Goal: Communication & Community: Answer question/provide support

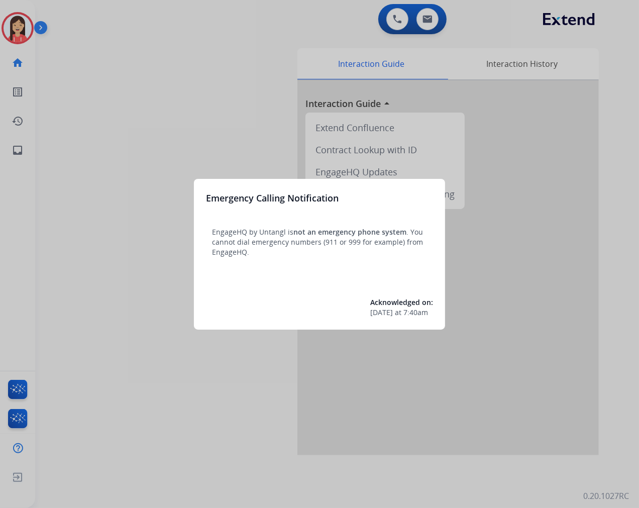
click at [218, 120] on div at bounding box center [319, 254] width 639 height 508
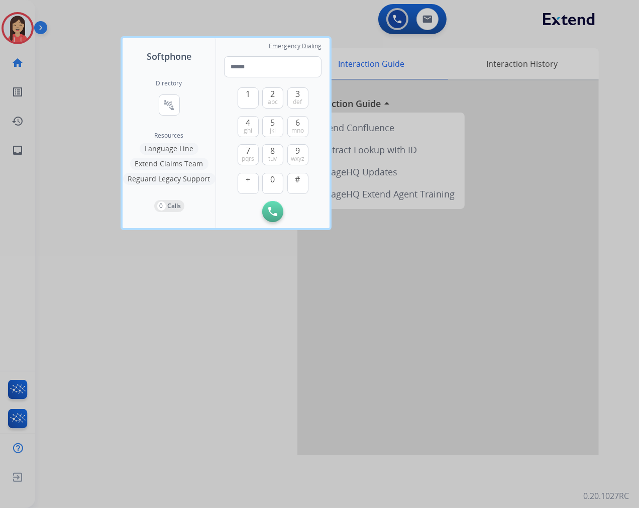
click at [94, 117] on div at bounding box center [319, 254] width 639 height 508
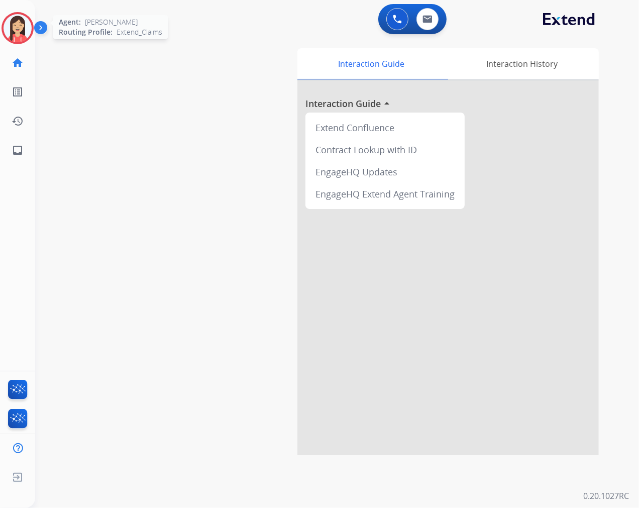
click at [6, 17] on div at bounding box center [18, 28] width 32 height 32
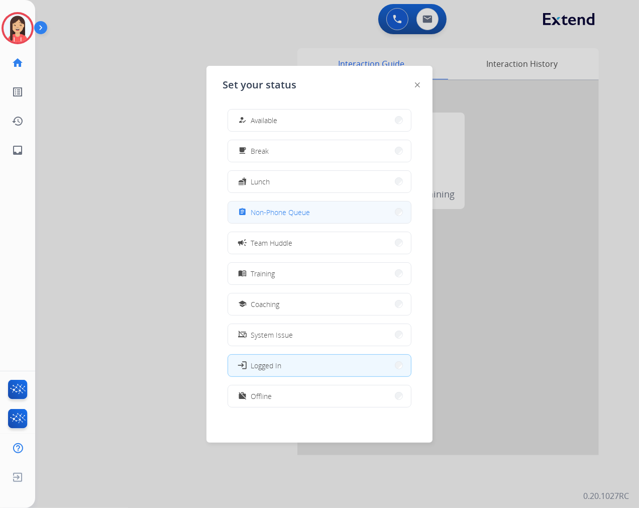
click at [302, 214] on span "Non-Phone Queue" at bounding box center [280, 212] width 59 height 11
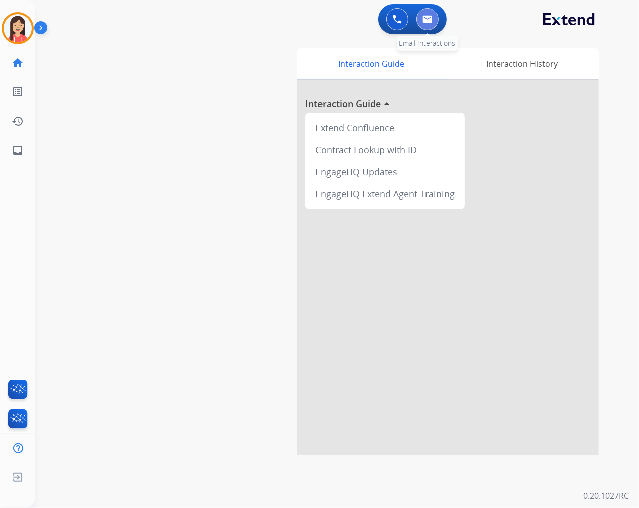
click at [430, 23] on button at bounding box center [428, 19] width 22 height 22
select select "**********"
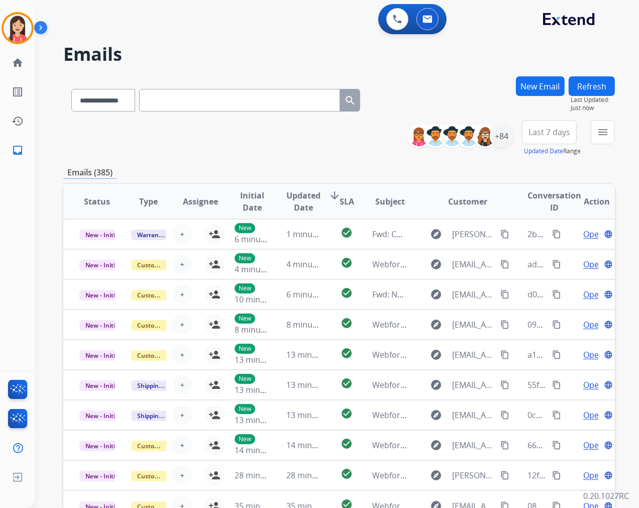
drag, startPoint x: 219, startPoint y: 144, endPoint x: 411, endPoint y: 152, distance: 192.6
click at [219, 144] on div "**********" at bounding box center [339, 138] width 552 height 36
click at [596, 139] on button "menu Filters" at bounding box center [603, 132] width 24 height 24
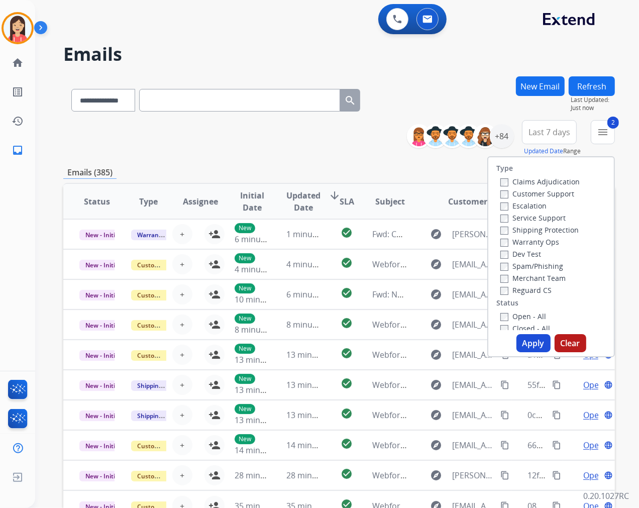
click at [521, 348] on button "Apply" at bounding box center [534, 343] width 34 height 18
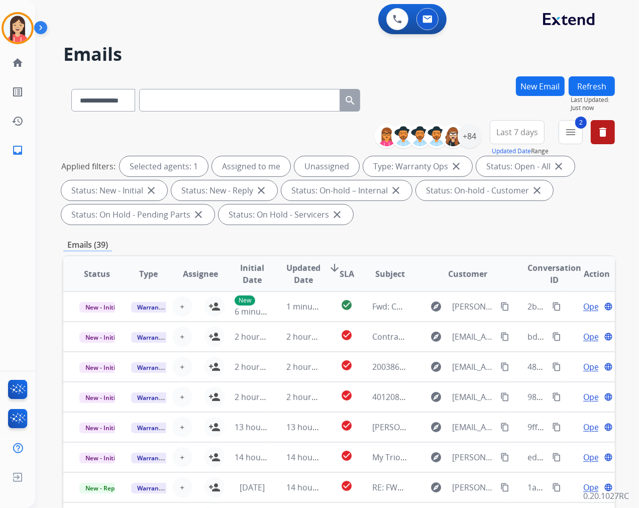
drag, startPoint x: 367, startPoint y: 233, endPoint x: 394, endPoint y: 222, distance: 29.5
click at [367, 233] on div "**********" at bounding box center [339, 360] width 552 height 568
click at [471, 139] on div "+84" at bounding box center [470, 136] width 24 height 24
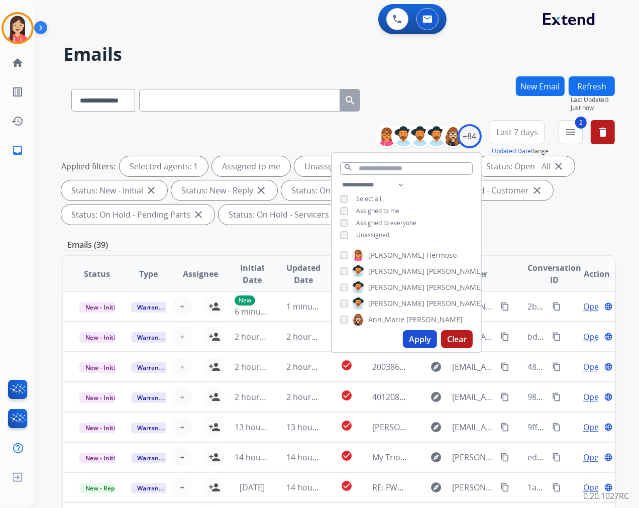
click at [383, 212] on span "Assigned to me" at bounding box center [377, 211] width 43 height 9
click at [411, 347] on button "Apply" at bounding box center [420, 339] width 34 height 18
click at [236, 222] on div "Applied filters: Unassigned Type: Warranty Ops close Status: Open - All close S…" at bounding box center [337, 190] width 552 height 68
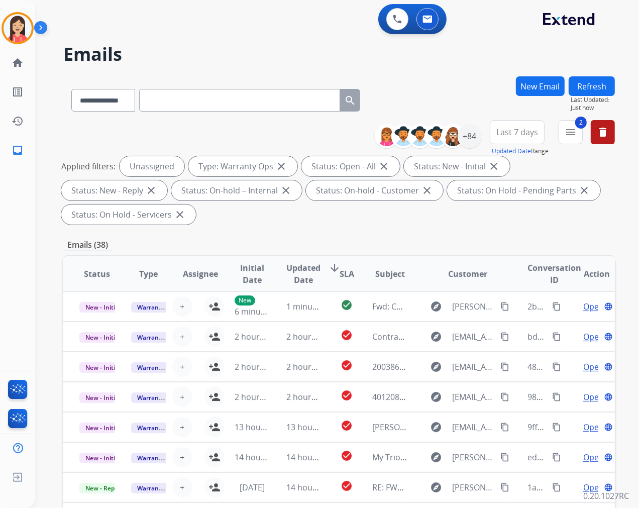
click at [302, 236] on div "**********" at bounding box center [339, 360] width 552 height 568
click at [290, 267] on span "Updated Date" at bounding box center [303, 274] width 34 height 24
click at [293, 234] on div "**********" at bounding box center [339, 360] width 552 height 568
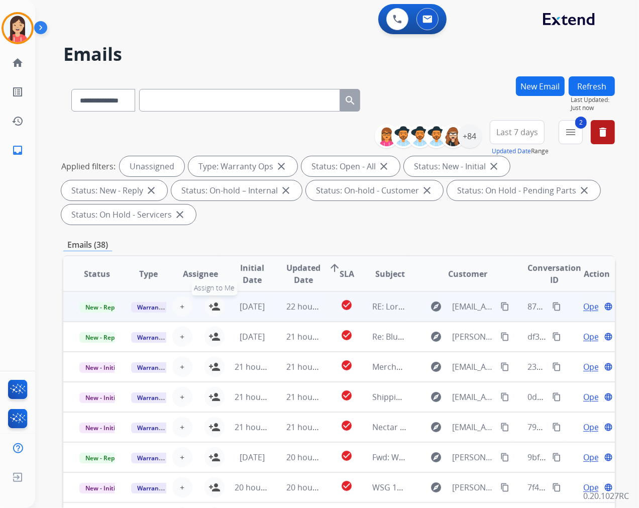
click at [215, 305] on mat-icon "person_add" at bounding box center [215, 307] width 12 height 12
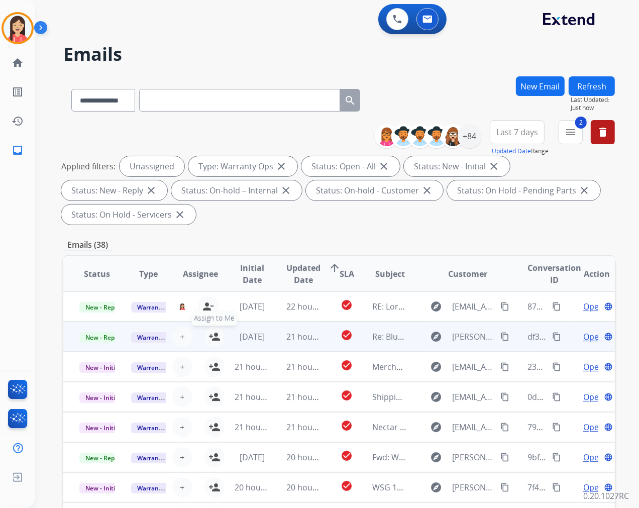
click at [210, 327] on button "person_add Assign to Me" at bounding box center [215, 337] width 20 height 20
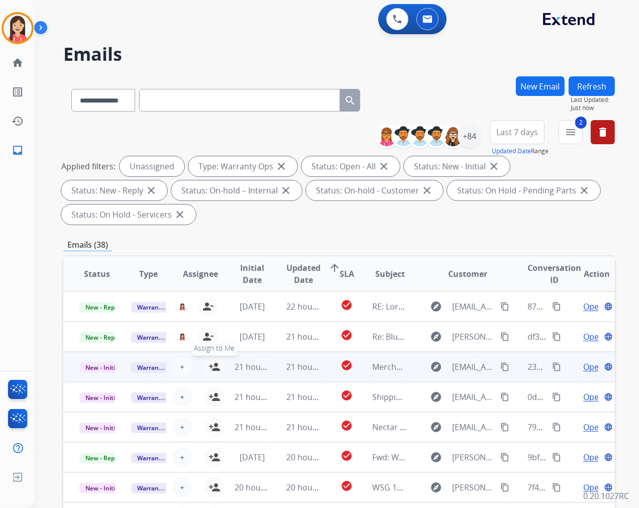
click at [211, 370] on mat-icon "person_add" at bounding box center [215, 367] width 12 height 12
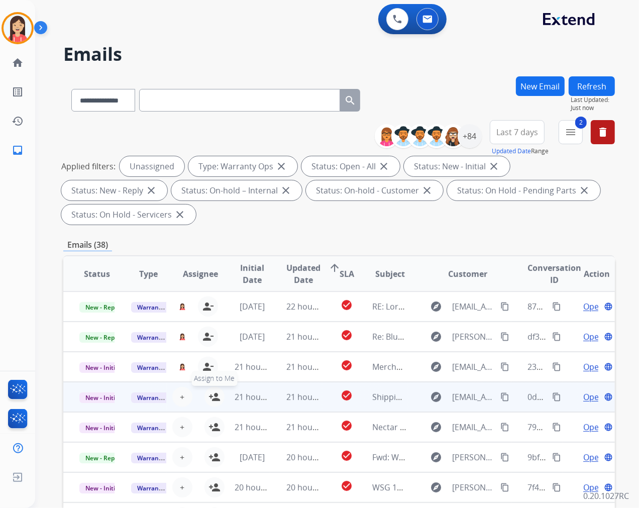
click at [212, 400] on mat-icon "person_add" at bounding box center [215, 397] width 12 height 12
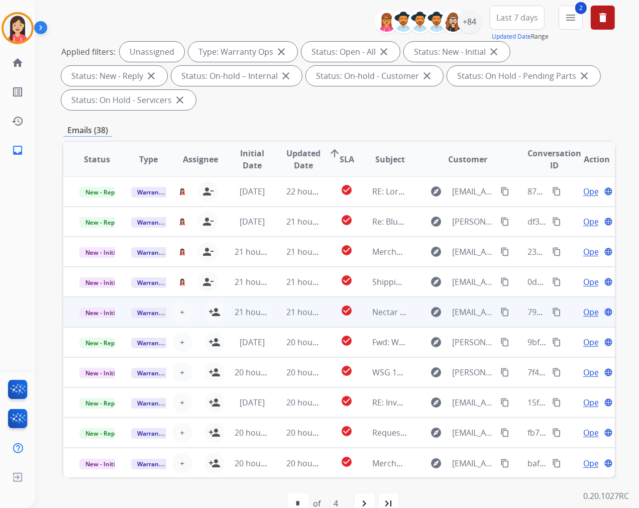
scroll to position [136, 0]
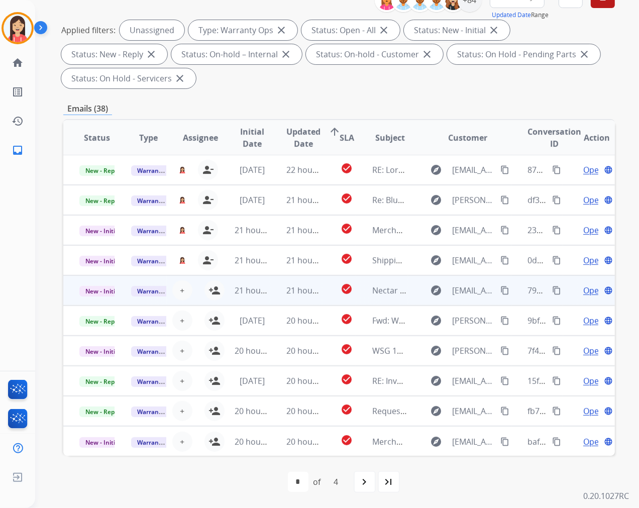
click at [219, 292] on td "21 hours ago" at bounding box center [245, 290] width 52 height 30
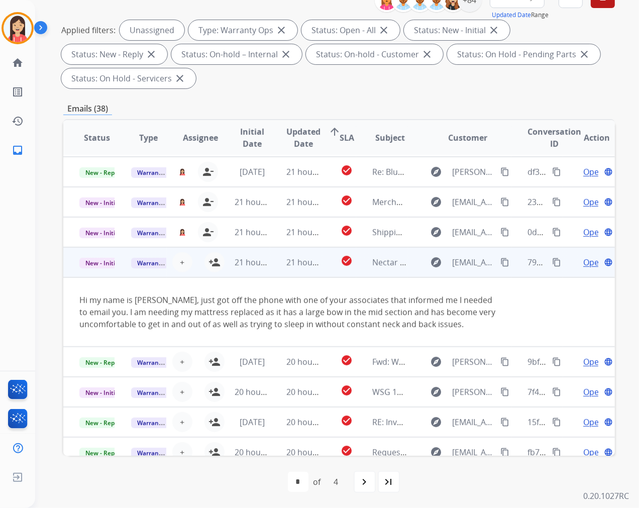
scroll to position [69, 0]
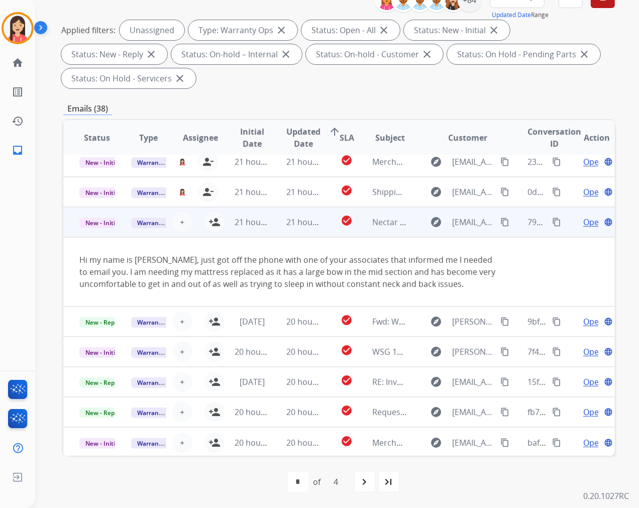
click at [273, 230] on td "21 hours ago" at bounding box center [296, 222] width 52 height 30
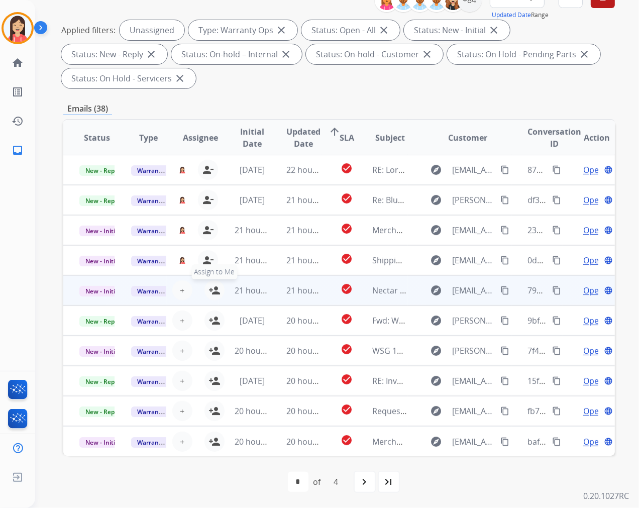
click at [211, 288] on mat-icon "person_add" at bounding box center [215, 290] width 12 height 12
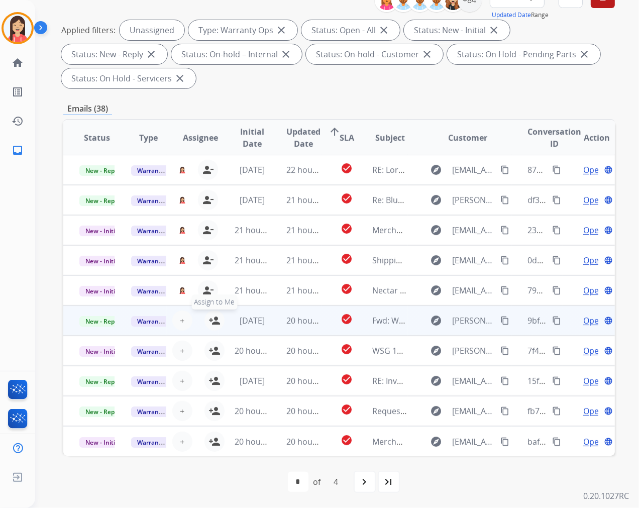
click at [214, 319] on mat-icon "person_add" at bounding box center [215, 321] width 12 height 12
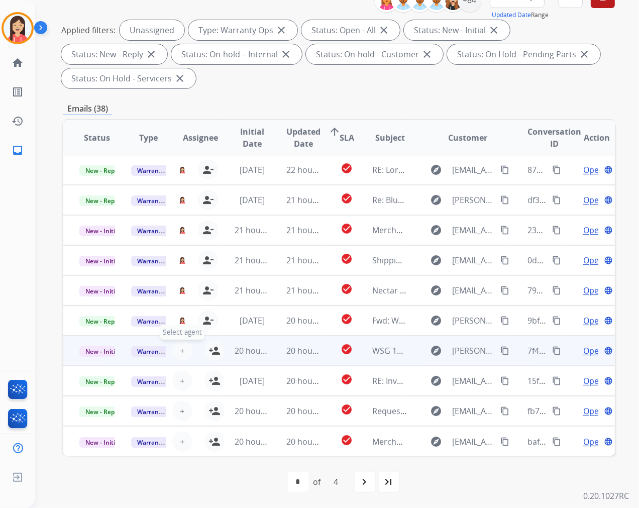
click at [184, 353] on button "+ Select agent" at bounding box center [182, 351] width 20 height 20
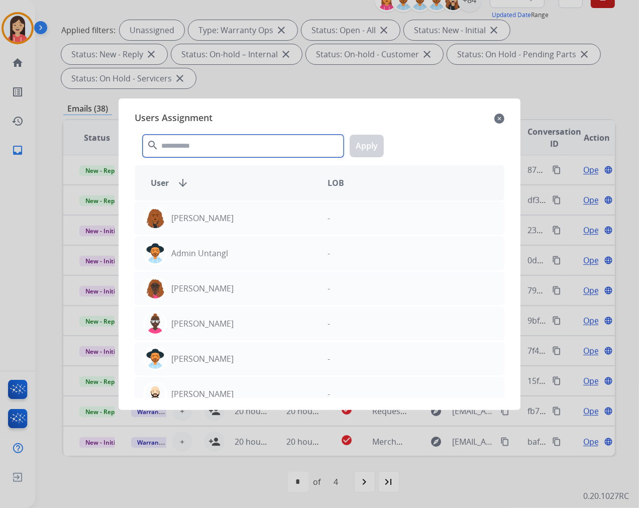
click at [200, 148] on input "text" at bounding box center [243, 146] width 201 height 23
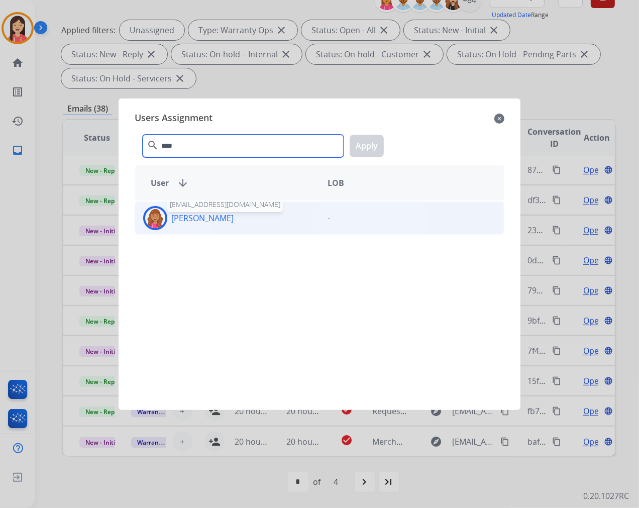
type input "****"
click at [215, 218] on p "[PERSON_NAME]" at bounding box center [202, 218] width 62 height 12
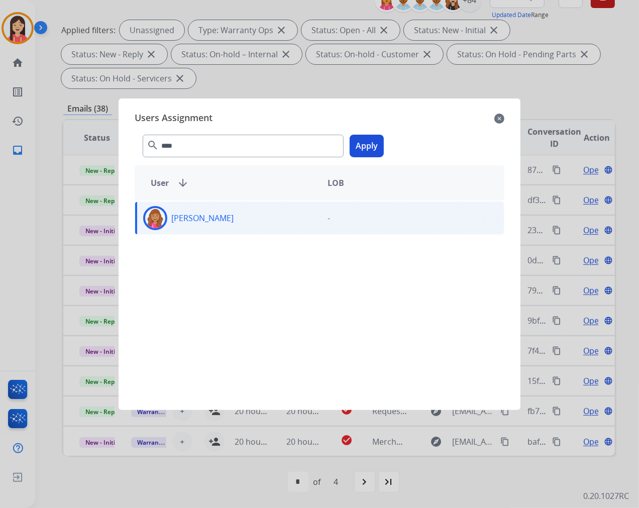
click at [372, 150] on button "Apply" at bounding box center [367, 146] width 34 height 23
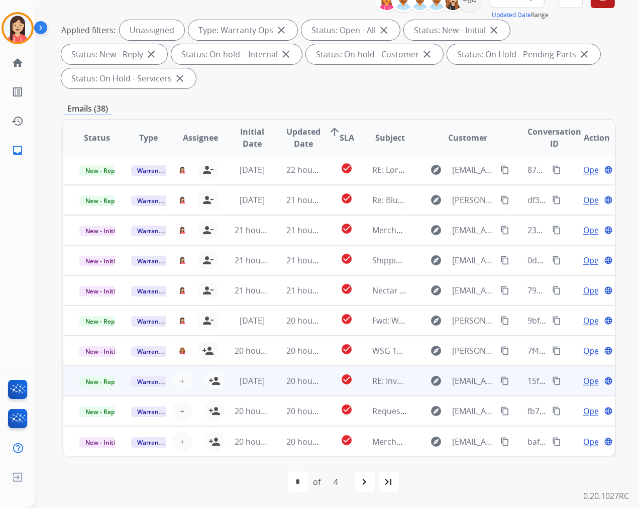
click at [219, 377] on td "[DATE]" at bounding box center [245, 381] width 52 height 30
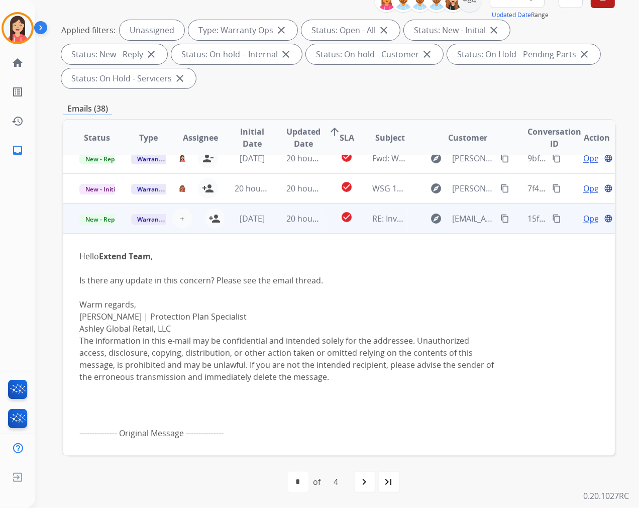
scroll to position [211, 0]
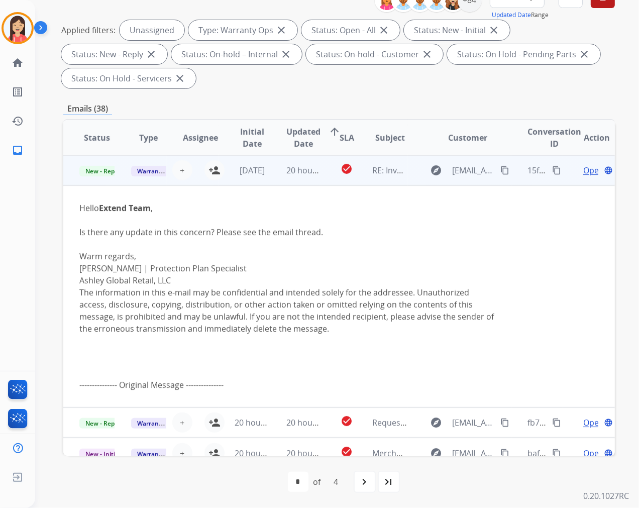
click at [287, 183] on td "20 hours ago" at bounding box center [296, 170] width 52 height 30
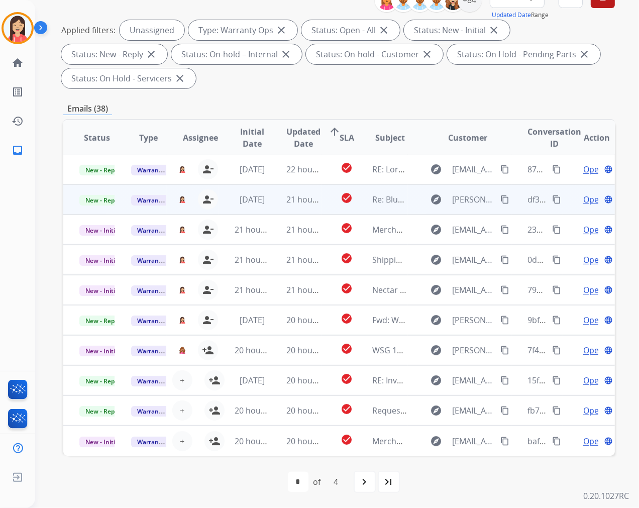
scroll to position [1, 0]
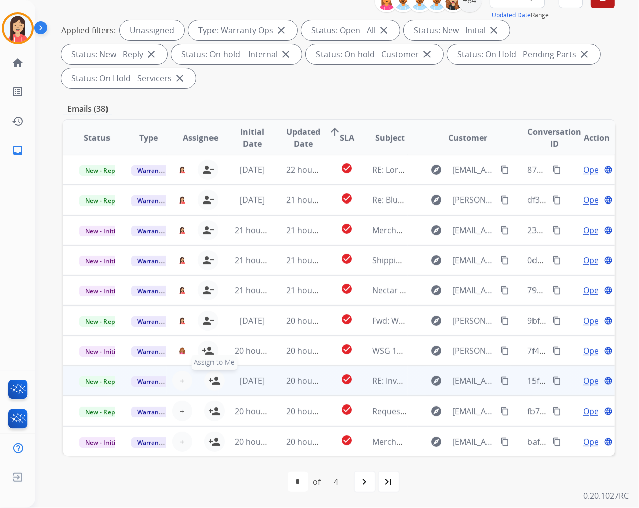
click at [210, 378] on mat-icon "person_add" at bounding box center [215, 381] width 12 height 12
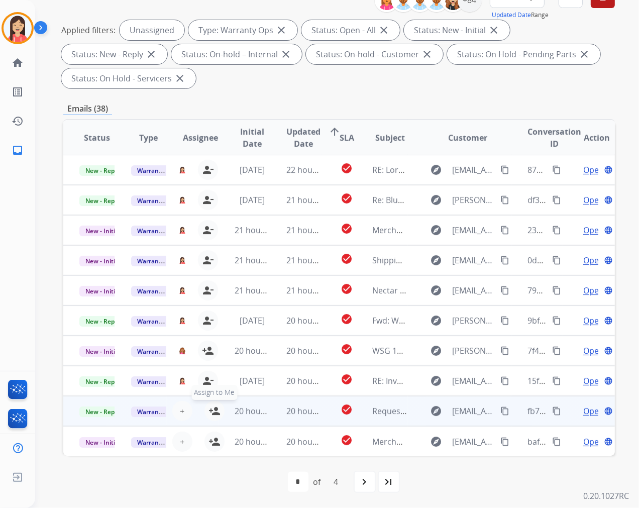
click at [209, 411] on mat-icon "person_add" at bounding box center [215, 411] width 12 height 12
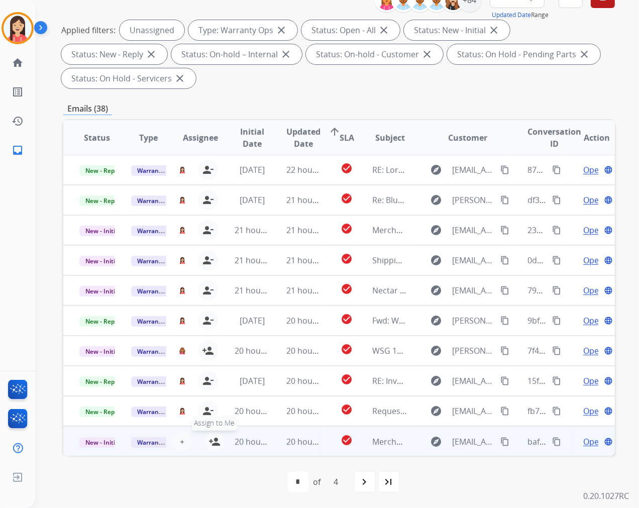
click at [211, 443] on mat-icon "person_add" at bounding box center [215, 442] width 12 height 12
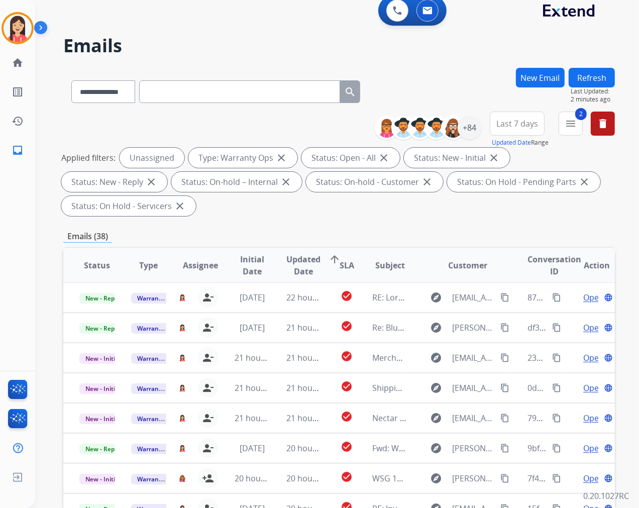
scroll to position [0, 0]
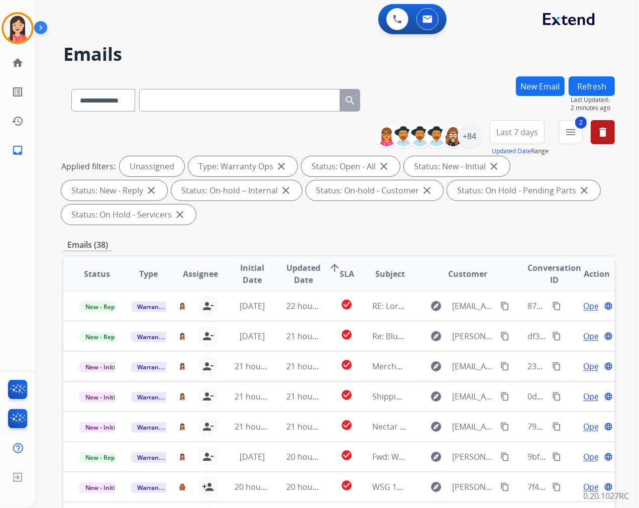
click at [577, 88] on button "Refresh" at bounding box center [592, 86] width 46 height 20
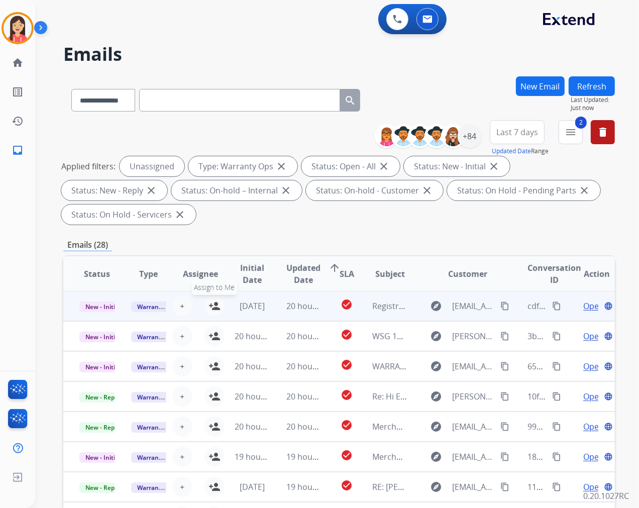
click at [214, 305] on mat-icon "person_add" at bounding box center [215, 306] width 12 height 12
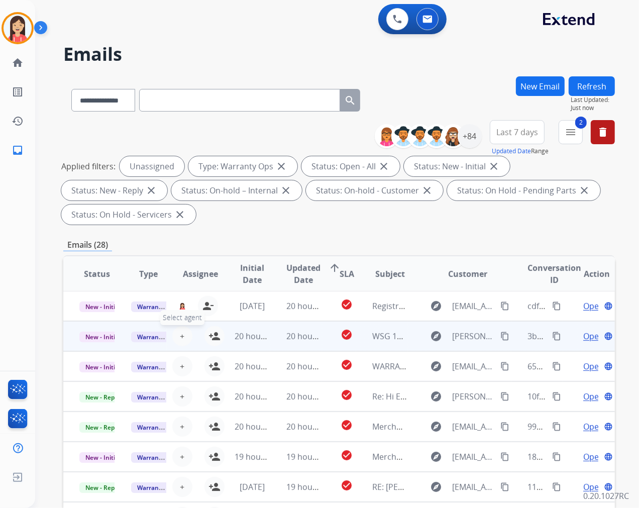
click at [180, 333] on span "+" at bounding box center [182, 336] width 5 height 12
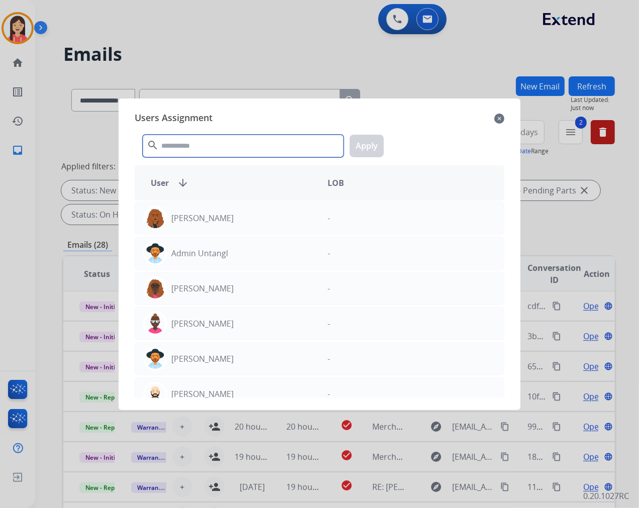
click at [229, 148] on input "text" at bounding box center [243, 146] width 201 height 23
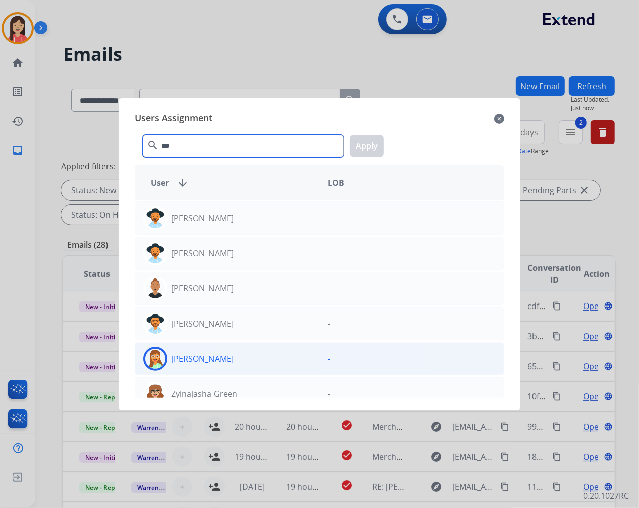
type input "***"
click at [192, 350] on div "[PERSON_NAME]" at bounding box center [227, 359] width 184 height 24
click at [368, 148] on button "Apply" at bounding box center [367, 146] width 34 height 23
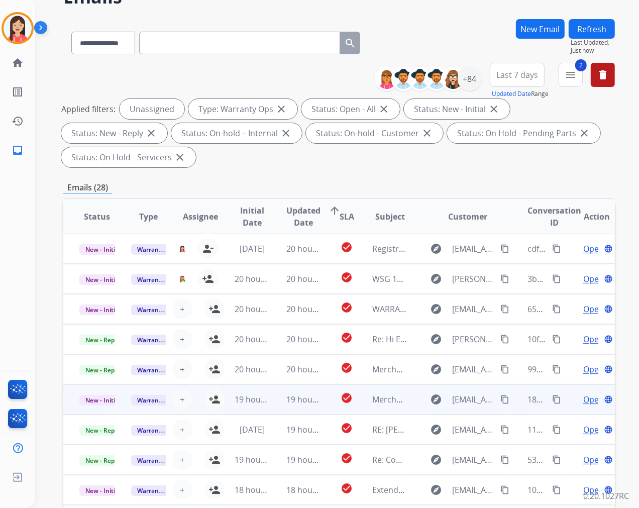
scroll to position [112, 0]
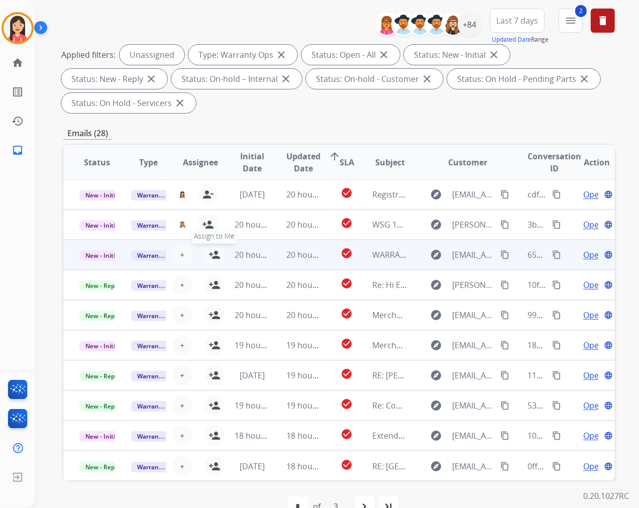
click at [210, 253] on mat-icon "person_add" at bounding box center [215, 255] width 12 height 12
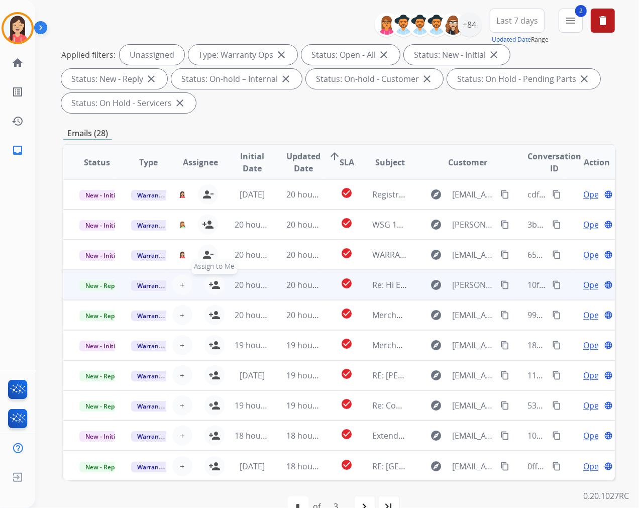
click at [212, 284] on mat-icon "person_add" at bounding box center [215, 285] width 12 height 12
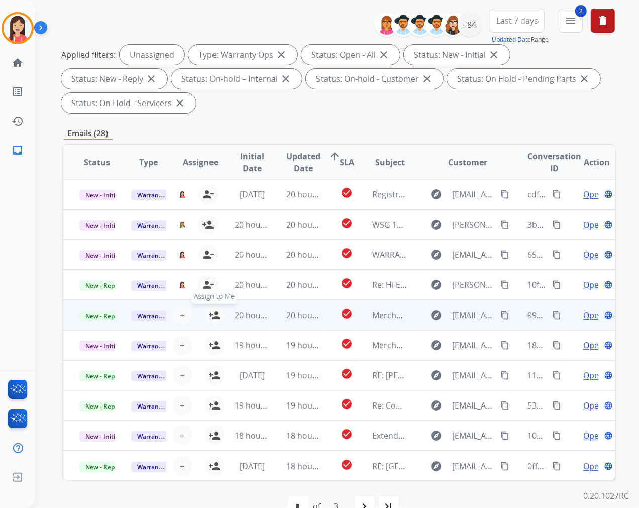
click at [210, 313] on mat-icon "person_add" at bounding box center [215, 315] width 12 height 12
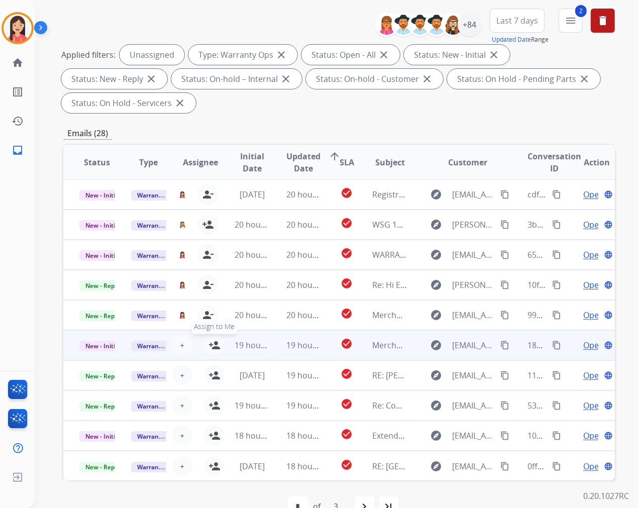
click at [213, 347] on mat-icon "person_add" at bounding box center [215, 345] width 12 height 12
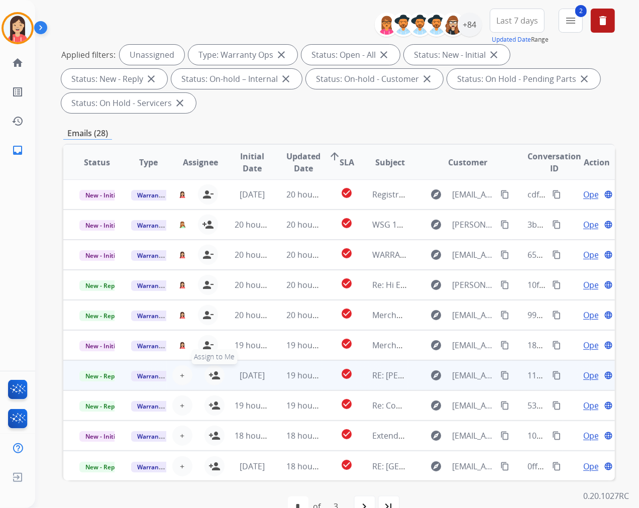
click at [212, 373] on mat-icon "person_add" at bounding box center [215, 375] width 12 height 12
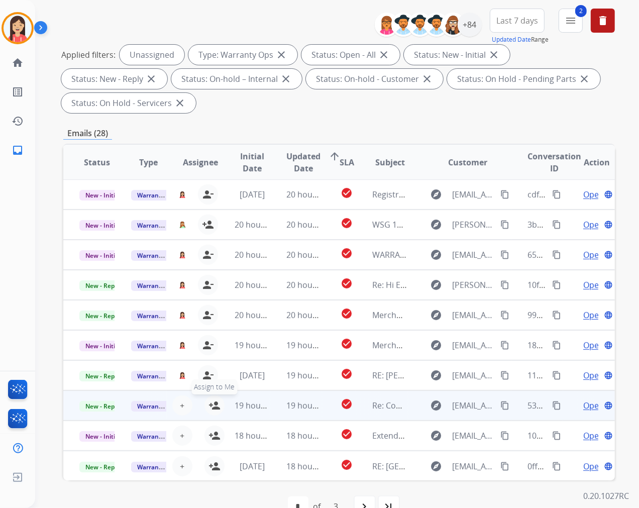
click at [215, 409] on mat-icon "person_add" at bounding box center [215, 405] width 12 height 12
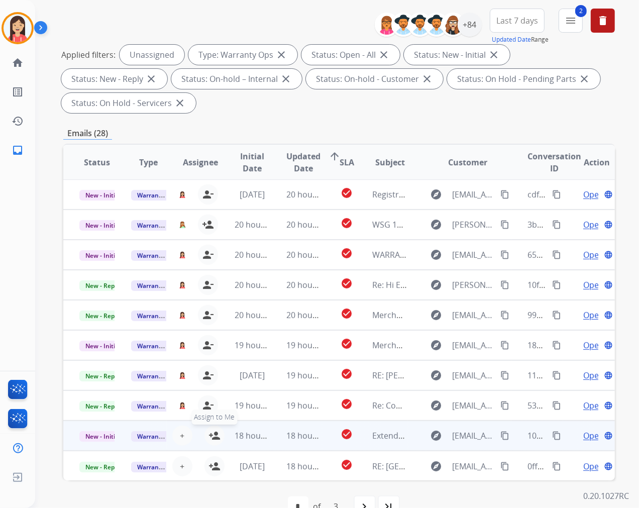
click at [212, 438] on mat-icon "person_add" at bounding box center [215, 436] width 12 height 12
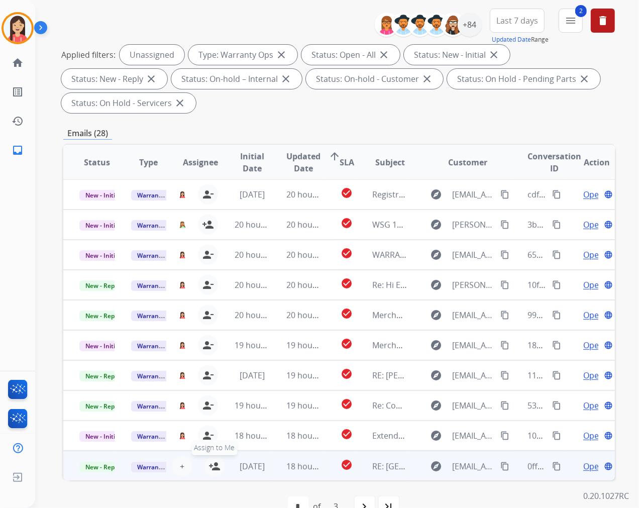
click at [215, 464] on mat-icon "person_add" at bounding box center [215, 466] width 12 height 12
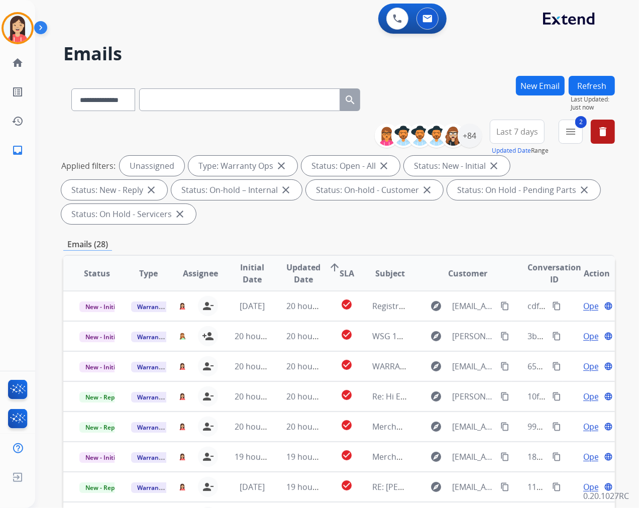
scroll to position [0, 0]
click at [591, 97] on span "Last Updated:" at bounding box center [593, 100] width 44 height 8
click at [592, 88] on button "Refresh" at bounding box center [592, 86] width 46 height 20
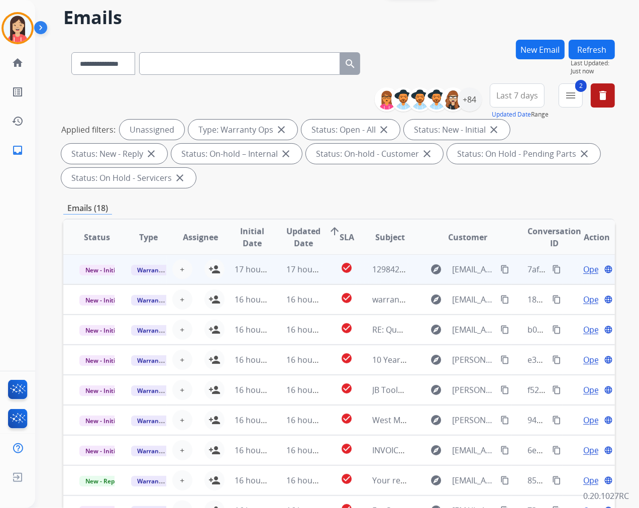
scroll to position [112, 0]
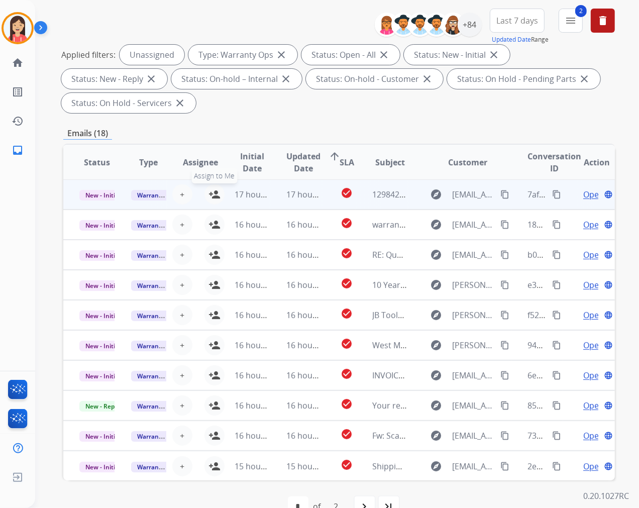
click at [214, 197] on mat-icon "person_add" at bounding box center [215, 194] width 12 height 12
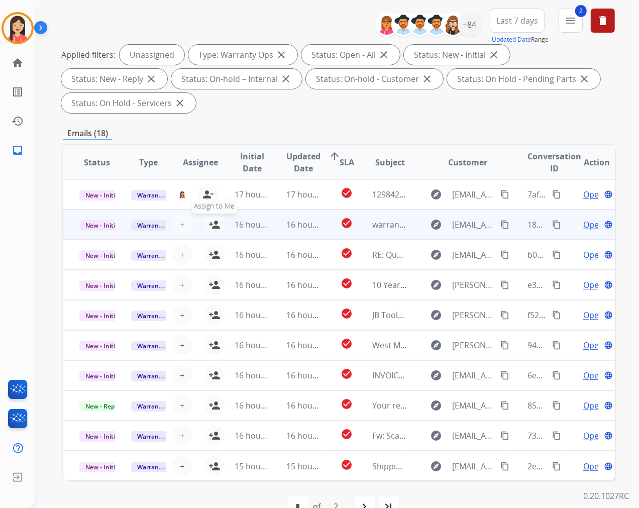
click at [214, 229] on mat-icon "person_add" at bounding box center [215, 225] width 12 height 12
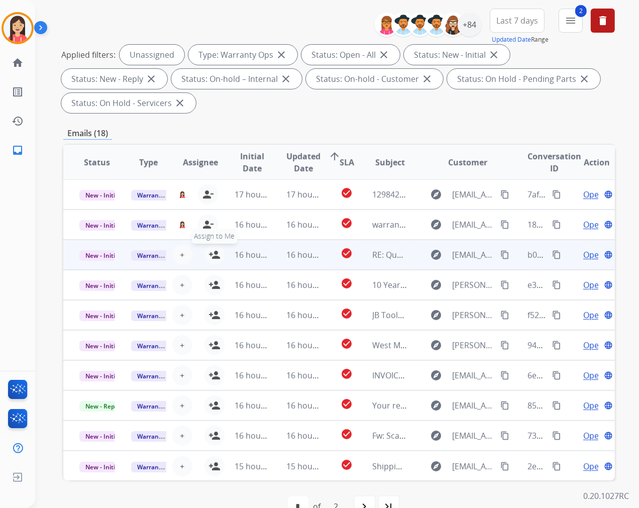
click at [214, 253] on mat-icon "person_add" at bounding box center [215, 255] width 12 height 12
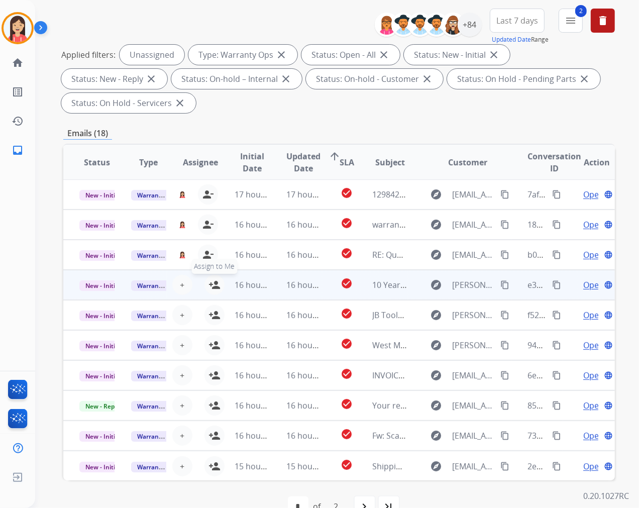
click at [214, 287] on mat-icon "person_add" at bounding box center [215, 285] width 12 height 12
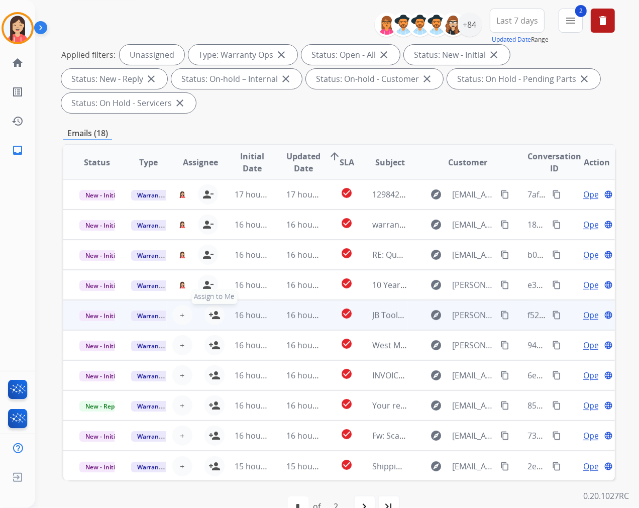
click at [214, 312] on mat-icon "person_add" at bounding box center [215, 315] width 12 height 12
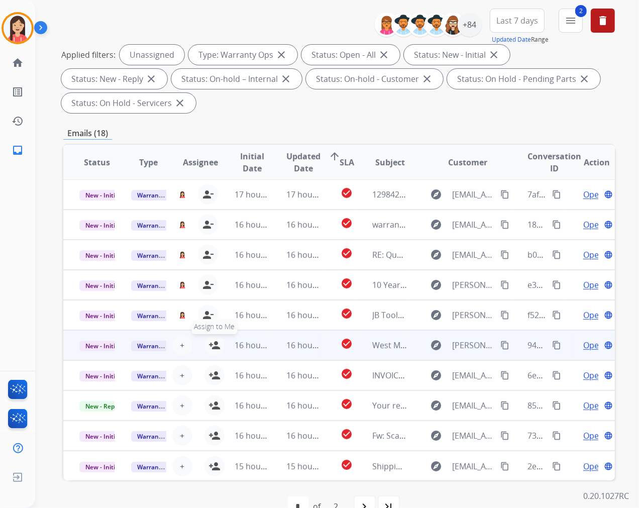
click at [213, 346] on mat-icon "person_add" at bounding box center [215, 345] width 12 height 12
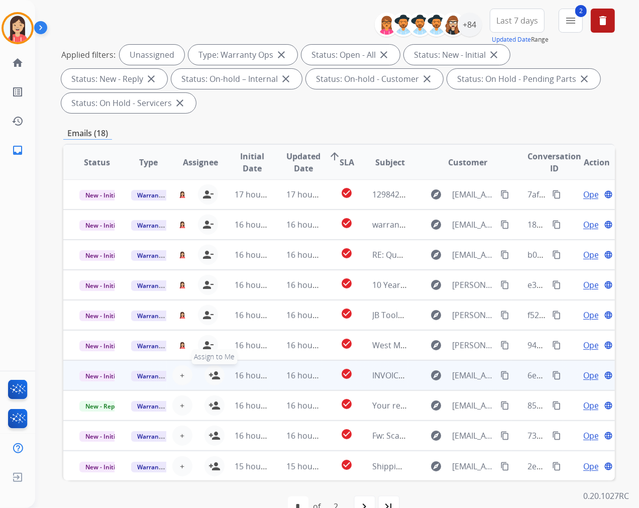
click at [212, 378] on mat-icon "person_add" at bounding box center [215, 375] width 12 height 12
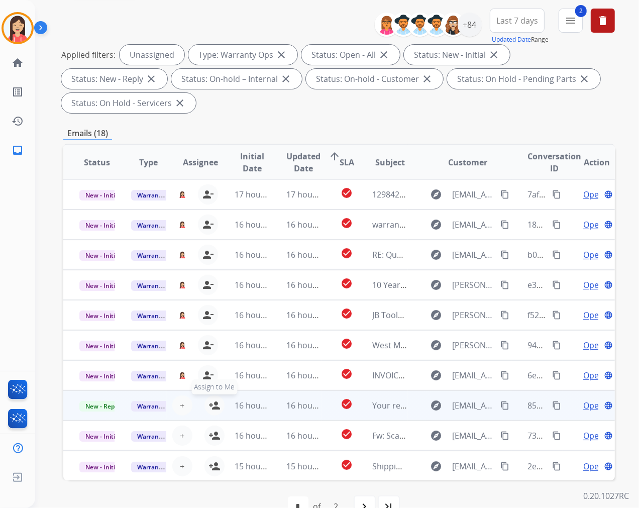
click at [215, 408] on mat-icon "person_add" at bounding box center [215, 405] width 12 height 12
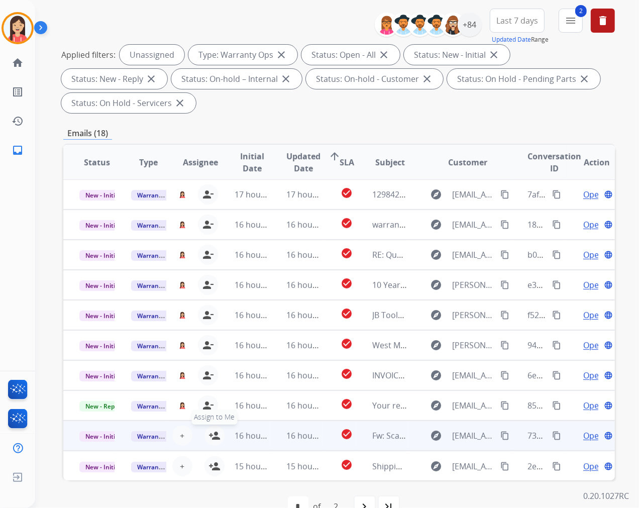
click at [215, 436] on mat-icon "person_add" at bounding box center [215, 436] width 12 height 12
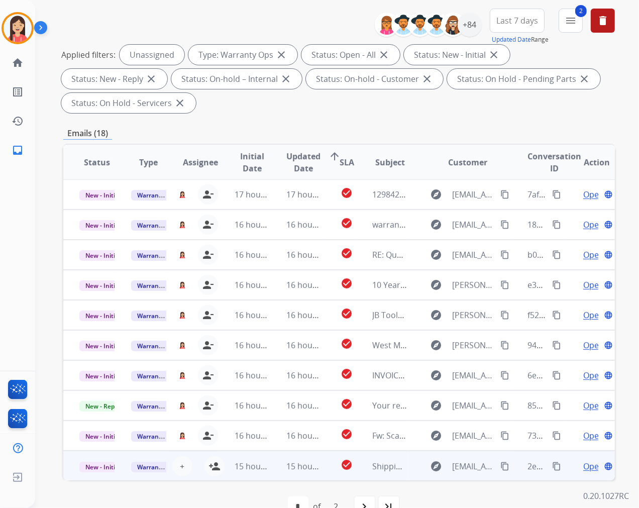
click at [214, 460] on mat-icon "person_add" at bounding box center [215, 466] width 12 height 12
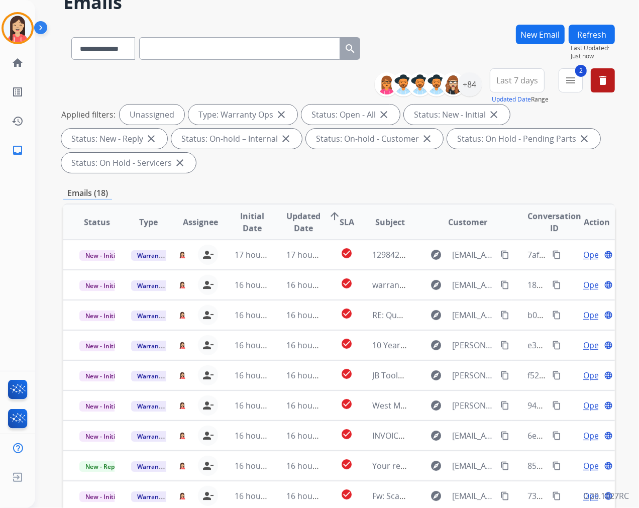
scroll to position [0, 0]
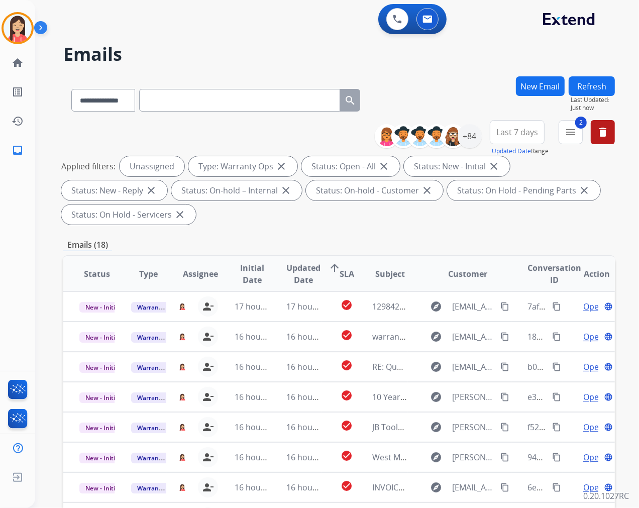
click at [584, 94] on button "Refresh" at bounding box center [592, 86] width 46 height 20
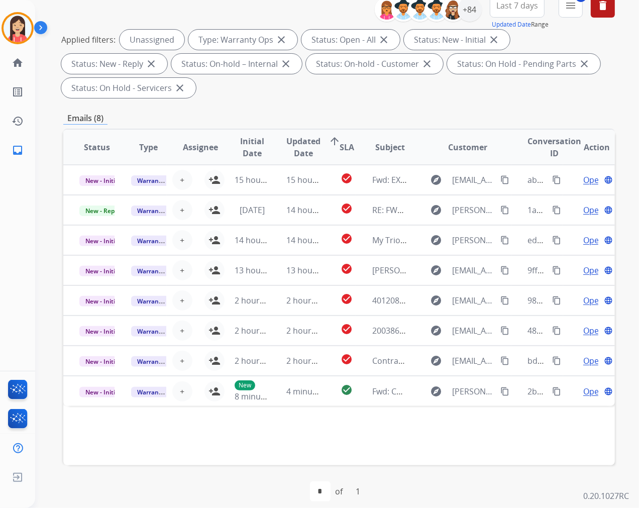
scroll to position [136, 0]
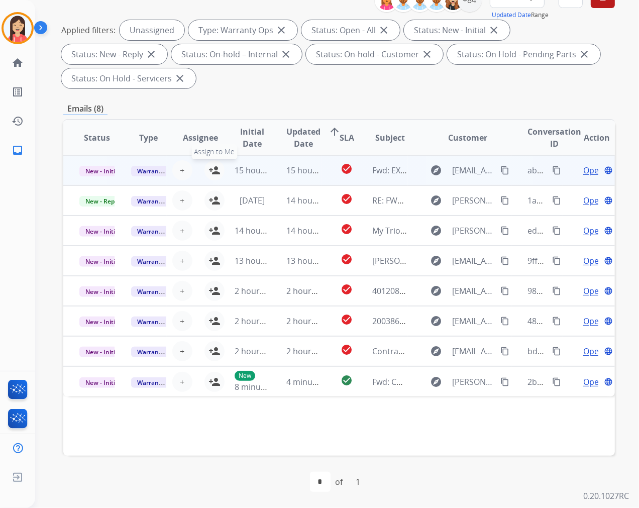
click at [210, 168] on mat-icon "person_add" at bounding box center [215, 170] width 12 height 12
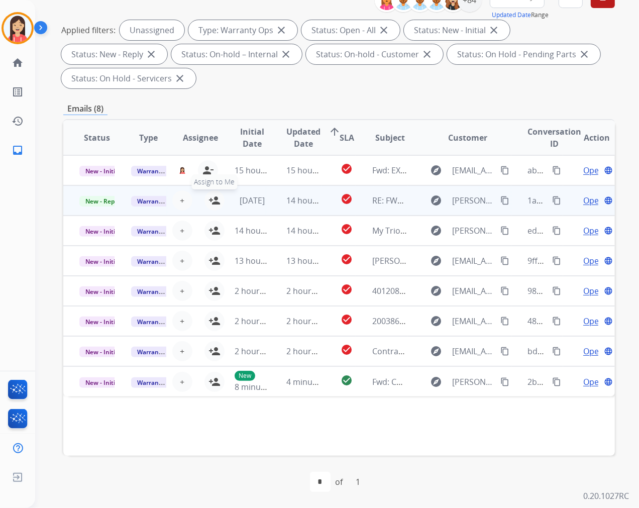
click at [209, 196] on mat-icon "person_add" at bounding box center [215, 200] width 12 height 12
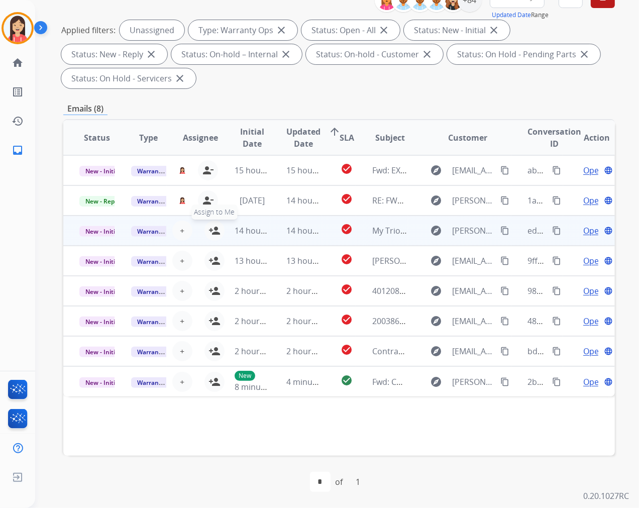
click at [210, 232] on mat-icon "person_add" at bounding box center [215, 231] width 12 height 12
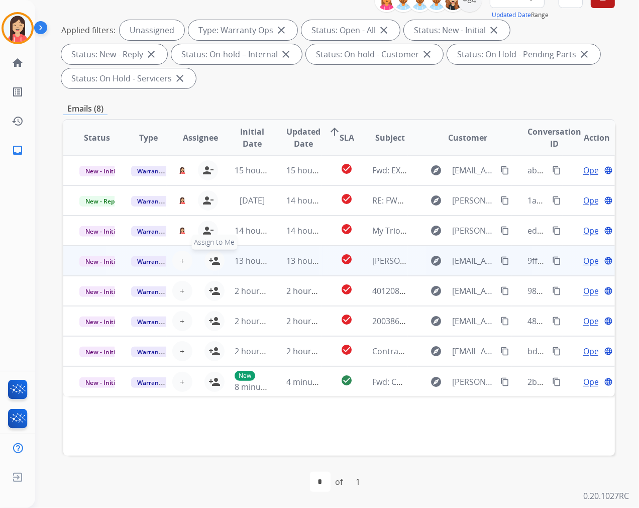
click at [209, 260] on mat-icon "person_add" at bounding box center [215, 261] width 12 height 12
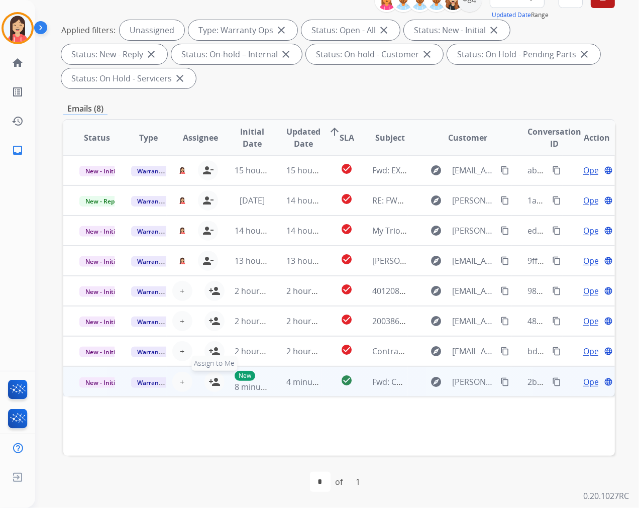
click at [210, 379] on mat-icon "person_add" at bounding box center [215, 382] width 12 height 12
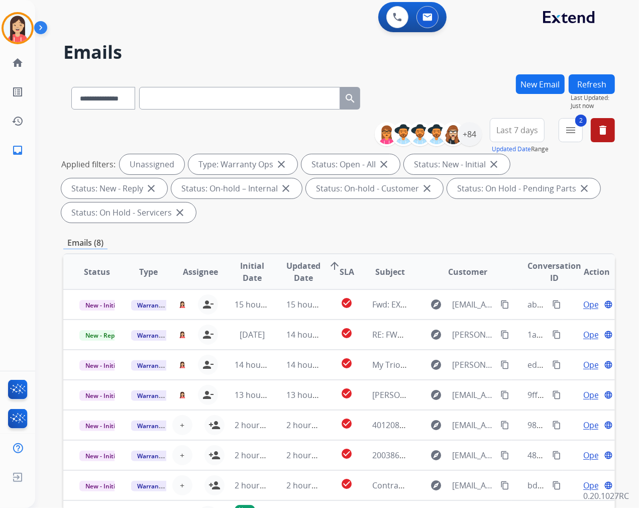
scroll to position [0, 0]
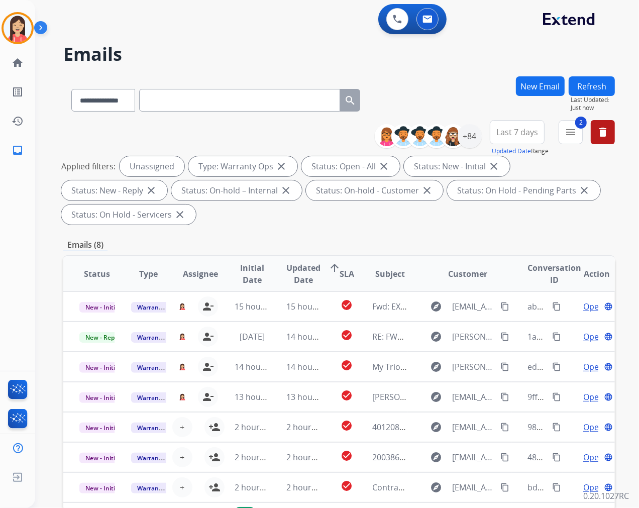
click at [587, 85] on button "Refresh" at bounding box center [592, 86] width 46 height 20
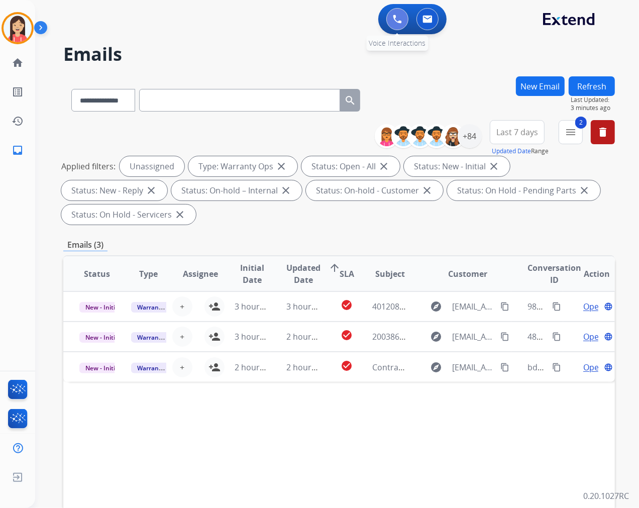
click at [392, 21] on button at bounding box center [397, 19] width 22 height 22
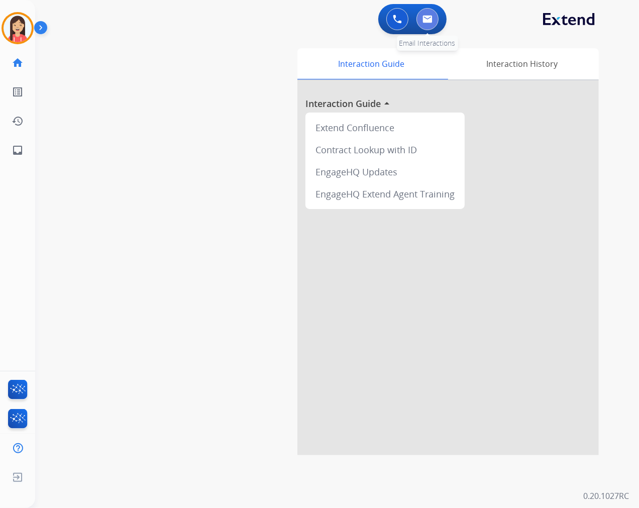
click at [429, 24] on button at bounding box center [428, 19] width 22 height 22
select select "**********"
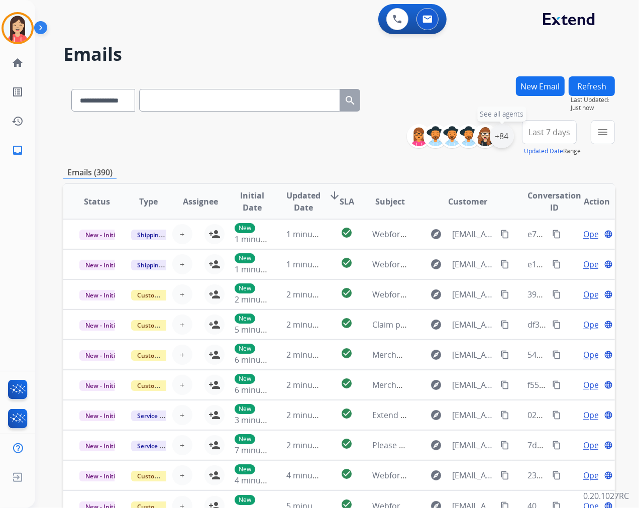
click at [494, 137] on div "+84" at bounding box center [502, 136] width 24 height 24
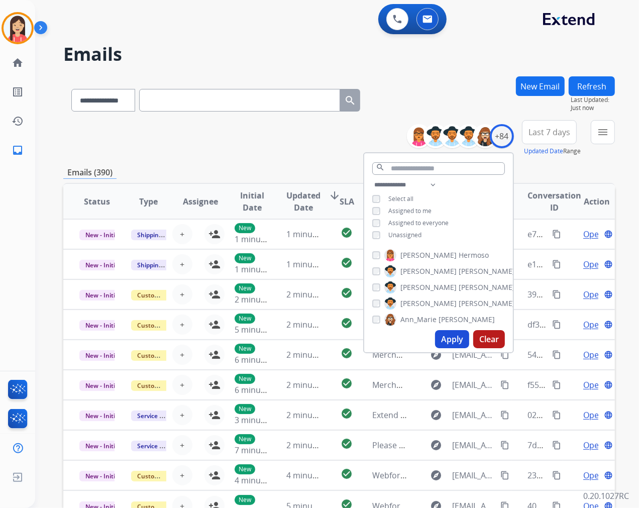
click at [393, 234] on span "Unassigned" at bounding box center [404, 235] width 33 height 9
click at [446, 333] on button "Apply" at bounding box center [452, 339] width 34 height 18
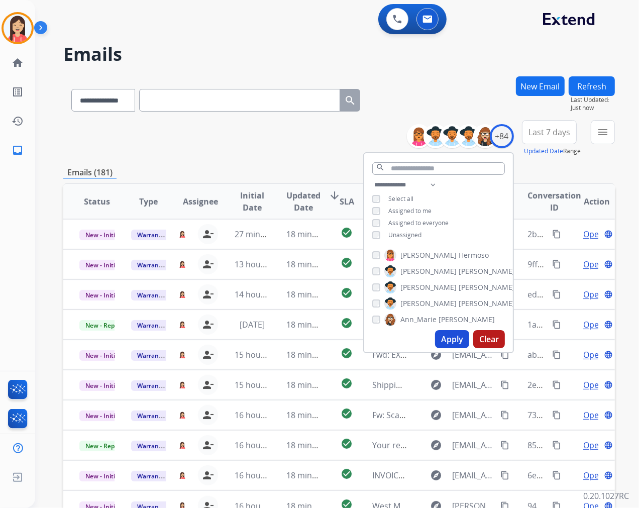
click at [552, 133] on span "Last 7 days" at bounding box center [550, 132] width 42 height 4
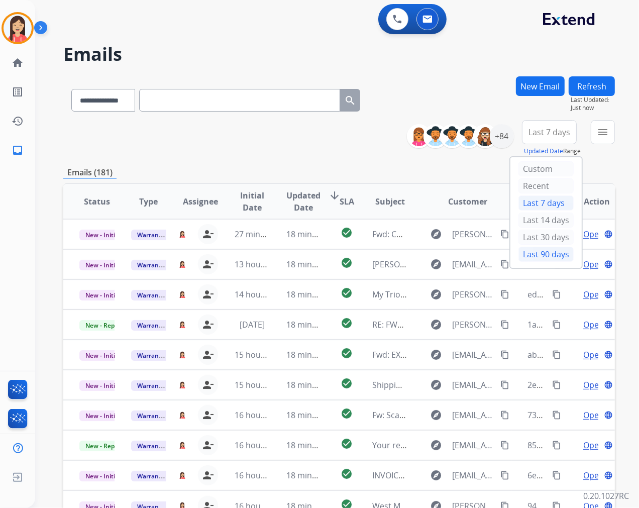
click at [524, 255] on div "Last 90 days" at bounding box center [546, 254] width 55 height 15
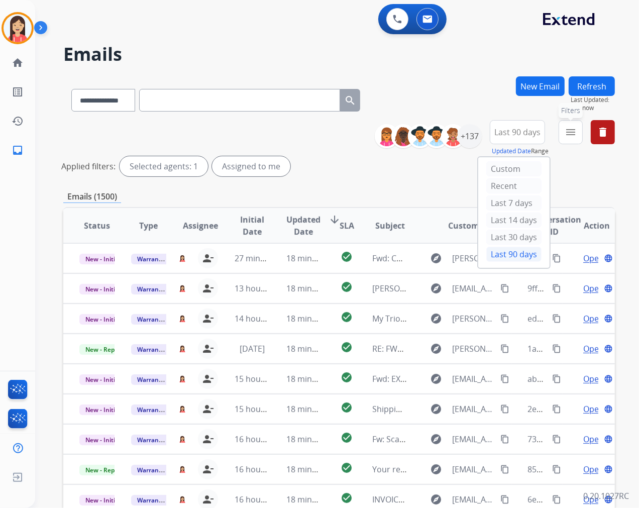
click at [565, 139] on button "menu Filters" at bounding box center [571, 132] width 24 height 24
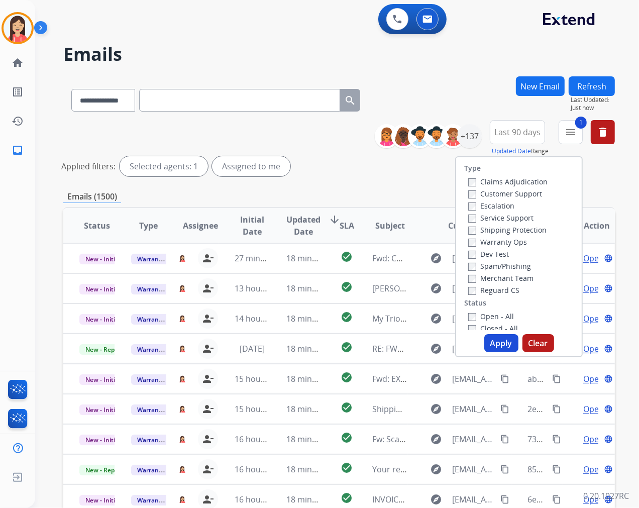
click at [491, 337] on button "Apply" at bounding box center [501, 343] width 34 height 18
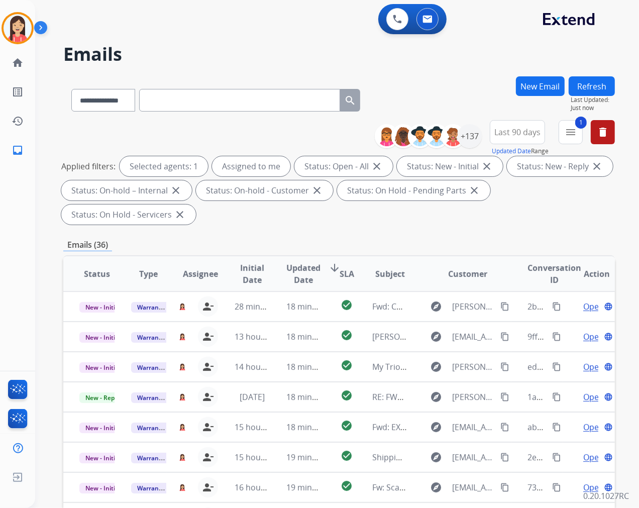
click at [305, 276] on span "Updated Date" at bounding box center [303, 274] width 34 height 24
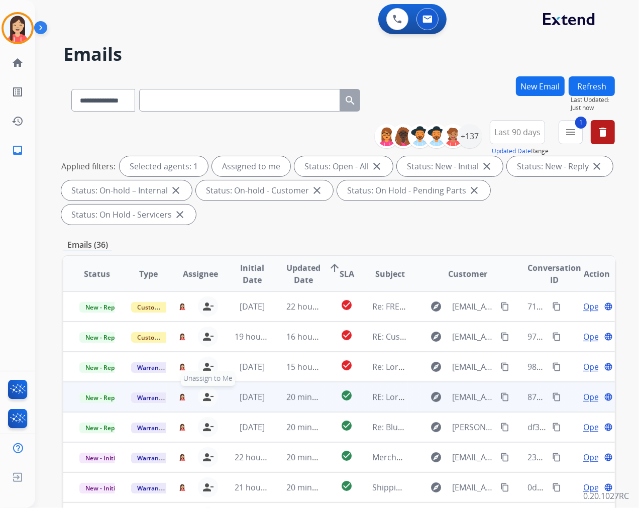
click at [207, 395] on mat-icon "person_remove" at bounding box center [208, 397] width 12 height 12
click at [181, 397] on span "+" at bounding box center [182, 397] width 5 height 12
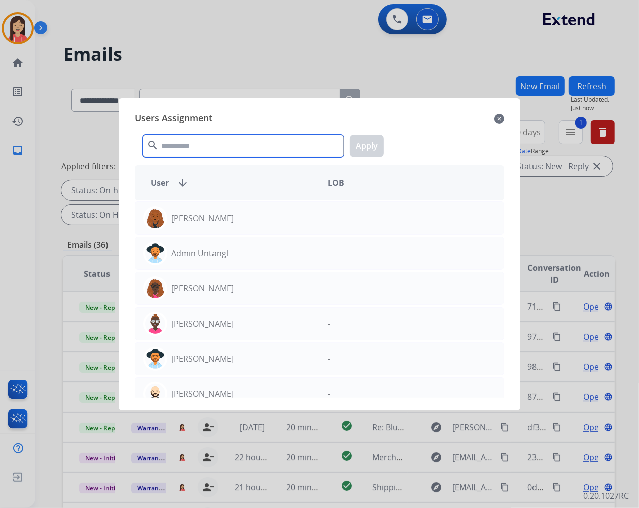
click at [179, 148] on input "text" at bounding box center [243, 146] width 201 height 23
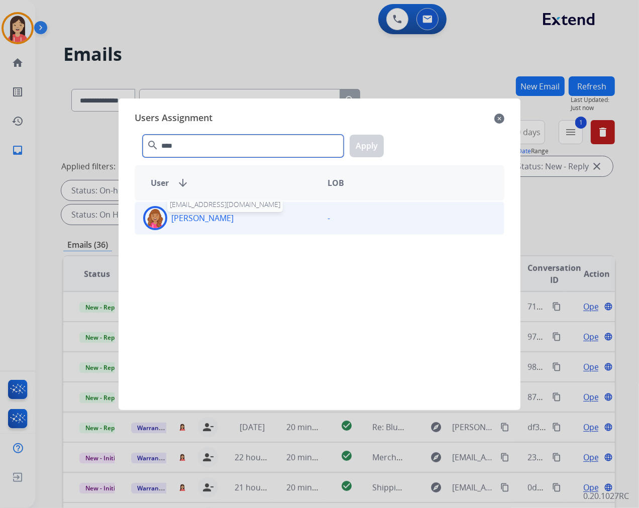
type input "****"
click at [215, 216] on p "[PERSON_NAME]" at bounding box center [202, 218] width 62 height 12
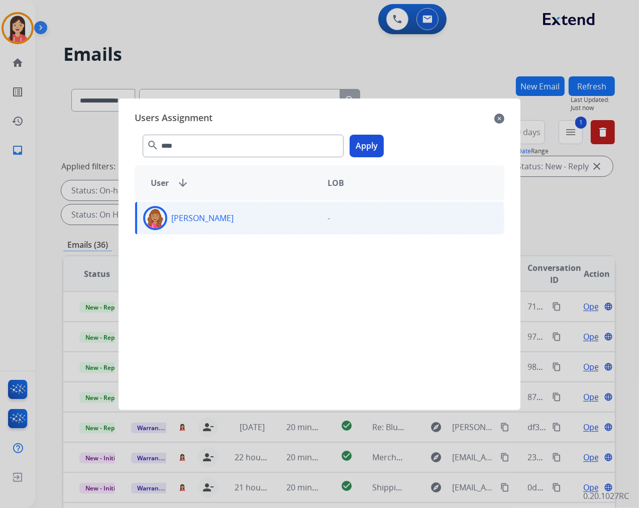
click at [373, 145] on button "Apply" at bounding box center [367, 146] width 34 height 23
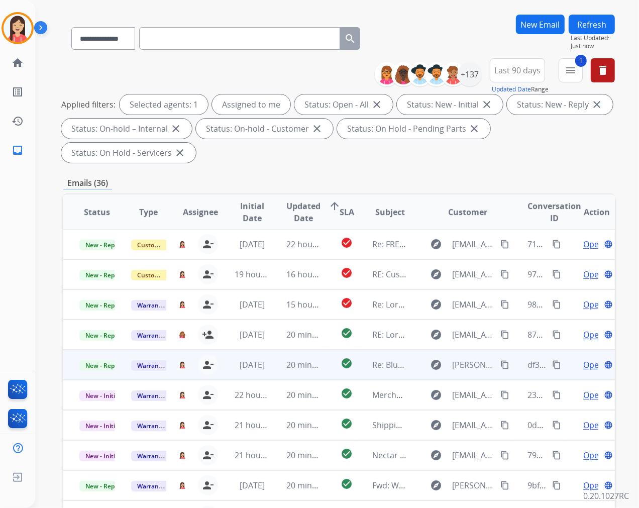
scroll to position [112, 0]
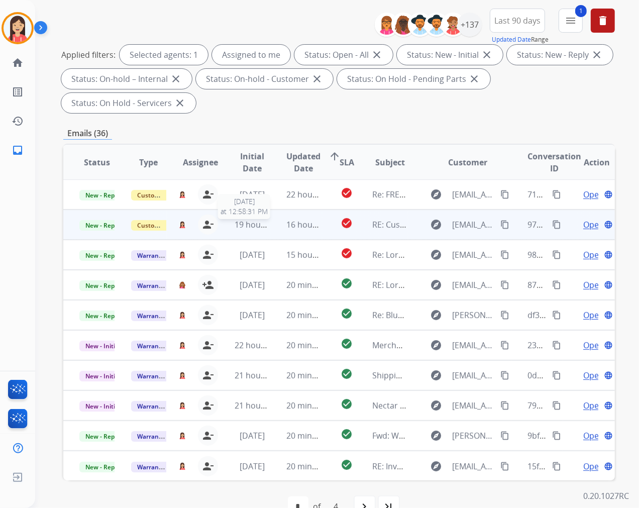
click at [266, 229] on div "19 hours ago" at bounding box center [252, 225] width 35 height 12
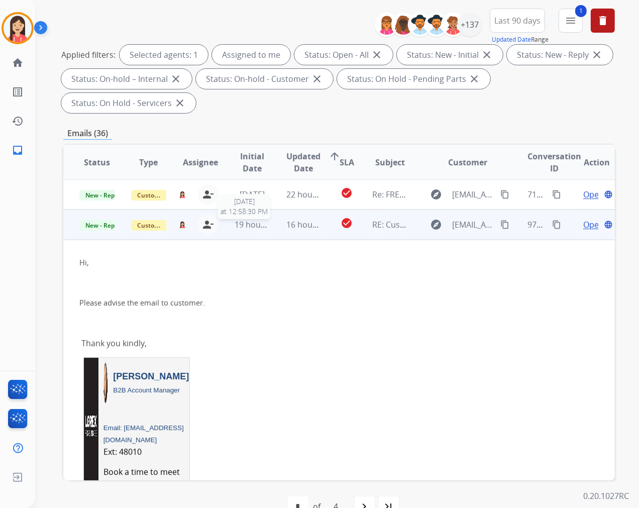
scroll to position [30, 0]
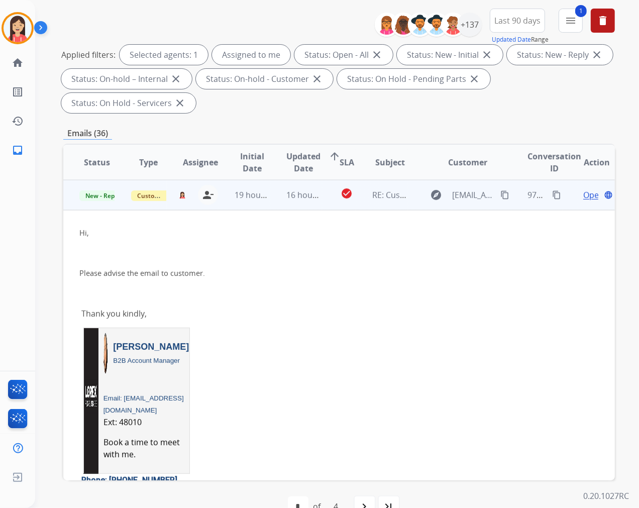
click at [583, 190] on span "Open" at bounding box center [593, 195] width 21 height 12
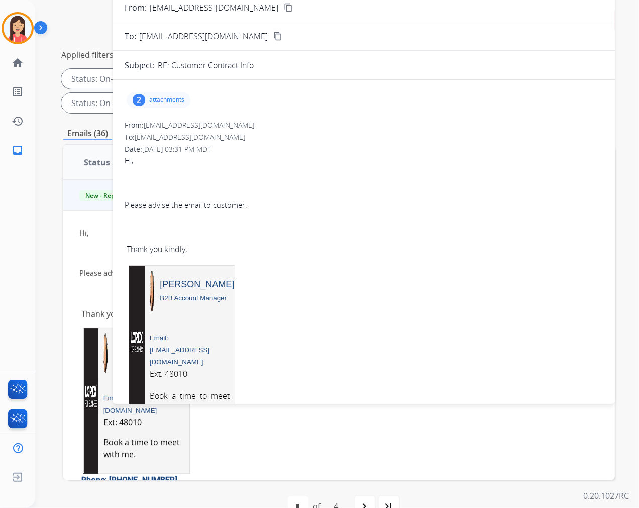
scroll to position [0, 0]
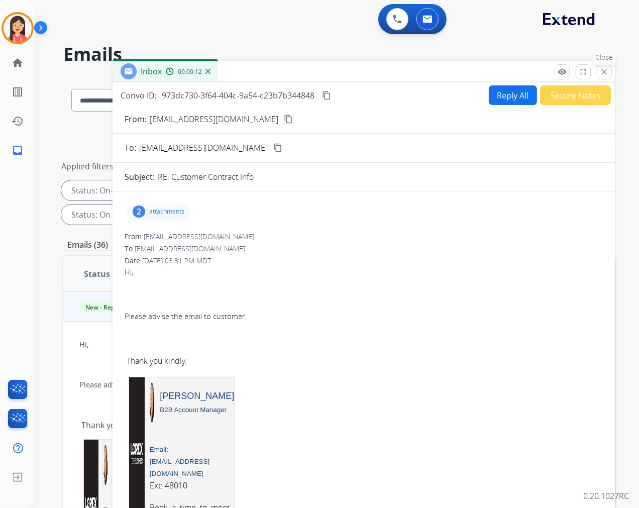
click at [606, 70] on mat-icon "close" at bounding box center [604, 71] width 9 height 9
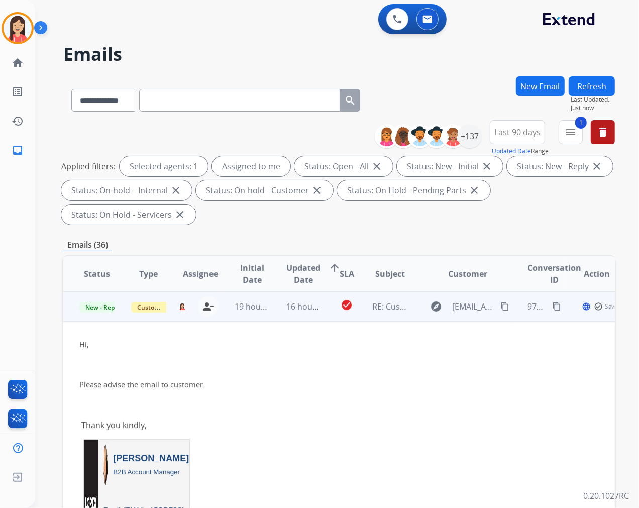
click at [327, 317] on td "check_circle" at bounding box center [339, 306] width 35 height 30
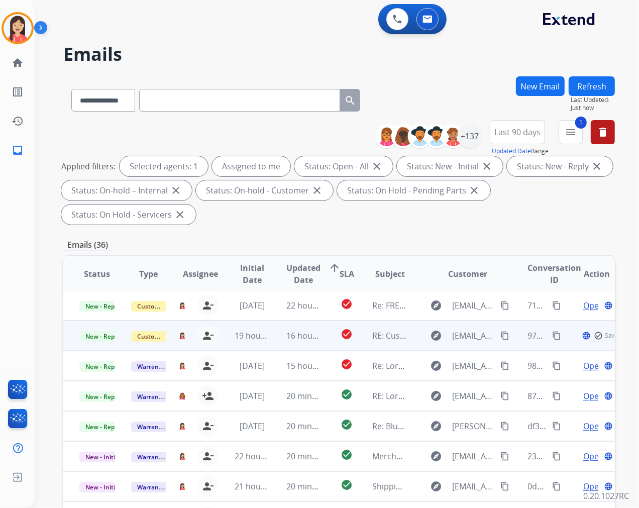
scroll to position [8, 0]
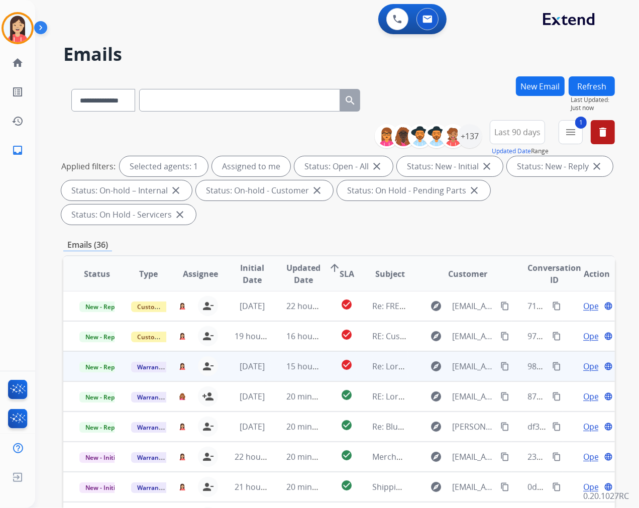
click at [323, 370] on td "check_circle" at bounding box center [339, 366] width 35 height 30
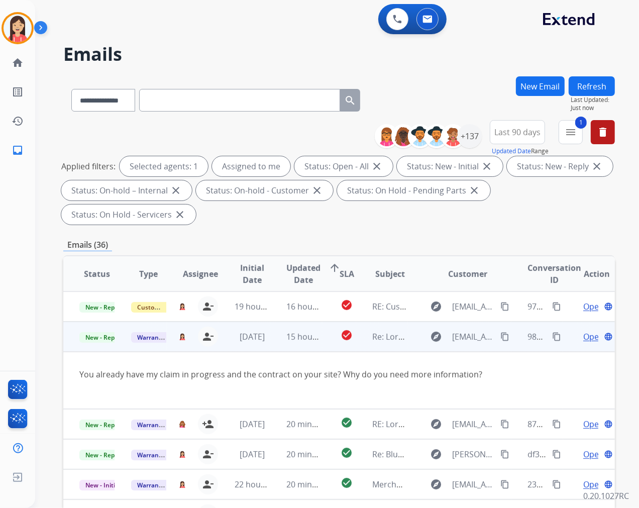
scroll to position [57, 0]
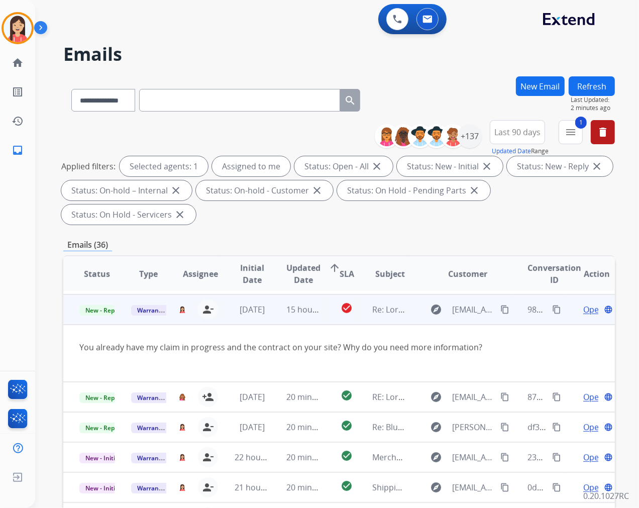
click at [584, 307] on span "Open" at bounding box center [593, 310] width 21 height 12
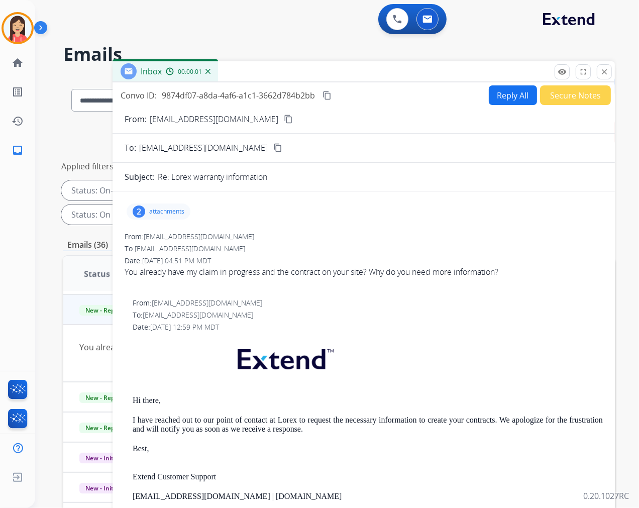
click at [495, 97] on button "Reply All" at bounding box center [513, 95] width 48 height 20
select select "**********"
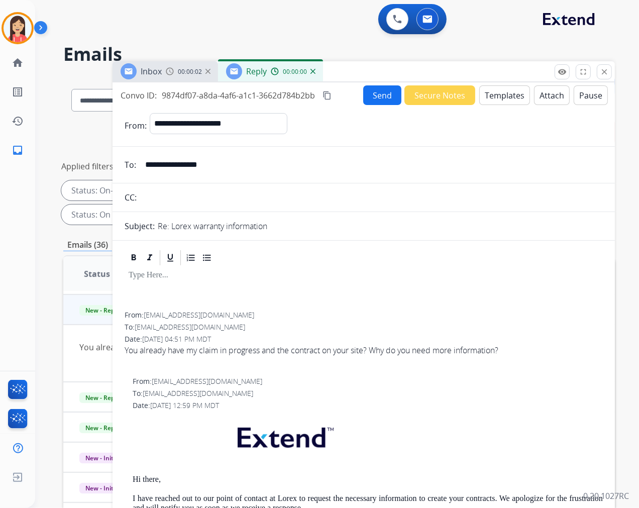
click at [495, 97] on button "Templates" at bounding box center [504, 95] width 51 height 20
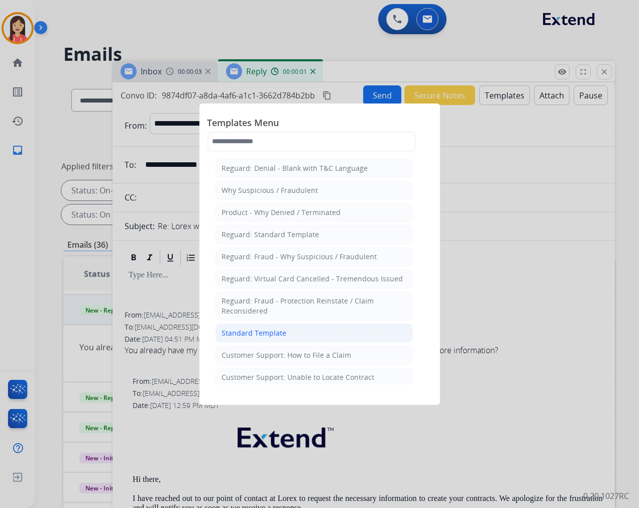
click at [265, 328] on li "Standard Template" at bounding box center [314, 333] width 197 height 19
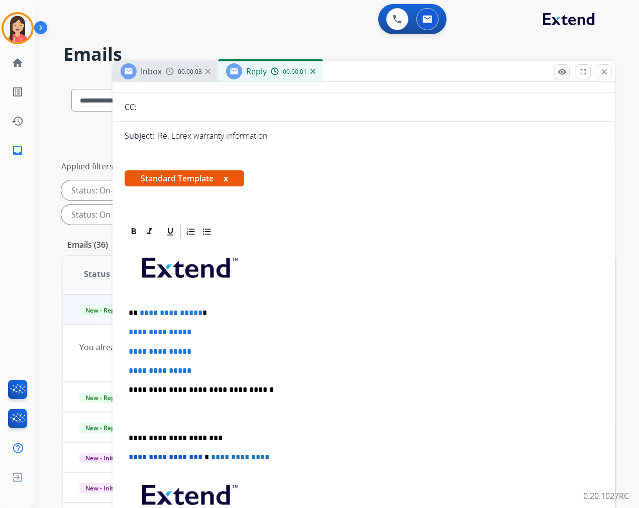
scroll to position [112, 0]
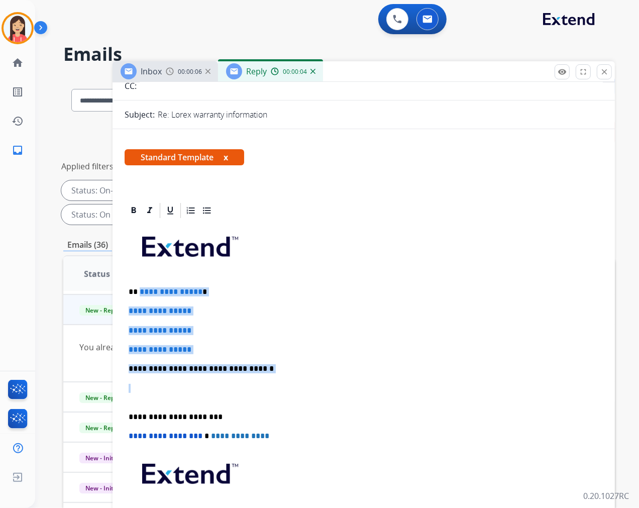
drag, startPoint x: 138, startPoint y: 290, endPoint x: 284, endPoint y: 384, distance: 173.8
click at [284, 384] on div "**********" at bounding box center [364, 393] width 478 height 346
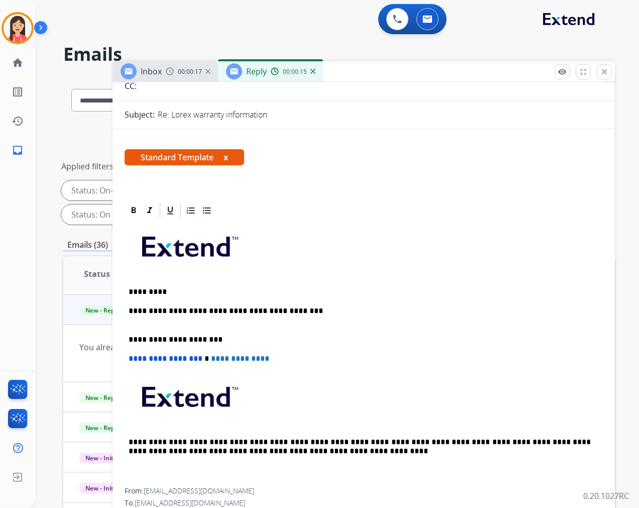
scroll to position [0, 0]
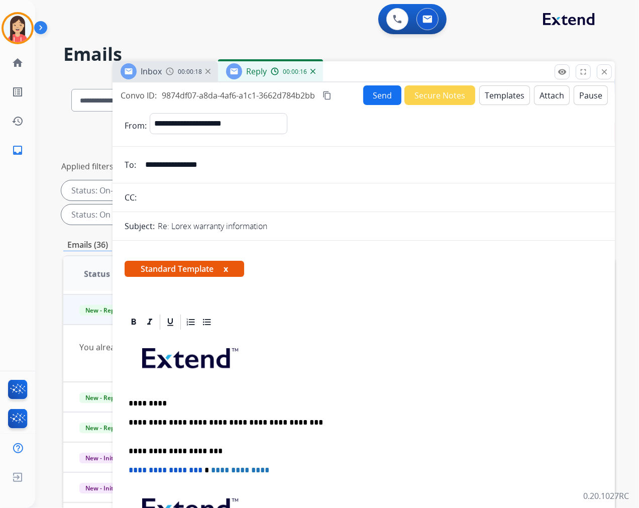
click at [194, 161] on input "**********" at bounding box center [371, 165] width 464 height 20
click at [303, 425] on p "**********" at bounding box center [360, 427] width 462 height 19
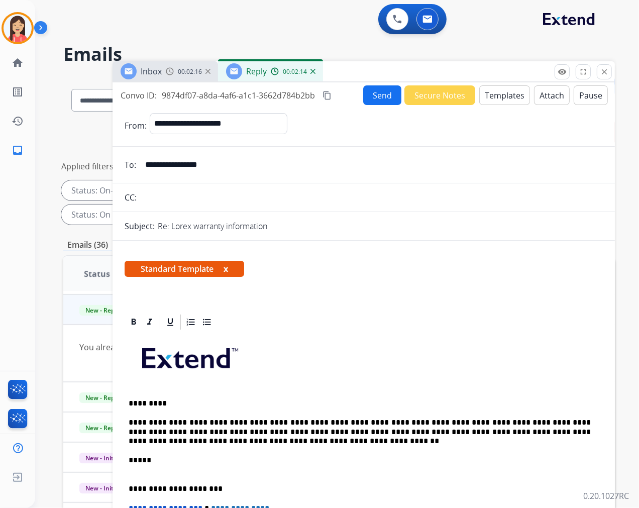
click at [189, 166] on input "**********" at bounding box center [371, 165] width 464 height 20
click at [373, 98] on button "Send" at bounding box center [382, 95] width 38 height 20
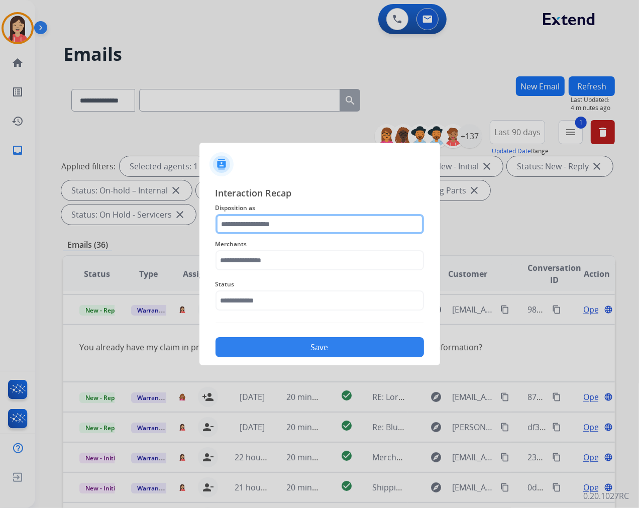
click at [301, 222] on input "text" at bounding box center [320, 224] width 209 height 20
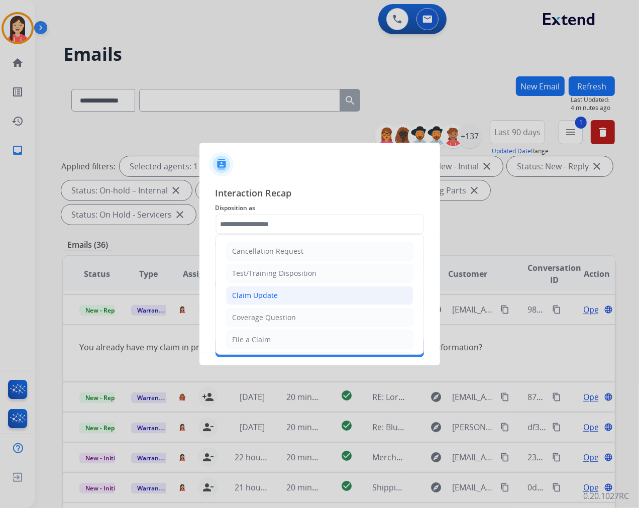
click at [251, 295] on div "Claim Update" at bounding box center [256, 295] width 46 height 10
type input "**********"
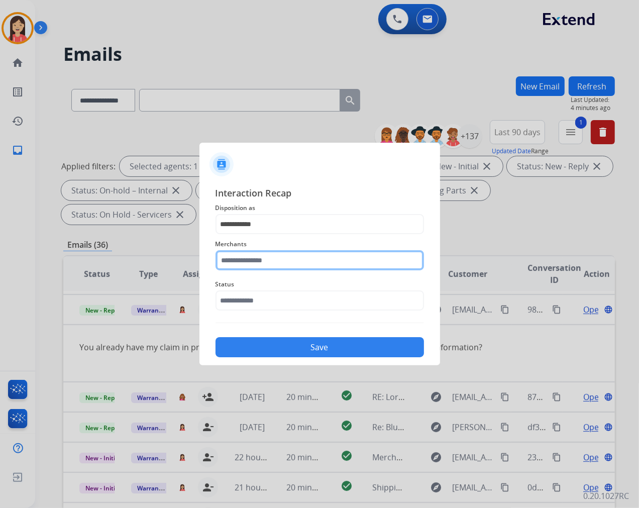
click at [257, 261] on input "text" at bounding box center [320, 260] width 209 height 20
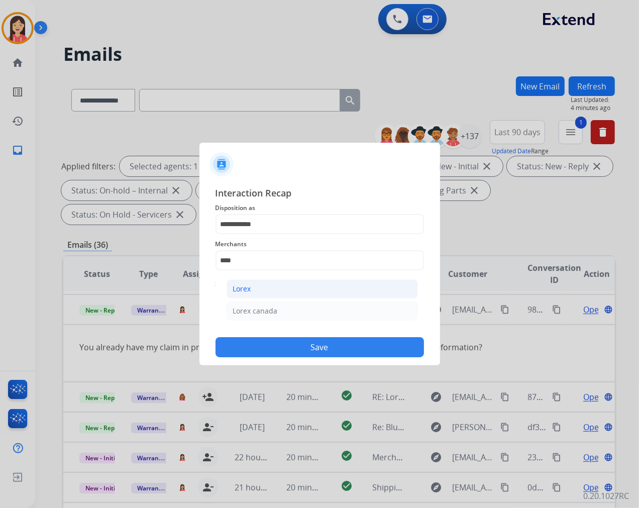
click at [259, 288] on li "Lorex" at bounding box center [322, 288] width 191 height 19
type input "*****"
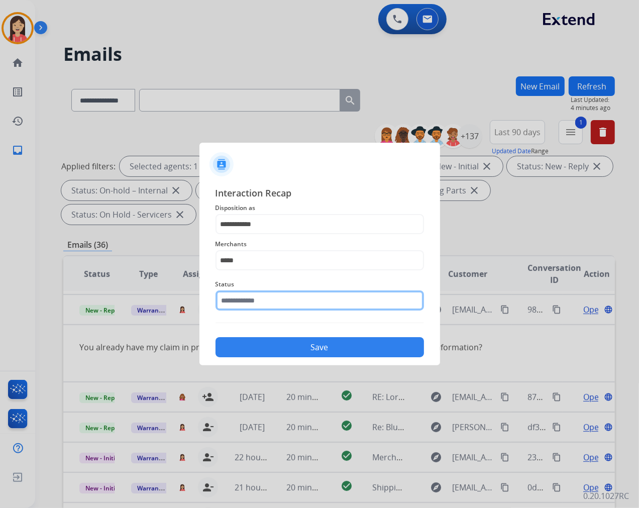
click at [259, 300] on input "text" at bounding box center [320, 300] width 209 height 20
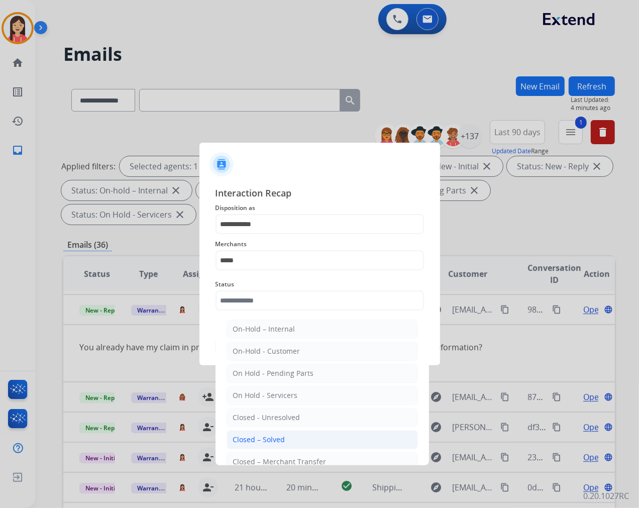
click at [279, 433] on li "Closed – Solved" at bounding box center [322, 439] width 191 height 19
type input "**********"
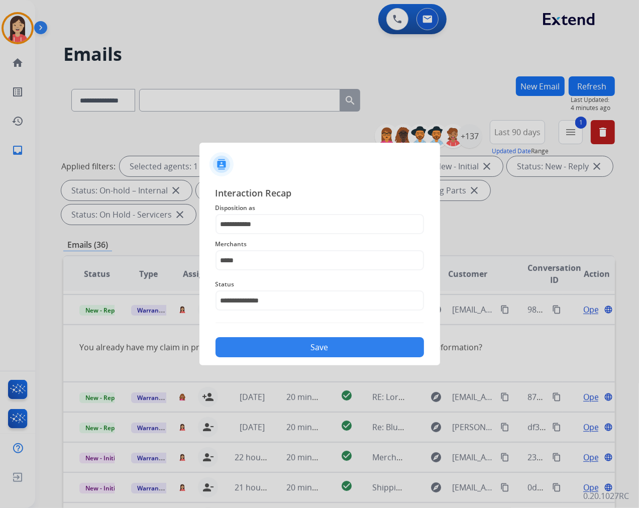
click at [310, 355] on button "Save" at bounding box center [320, 347] width 209 height 20
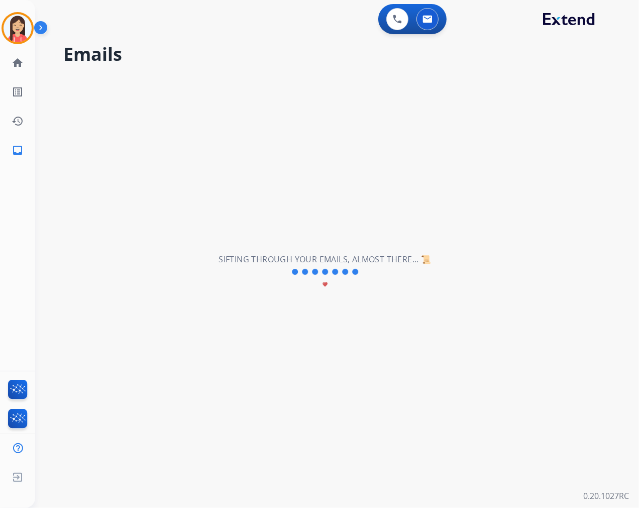
scroll to position [33, 0]
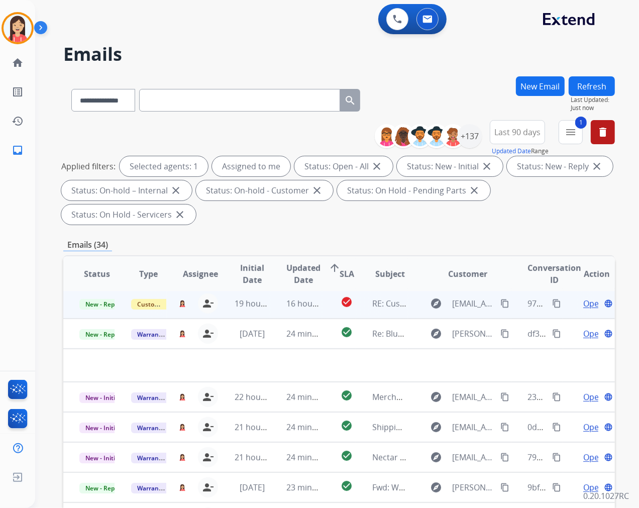
click at [314, 311] on td "16 hours ago" at bounding box center [296, 303] width 52 height 30
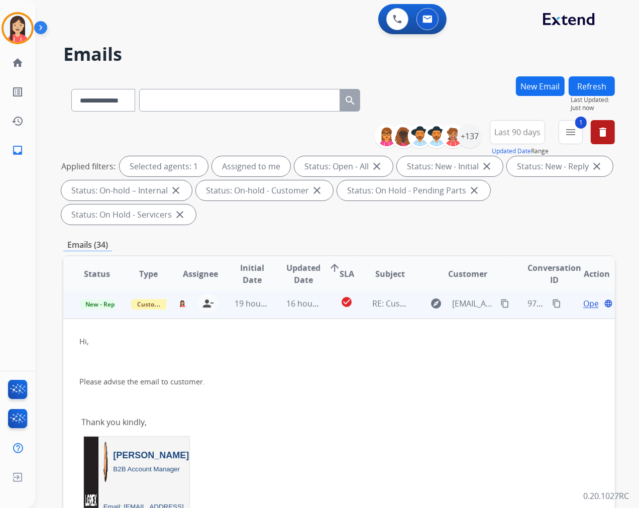
scroll to position [30, 0]
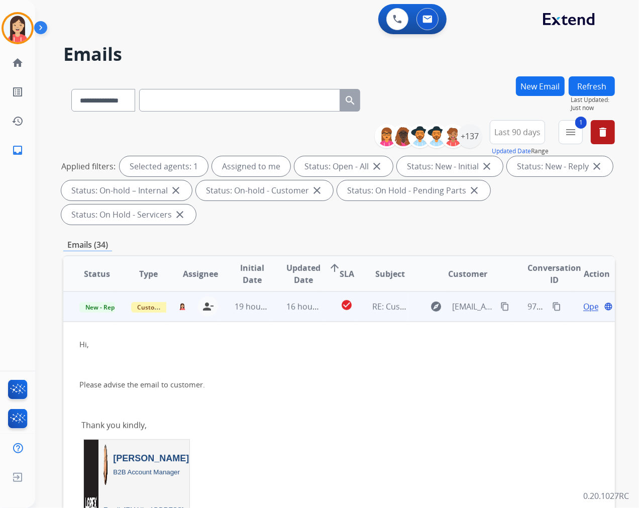
click at [583, 308] on span "Open" at bounding box center [593, 307] width 21 height 12
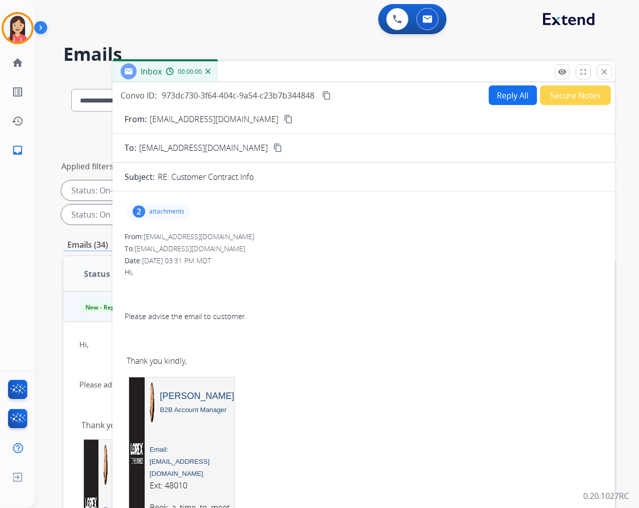
click at [492, 96] on button "Reply All" at bounding box center [513, 95] width 48 height 20
select select "**********"
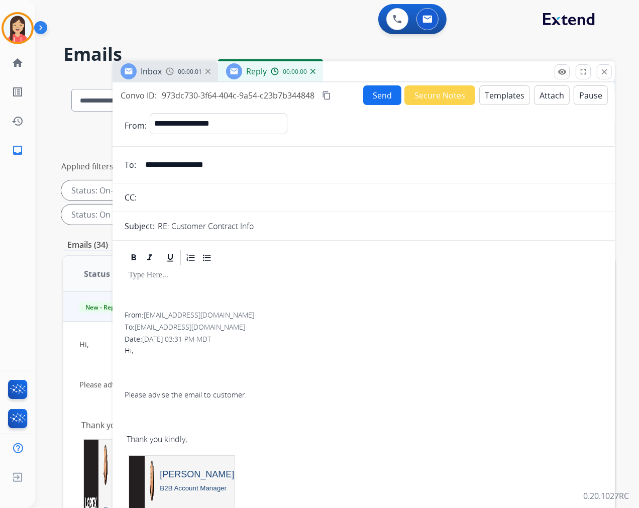
click at [492, 96] on button "Templates" at bounding box center [504, 95] width 51 height 20
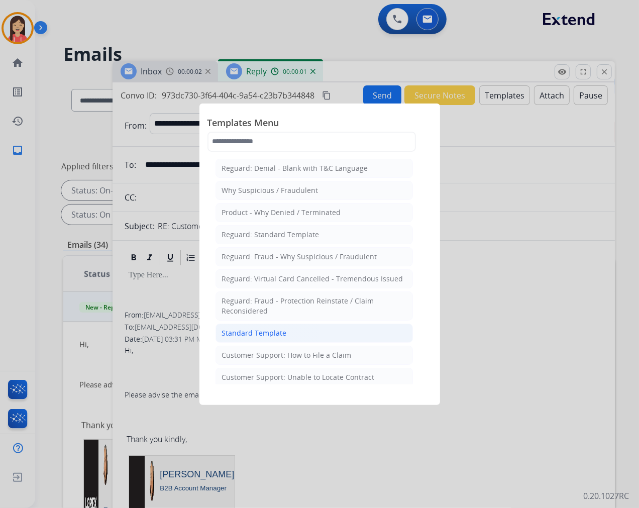
click at [270, 335] on div "Standard Template" at bounding box center [254, 333] width 65 height 10
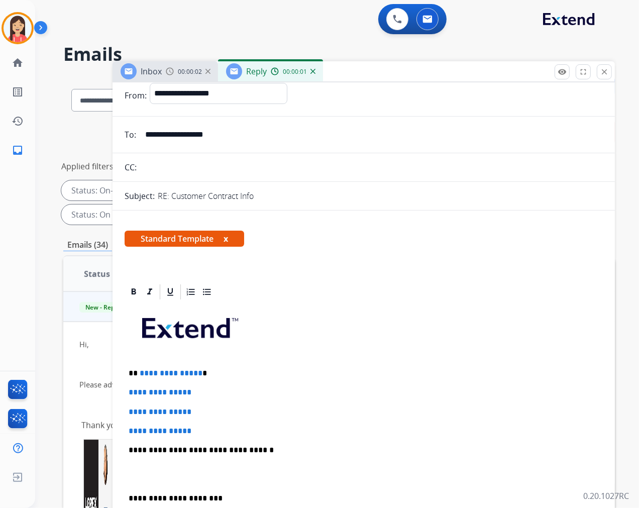
scroll to position [56, 0]
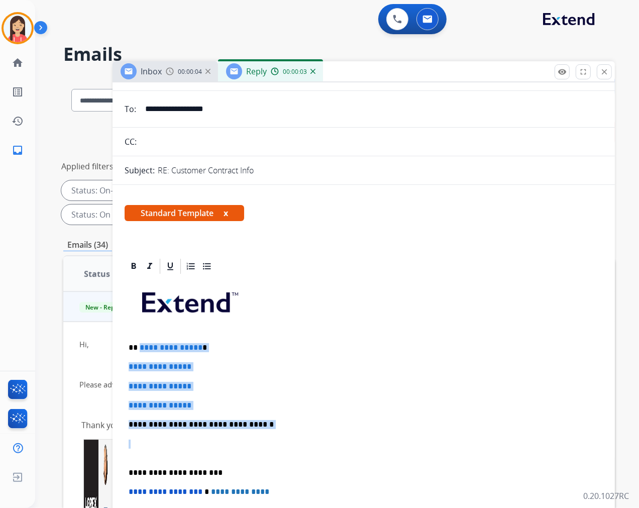
drag, startPoint x: 138, startPoint y: 349, endPoint x: 258, endPoint y: 429, distance: 144.2
click at [258, 429] on div "**********" at bounding box center [364, 448] width 478 height 346
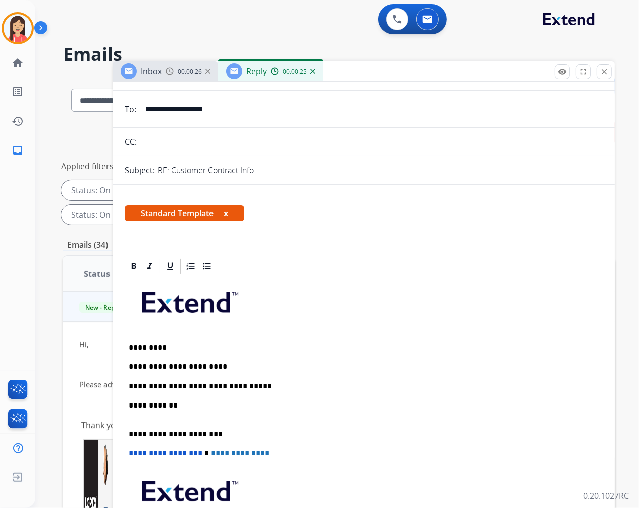
scroll to position [0, 0]
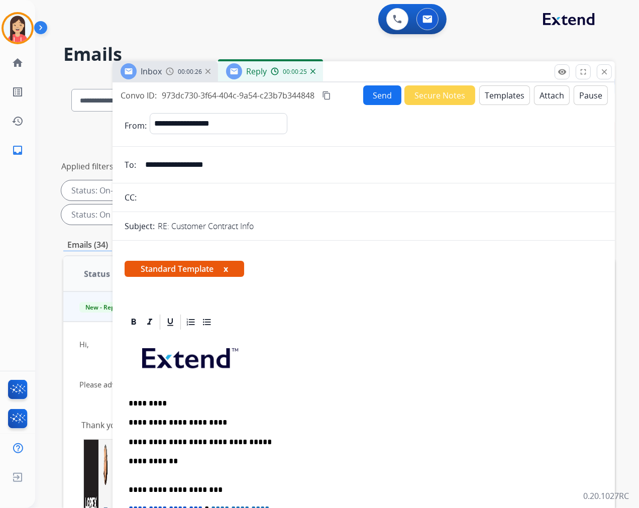
click at [384, 94] on button "Send" at bounding box center [382, 95] width 38 height 20
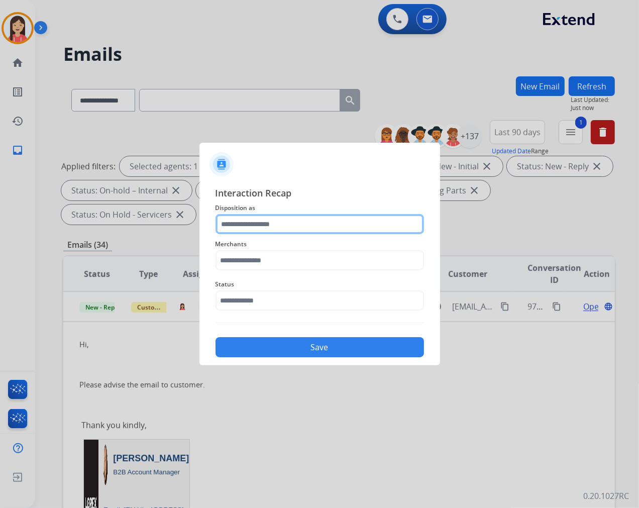
click at [342, 220] on input "text" at bounding box center [320, 224] width 209 height 20
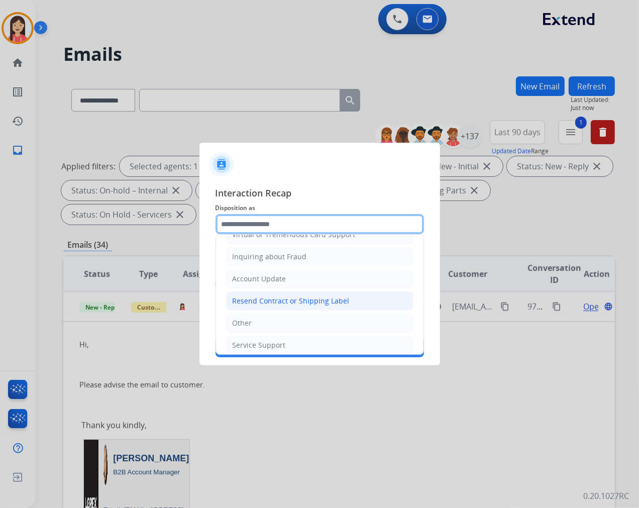
scroll to position [157, 0]
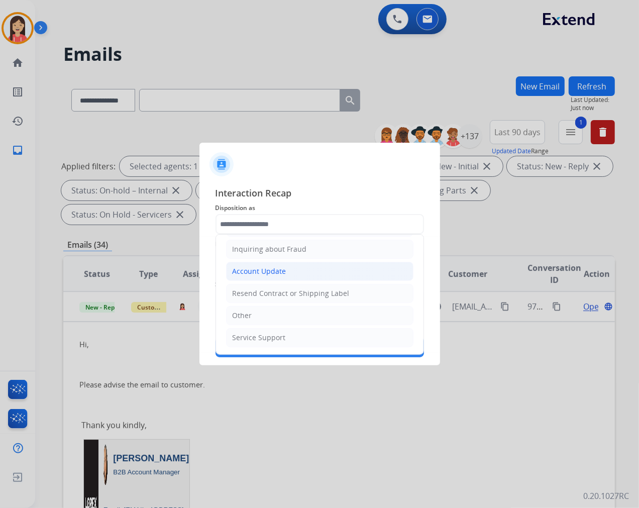
click at [280, 275] on div "Account Update" at bounding box center [260, 271] width 54 height 10
type input "**********"
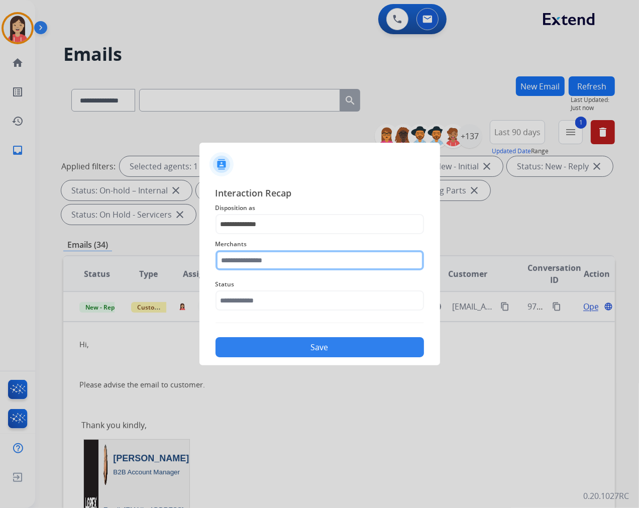
click at [292, 251] on input "text" at bounding box center [320, 260] width 209 height 20
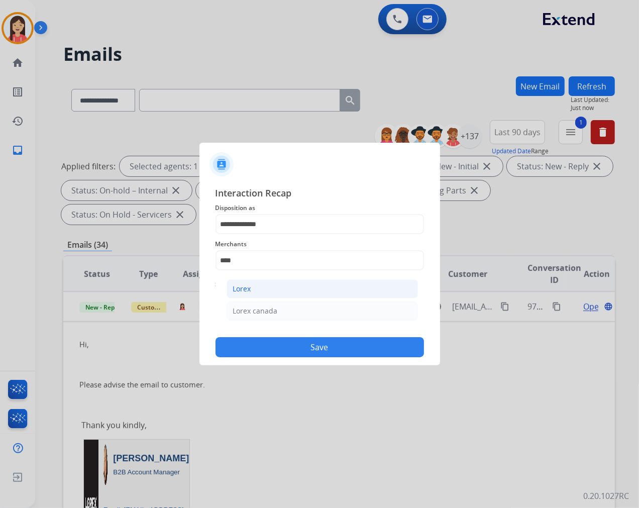
click at [265, 290] on li "Lorex" at bounding box center [322, 288] width 191 height 19
type input "*****"
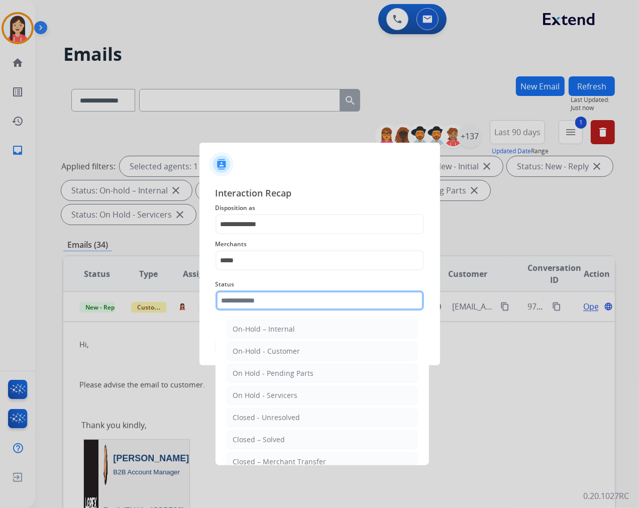
click at [261, 302] on input "text" at bounding box center [320, 300] width 209 height 20
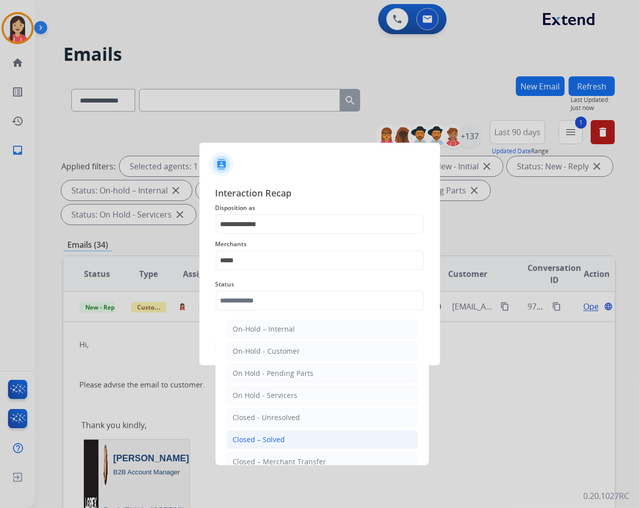
click at [284, 434] on li "Closed – Solved" at bounding box center [322, 439] width 191 height 19
type input "**********"
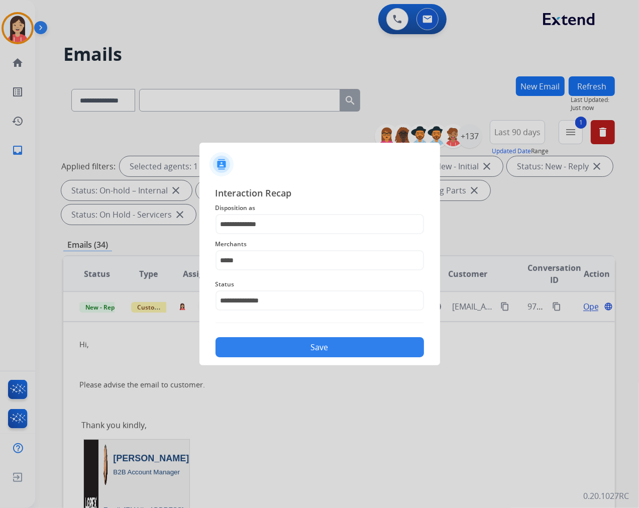
click at [319, 352] on button "Save" at bounding box center [320, 347] width 209 height 20
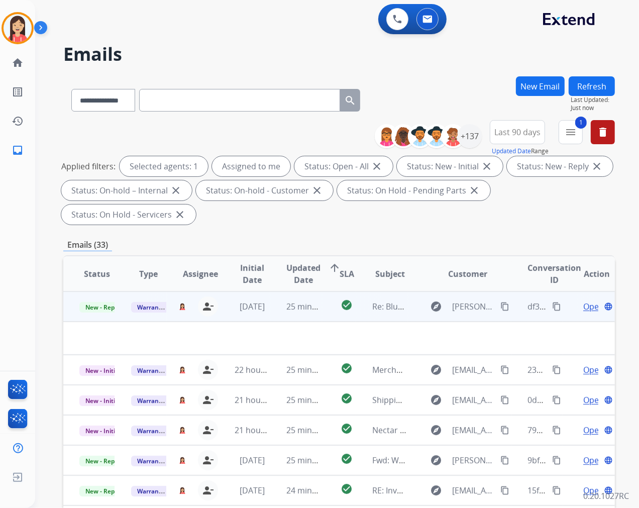
click at [278, 313] on td "25 minutes ago" at bounding box center [296, 306] width 52 height 30
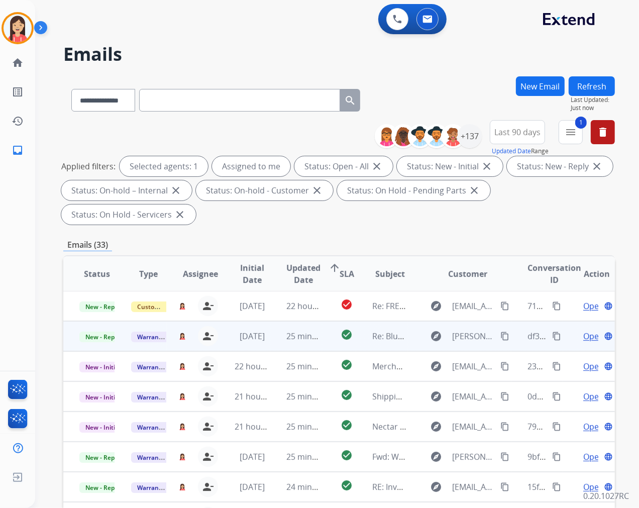
click at [272, 342] on td "25 minutes ago" at bounding box center [296, 336] width 52 height 30
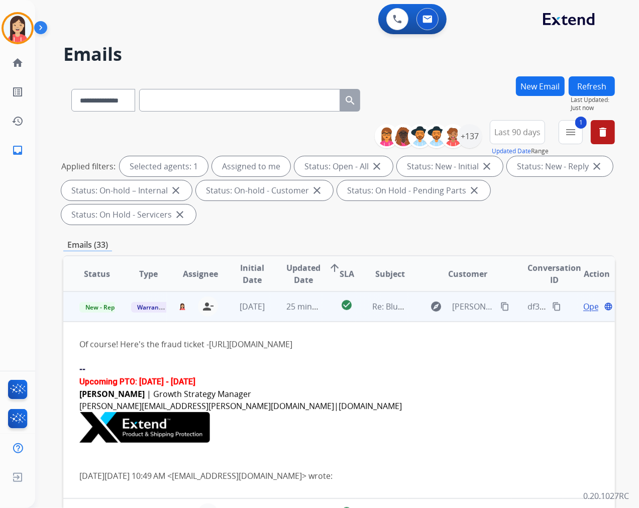
click at [583, 307] on span "Open" at bounding box center [593, 307] width 21 height 12
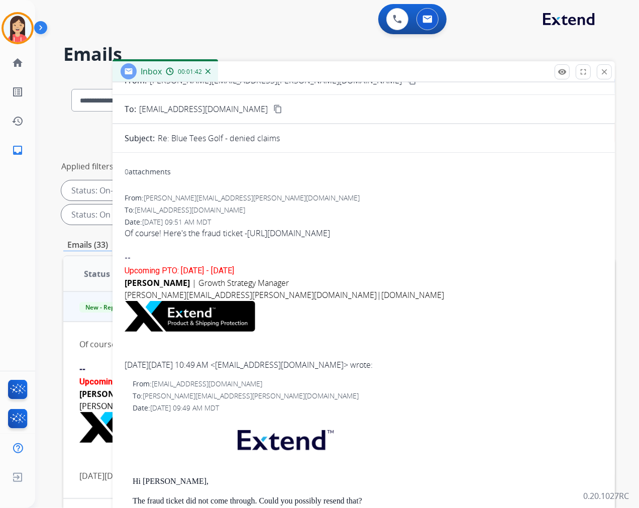
scroll to position [0, 0]
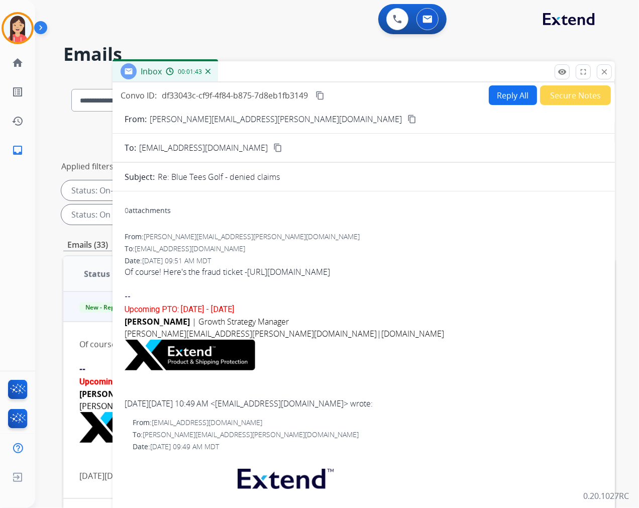
click at [330, 274] on link "[URL][DOMAIN_NAME]" at bounding box center [288, 271] width 83 height 11
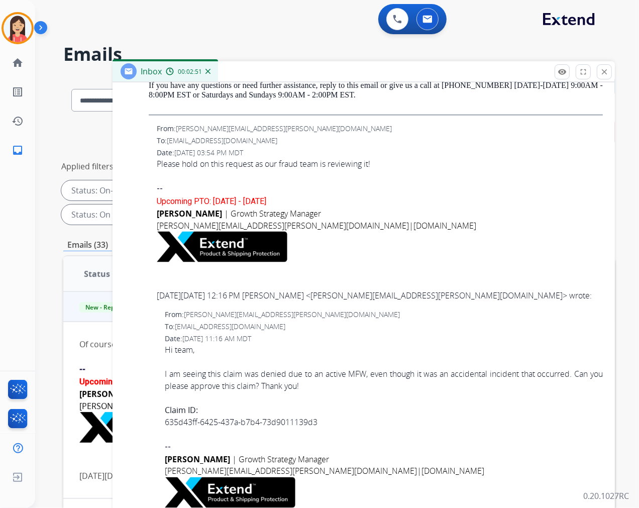
scroll to position [1066, 0]
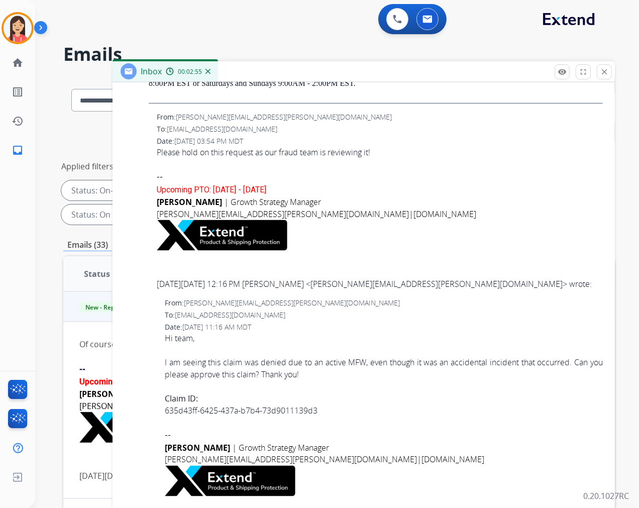
click at [172, 410] on link "635d43ff-6425-437a-b7b4-73d9011139d3" at bounding box center [241, 410] width 153 height 11
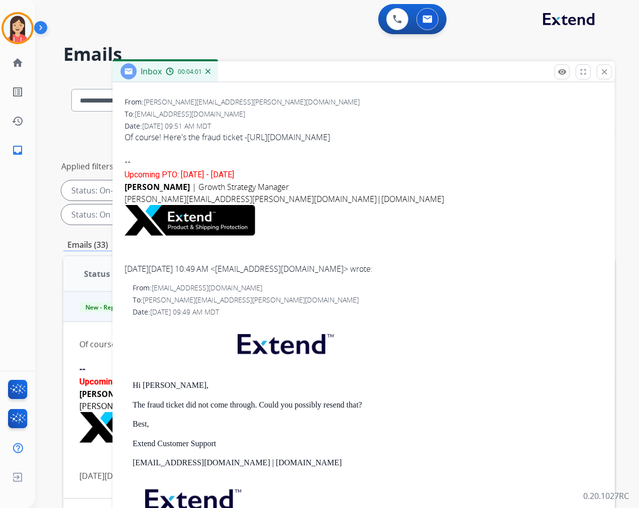
scroll to position [0, 0]
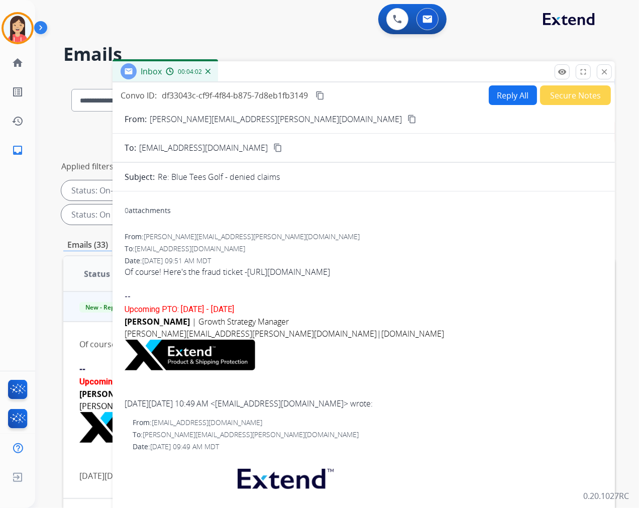
click at [498, 99] on button "Reply All" at bounding box center [513, 95] width 48 height 20
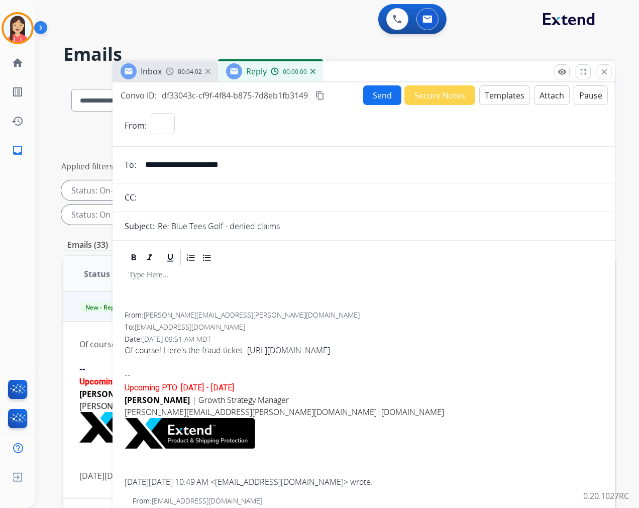
select select "**********"
click at [494, 93] on button "Templates" at bounding box center [504, 95] width 51 height 20
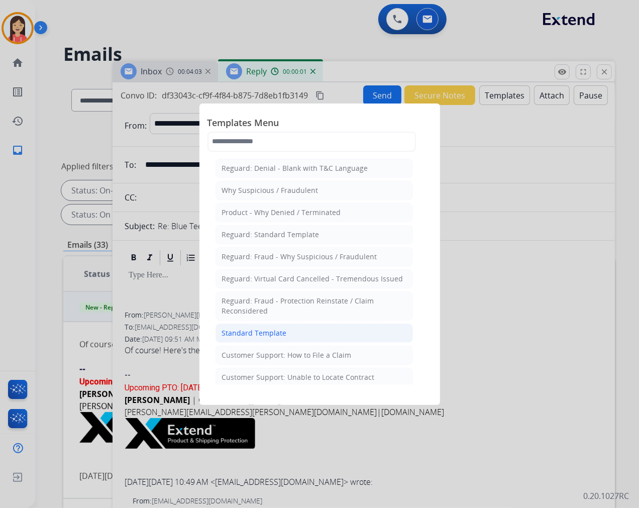
click at [258, 330] on div "Standard Template" at bounding box center [254, 333] width 65 height 10
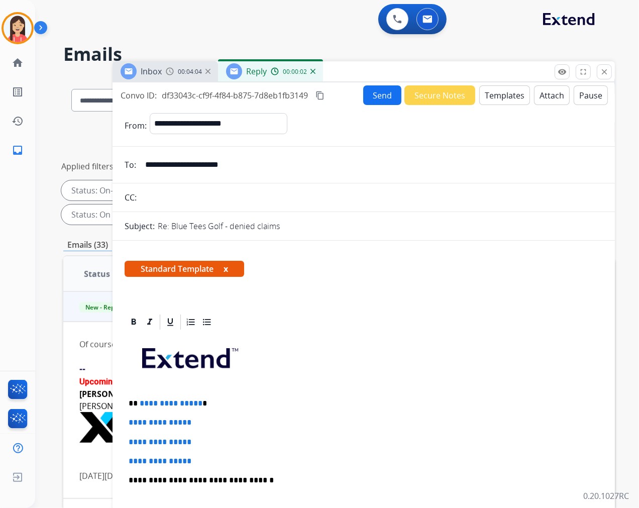
scroll to position [112, 0]
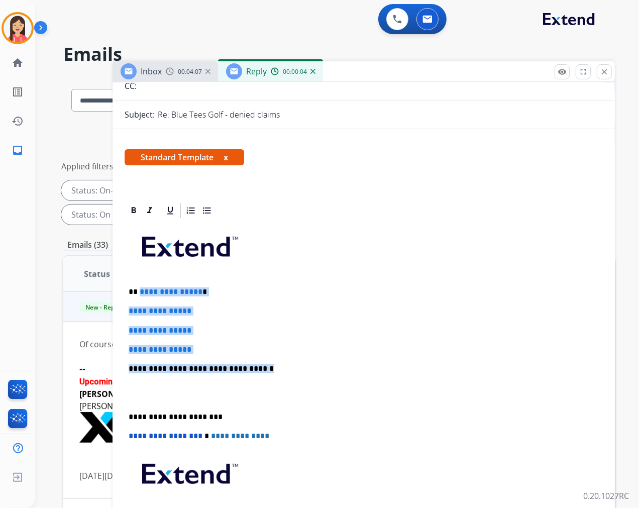
drag, startPoint x: 138, startPoint y: 289, endPoint x: 284, endPoint y: 354, distance: 160.0
click at [284, 354] on div "**********" at bounding box center [364, 393] width 478 height 346
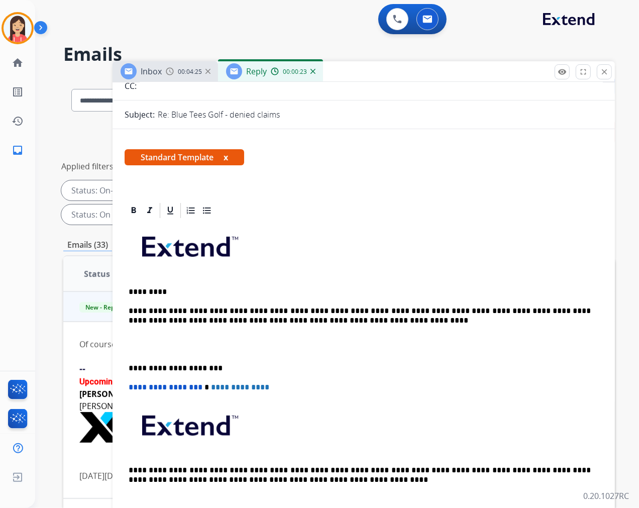
click at [247, 339] on p at bounding box center [364, 344] width 470 height 19
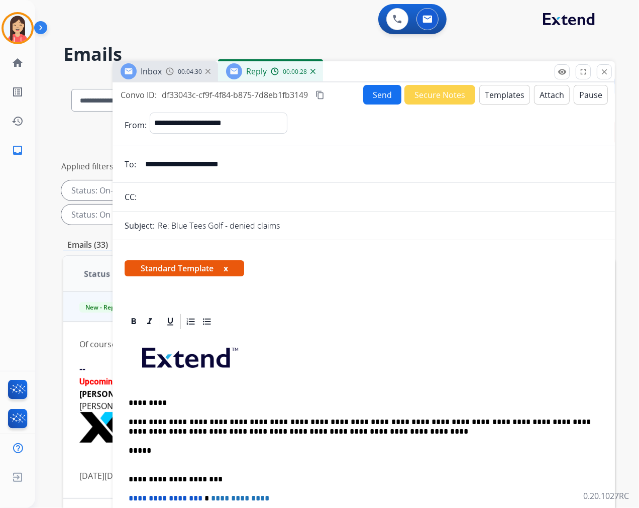
scroll to position [0, 0]
click at [382, 99] on button "Send" at bounding box center [382, 95] width 38 height 20
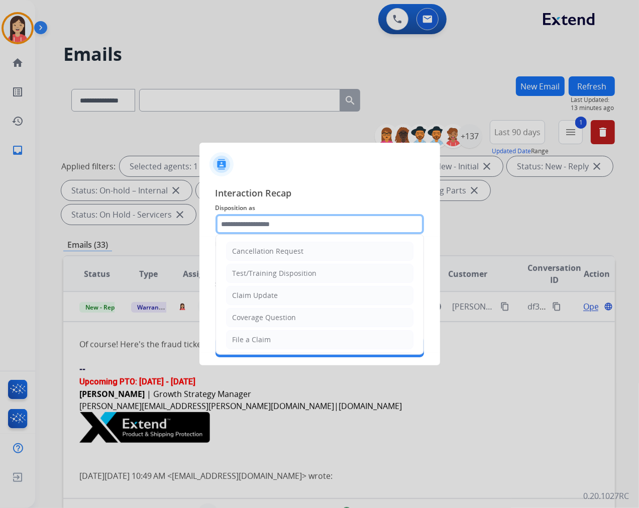
click at [257, 217] on input "text" at bounding box center [320, 224] width 209 height 20
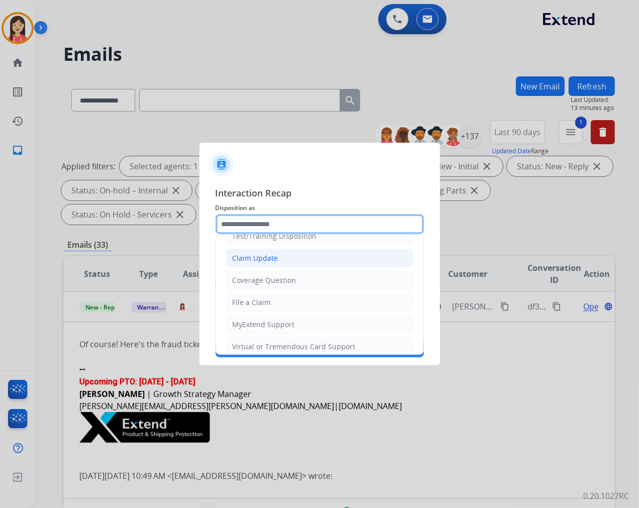
scroll to position [56, 0]
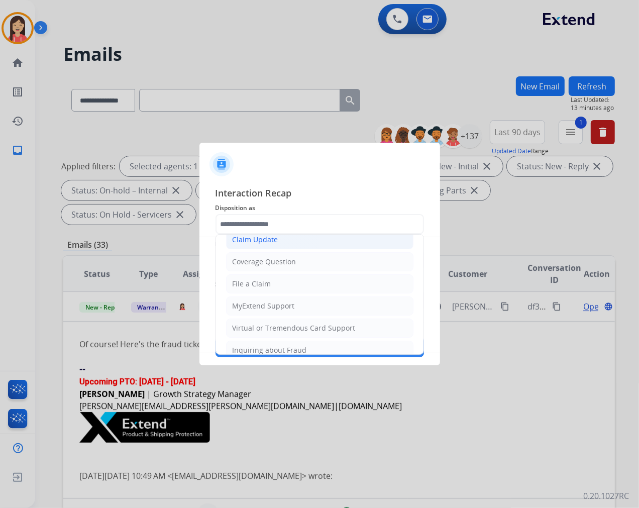
click at [267, 240] on div "Claim Update" at bounding box center [256, 240] width 46 height 10
type input "**********"
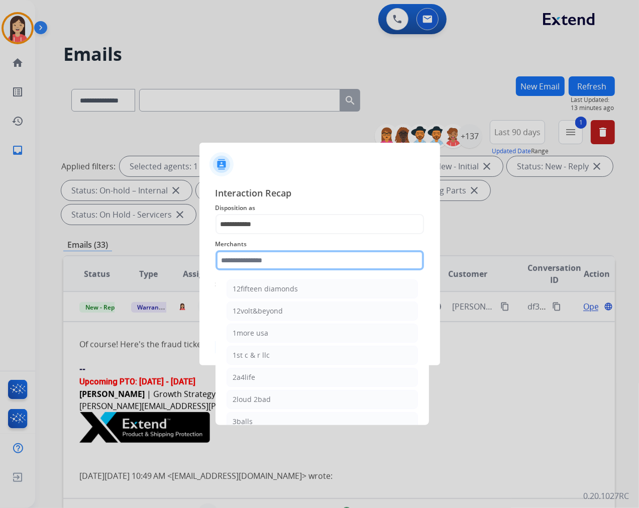
click at [264, 255] on input "text" at bounding box center [320, 260] width 209 height 20
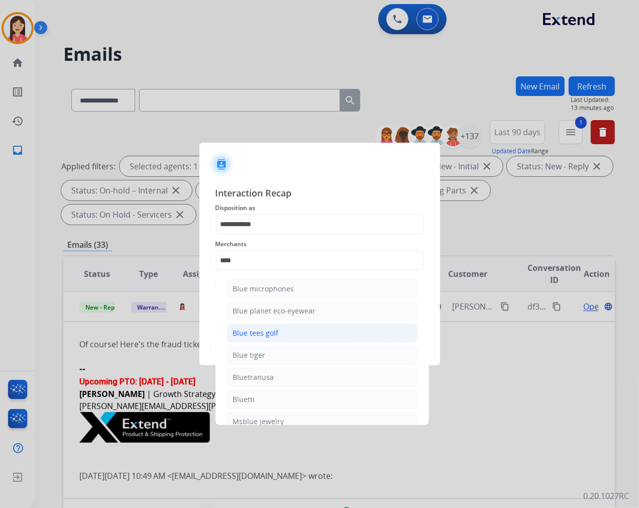
click at [267, 332] on div "Blue tees golf" at bounding box center [256, 333] width 46 height 10
type input "**********"
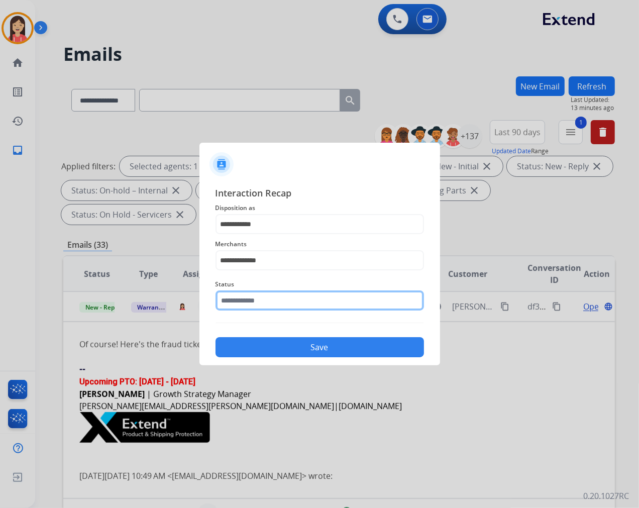
click at [284, 292] on input "text" at bounding box center [320, 300] width 209 height 20
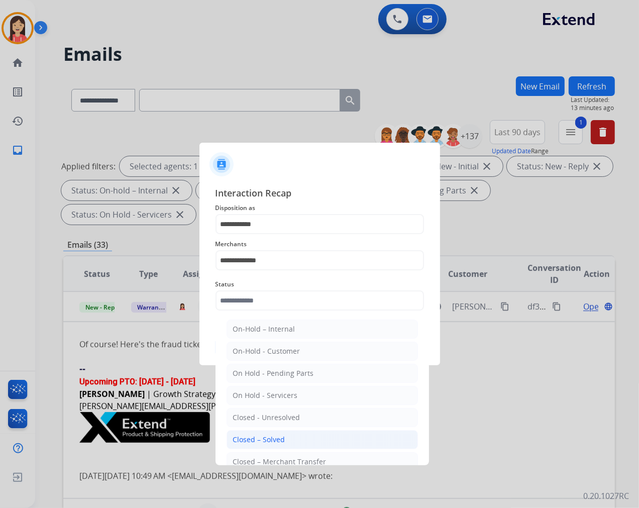
click at [253, 438] on div "Closed – Solved" at bounding box center [259, 440] width 52 height 10
type input "**********"
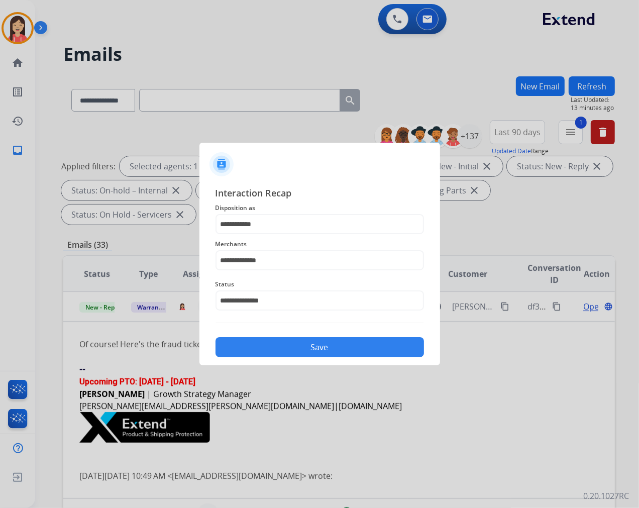
click at [293, 343] on button "Save" at bounding box center [320, 347] width 209 height 20
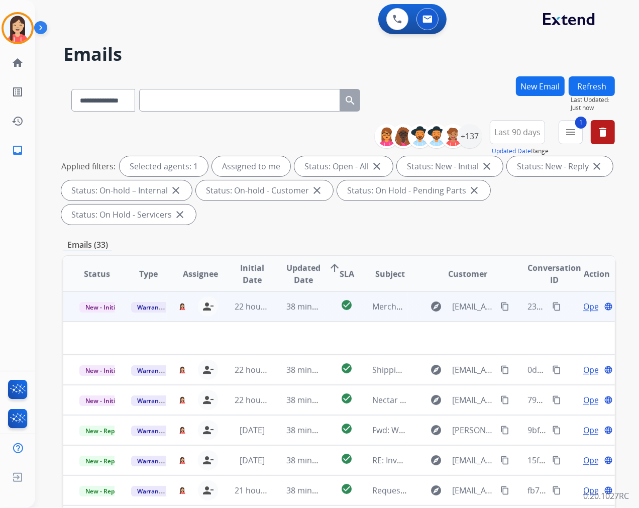
click at [264, 318] on td "22 hours ago" at bounding box center [245, 306] width 52 height 30
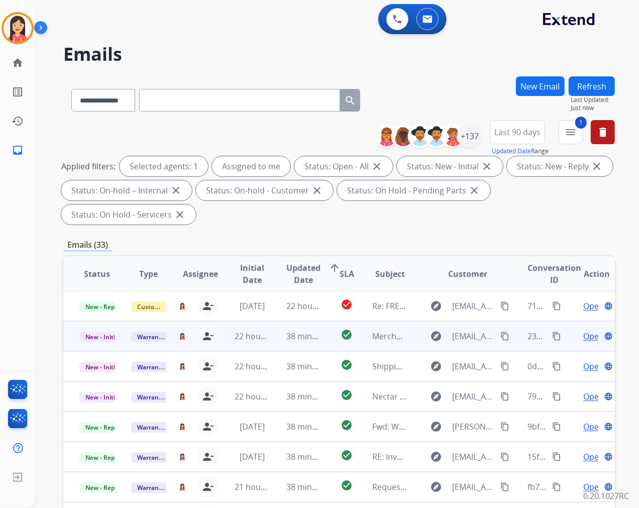
click at [275, 338] on td "38 minutes ago" at bounding box center [296, 336] width 52 height 30
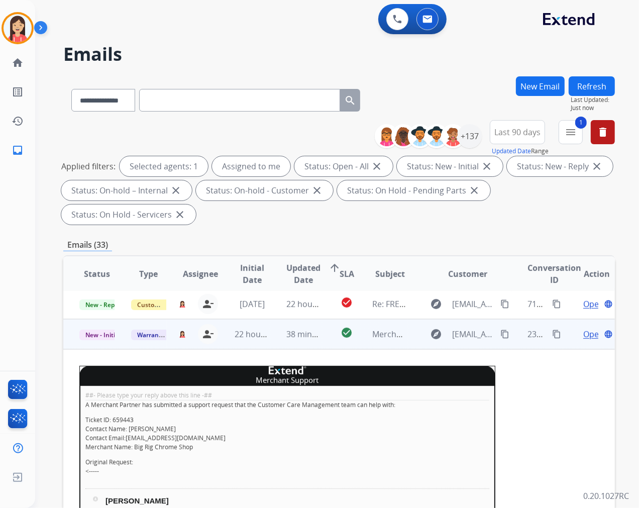
scroll to position [0, 0]
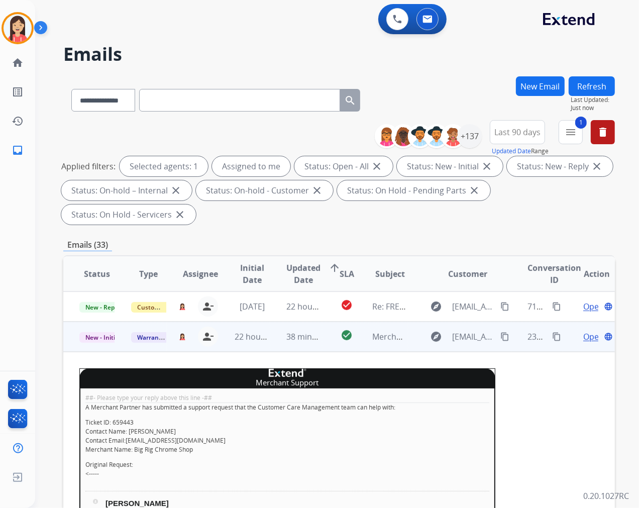
click at [583, 341] on span "Open" at bounding box center [593, 337] width 21 height 12
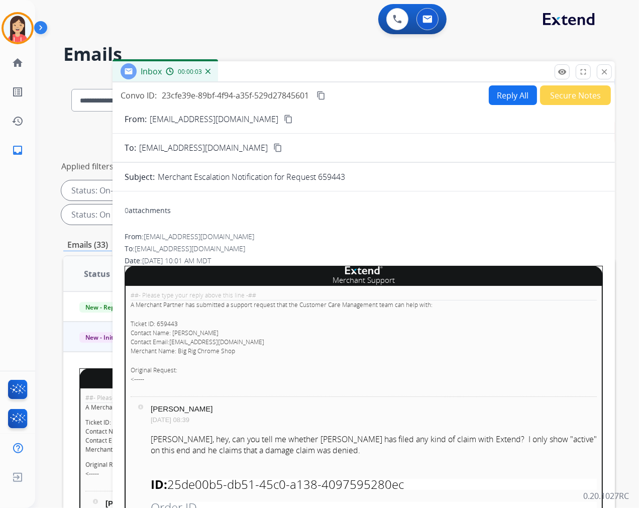
click at [556, 103] on button "Secure Notes" at bounding box center [575, 95] width 71 height 20
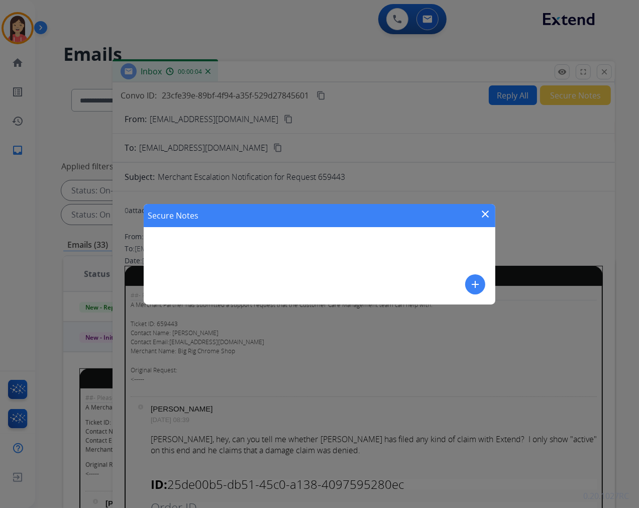
click at [469, 283] on mat-icon "add" at bounding box center [475, 284] width 12 height 12
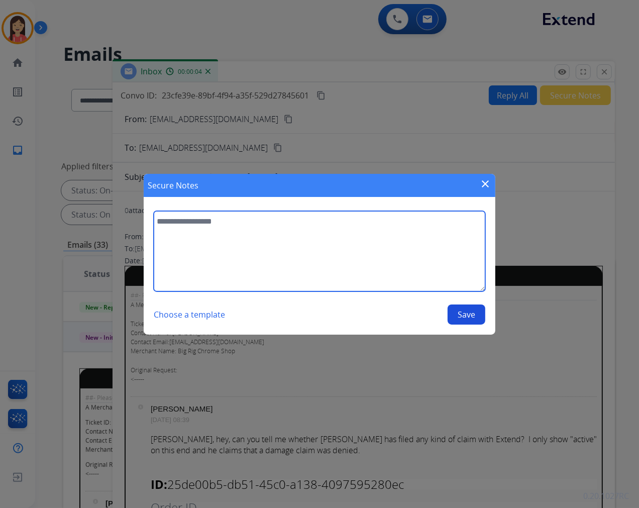
click at [423, 263] on textarea at bounding box center [320, 251] width 332 height 80
type textarea "*"
type textarea "**********"
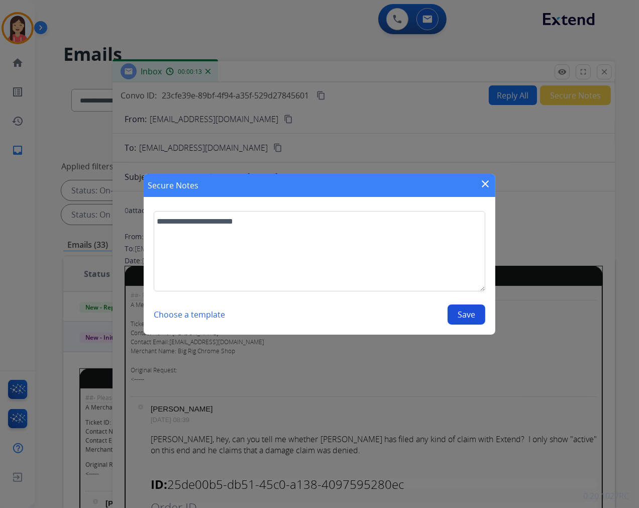
click at [469, 315] on button "Save" at bounding box center [467, 315] width 38 height 20
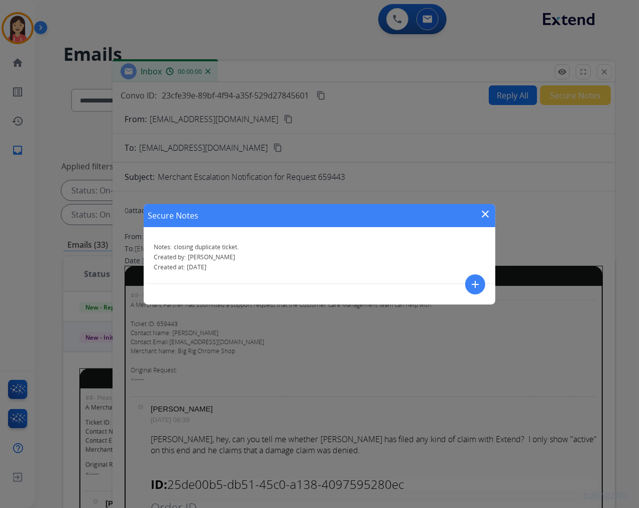
click at [486, 212] on mat-icon "close" at bounding box center [485, 214] width 12 height 12
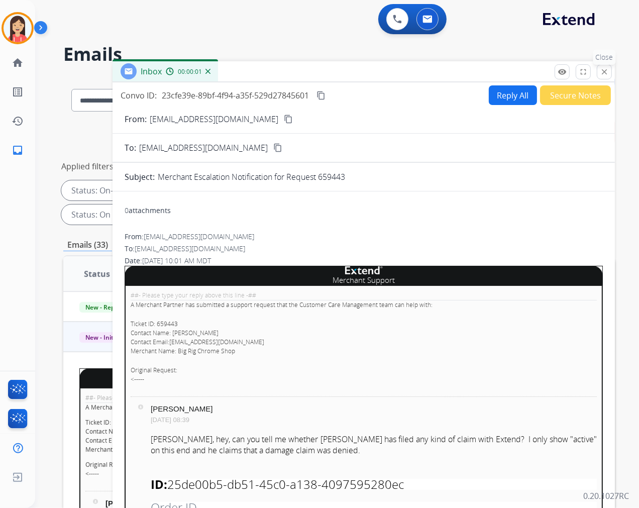
click at [605, 72] on mat-icon "close" at bounding box center [604, 71] width 9 height 9
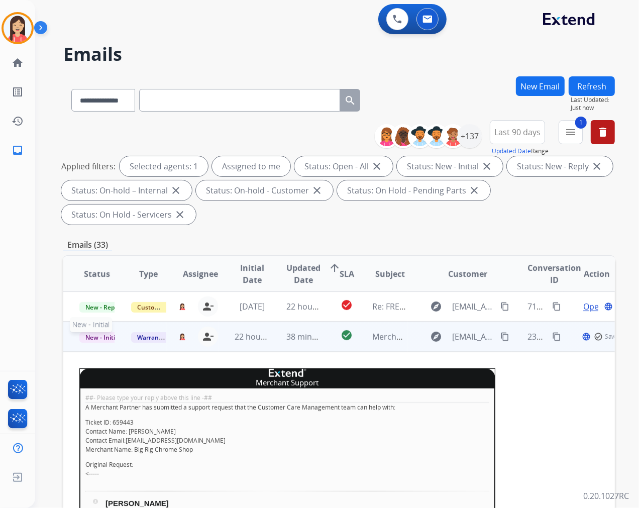
click at [105, 337] on span "New - Initial" at bounding box center [102, 337] width 47 height 11
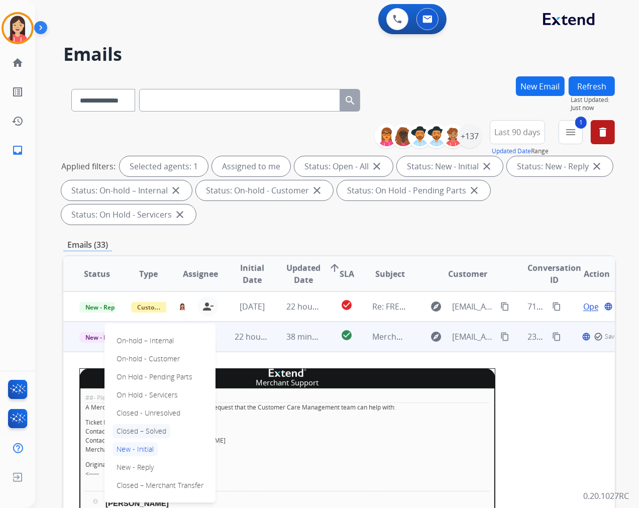
click at [158, 431] on p "Closed – Solved" at bounding box center [142, 431] width 58 height 14
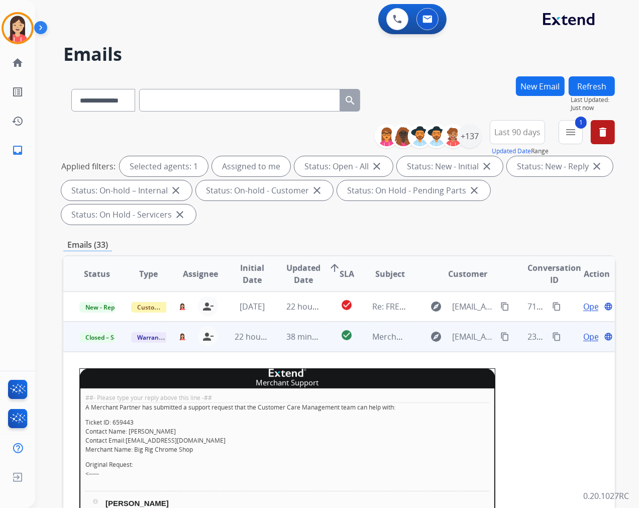
click at [322, 345] on td "check_circle" at bounding box center [339, 337] width 35 height 30
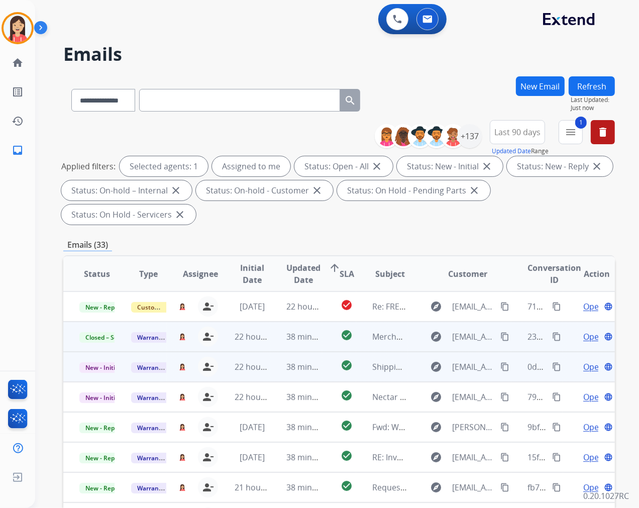
click at [325, 371] on td "check_circle" at bounding box center [339, 367] width 35 height 30
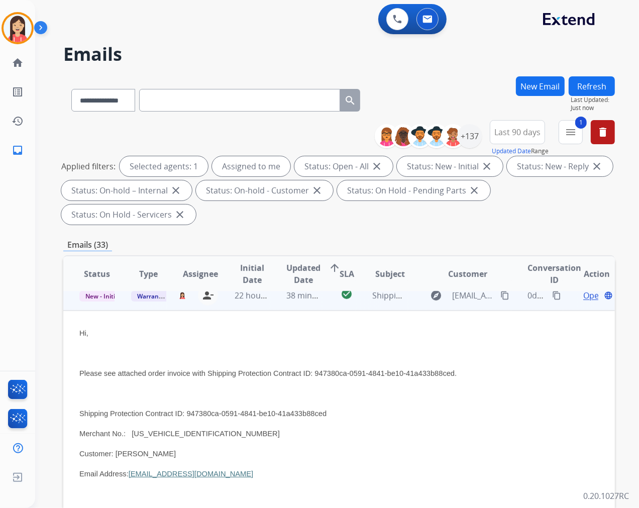
scroll to position [60, 0]
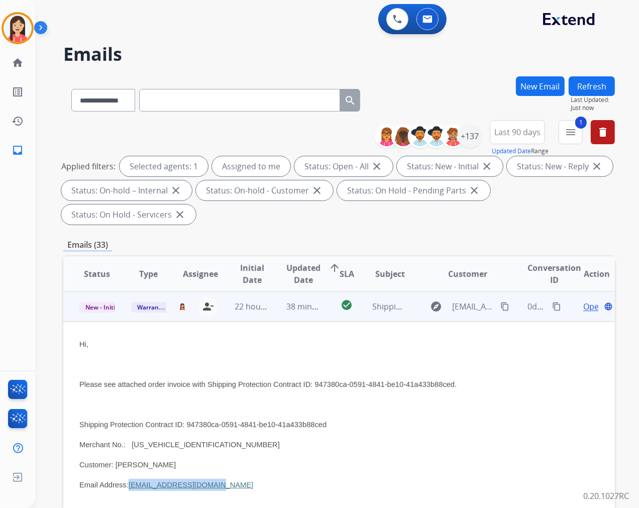
drag, startPoint x: 208, startPoint y: 484, endPoint x: 130, endPoint y: 481, distance: 77.9
click at [130, 481] on p "Email Address: [EMAIL_ADDRESS][DOMAIN_NAME]" at bounding box center [287, 485] width 416 height 12
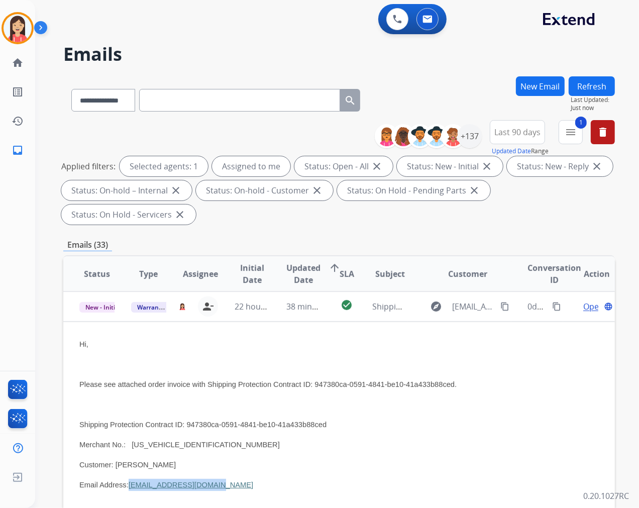
copy link "[EMAIL_ADDRESS][DOMAIN_NAME]"
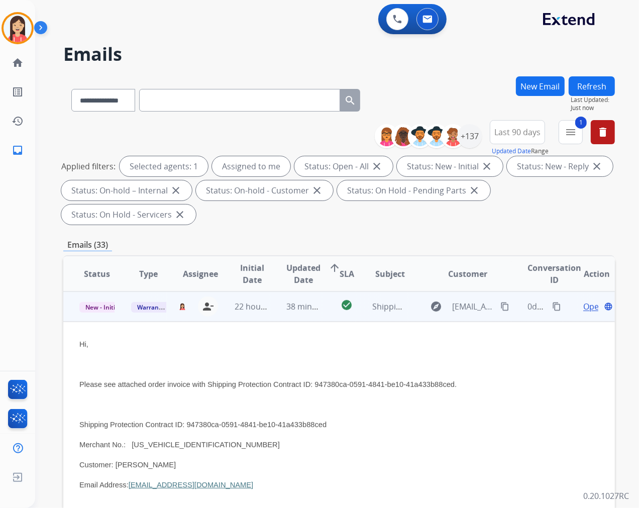
click at [289, 434] on div "Hi, Please see attached order invoice with Shipping Protection Contract ID: 947…" at bounding box center [287, 474] width 416 height 273
drag, startPoint x: 268, startPoint y: 396, endPoint x: 367, endPoint y: 372, distance: 101.4
click at [268, 396] on div "Hi, Please see attached order invoice with Shipping Protection Contract ID: 947…" at bounding box center [287, 474] width 416 height 273
click at [583, 305] on span "Open" at bounding box center [593, 307] width 21 height 12
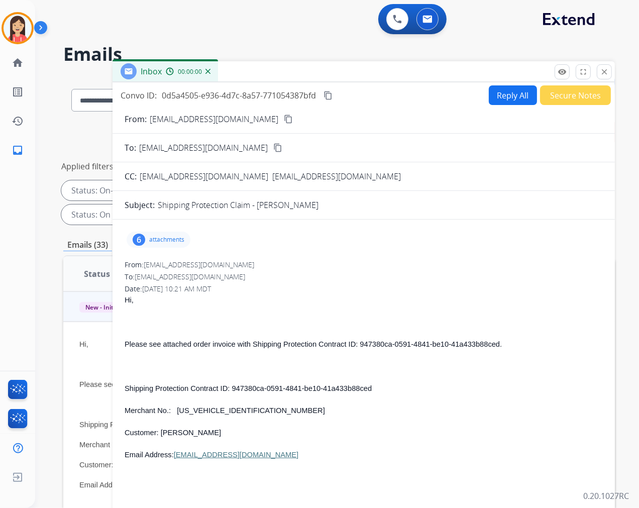
click at [166, 247] on div "6 attachments" at bounding box center [159, 240] width 64 height 16
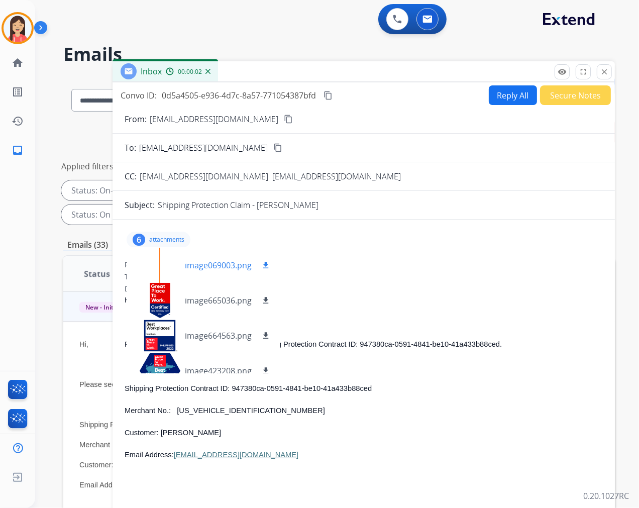
scroll to position [78, 0]
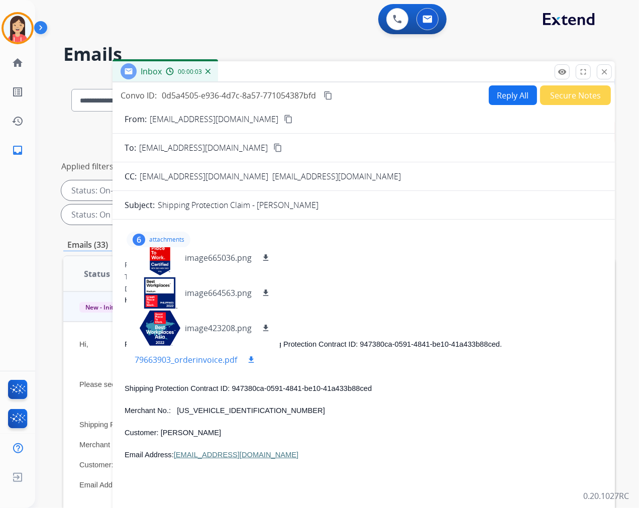
click at [251, 357] on mat-icon "download" at bounding box center [251, 359] width 9 height 9
click at [505, 99] on button "Reply All" at bounding box center [513, 95] width 48 height 20
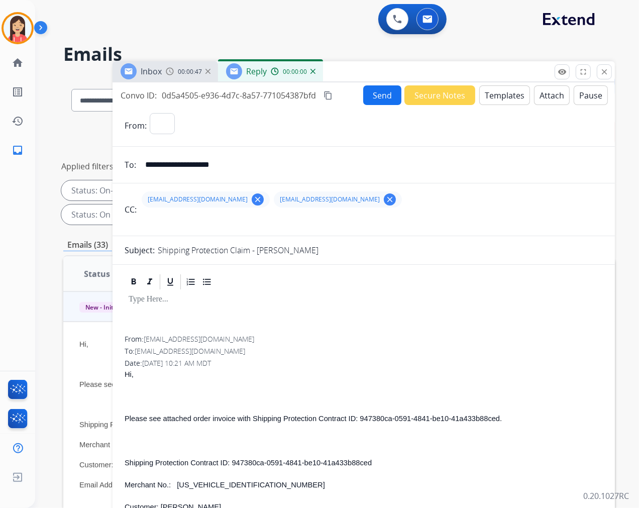
select select "**********"
click at [505, 99] on button "Templates" at bounding box center [504, 95] width 51 height 20
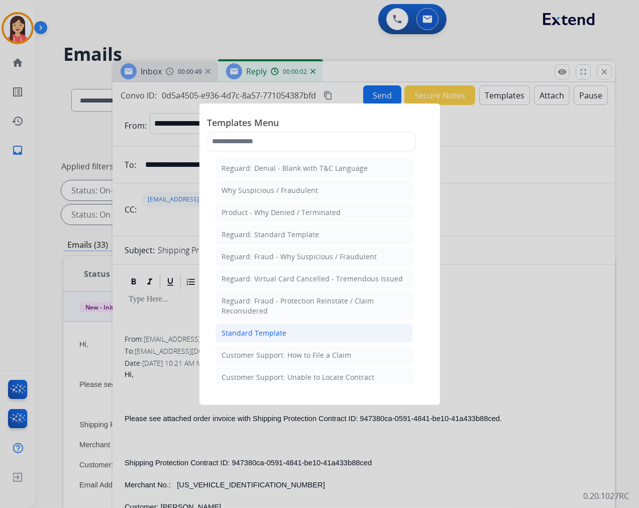
click at [269, 334] on div "Standard Template" at bounding box center [254, 333] width 65 height 10
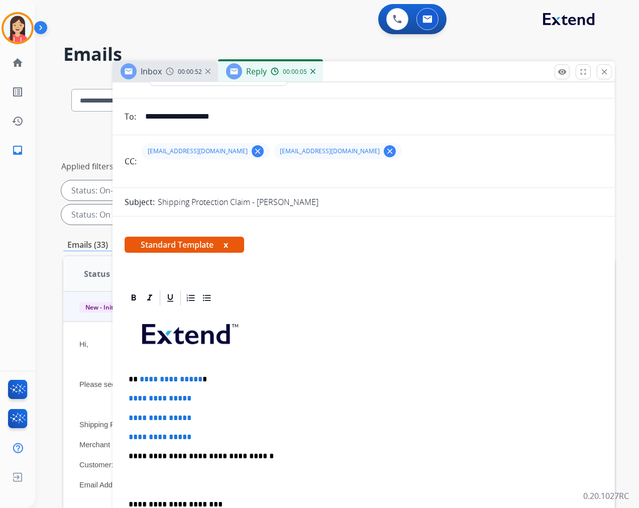
scroll to position [112, 0]
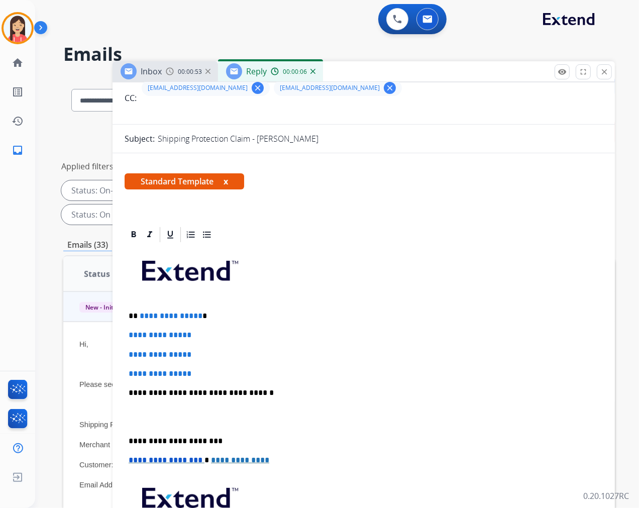
click at [385, 87] on mat-icon "clear" at bounding box center [389, 87] width 9 height 9
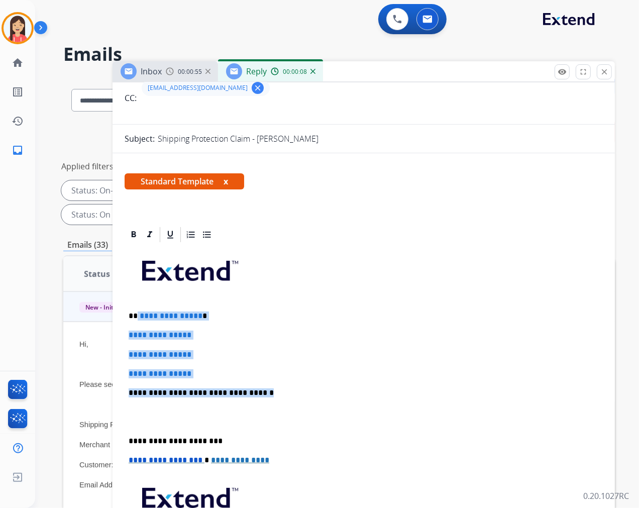
drag, startPoint x: 136, startPoint y: 312, endPoint x: 277, endPoint y: 379, distance: 156.7
click at [277, 379] on div "**********" at bounding box center [364, 417] width 478 height 346
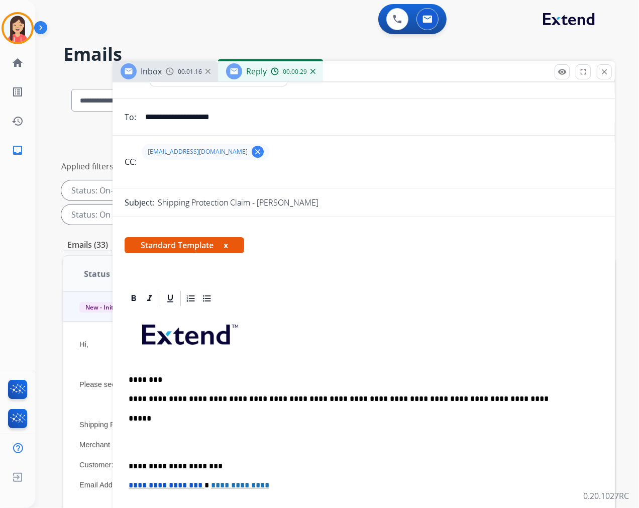
scroll to position [0, 0]
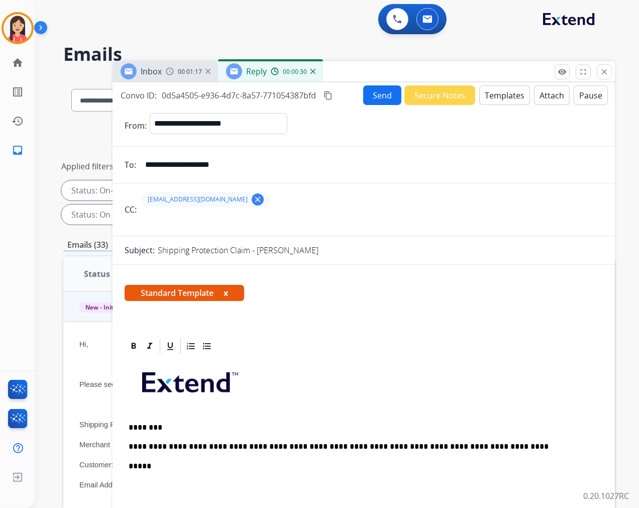
click at [371, 92] on button "Send" at bounding box center [382, 95] width 38 height 20
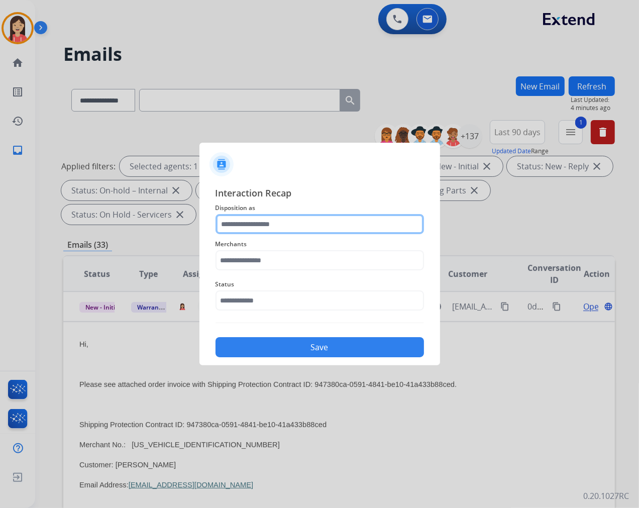
click at [276, 219] on input "text" at bounding box center [320, 224] width 209 height 20
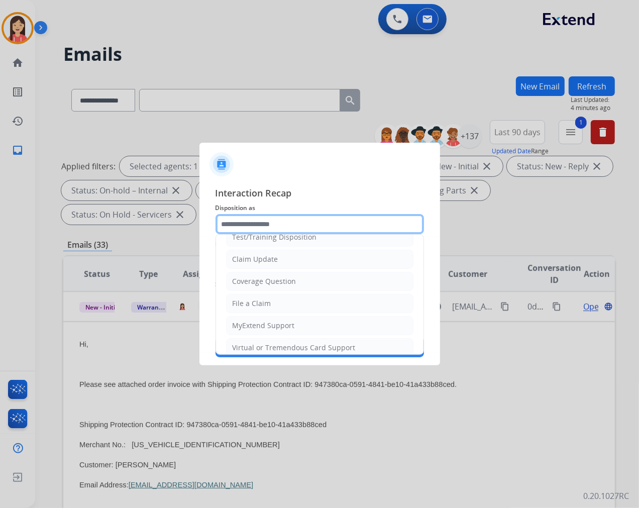
scroll to position [56, 0]
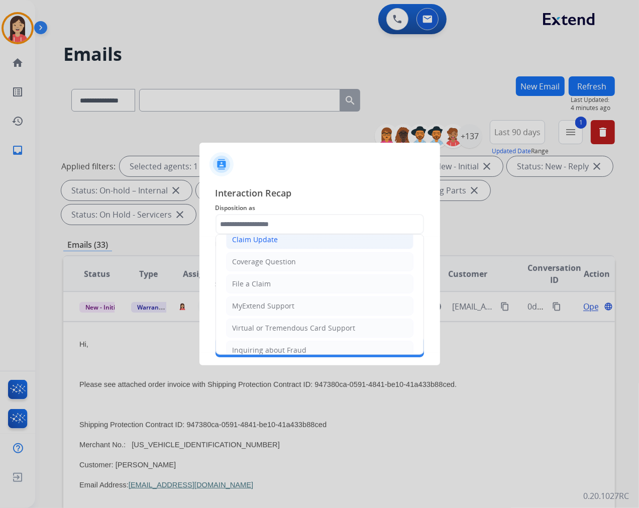
click at [274, 244] on div "Claim Update" at bounding box center [256, 240] width 46 height 10
type input "**********"
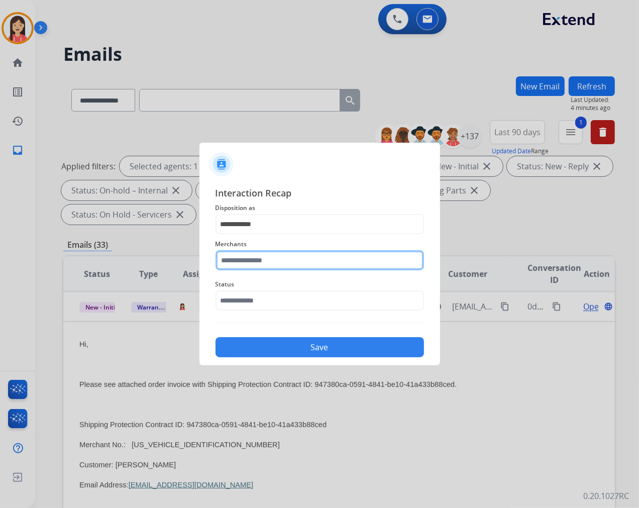
click at [268, 263] on input "text" at bounding box center [320, 260] width 209 height 20
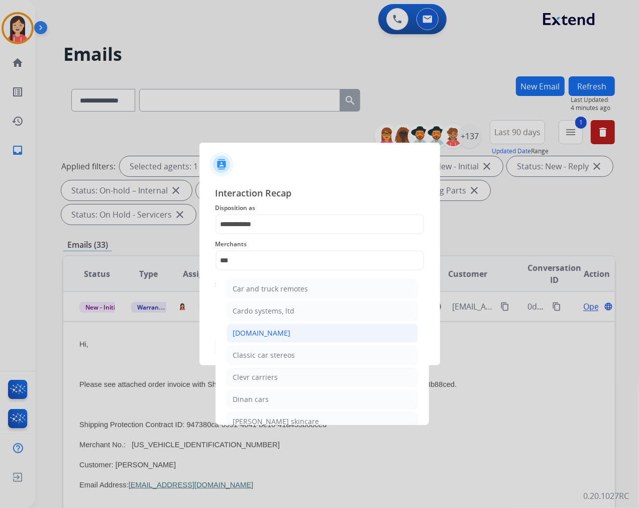
click at [250, 332] on div "[DOMAIN_NAME]" at bounding box center [262, 333] width 58 height 10
type input "**********"
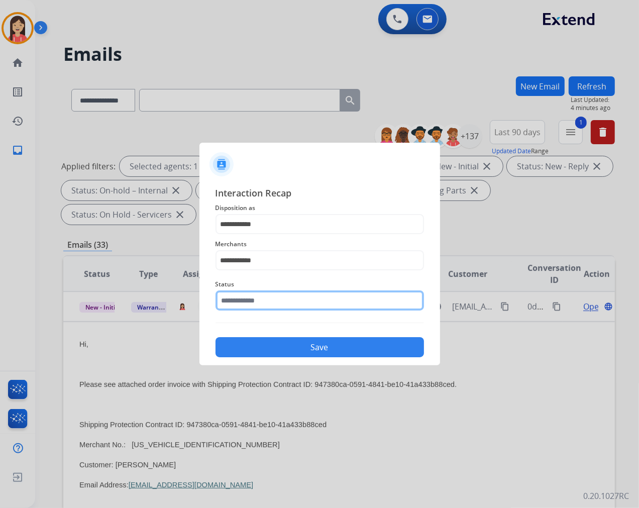
click at [251, 309] on input "text" at bounding box center [320, 300] width 209 height 20
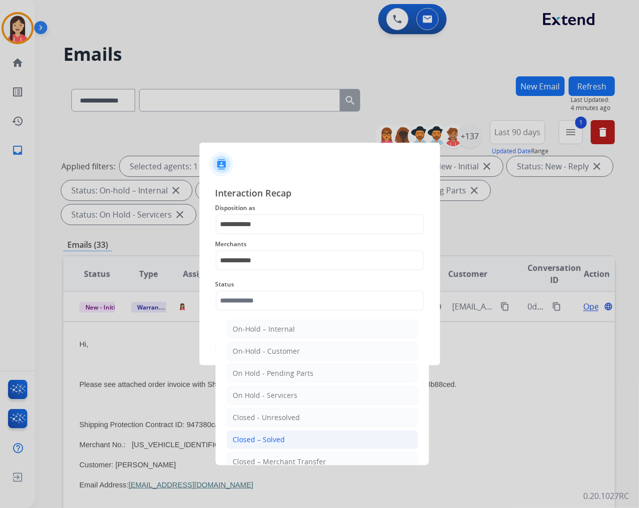
click at [272, 441] on div "Closed – Solved" at bounding box center [259, 440] width 52 height 10
type input "**********"
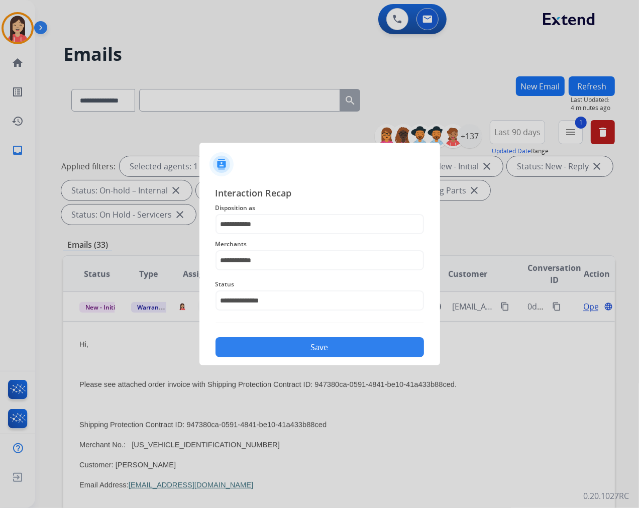
click at [314, 357] on div "**********" at bounding box center [319, 271] width 241 height 187
click at [328, 345] on button "Save" at bounding box center [320, 347] width 209 height 20
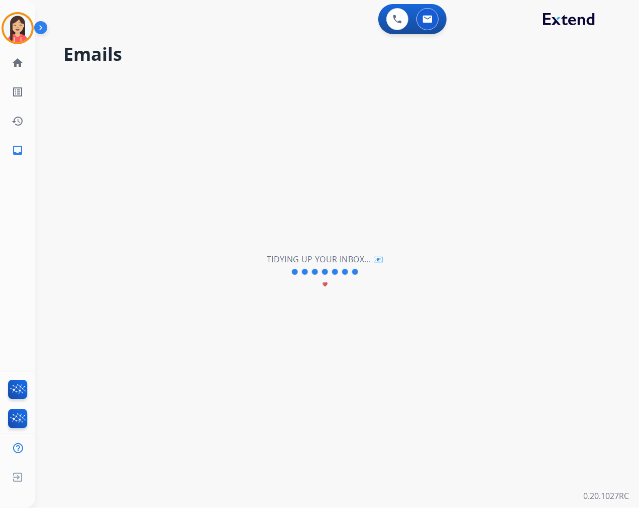
scroll to position [33, 0]
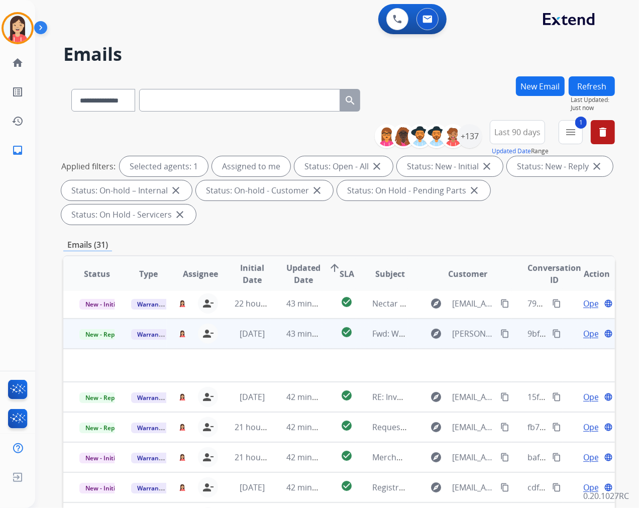
click at [324, 339] on td "check_circle" at bounding box center [339, 334] width 35 height 30
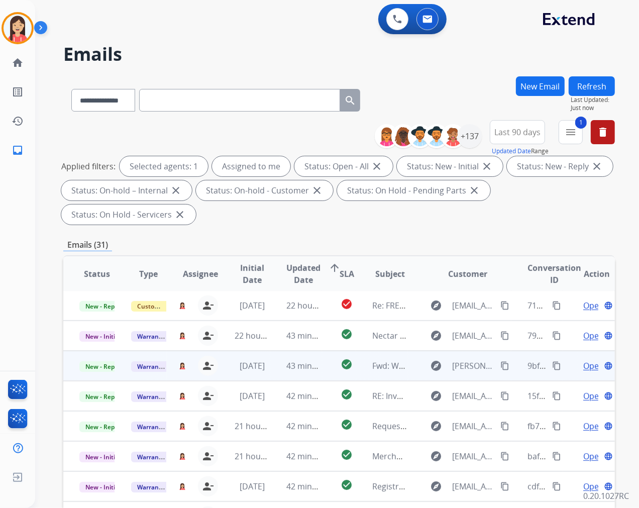
scroll to position [1, 0]
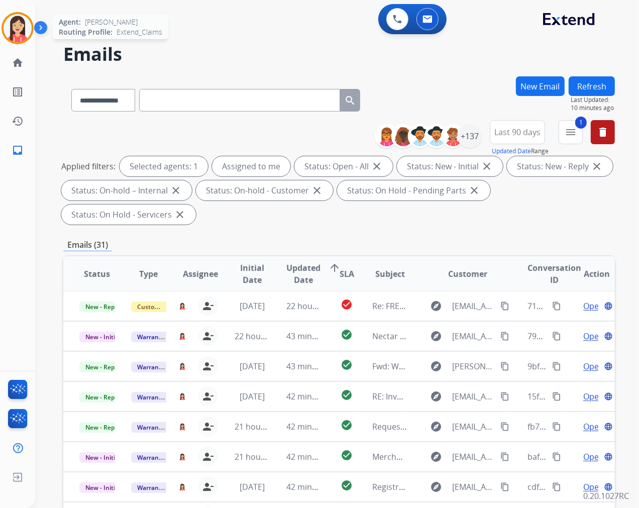
click at [26, 33] on img at bounding box center [18, 28] width 28 height 28
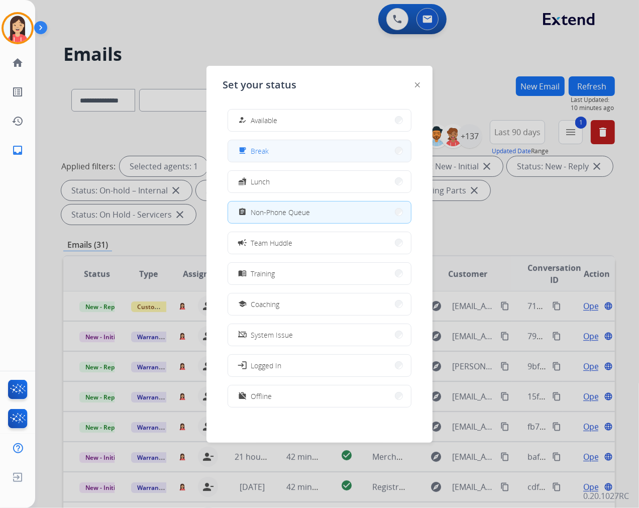
click at [277, 152] on button "free_breakfast Break" at bounding box center [319, 151] width 183 height 22
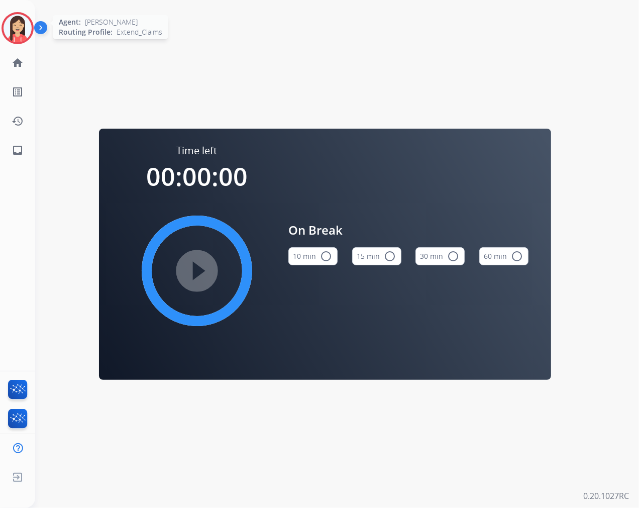
click at [24, 36] on img at bounding box center [18, 28] width 28 height 28
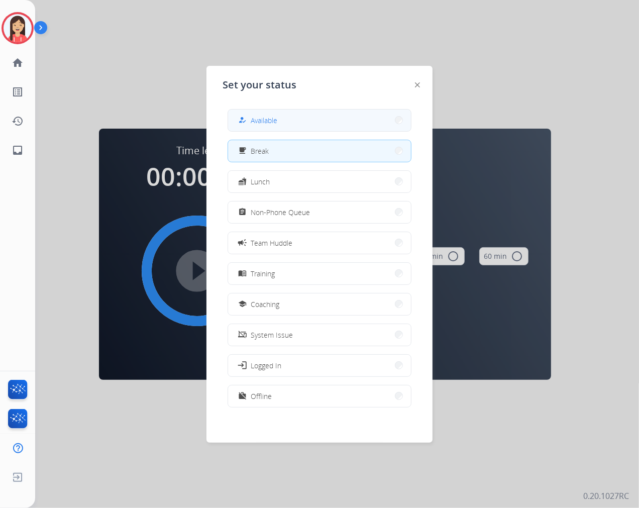
click at [250, 116] on div "how_to_reg Available" at bounding box center [256, 120] width 41 height 12
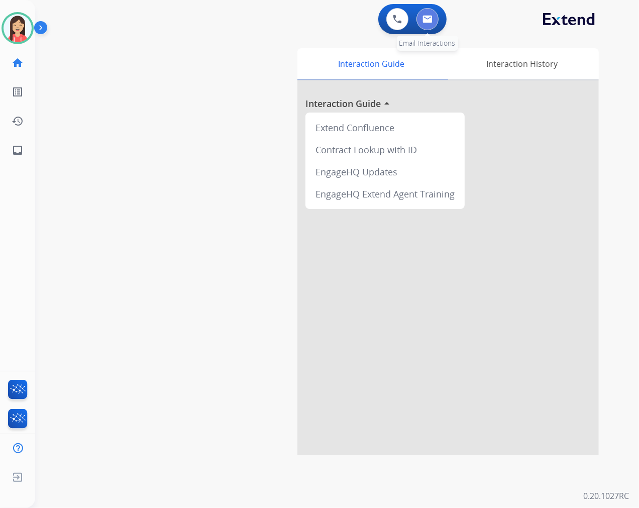
click at [429, 20] on img at bounding box center [428, 19] width 10 height 8
select select "**********"
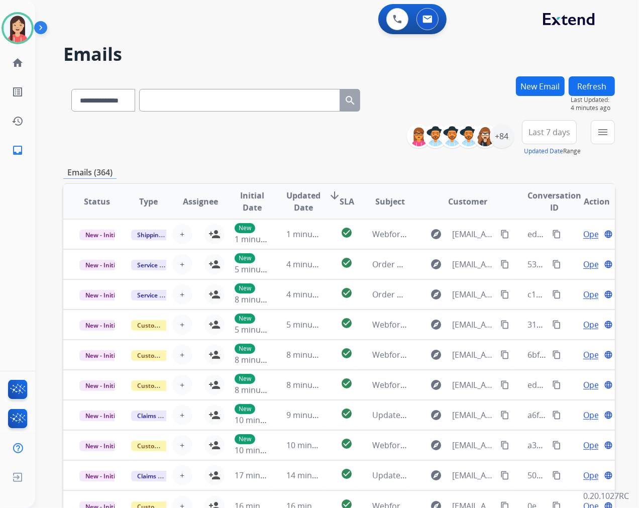
click at [265, 36] on div "**********" at bounding box center [325, 290] width 580 height 508
click at [499, 138] on div "+84" at bounding box center [502, 136] width 24 height 24
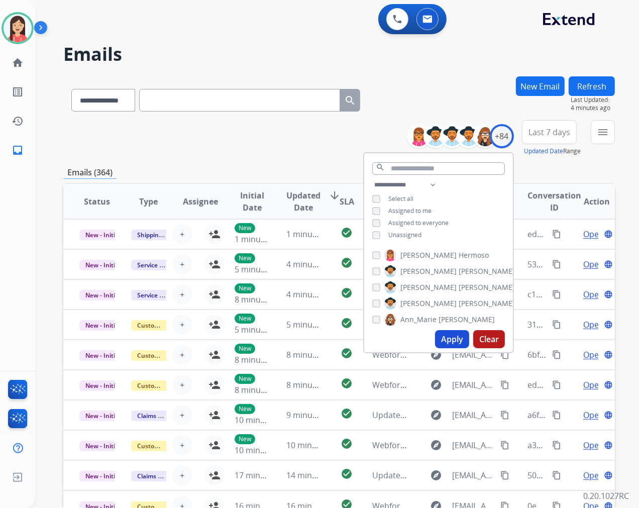
click at [395, 234] on span "Unassigned" at bounding box center [404, 235] width 33 height 9
click at [446, 335] on button "Apply" at bounding box center [452, 339] width 34 height 18
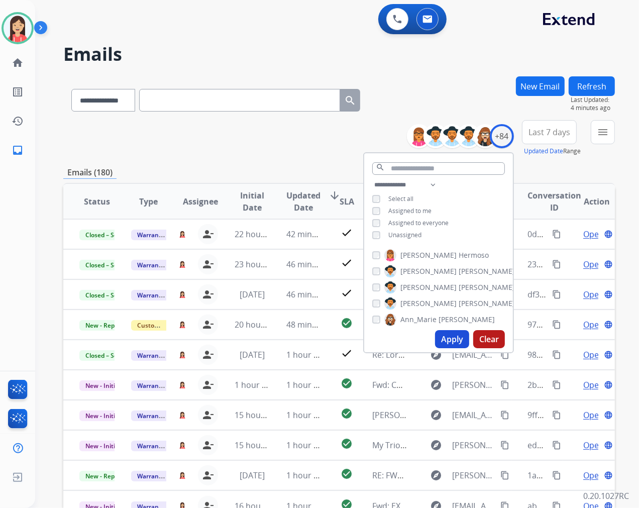
click at [558, 134] on span "Last 7 days" at bounding box center [550, 132] width 42 height 4
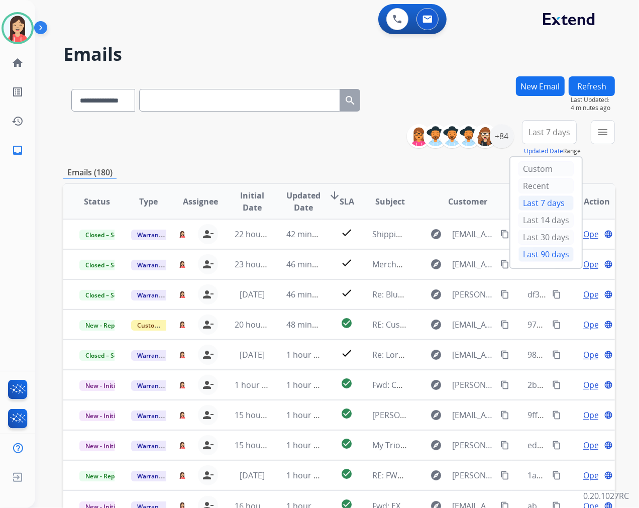
click at [531, 260] on div "Last 90 days" at bounding box center [546, 254] width 55 height 15
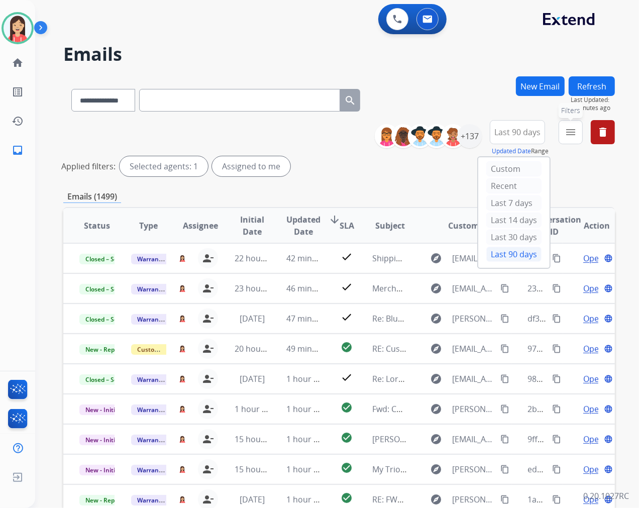
click at [571, 136] on mat-icon "menu" at bounding box center [571, 132] width 12 height 12
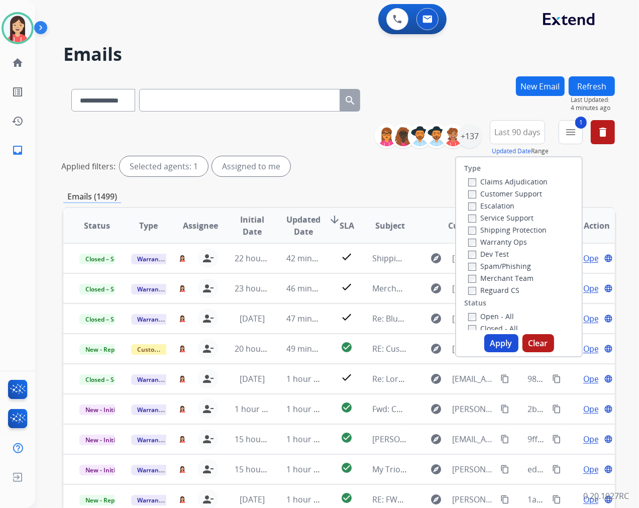
click at [494, 340] on button "Apply" at bounding box center [501, 343] width 34 height 18
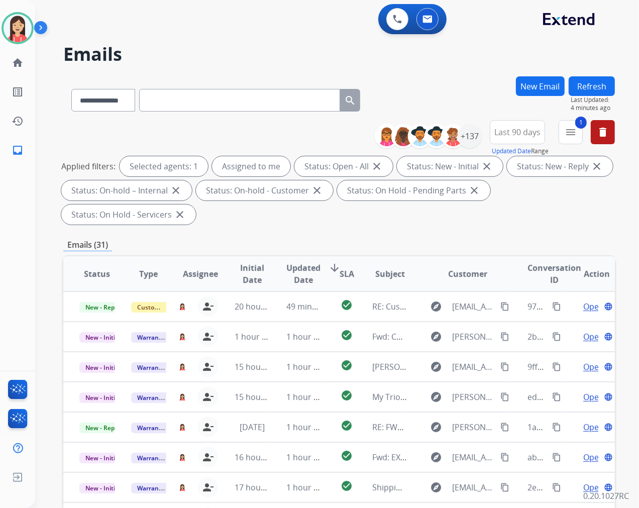
click at [290, 270] on span "Updated Date" at bounding box center [303, 274] width 34 height 24
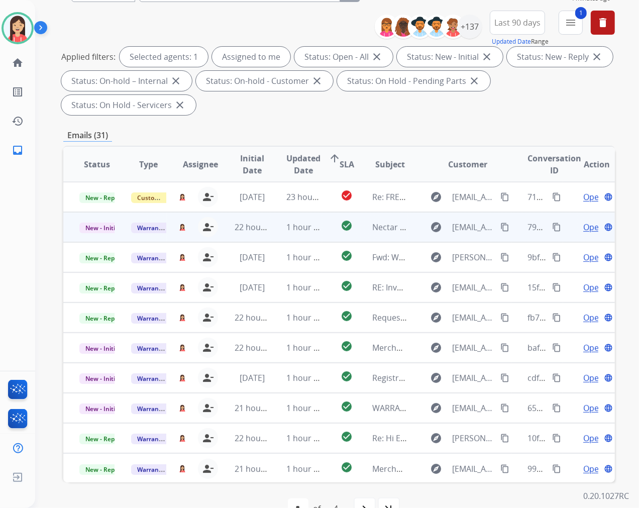
scroll to position [112, 0]
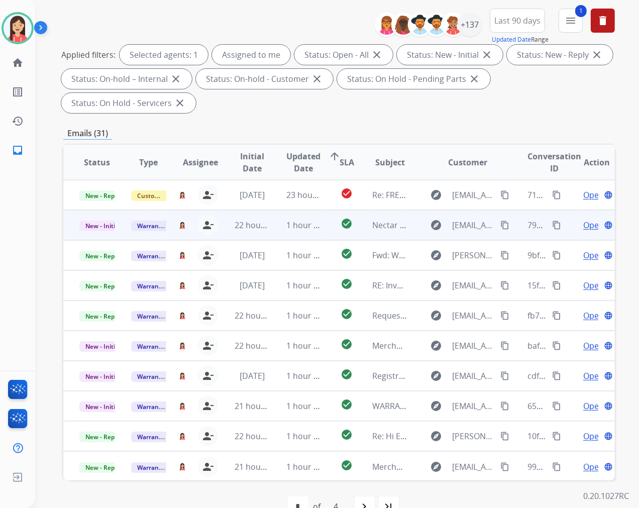
click at [270, 231] on td "1 hour ago" at bounding box center [296, 225] width 52 height 30
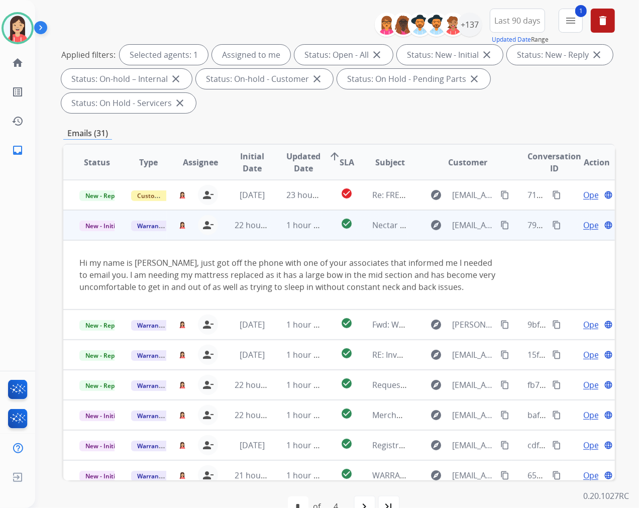
scroll to position [30, 0]
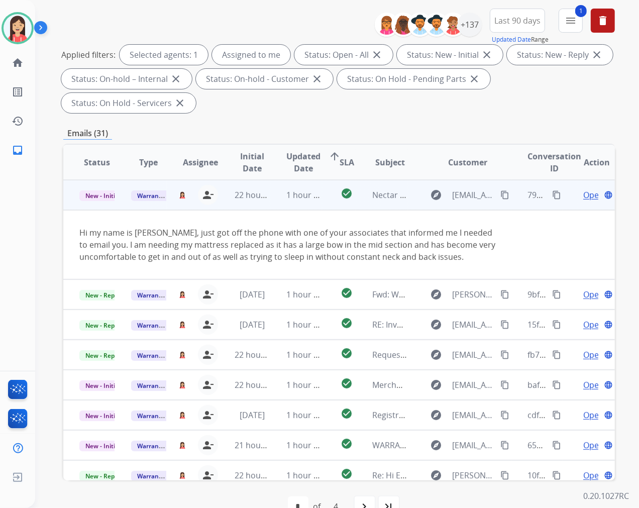
click at [584, 195] on span "Open" at bounding box center [593, 195] width 21 height 12
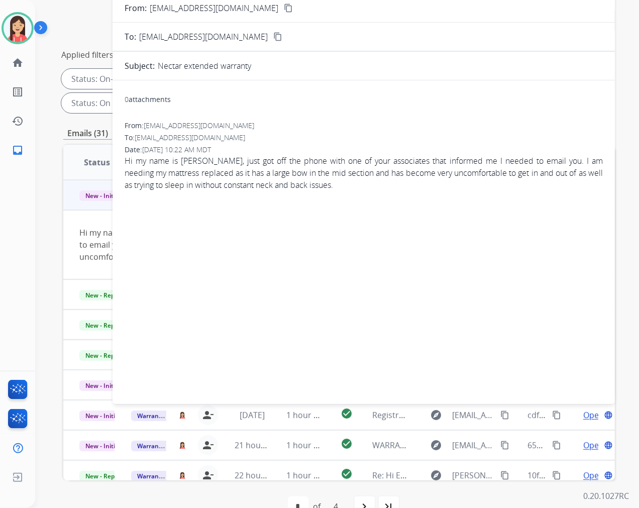
scroll to position [0, 0]
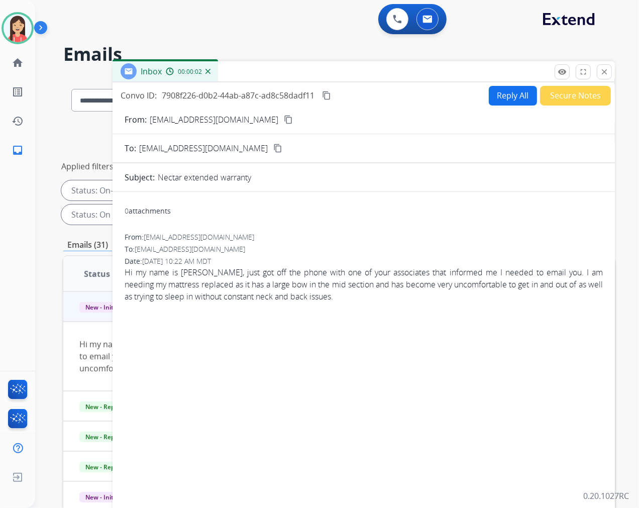
click at [187, 117] on p "[EMAIL_ADDRESS][DOMAIN_NAME]" at bounding box center [214, 120] width 129 height 12
copy p "From:"
click at [385, 277] on div "Hi my name is [PERSON_NAME], just got off the phone with one of your associates…" at bounding box center [364, 284] width 478 height 36
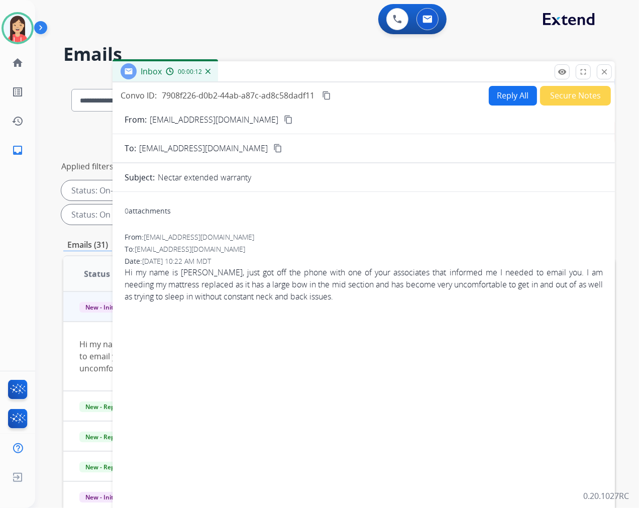
click at [510, 92] on button "Reply All" at bounding box center [513, 96] width 48 height 20
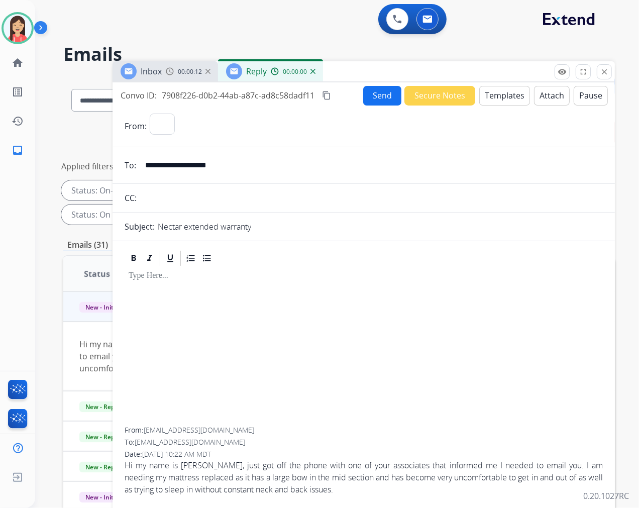
select select "**********"
click at [496, 96] on button "Templates" at bounding box center [504, 96] width 51 height 20
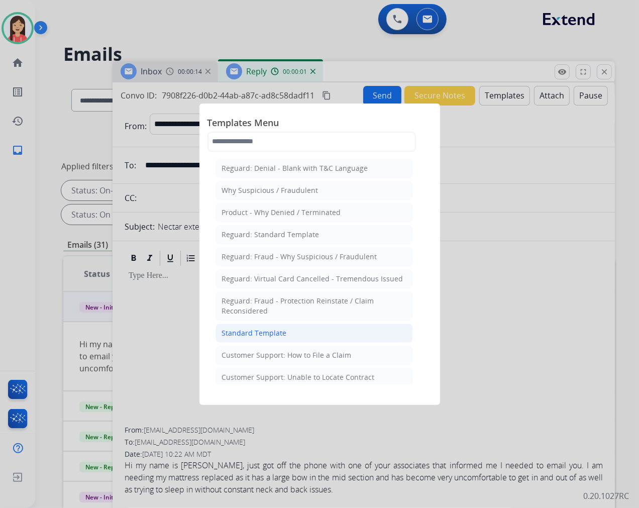
click at [280, 331] on div "Standard Template" at bounding box center [254, 333] width 65 height 10
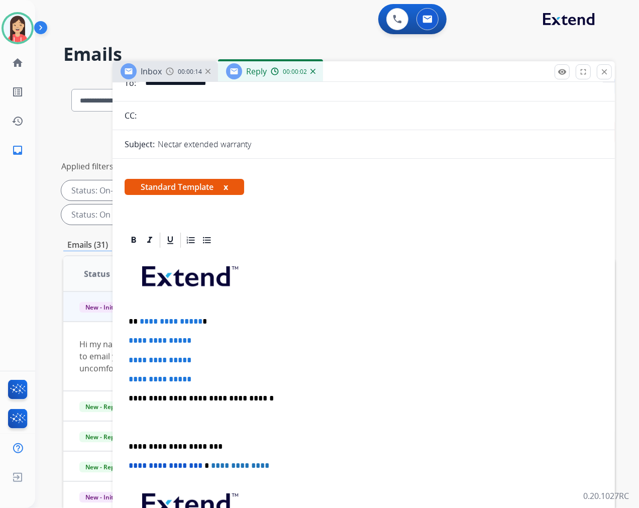
scroll to position [112, 0]
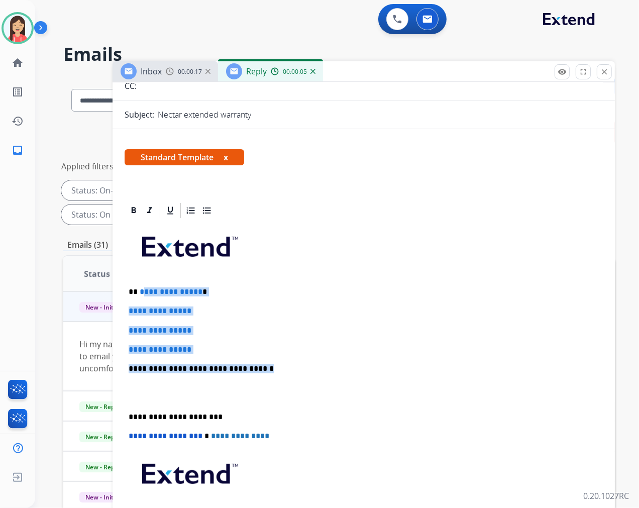
drag, startPoint x: 141, startPoint y: 290, endPoint x: 289, endPoint y: 363, distance: 165.4
click at [289, 363] on div "**********" at bounding box center [364, 393] width 478 height 346
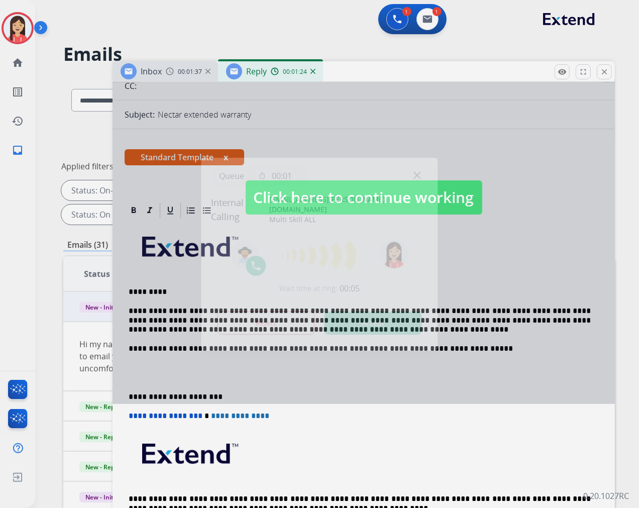
click at [385, 323] on button "Accept" at bounding box center [373, 323] width 97 height 23
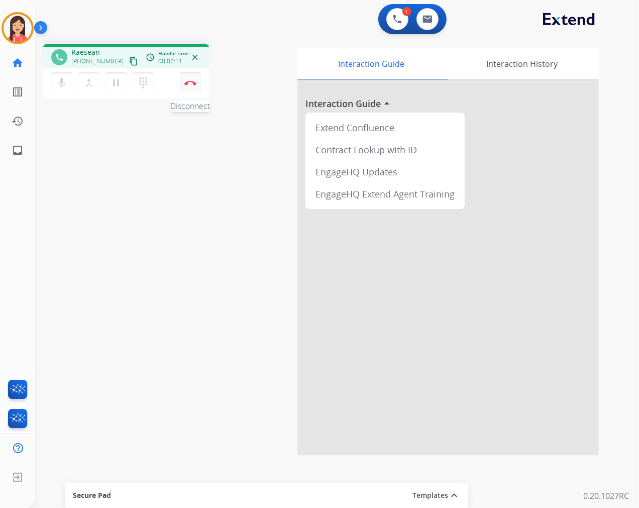
click at [187, 82] on img at bounding box center [190, 82] width 12 height 5
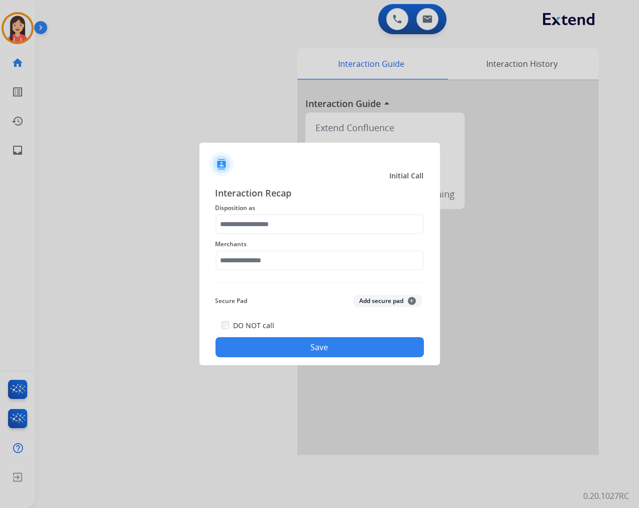
click at [308, 212] on span "Disposition as" at bounding box center [320, 208] width 209 height 12
click at [305, 218] on input "text" at bounding box center [320, 224] width 209 height 20
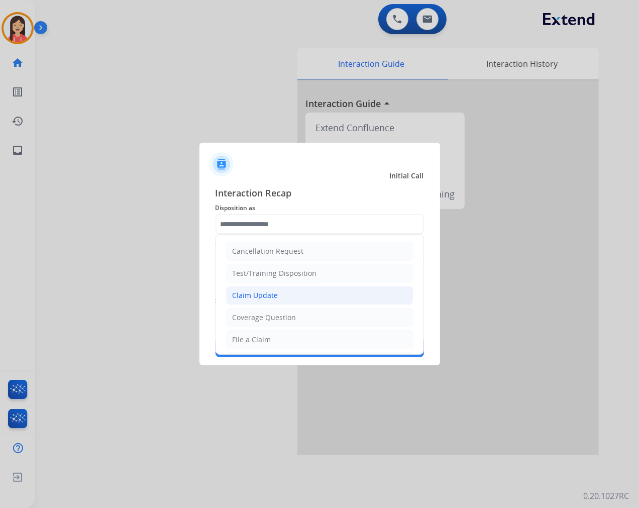
click at [276, 297] on div "Claim Update" at bounding box center [256, 295] width 46 height 10
type input "**********"
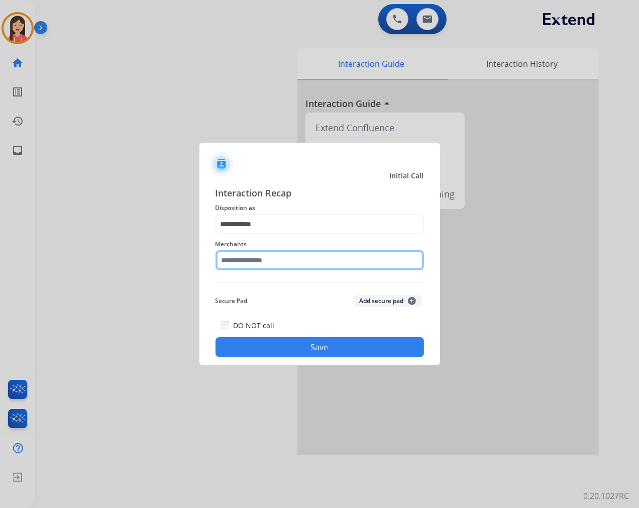
click at [292, 261] on input "text" at bounding box center [320, 260] width 209 height 20
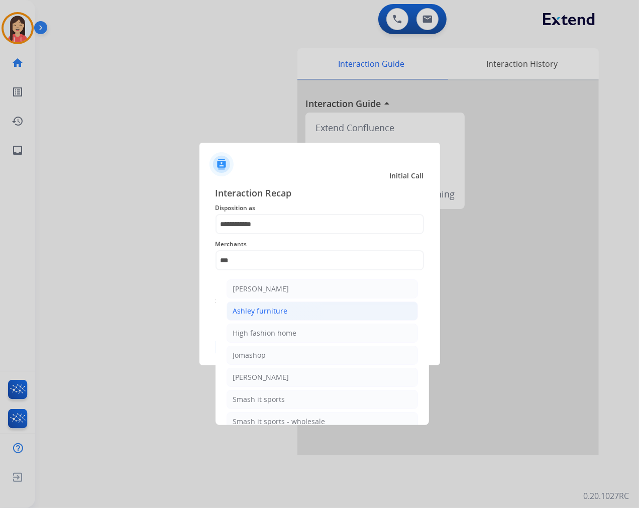
click at [285, 303] on li "Ashley furniture" at bounding box center [322, 311] width 191 height 19
type input "**********"
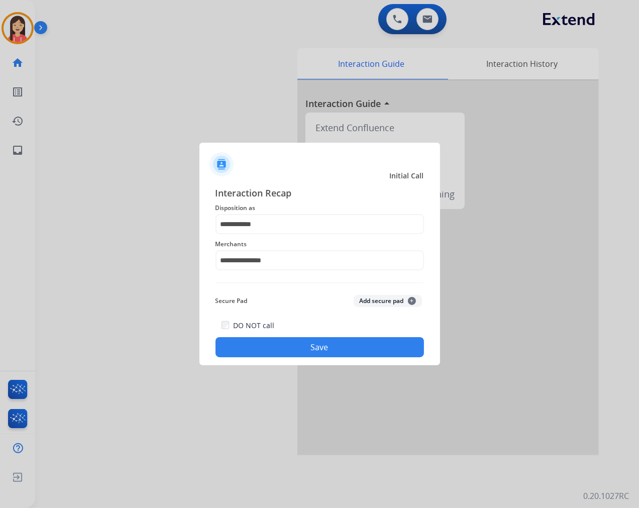
click at [278, 347] on button "Save" at bounding box center [320, 347] width 209 height 20
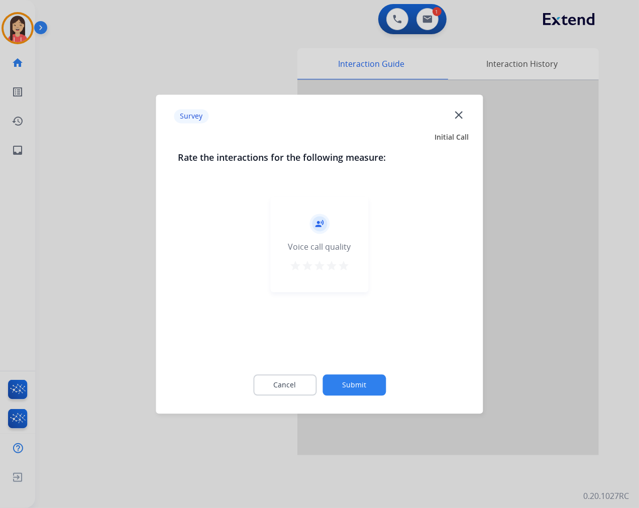
click at [348, 257] on div "record_voice_over Voice call quality star star star star star" at bounding box center [320, 243] width 98 height 95
click at [348, 265] on mat-icon "star" at bounding box center [344, 266] width 12 height 12
click at [367, 390] on button "Submit" at bounding box center [354, 384] width 63 height 21
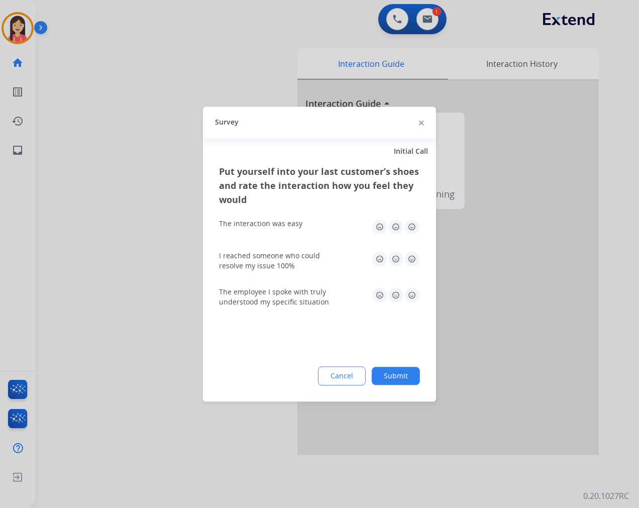
click at [413, 229] on img at bounding box center [412, 227] width 16 height 16
click at [412, 259] on img at bounding box center [412, 259] width 16 height 16
click at [413, 299] on img at bounding box center [412, 295] width 16 height 16
click at [401, 374] on button "Submit" at bounding box center [396, 376] width 48 height 18
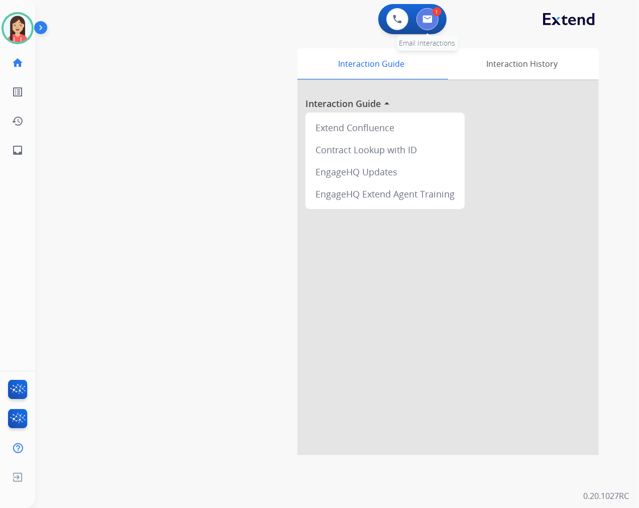
click at [436, 17] on button at bounding box center [428, 19] width 22 height 22
select select "**********"
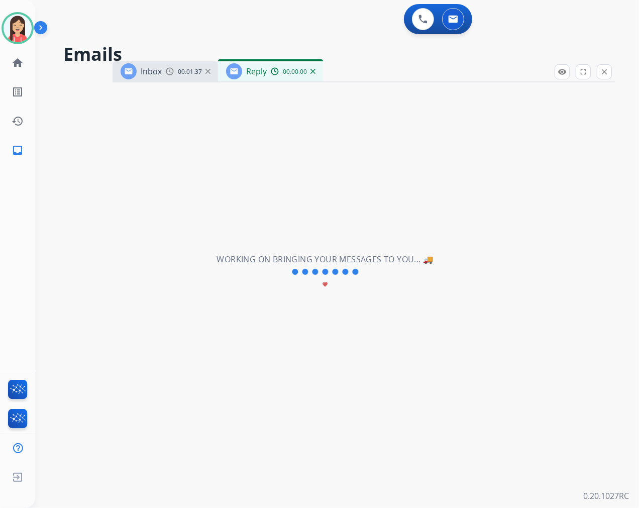
select select "**********"
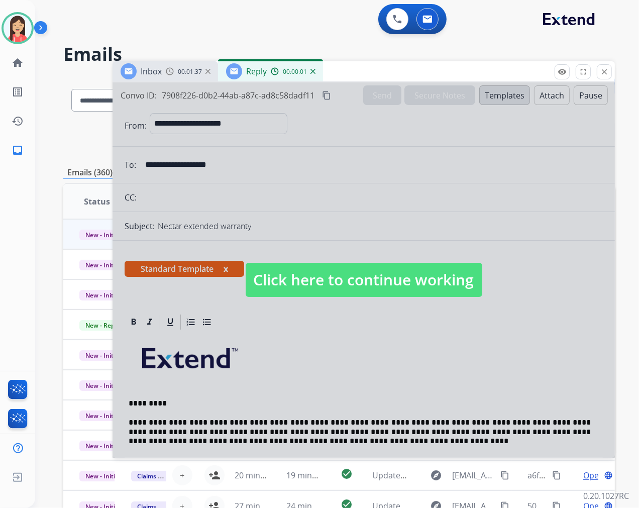
click at [345, 373] on div at bounding box center [364, 269] width 503 height 375
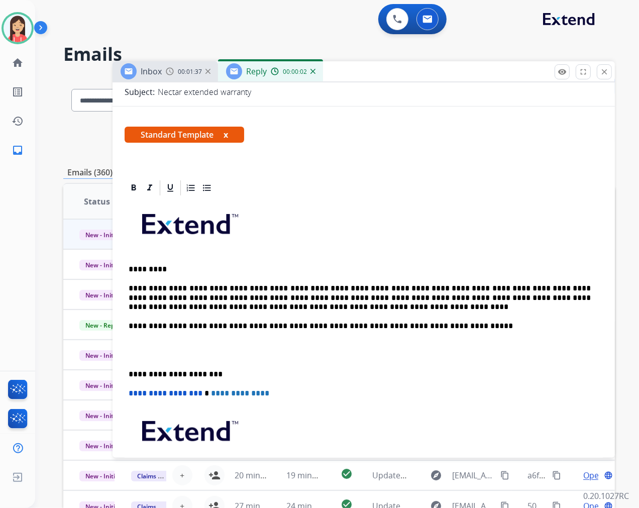
scroll to position [167, 0]
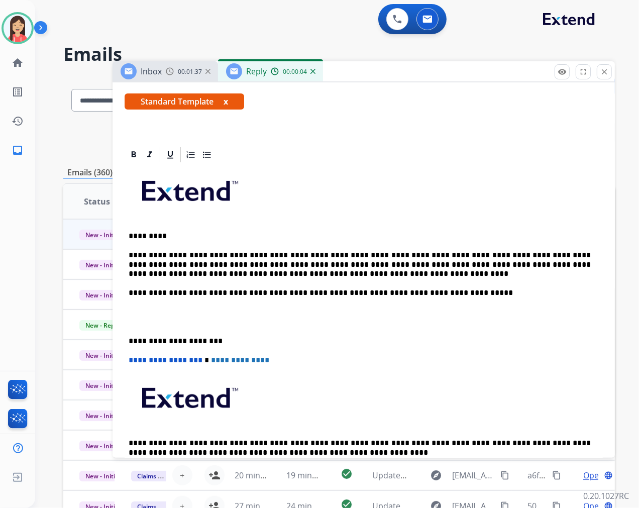
click at [449, 294] on p "**********" at bounding box center [360, 292] width 462 height 9
click at [431, 291] on p "**********" at bounding box center [360, 292] width 462 height 9
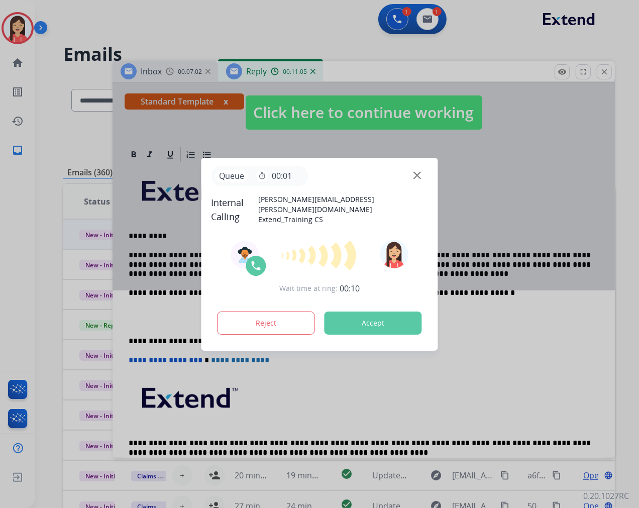
click at [384, 322] on button "Accept" at bounding box center [373, 323] width 97 height 23
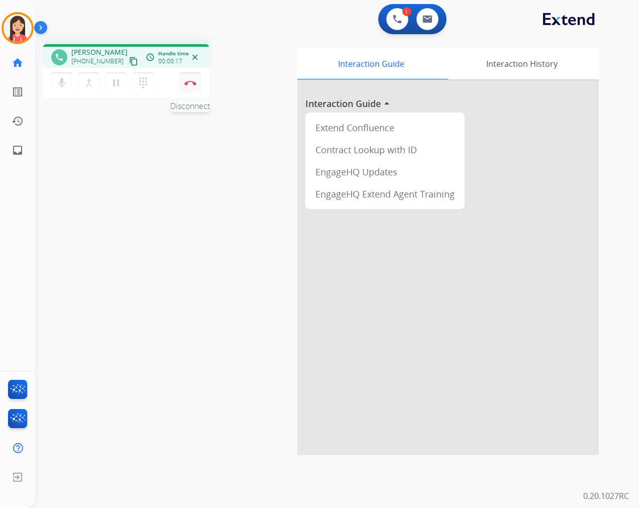
click at [194, 84] on img at bounding box center [190, 82] width 12 height 5
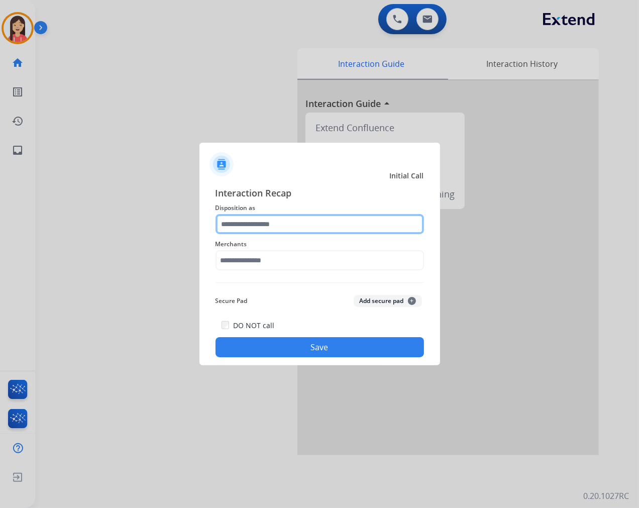
click at [268, 219] on input "text" at bounding box center [320, 224] width 209 height 20
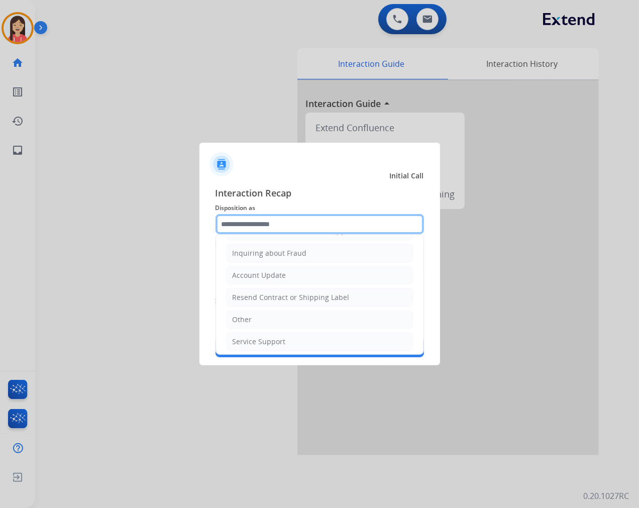
scroll to position [157, 0]
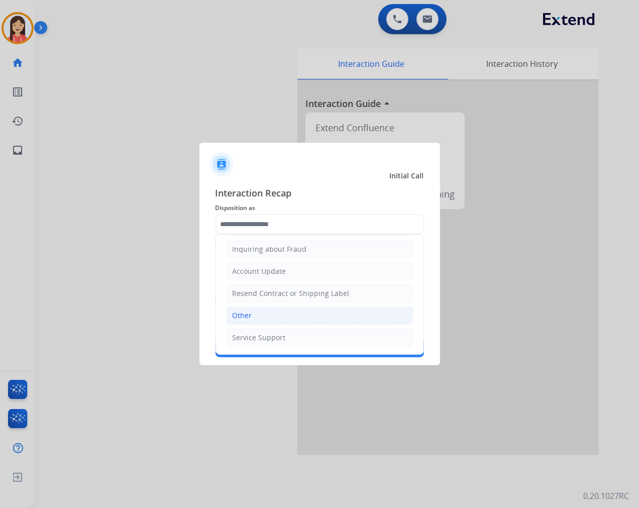
click at [262, 311] on li "Other" at bounding box center [319, 315] width 187 height 19
type input "*****"
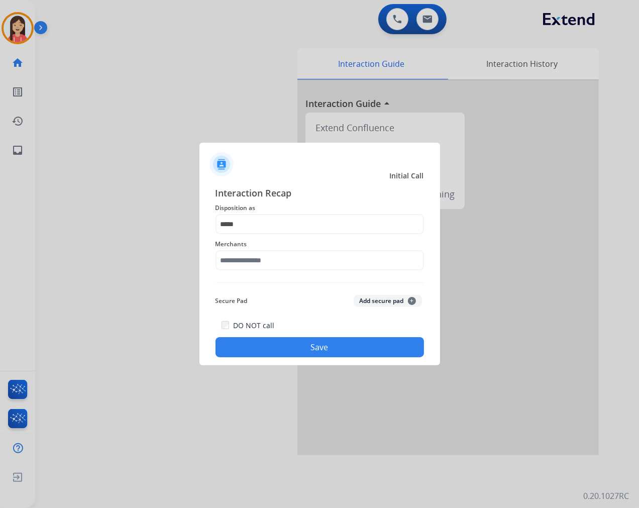
click at [263, 273] on div "Merchants" at bounding box center [320, 254] width 209 height 40
click at [273, 259] on input "text" at bounding box center [320, 260] width 209 height 20
drag, startPoint x: 270, startPoint y: 286, endPoint x: 280, endPoint y: 320, distance: 35.1
click at [270, 287] on li "Not found" at bounding box center [322, 288] width 191 height 19
type input "*********"
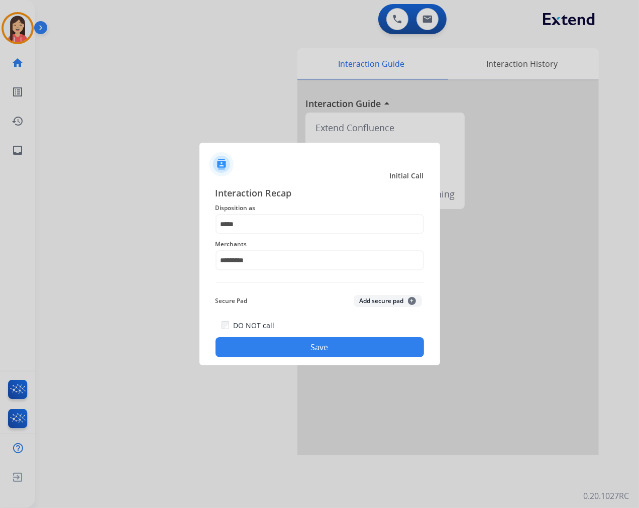
click at [322, 353] on button "Save" at bounding box center [320, 347] width 209 height 20
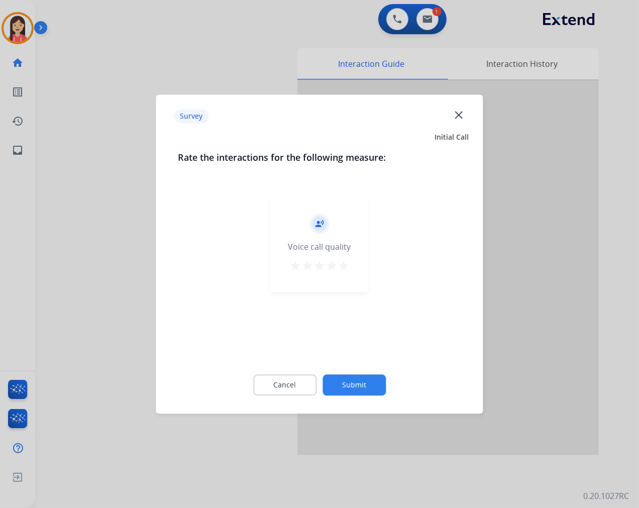
click at [344, 263] on mat-icon "star" at bounding box center [344, 266] width 12 height 12
click at [367, 380] on button "Submit" at bounding box center [354, 384] width 63 height 21
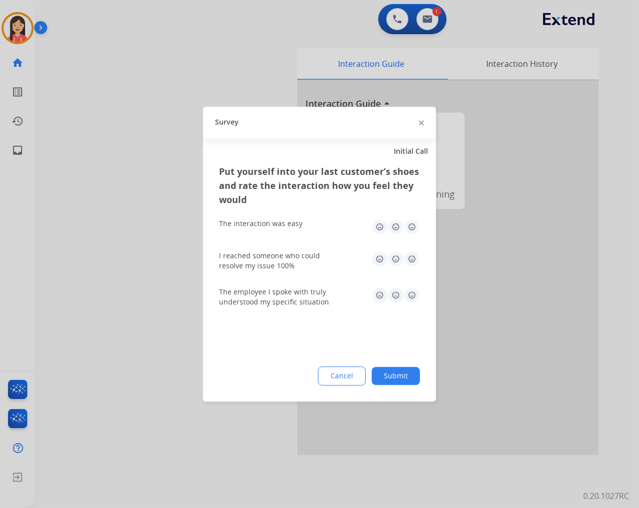
click at [415, 227] on img at bounding box center [412, 227] width 16 height 16
click at [418, 254] on img at bounding box center [412, 259] width 16 height 16
click at [415, 306] on div "The employee I spoke with truly understood my specific situation" at bounding box center [319, 297] width 201 height 20
click at [414, 293] on img at bounding box center [412, 295] width 16 height 16
click at [399, 384] on div "Cancel Submit" at bounding box center [319, 375] width 201 height 19
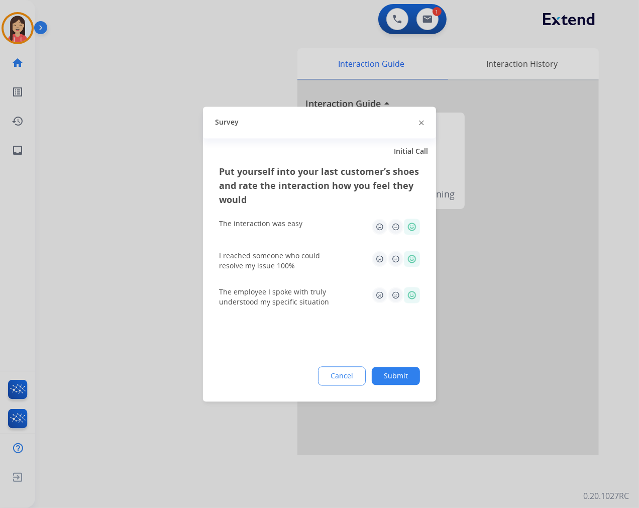
click at [399, 376] on button "Submit" at bounding box center [396, 376] width 48 height 18
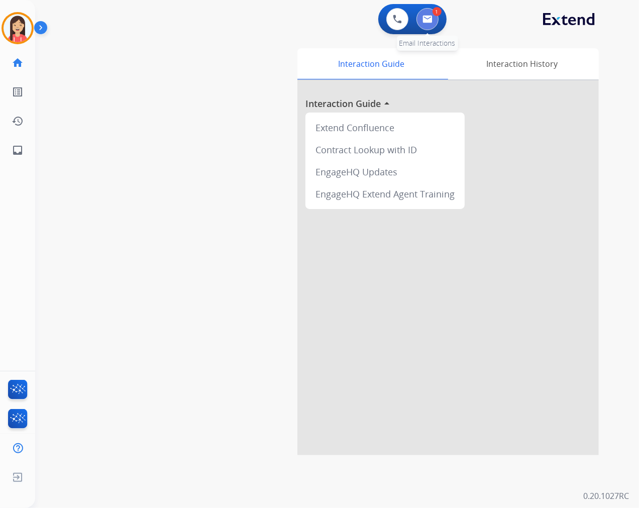
click at [426, 16] on img at bounding box center [428, 19] width 10 height 8
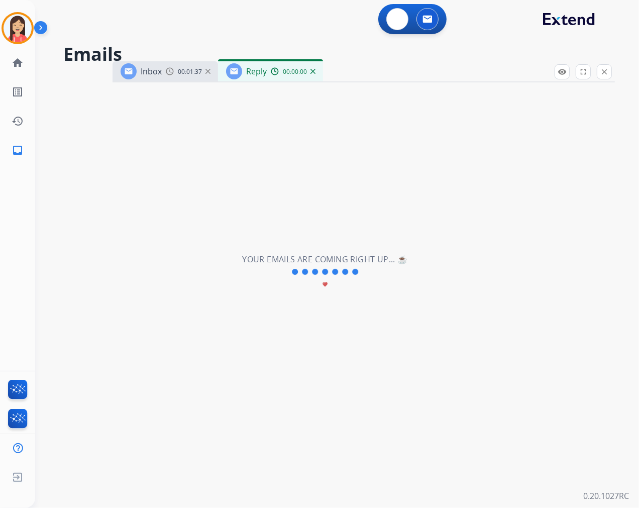
select select "**********"
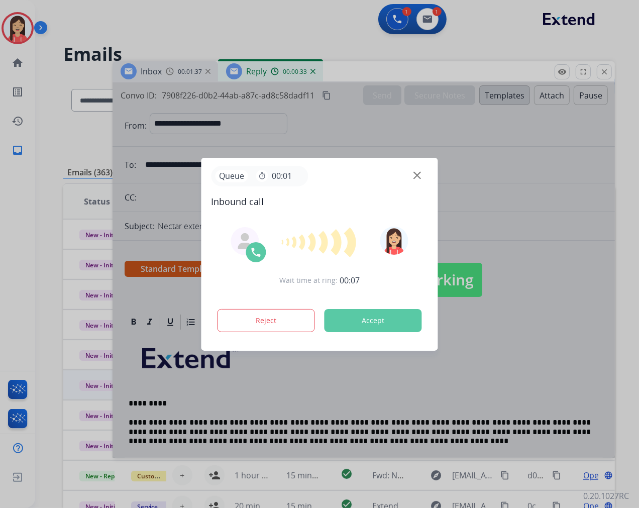
click at [384, 319] on button "Accept" at bounding box center [373, 320] width 97 height 23
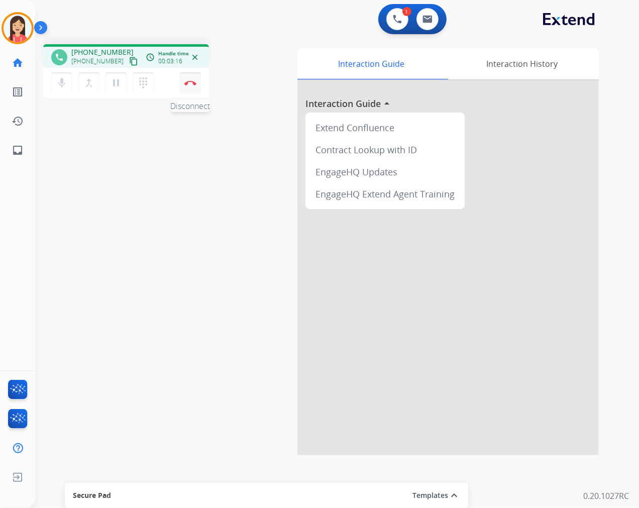
click at [183, 82] on button "Disconnect" at bounding box center [190, 82] width 21 height 21
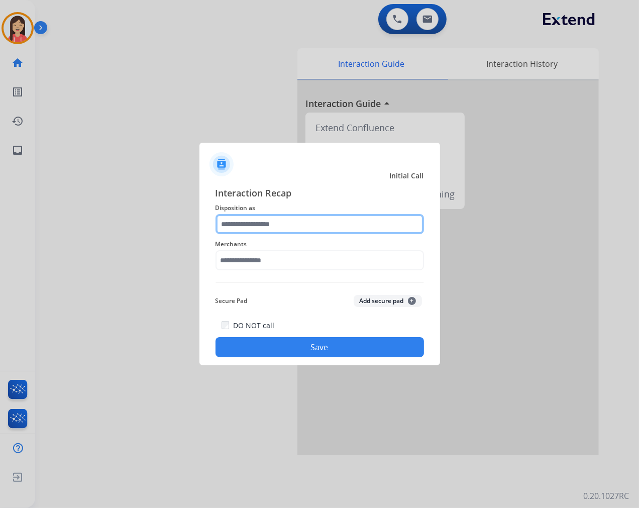
click at [283, 228] on input "text" at bounding box center [320, 224] width 209 height 20
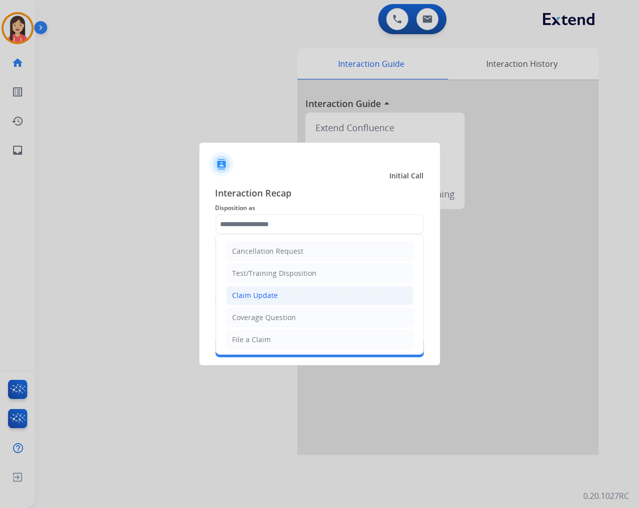
click at [269, 298] on div "Claim Update" at bounding box center [256, 295] width 46 height 10
type input "**********"
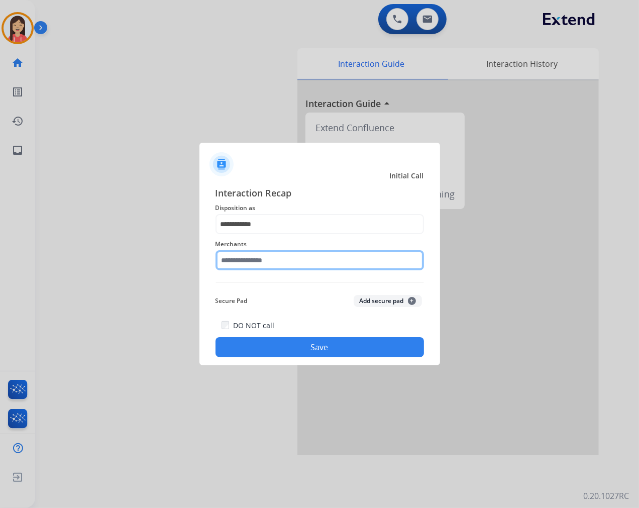
click at [269, 263] on input "text" at bounding box center [320, 260] width 209 height 20
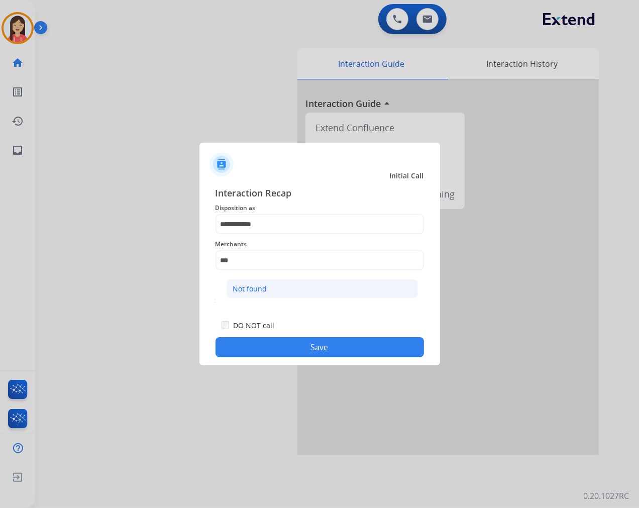
click at [263, 284] on div "Not found" at bounding box center [250, 289] width 34 height 10
type input "*********"
click at [306, 346] on button "Save" at bounding box center [320, 347] width 209 height 20
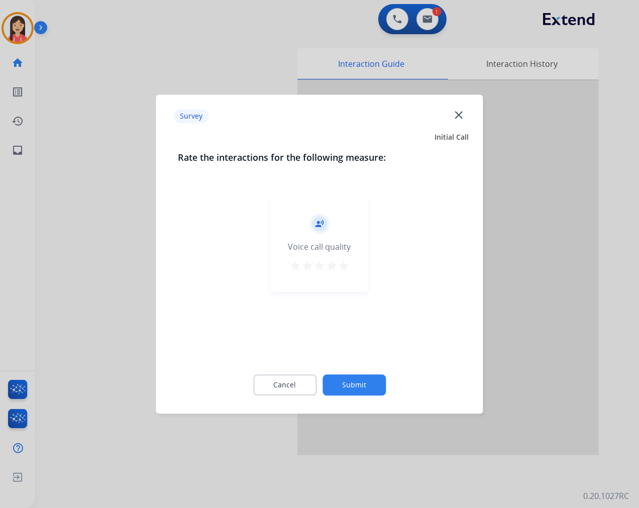
click at [353, 273] on div "record_voice_over Voice call quality star star star star star" at bounding box center [320, 243] width 98 height 95
click at [352, 269] on div "record_voice_over Voice call quality star star star star star" at bounding box center [320, 243] width 98 height 95
click at [349, 270] on mat-icon "star" at bounding box center [344, 266] width 12 height 12
click at [360, 395] on div "Cancel Submit" at bounding box center [319, 384] width 283 height 45
click at [365, 382] on button "Submit" at bounding box center [354, 384] width 63 height 21
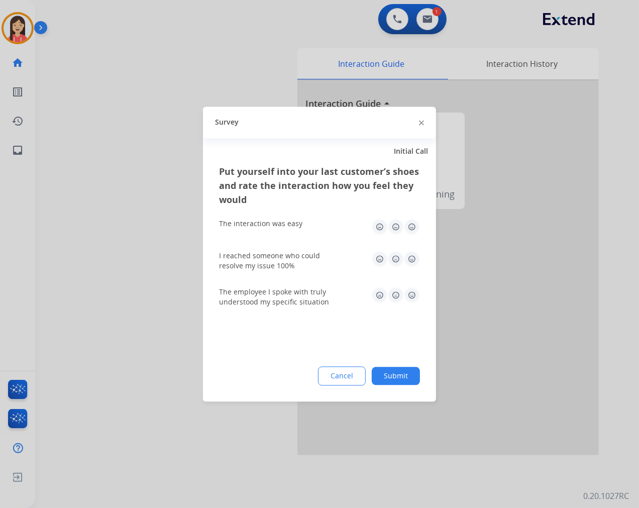
click at [409, 227] on img at bounding box center [412, 227] width 16 height 16
click at [413, 259] on img at bounding box center [412, 259] width 16 height 16
click at [413, 290] on img at bounding box center [412, 295] width 16 height 16
click at [397, 372] on button "Submit" at bounding box center [396, 376] width 48 height 18
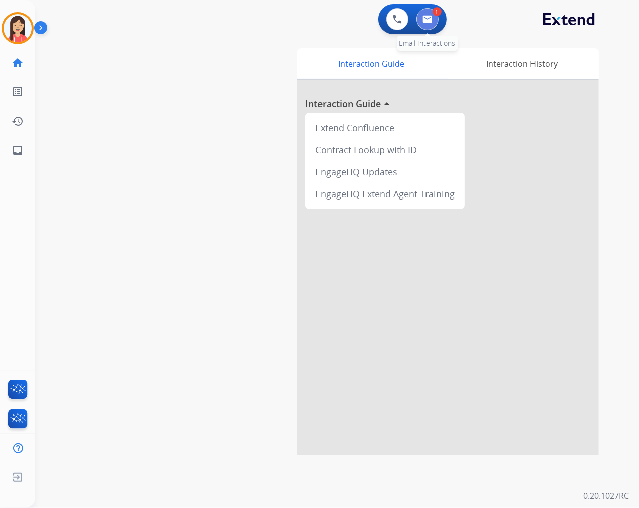
click at [428, 24] on button at bounding box center [428, 19] width 22 height 22
select select "**********"
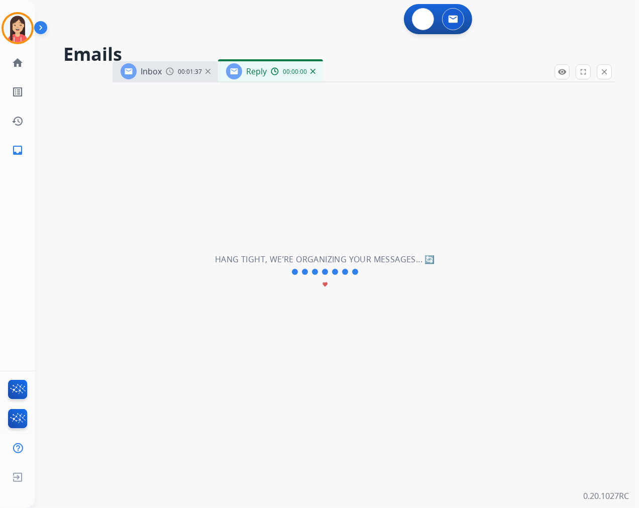
select select "**********"
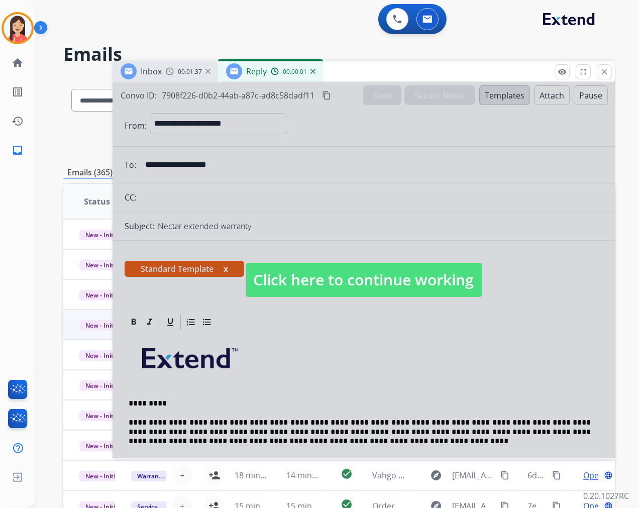
click at [329, 372] on div at bounding box center [364, 269] width 503 height 375
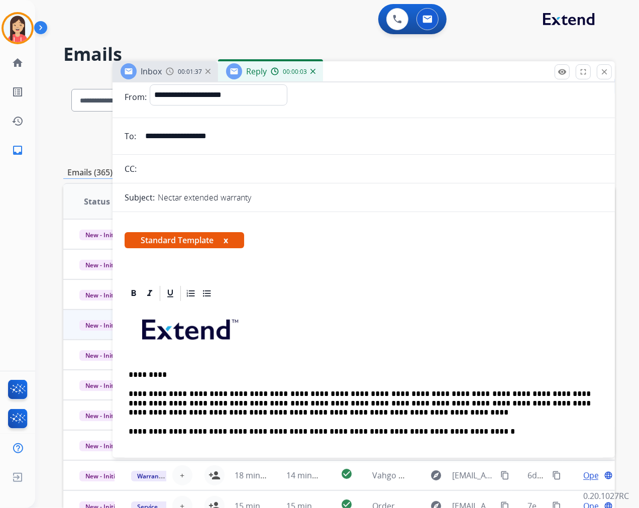
scroll to position [56, 0]
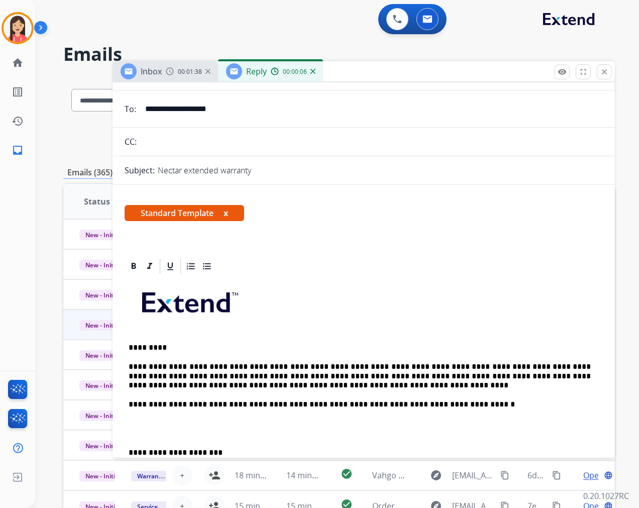
click at [432, 405] on p "**********" at bounding box center [360, 404] width 462 height 9
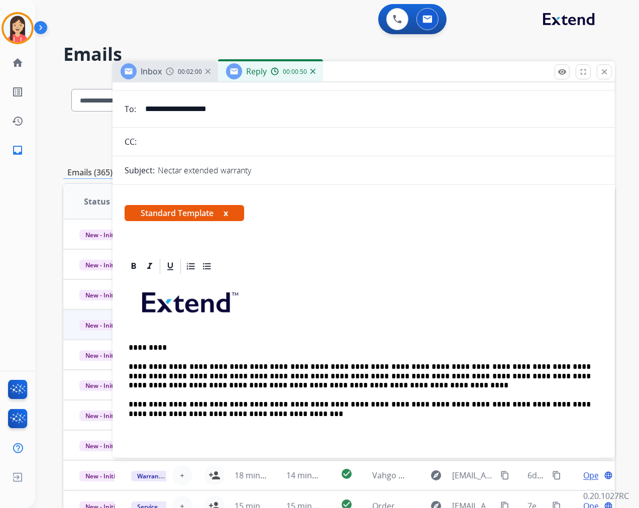
click at [215, 413] on p "**********" at bounding box center [360, 409] width 462 height 19
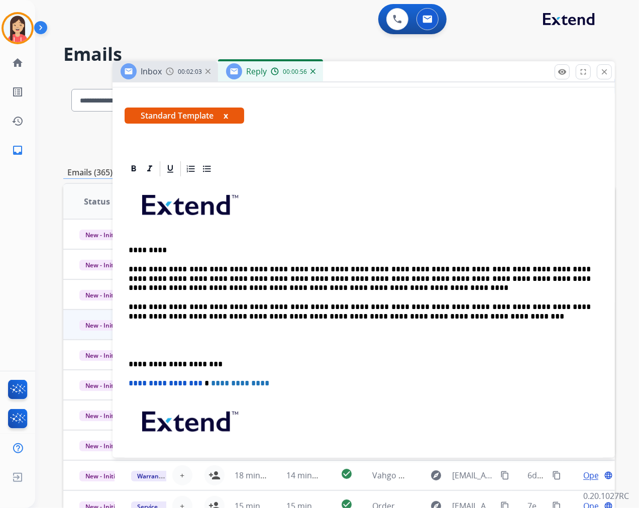
scroll to position [167, 0]
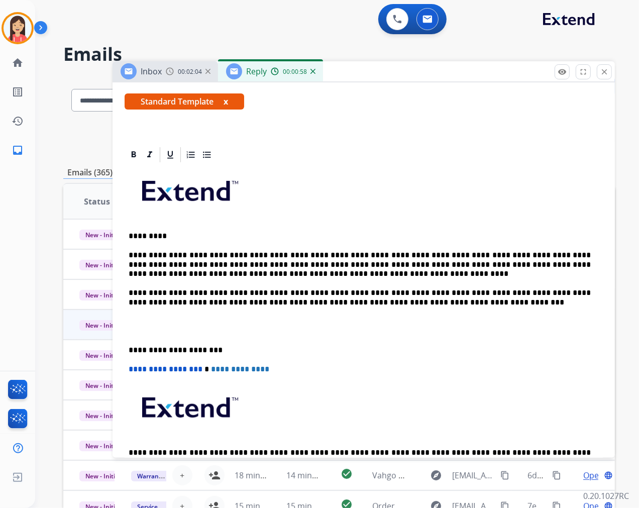
click at [184, 315] on div "**********" at bounding box center [364, 331] width 478 height 335
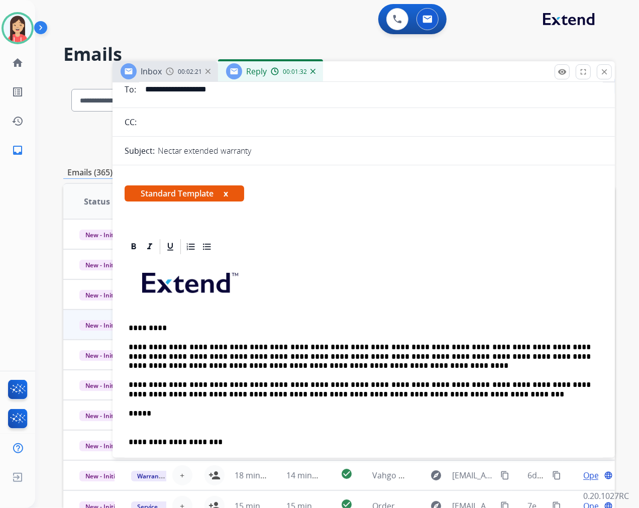
scroll to position [0, 0]
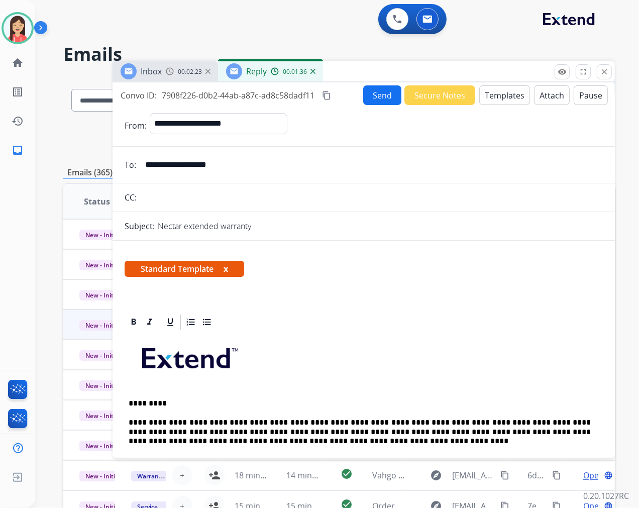
click at [363, 98] on button "Send" at bounding box center [382, 95] width 38 height 20
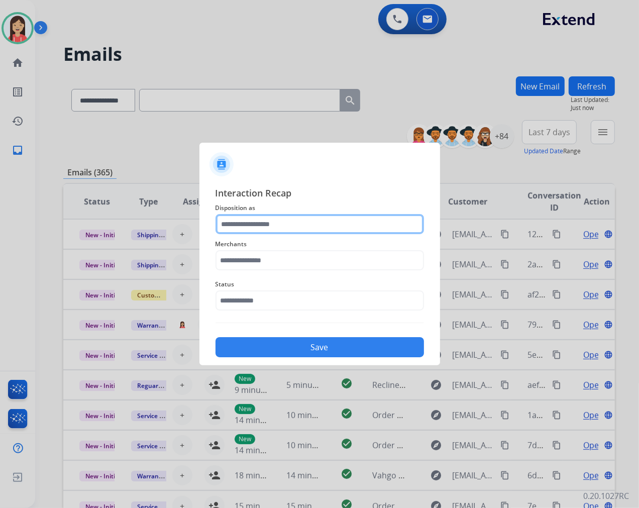
click at [273, 224] on input "text" at bounding box center [320, 224] width 209 height 20
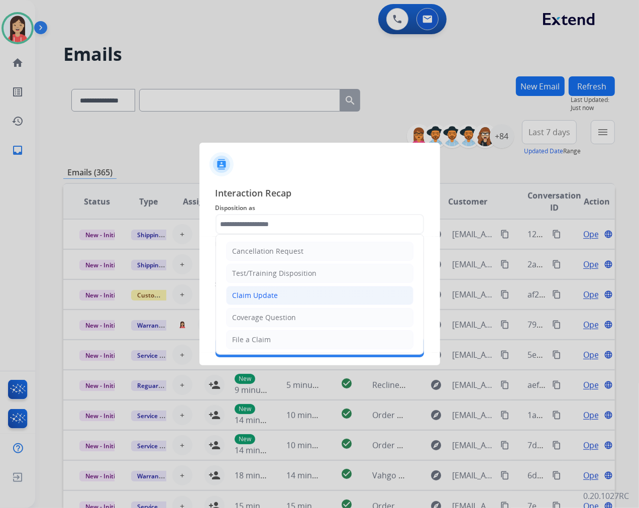
click at [249, 294] on div "Claim Update" at bounding box center [256, 295] width 46 height 10
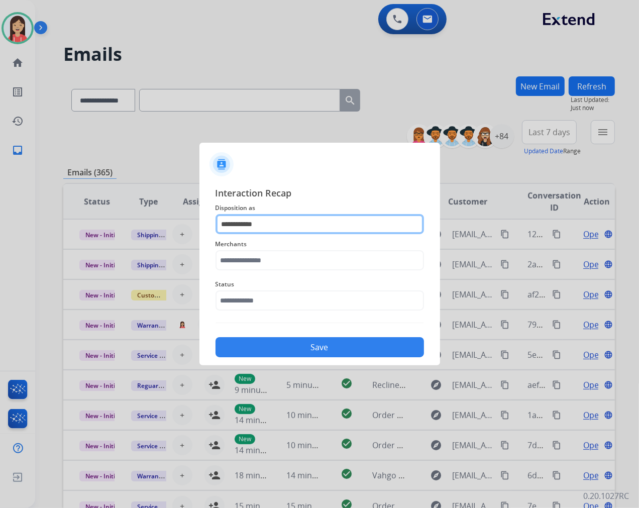
click at [270, 219] on input "**********" at bounding box center [320, 224] width 209 height 20
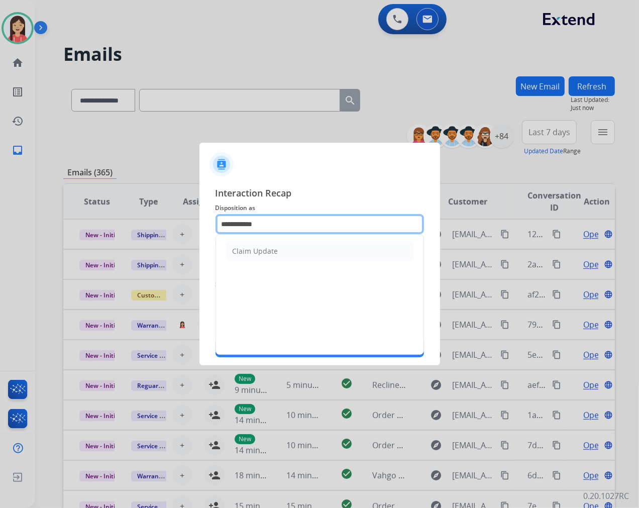
click at [270, 219] on input "**********" at bounding box center [320, 224] width 209 height 20
click at [265, 253] on div "Account Update" at bounding box center [260, 251] width 54 height 10
type input "**********"
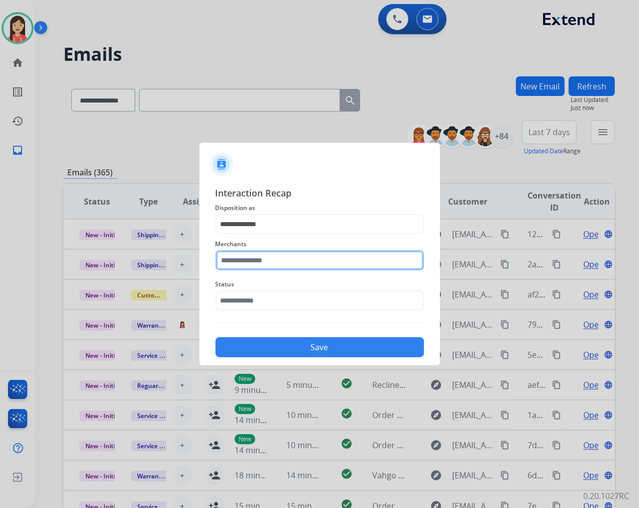
click at [261, 253] on input "text" at bounding box center [320, 260] width 209 height 20
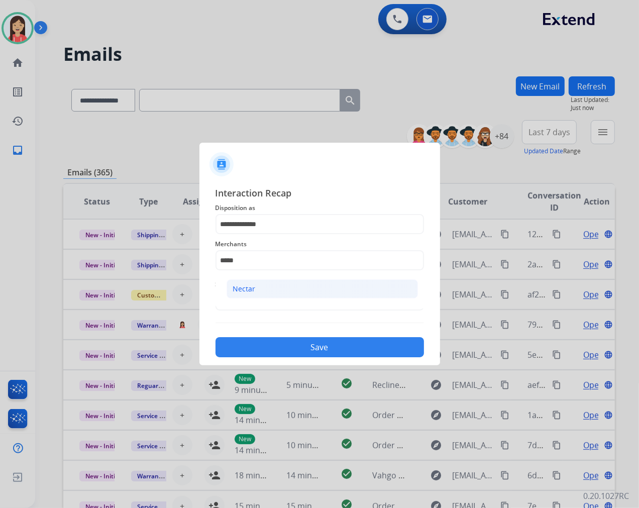
click at [259, 290] on li "Nectar" at bounding box center [322, 288] width 191 height 19
type input "******"
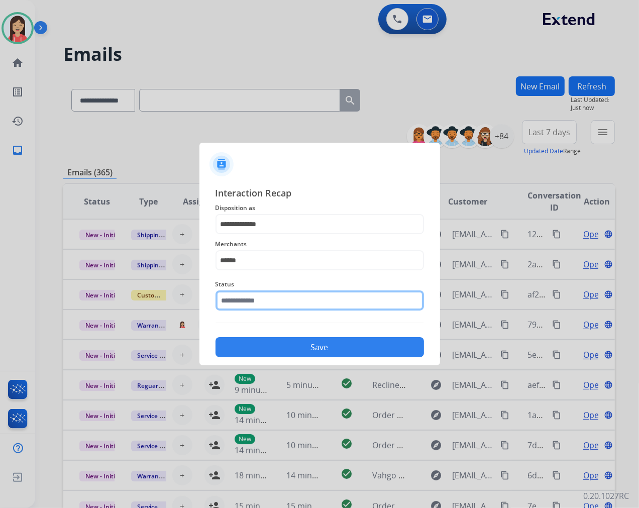
click at [259, 297] on input "text" at bounding box center [320, 300] width 209 height 20
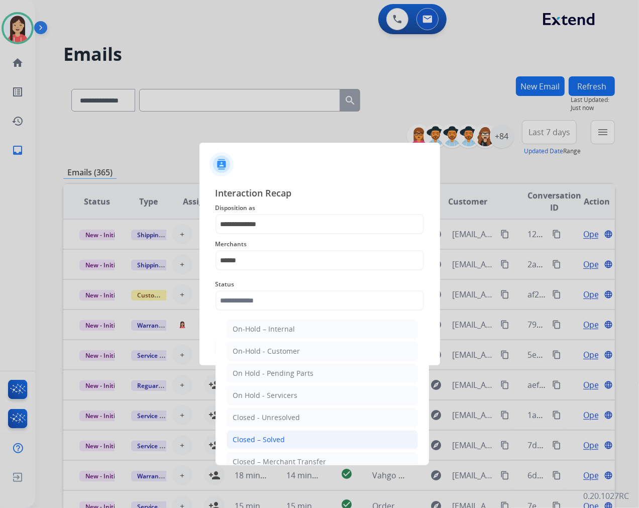
click at [307, 440] on li "Closed – Solved" at bounding box center [322, 439] width 191 height 19
type input "**********"
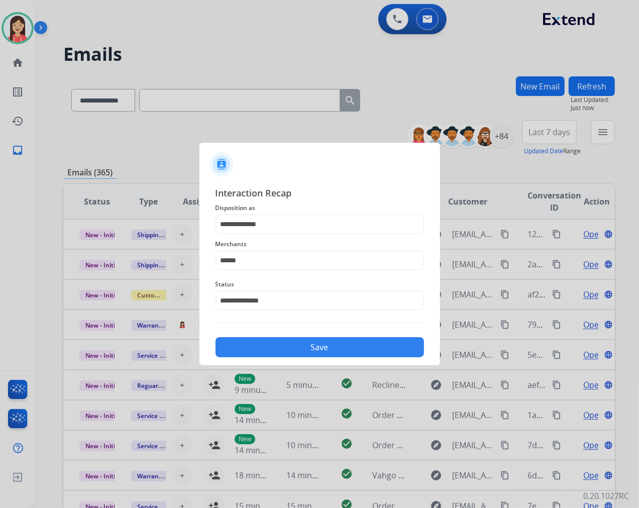
click at [324, 348] on button "Save" at bounding box center [320, 347] width 209 height 20
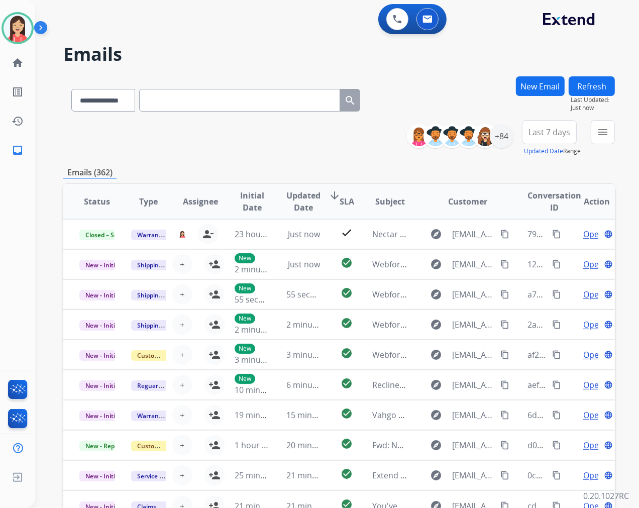
scroll to position [1, 0]
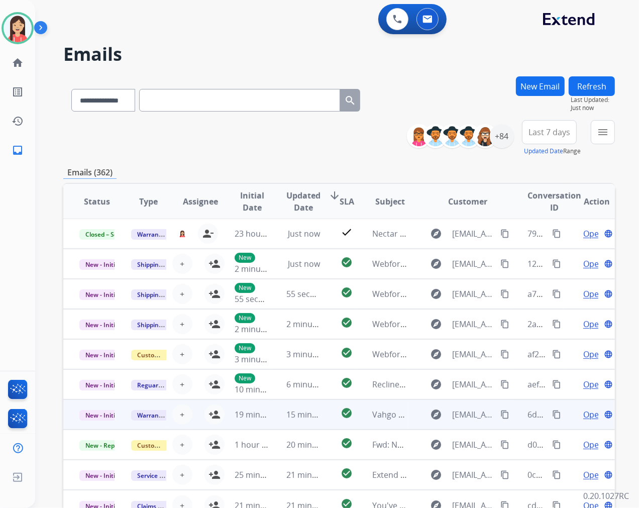
click at [328, 418] on td "check_circle" at bounding box center [339, 414] width 35 height 30
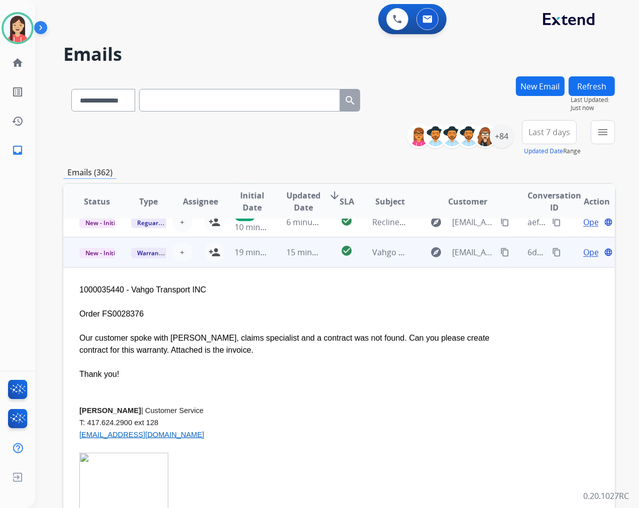
scroll to position [181, 0]
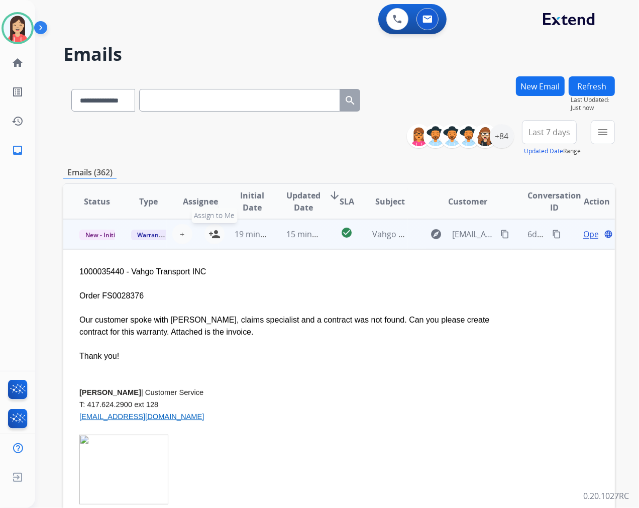
click at [212, 234] on mat-icon "person_add" at bounding box center [215, 234] width 12 height 12
click at [583, 232] on span "Open" at bounding box center [593, 234] width 21 height 12
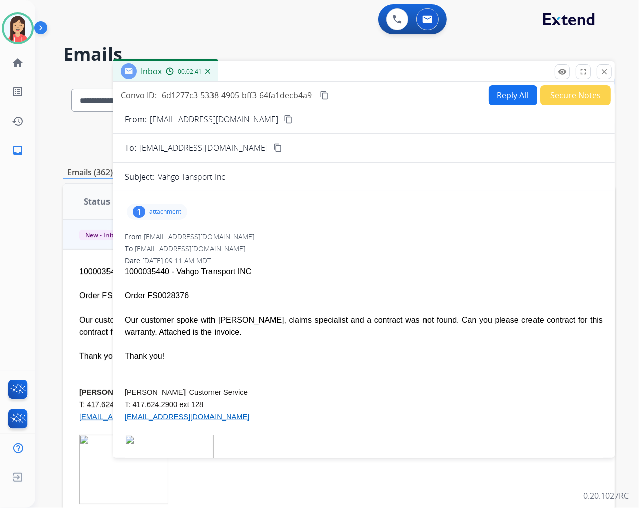
click at [171, 207] on div "1 attachment" at bounding box center [157, 212] width 61 height 16
click at [273, 235] on mat-icon "download" at bounding box center [272, 237] width 9 height 9
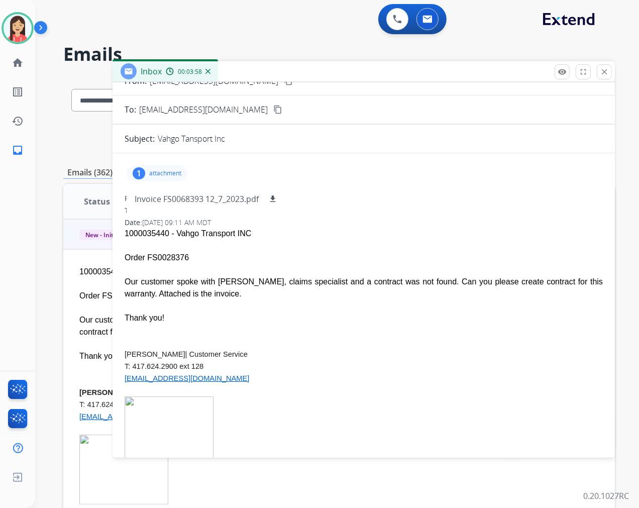
scroll to position [0, 0]
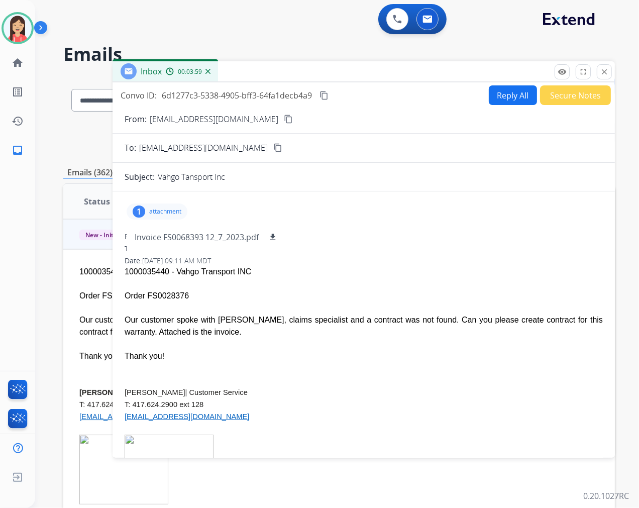
click at [499, 91] on button "Reply All" at bounding box center [513, 95] width 48 height 20
select select "**********"
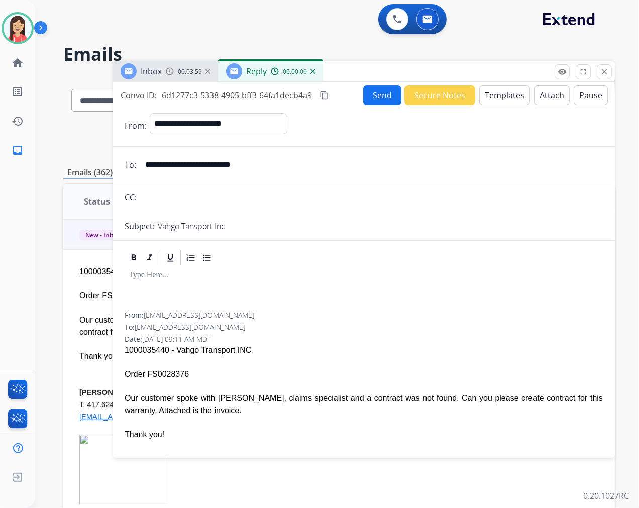
click at [499, 91] on button "Templates" at bounding box center [504, 95] width 51 height 20
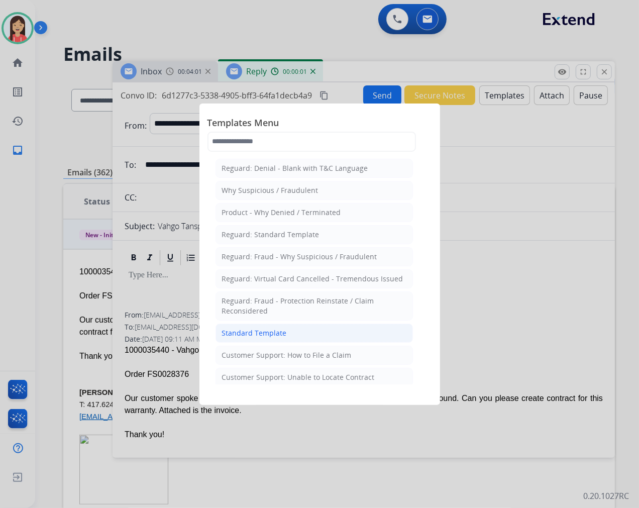
click at [281, 337] on div "Standard Template" at bounding box center [254, 333] width 65 height 10
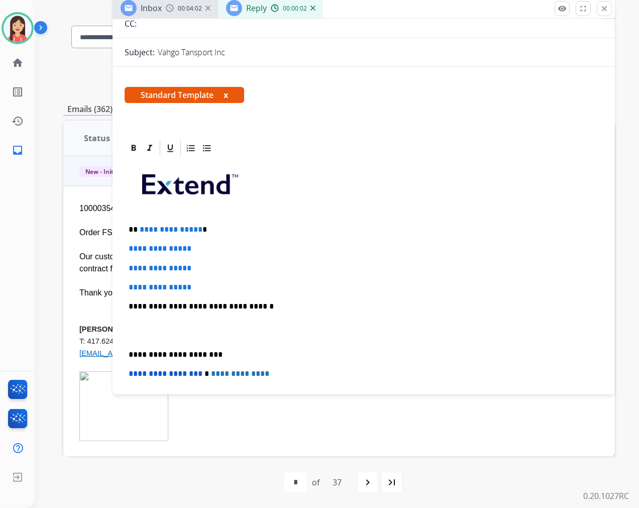
scroll to position [112, 0]
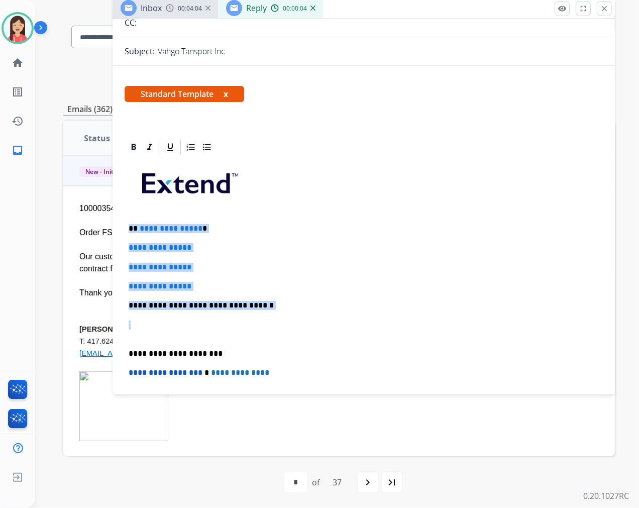
drag, startPoint x: 127, startPoint y: 225, endPoint x: 283, endPoint y: 329, distance: 188.2
click at [283, 329] on div "**********" at bounding box center [364, 329] width 478 height 346
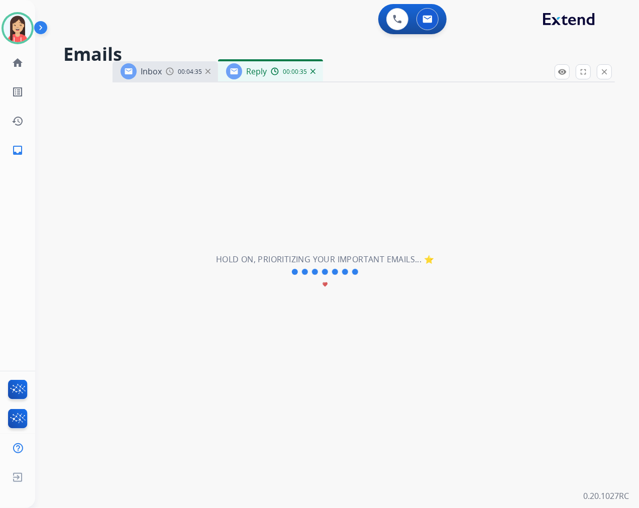
scroll to position [33, 0]
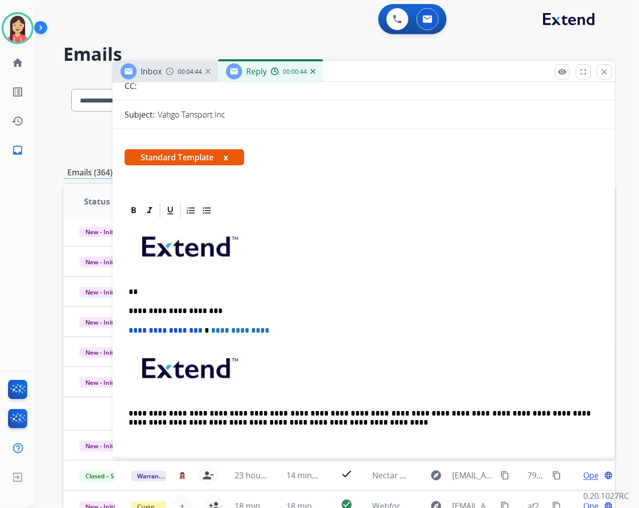
click at [173, 287] on p "**" at bounding box center [360, 291] width 462 height 9
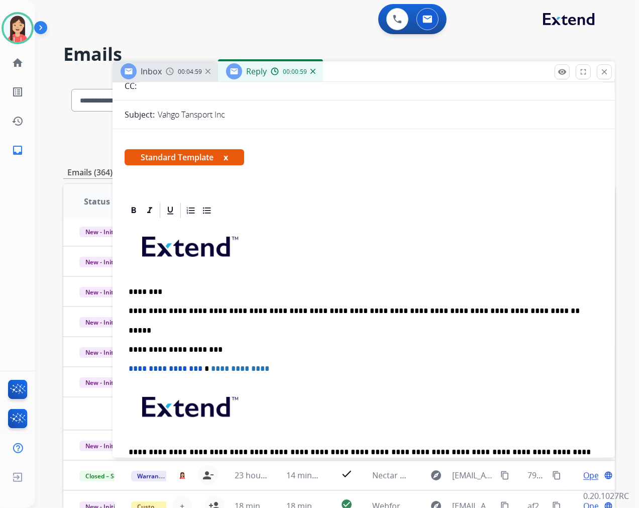
scroll to position [0, 0]
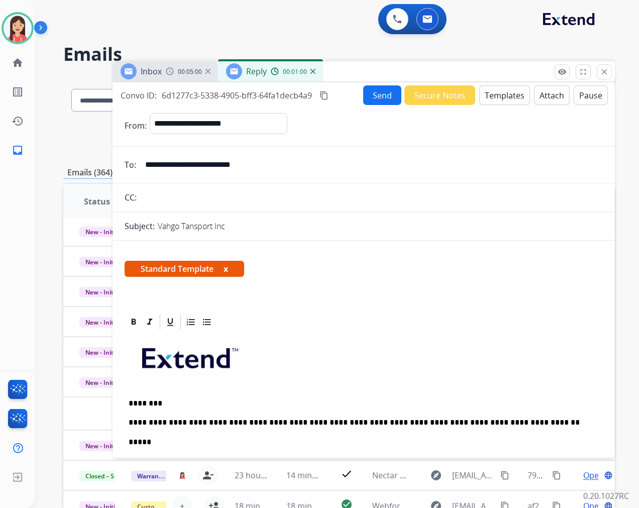
click at [365, 92] on button "Send" at bounding box center [382, 95] width 38 height 20
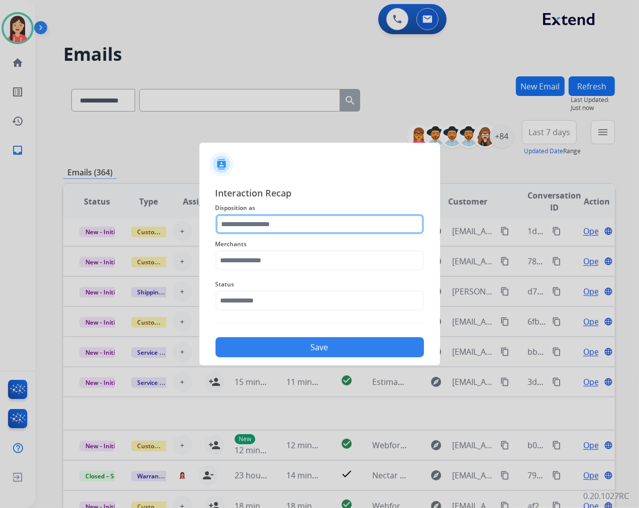
click at [274, 225] on input "text" at bounding box center [320, 224] width 209 height 20
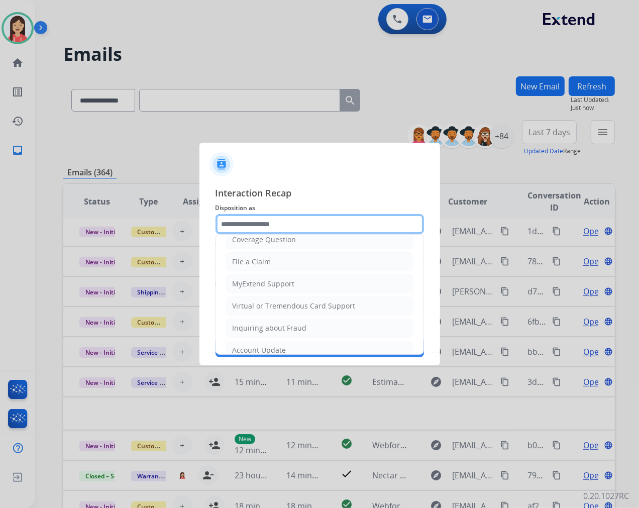
scroll to position [112, 0]
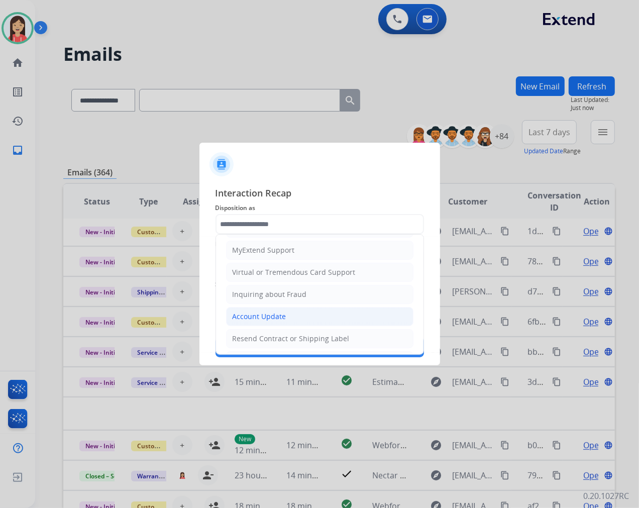
click at [264, 315] on div "Account Update" at bounding box center [260, 317] width 54 height 10
type input "**********"
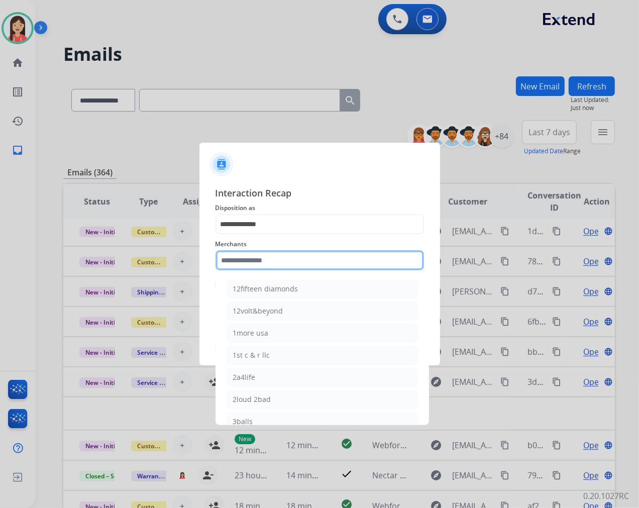
click at [278, 260] on input "text" at bounding box center [320, 260] width 209 height 20
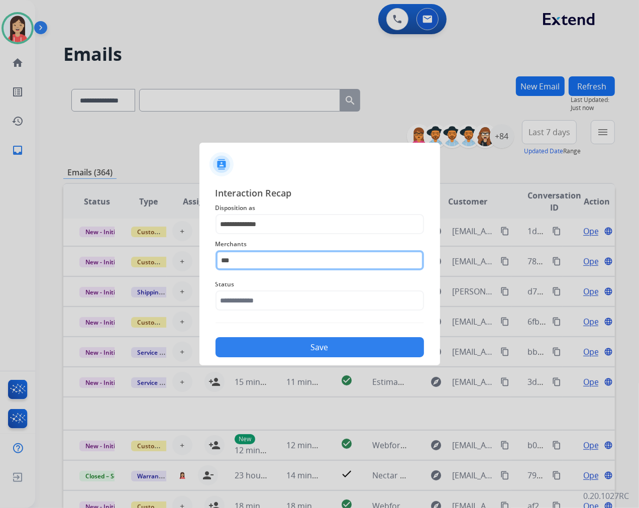
drag, startPoint x: 278, startPoint y: 260, endPoint x: 134, endPoint y: 254, distance: 144.4
click at [0, 254] on app-contact-recap-modal "**********" at bounding box center [0, 254] width 0 height 508
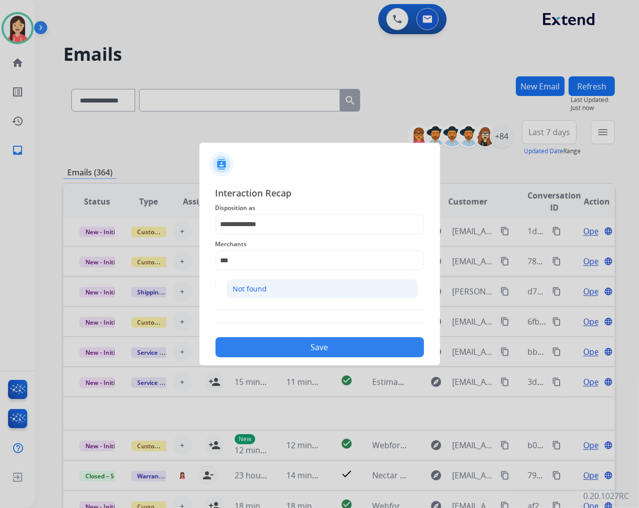
click at [258, 286] on div "Not found" at bounding box center [250, 289] width 34 height 10
type input "*********"
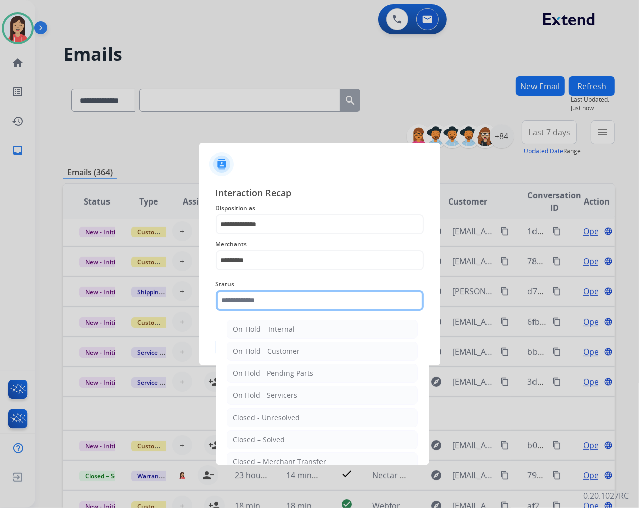
click at [280, 295] on input "text" at bounding box center [320, 300] width 209 height 20
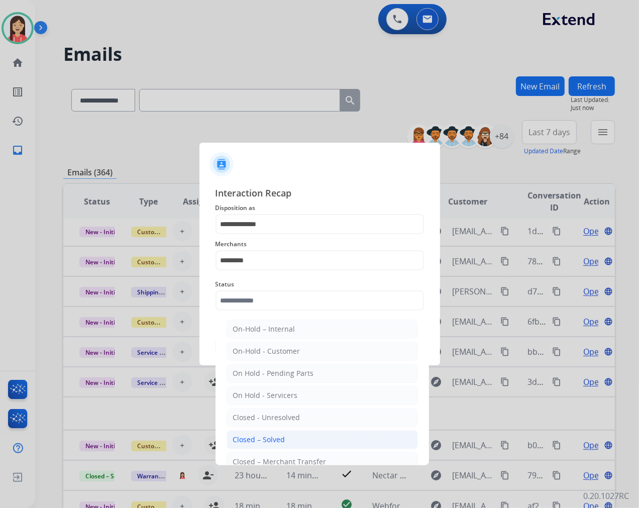
click at [283, 433] on li "Closed – Solved" at bounding box center [322, 439] width 191 height 19
type input "**********"
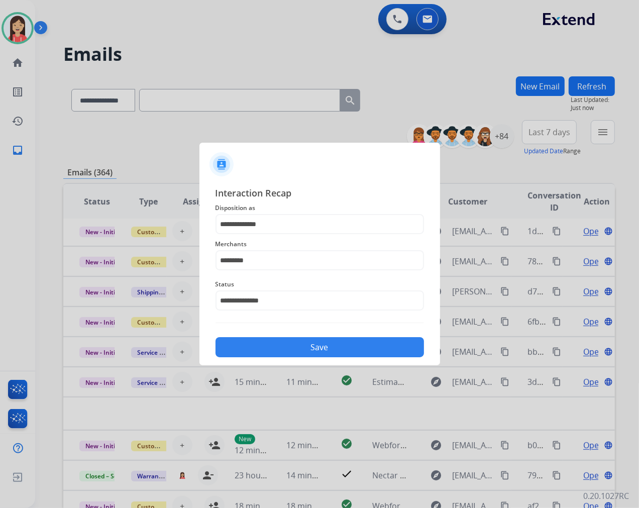
click at [309, 338] on button "Save" at bounding box center [320, 347] width 209 height 20
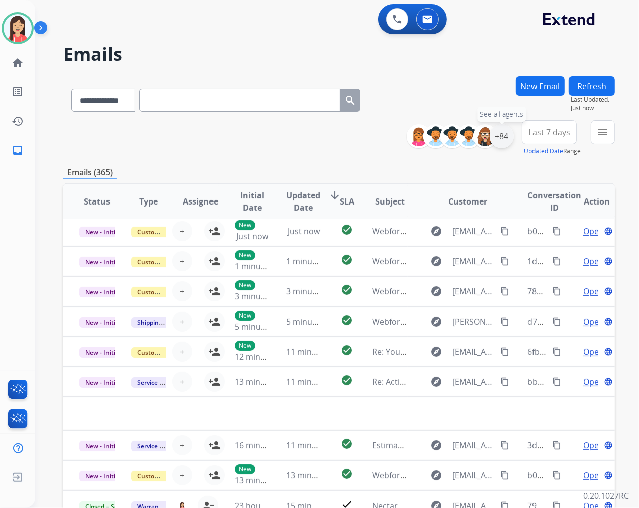
click at [503, 142] on div "+84" at bounding box center [502, 136] width 24 height 24
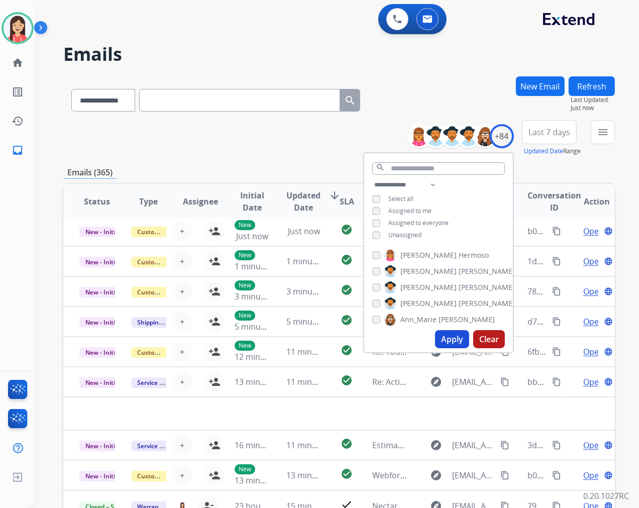
click at [408, 233] on span "Unassigned" at bounding box center [404, 235] width 33 height 9
click at [445, 339] on button "Apply" at bounding box center [452, 339] width 34 height 18
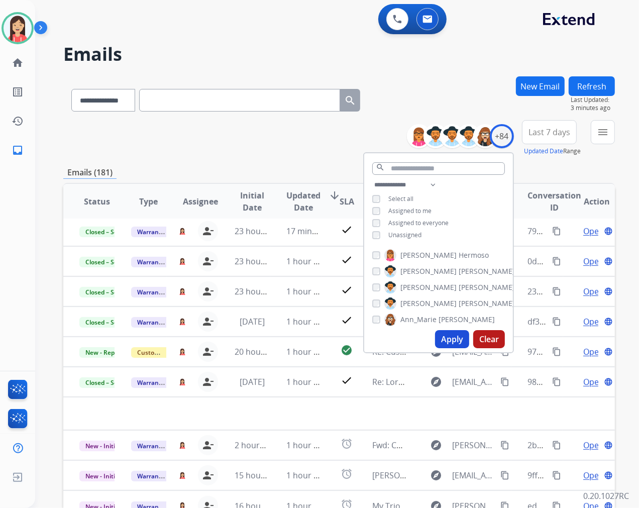
click at [268, 148] on div "**********" at bounding box center [339, 138] width 552 height 36
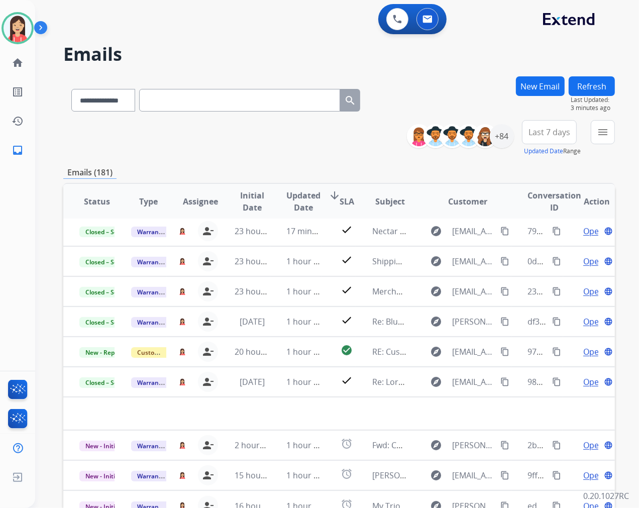
click at [553, 134] on span "Last 7 days" at bounding box center [550, 132] width 42 height 4
click at [524, 254] on div "Last 90 days" at bounding box center [546, 254] width 55 height 15
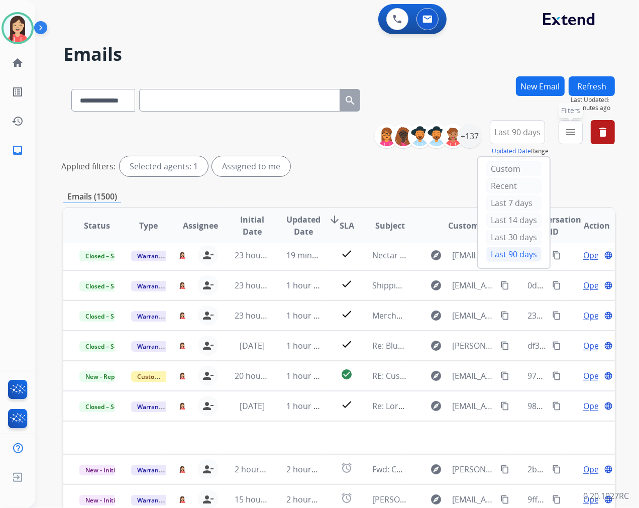
click at [571, 131] on mat-icon "menu" at bounding box center [571, 132] width 12 height 12
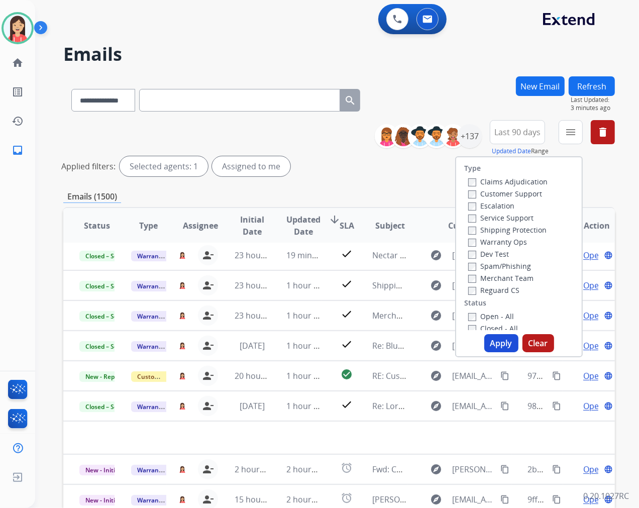
click at [478, 313] on label "Open - All" at bounding box center [491, 317] width 46 height 10
click at [498, 340] on button "Apply" at bounding box center [501, 343] width 34 height 18
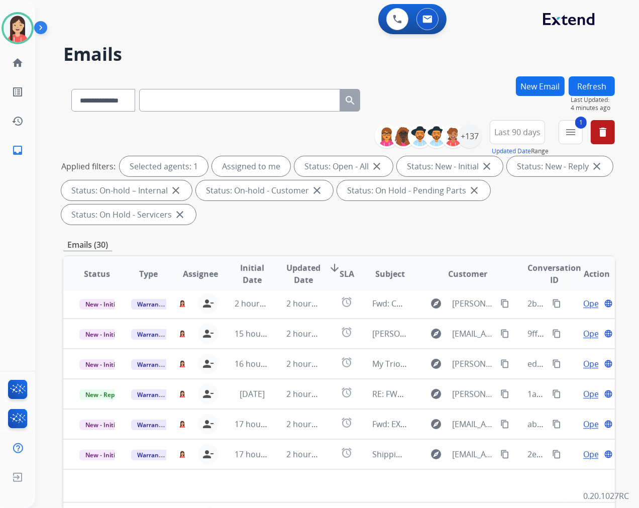
click at [301, 277] on span "Updated Date" at bounding box center [303, 274] width 34 height 24
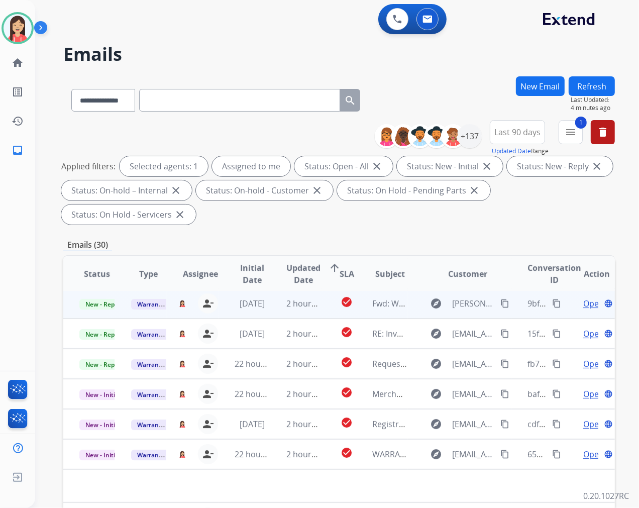
scroll to position [0, 0]
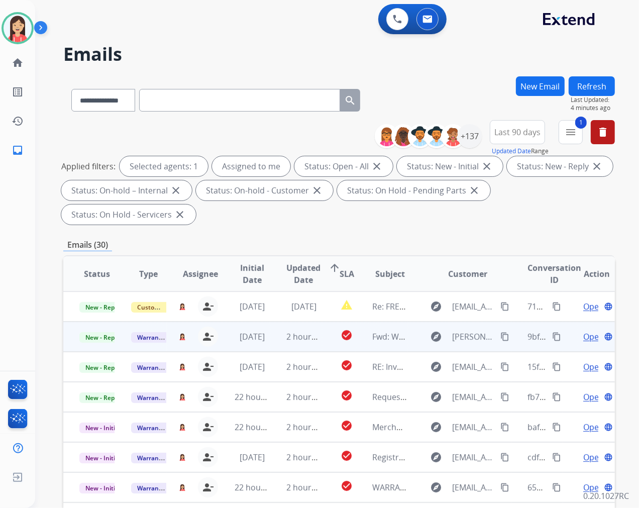
click at [266, 348] on td "[DATE]" at bounding box center [245, 337] width 52 height 30
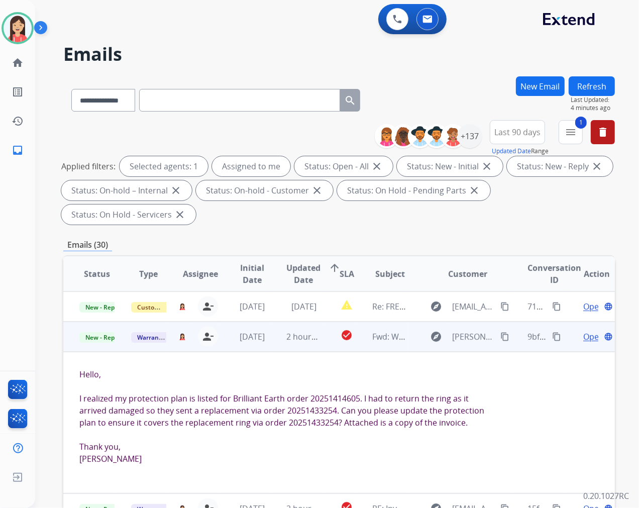
scroll to position [30, 0]
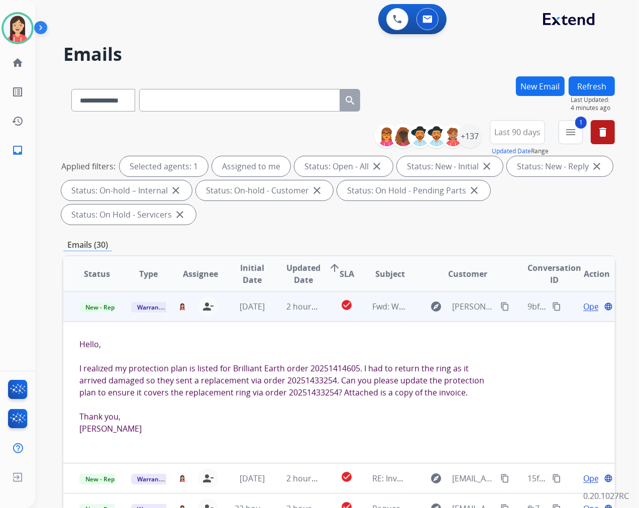
click at [583, 307] on span "Open" at bounding box center [593, 307] width 21 height 12
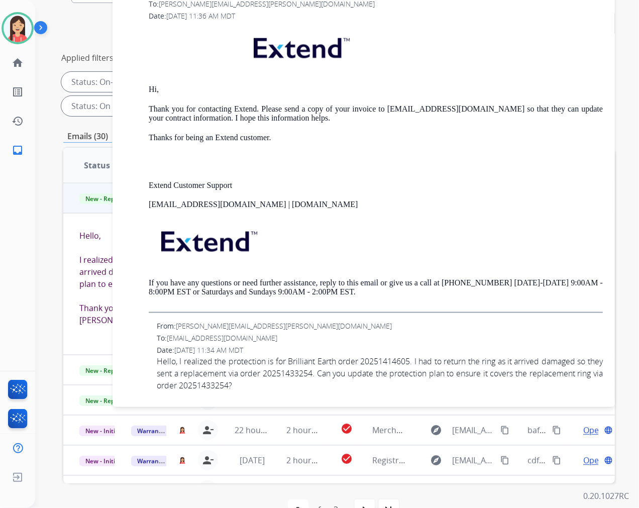
scroll to position [112, 0]
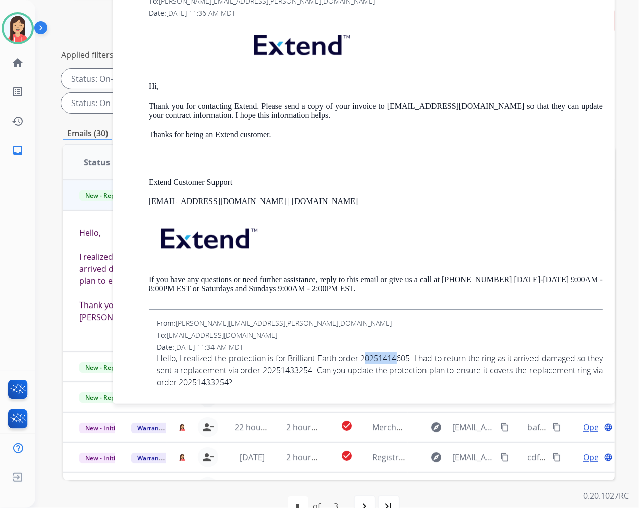
drag, startPoint x: 368, startPoint y: 358, endPoint x: 402, endPoint y: 358, distance: 34.2
click at [402, 358] on span "Hello, I realized the protection is for Brilliant Earth order 20251414605. I ha…" at bounding box center [380, 370] width 446 height 36
drag, startPoint x: 366, startPoint y: 358, endPoint x: 405, endPoint y: 357, distance: 38.7
click at [405, 357] on span "Hello, I realized the protection is for Brilliant Earth order 20251414605. I ha…" at bounding box center [380, 370] width 446 height 36
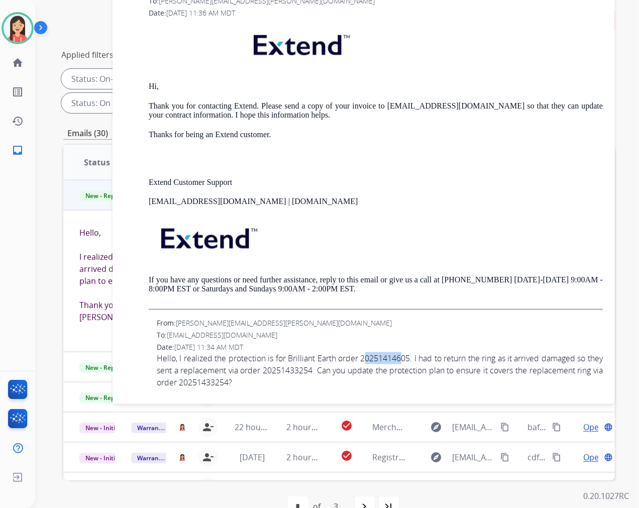
click at [406, 357] on span "Hello, I realized the protection is for Brilliant Earth order 20251414605. I ha…" at bounding box center [380, 370] width 446 height 36
drag, startPoint x: 365, startPoint y: 356, endPoint x: 413, endPoint y: 359, distance: 47.8
click at [413, 359] on span "Hello, I realized the protection is for Brilliant Earth order 20251414605. I ha…" at bounding box center [380, 370] width 446 height 36
copy span "20251414605"
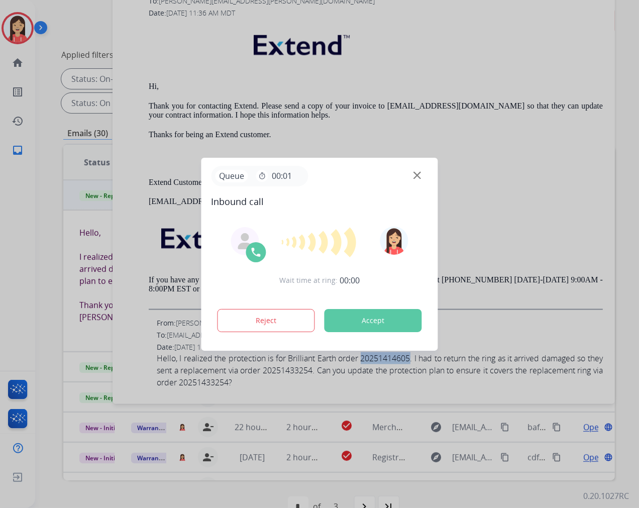
click at [359, 318] on button "Accept" at bounding box center [373, 320] width 97 height 23
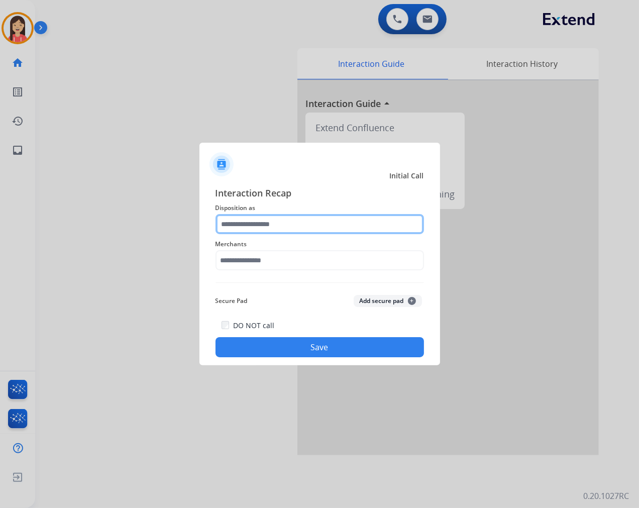
click at [269, 221] on input "text" at bounding box center [320, 224] width 209 height 20
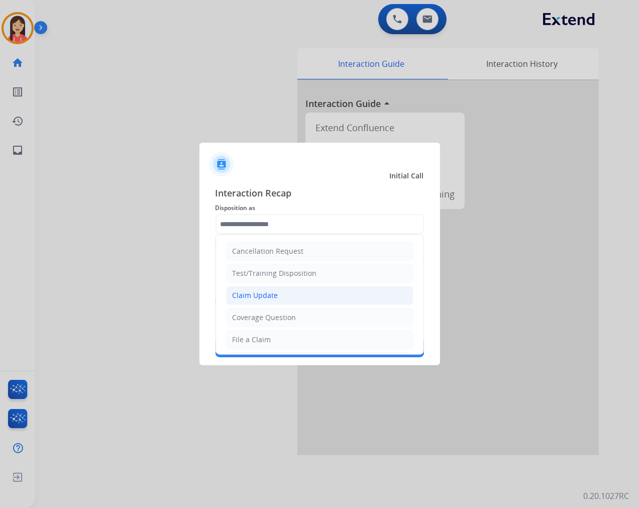
click at [264, 294] on div "Claim Update" at bounding box center [256, 295] width 46 height 10
type input "**********"
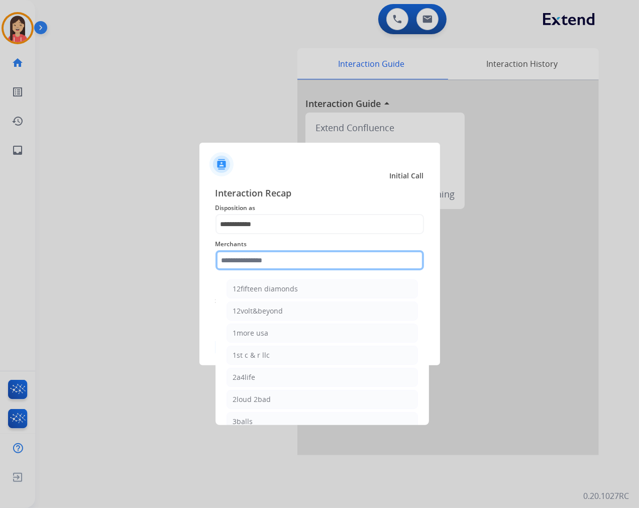
click at [285, 258] on input "text" at bounding box center [320, 260] width 209 height 20
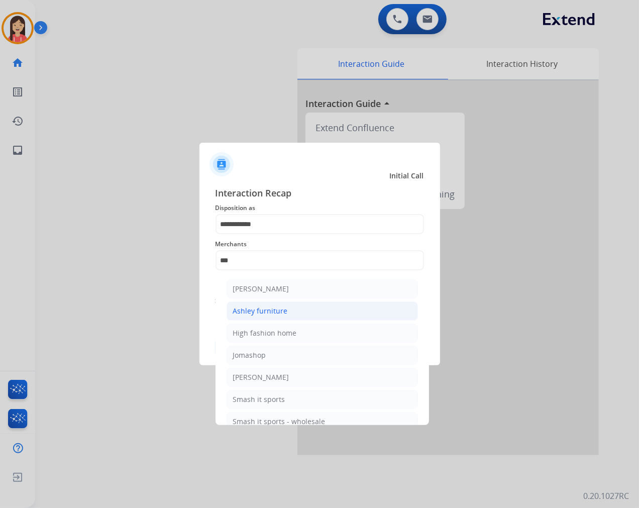
click at [287, 313] on li "Ashley furniture" at bounding box center [322, 311] width 191 height 19
type input "**********"
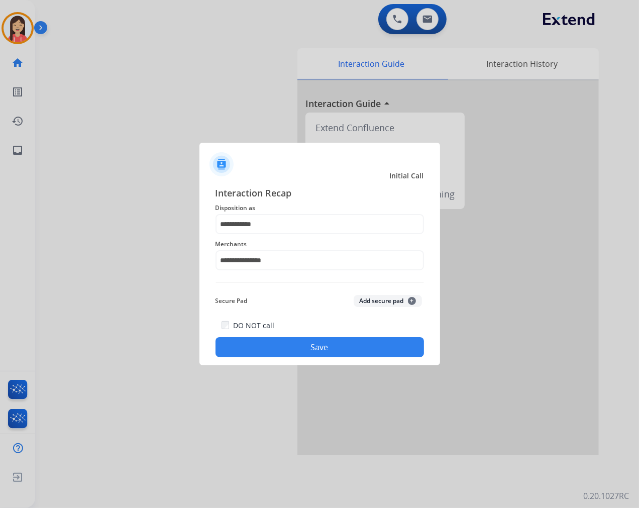
click at [282, 345] on button "Save" at bounding box center [320, 347] width 209 height 20
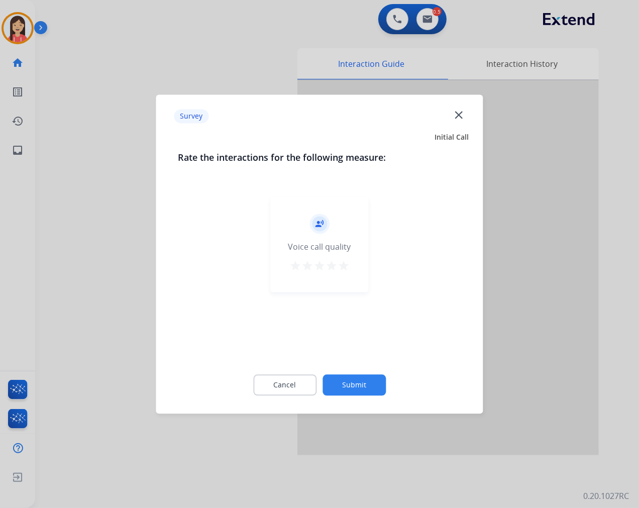
click at [349, 270] on mat-icon "star" at bounding box center [344, 266] width 12 height 12
click at [352, 384] on button "Submit" at bounding box center [354, 384] width 63 height 21
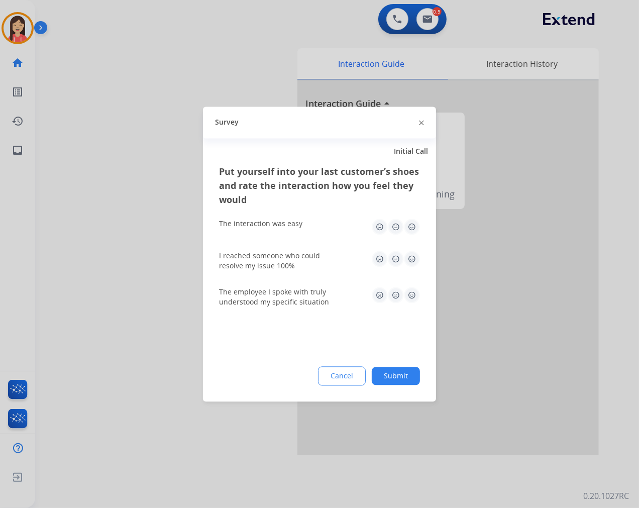
click at [409, 228] on img at bounding box center [412, 227] width 16 height 16
click at [414, 260] on img at bounding box center [412, 259] width 16 height 16
click at [408, 296] on img at bounding box center [412, 295] width 16 height 16
click at [402, 367] on button "Submit" at bounding box center [396, 376] width 48 height 18
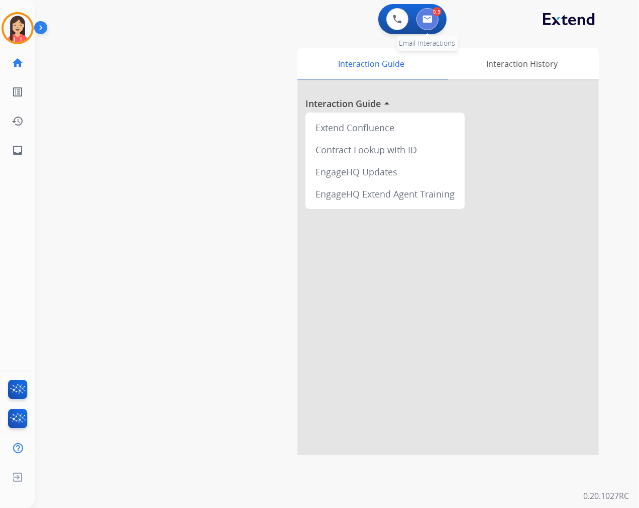
click at [429, 17] on img at bounding box center [428, 19] width 10 height 8
select select "**********"
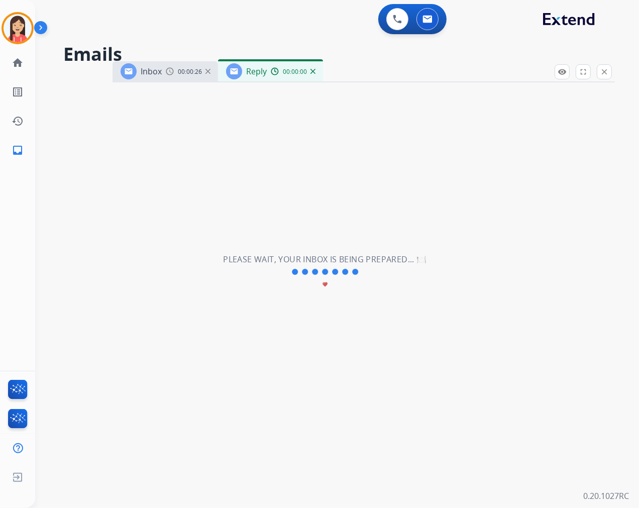
select select "**********"
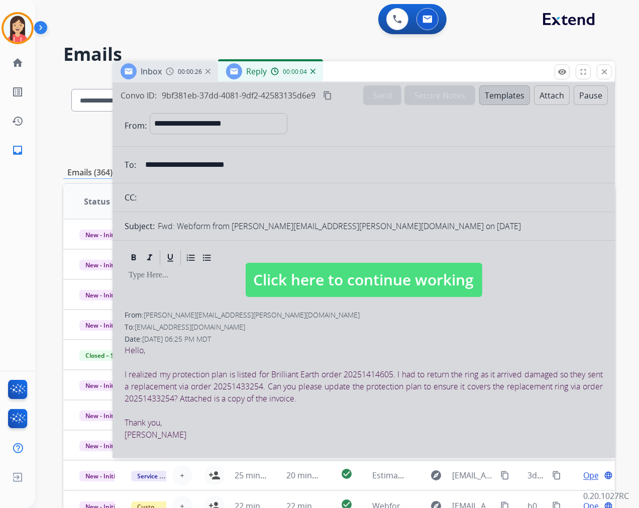
click at [299, 345] on div at bounding box center [364, 269] width 503 height 375
select select
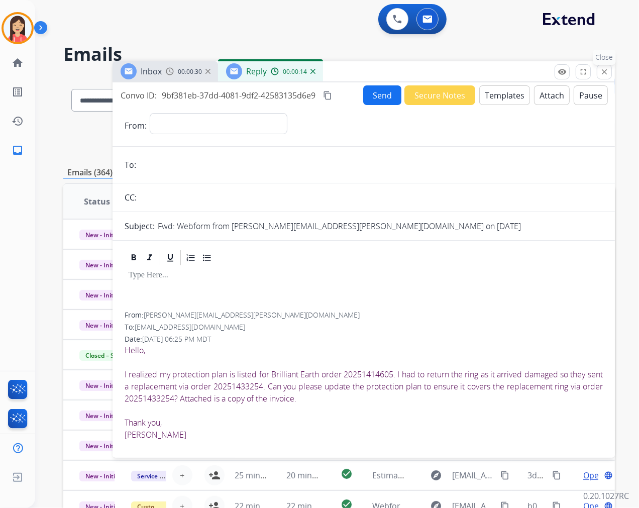
click at [607, 72] on mat-icon "close" at bounding box center [604, 71] width 9 height 9
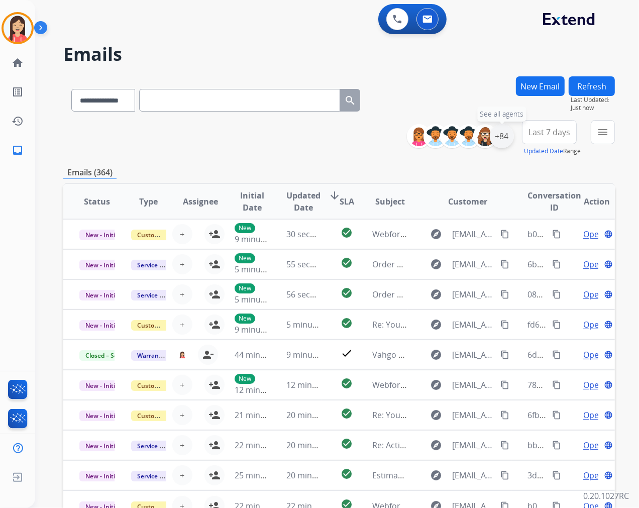
click at [502, 144] on div "+84" at bounding box center [502, 136] width 24 height 24
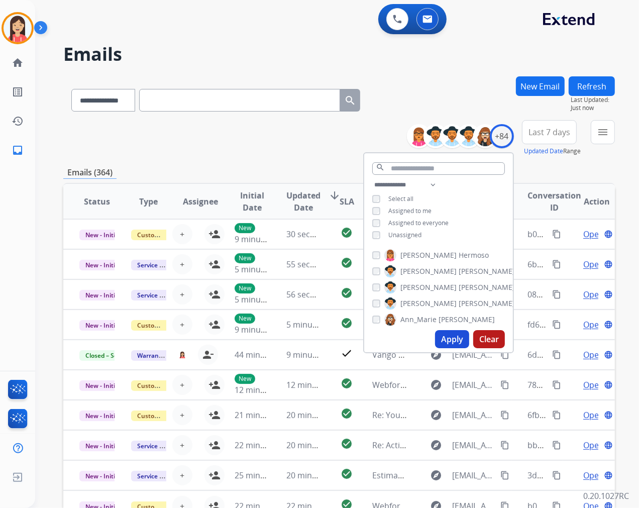
click at [399, 232] on span "Unassigned" at bounding box center [404, 235] width 33 height 9
click at [438, 334] on button "Apply" at bounding box center [452, 339] width 34 height 18
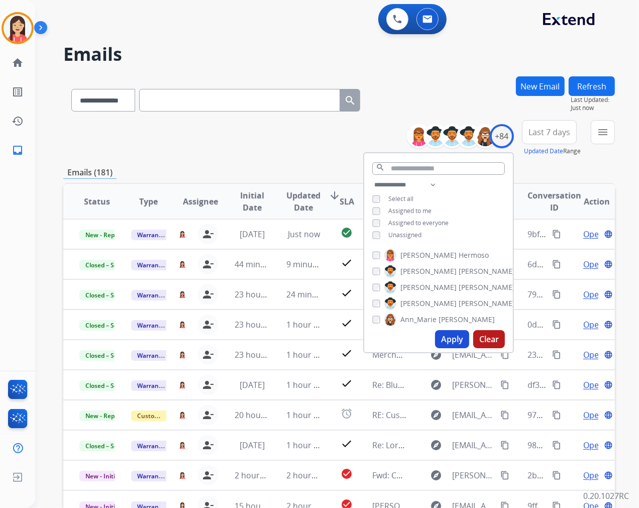
click at [541, 141] on button "Last 7 days" at bounding box center [549, 132] width 55 height 24
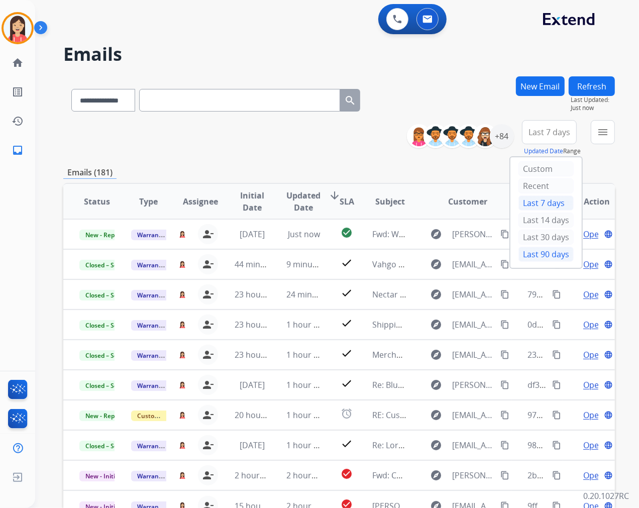
click at [528, 259] on div "Last 90 days" at bounding box center [546, 254] width 55 height 15
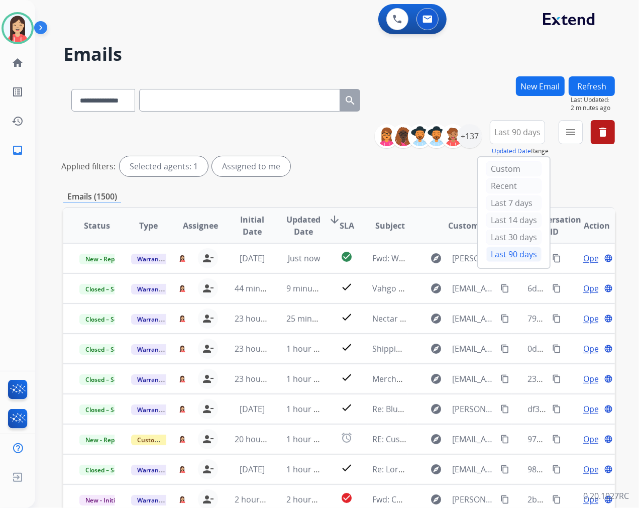
click at [382, 195] on div "Emails (1500)" at bounding box center [339, 196] width 552 height 13
click at [566, 133] on mat-icon "menu" at bounding box center [571, 132] width 12 height 12
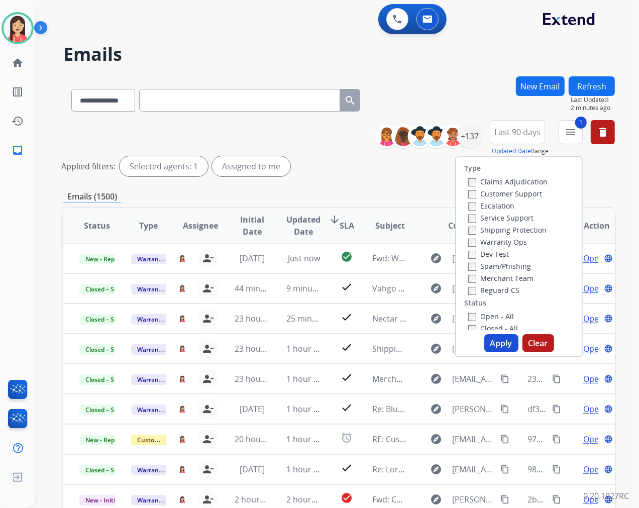
click at [492, 343] on button "Apply" at bounding box center [501, 343] width 34 height 18
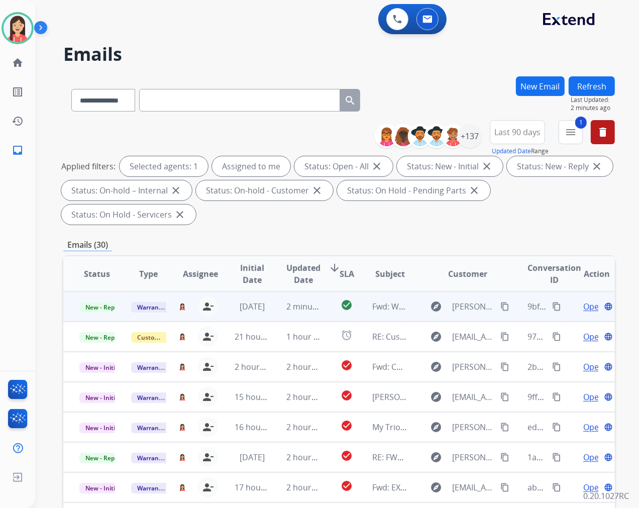
click at [322, 308] on td "check_circle" at bounding box center [339, 306] width 35 height 30
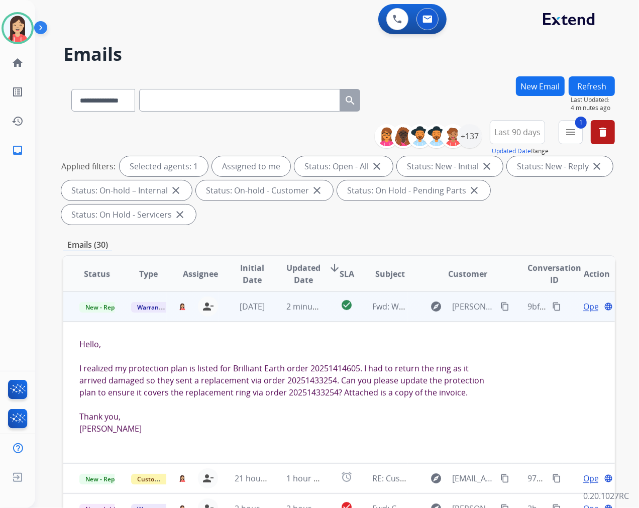
click at [243, 390] on span "I realized my protection plan is listed for Brilliant Earth order 20251414605. …" at bounding box center [281, 380] width 405 height 35
click at [583, 304] on span "Open" at bounding box center [593, 307] width 21 height 12
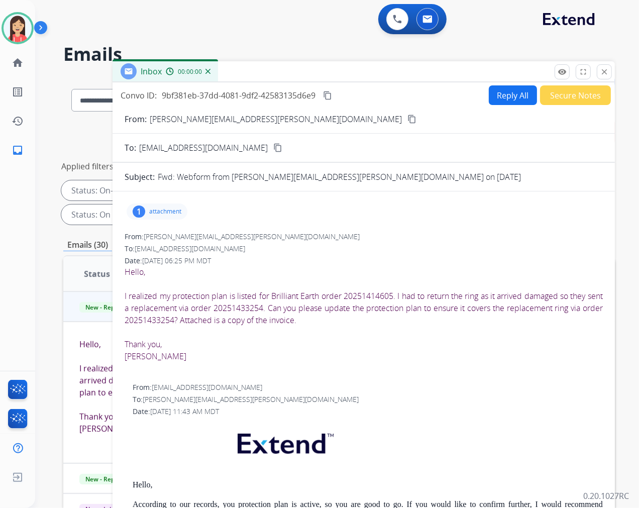
click at [508, 97] on button "Reply All" at bounding box center [513, 95] width 48 height 20
select select "**********"
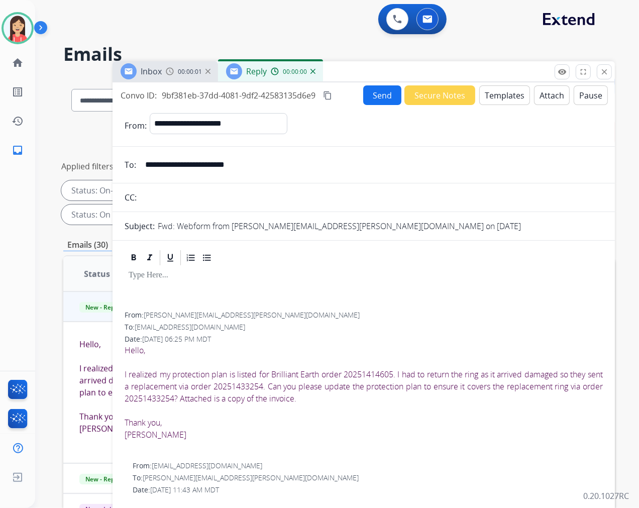
click at [507, 93] on button "Templates" at bounding box center [504, 95] width 51 height 20
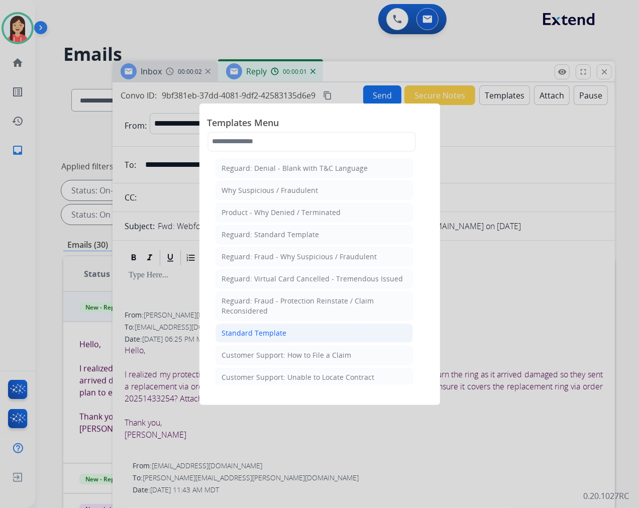
click at [306, 324] on li "Standard Template" at bounding box center [314, 333] width 197 height 19
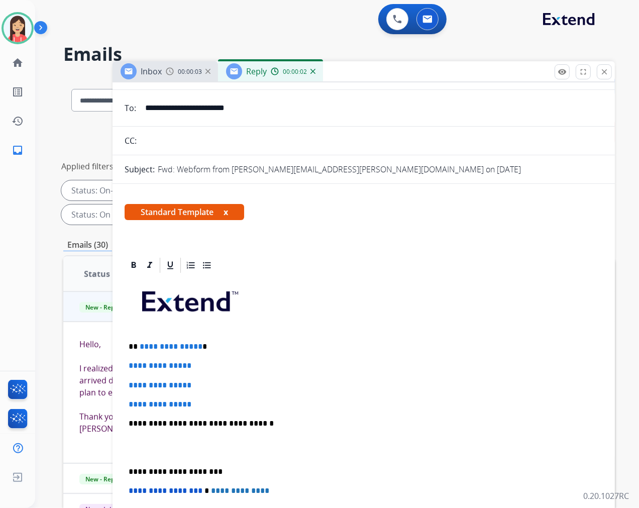
scroll to position [112, 0]
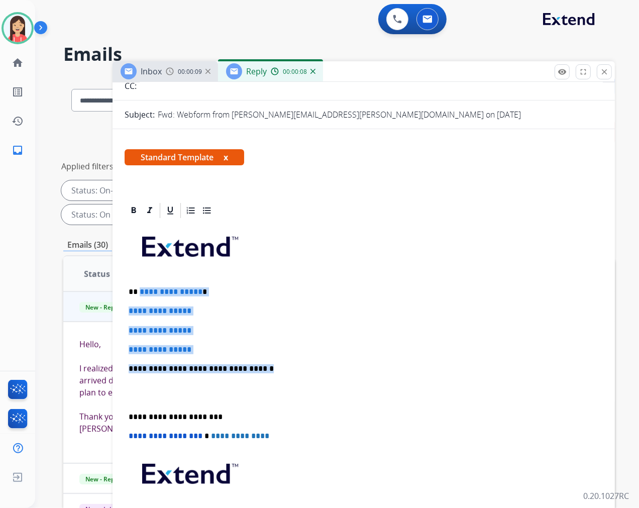
drag, startPoint x: 139, startPoint y: 293, endPoint x: 262, endPoint y: 355, distance: 137.1
click at [262, 355] on div "**********" at bounding box center [364, 393] width 478 height 346
click at [403, 343] on div "**********" at bounding box center [364, 393] width 478 height 346
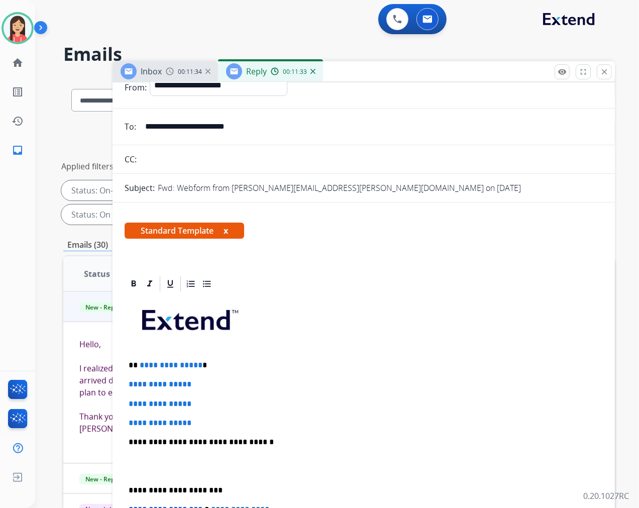
scroll to position [56, 0]
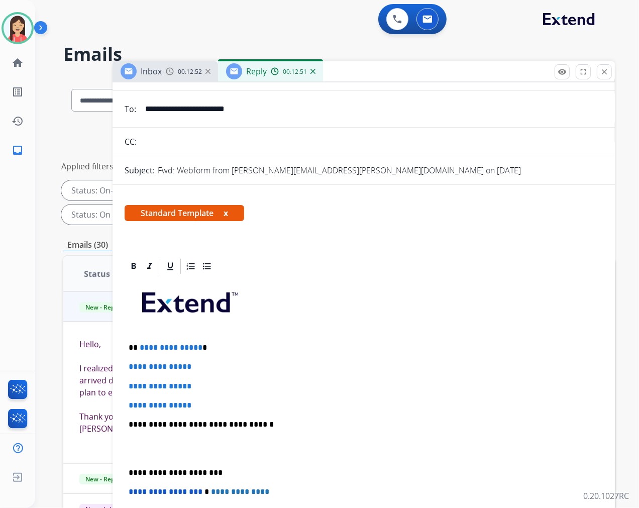
click at [225, 387] on p "**********" at bounding box center [364, 386] width 470 height 9
drag, startPoint x: 203, startPoint y: 403, endPoint x: 139, endPoint y: 345, distance: 86.1
click at [139, 345] on div "**********" at bounding box center [364, 448] width 478 height 346
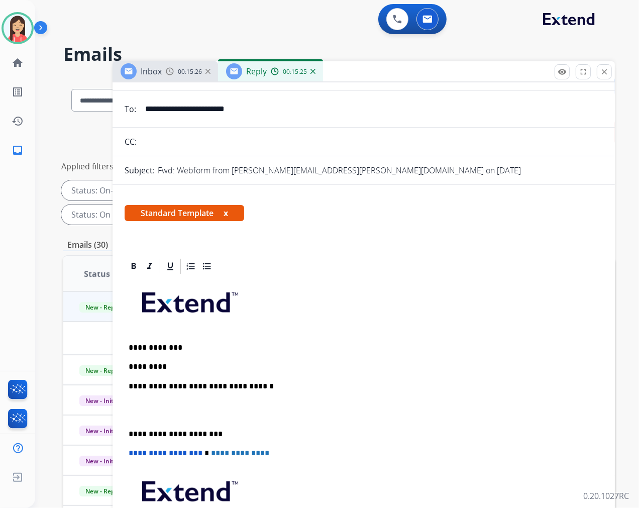
click at [192, 368] on p "*********" at bounding box center [360, 366] width 462 height 9
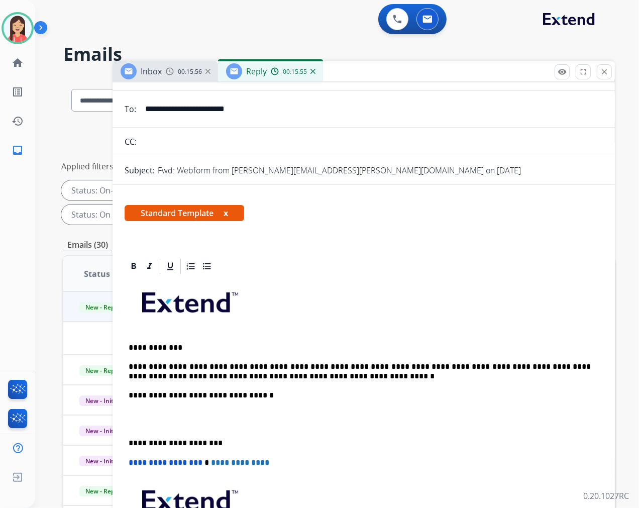
click at [175, 429] on div "**********" at bounding box center [364, 433] width 478 height 317
click at [181, 419] on p at bounding box center [364, 419] width 470 height 19
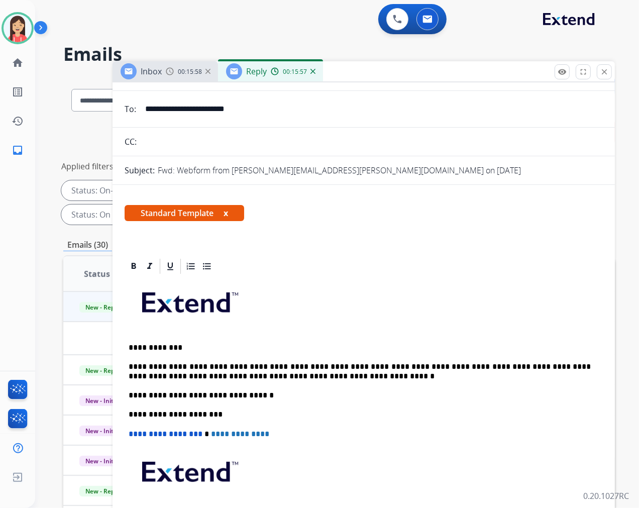
click at [268, 374] on p "**********" at bounding box center [360, 371] width 462 height 19
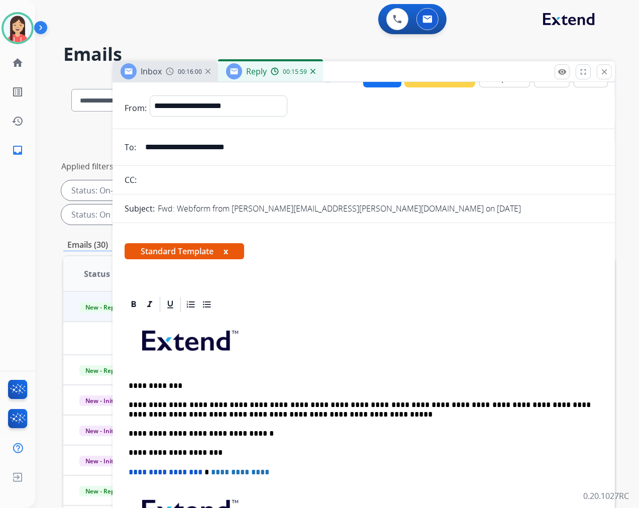
scroll to position [0, 0]
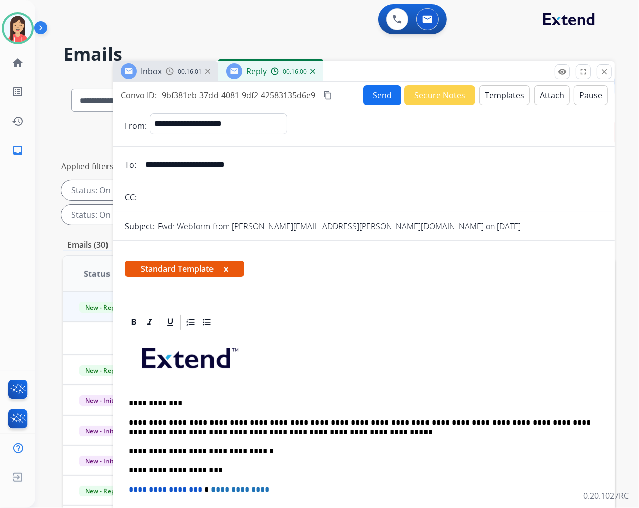
click at [378, 93] on button "Send" at bounding box center [382, 95] width 38 height 20
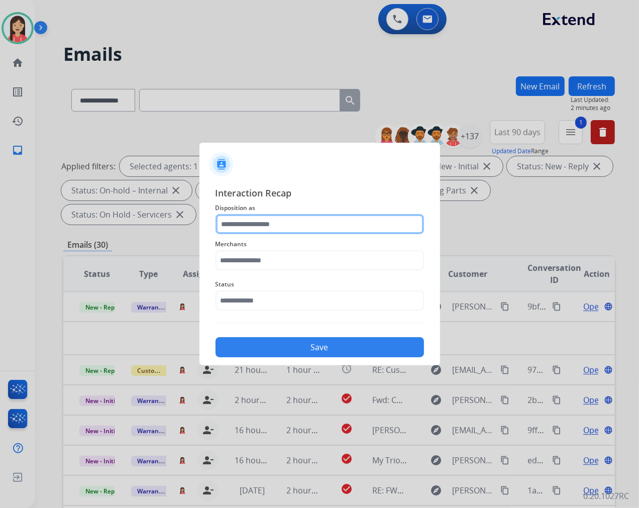
click at [250, 217] on input "text" at bounding box center [320, 224] width 209 height 20
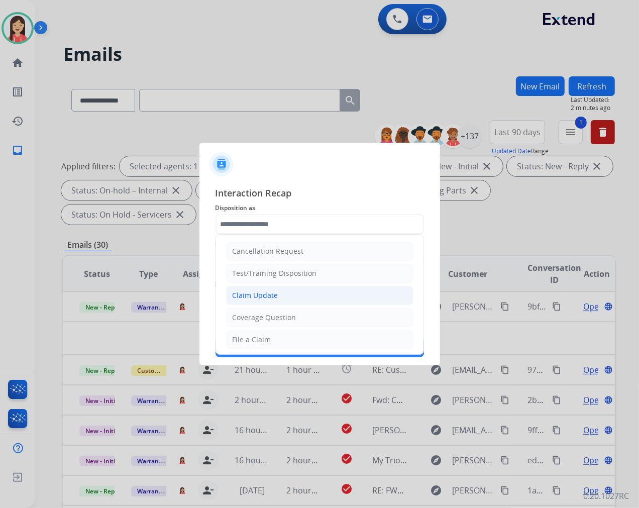
click at [255, 293] on div "Claim Update" at bounding box center [256, 295] width 46 height 10
type input "**********"
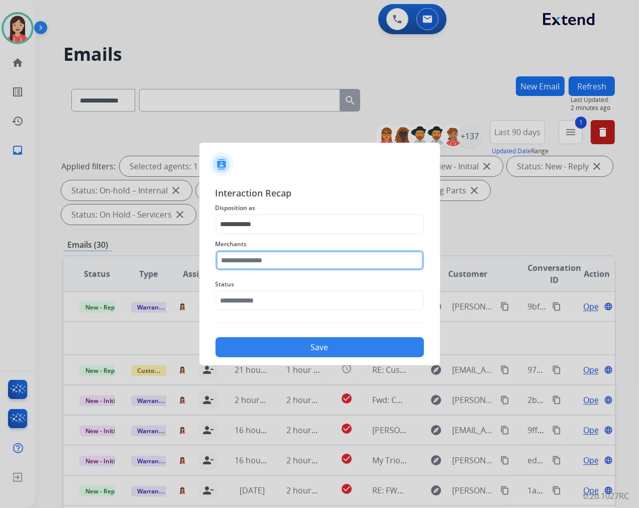
click at [281, 260] on input "text" at bounding box center [320, 260] width 209 height 20
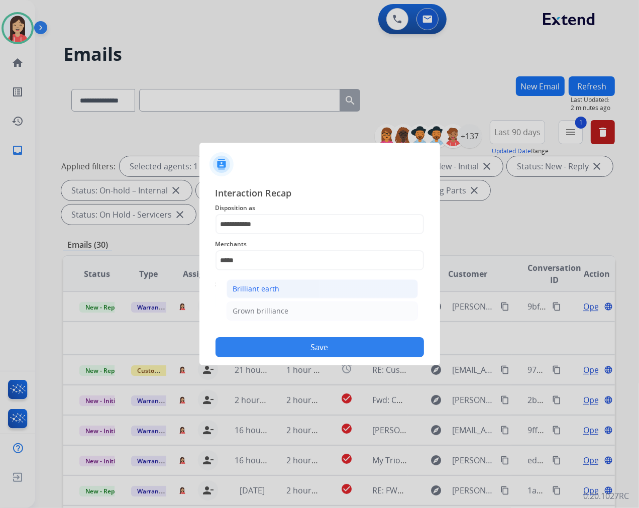
click at [260, 290] on div "Brilliant earth" at bounding box center [256, 289] width 47 height 10
type input "**********"
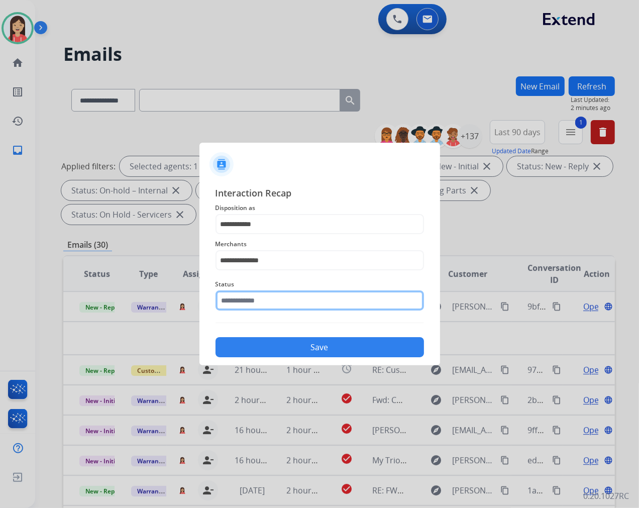
click at [252, 295] on input "text" at bounding box center [320, 300] width 209 height 20
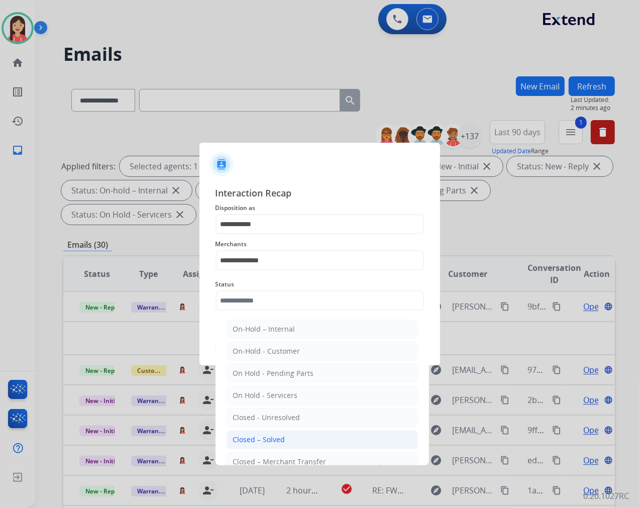
click at [252, 435] on div "Closed – Solved" at bounding box center [259, 440] width 52 height 10
type input "**********"
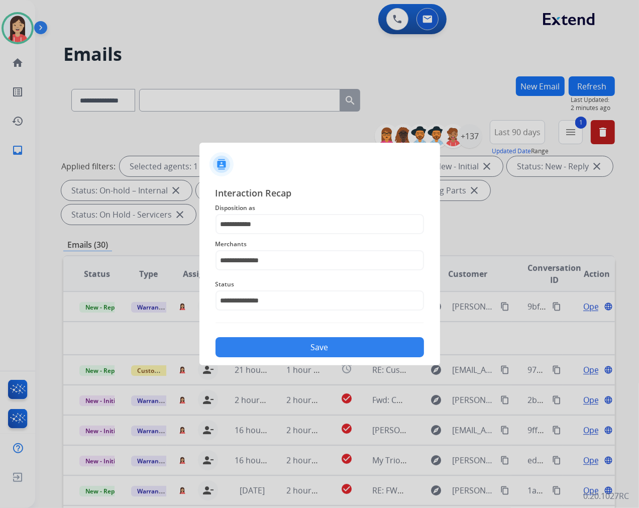
click at [297, 354] on button "Save" at bounding box center [320, 347] width 209 height 20
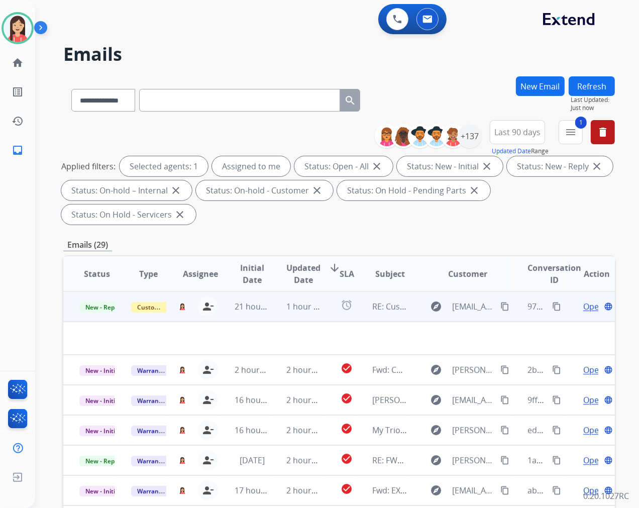
click at [273, 313] on td "1 hour ago" at bounding box center [296, 306] width 52 height 30
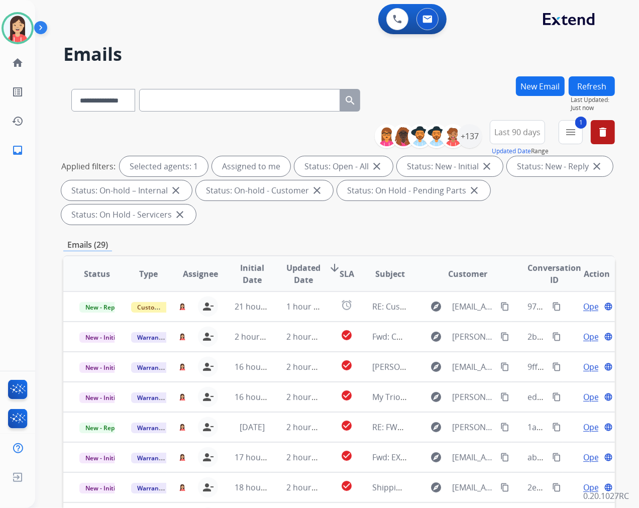
click at [309, 274] on span "Updated Date" at bounding box center [303, 274] width 34 height 24
click at [325, 244] on div "Emails (29)" at bounding box center [339, 245] width 552 height 13
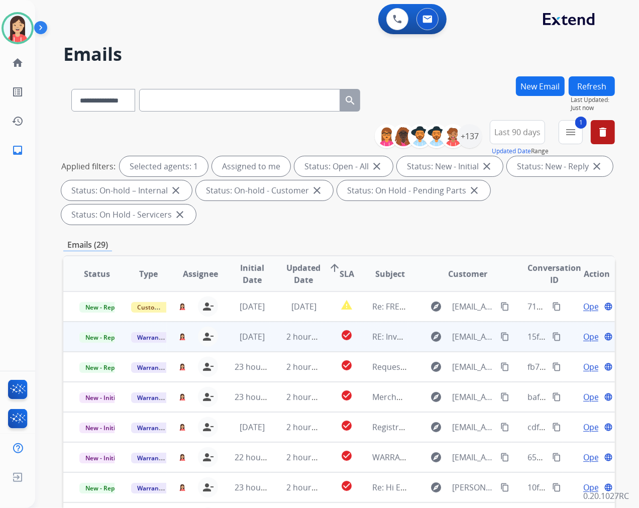
click at [272, 342] on td "2 hours ago" at bounding box center [296, 337] width 52 height 30
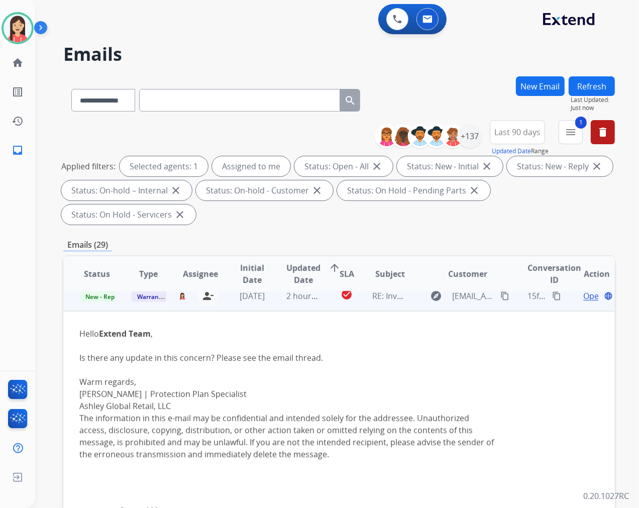
scroll to position [30, 0]
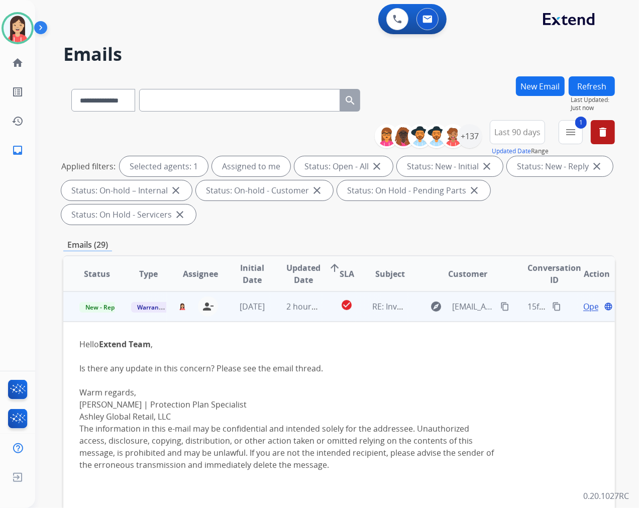
click at [583, 301] on span "Open" at bounding box center [593, 307] width 21 height 12
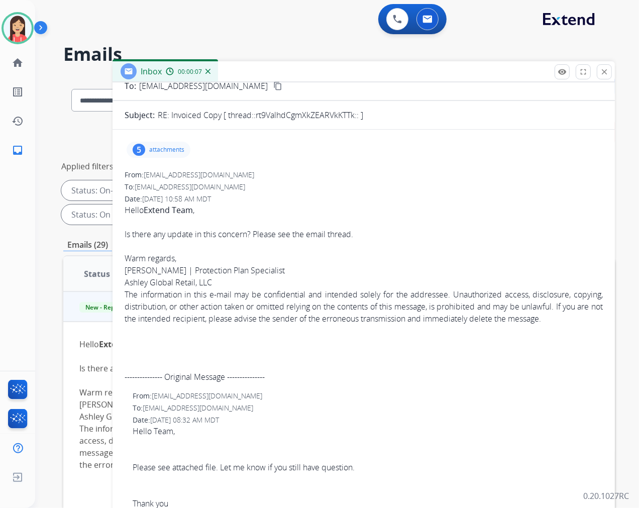
scroll to position [0, 0]
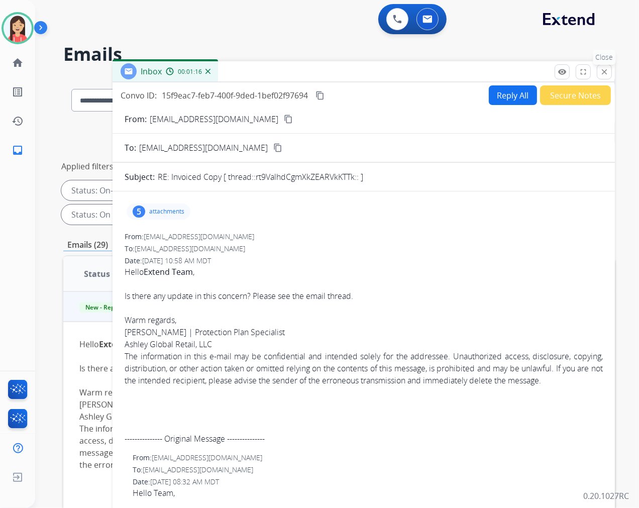
click at [601, 76] on button "close Close" at bounding box center [604, 71] width 15 height 15
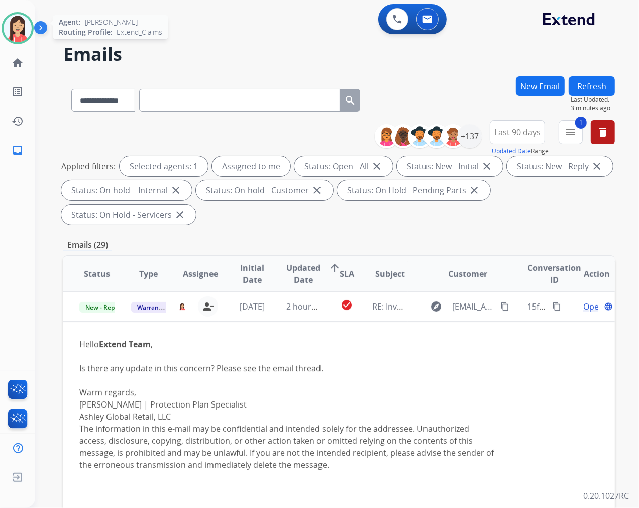
drag, startPoint x: 18, startPoint y: 26, endPoint x: 33, endPoint y: 41, distance: 21.7
click at [18, 26] on img at bounding box center [18, 28] width 28 height 28
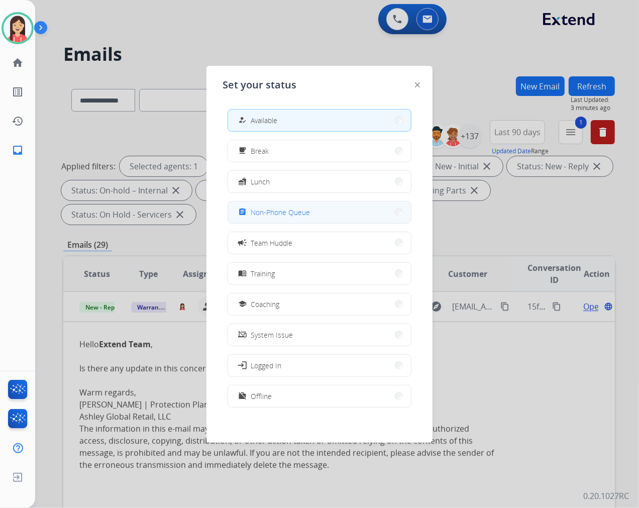
click at [276, 214] on span "Non-Phone Queue" at bounding box center [280, 212] width 59 height 11
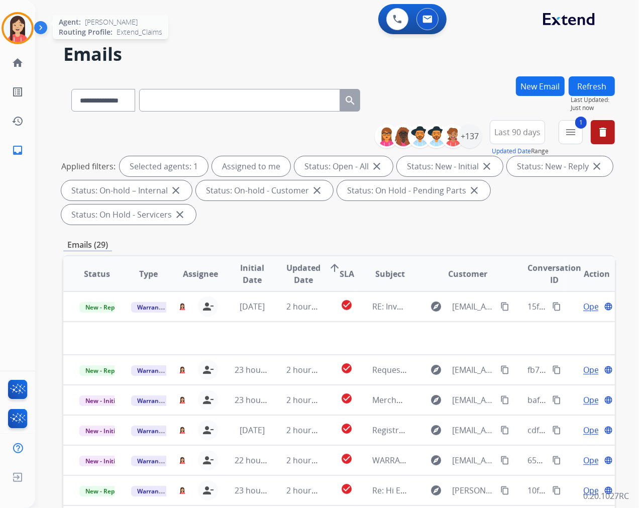
click at [18, 35] on img at bounding box center [18, 28] width 28 height 28
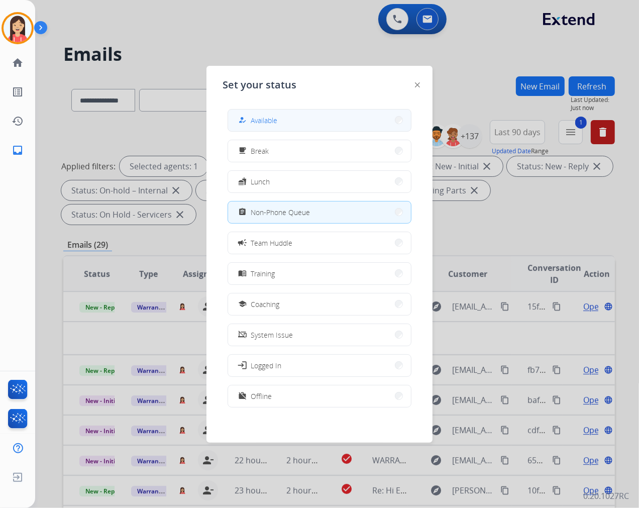
click at [329, 121] on button "how_to_reg Available" at bounding box center [319, 121] width 183 height 22
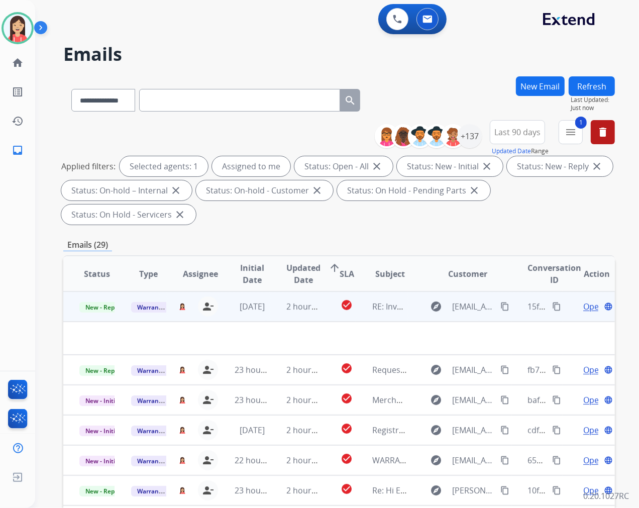
click at [300, 312] on td "2 hours ago" at bounding box center [296, 306] width 52 height 30
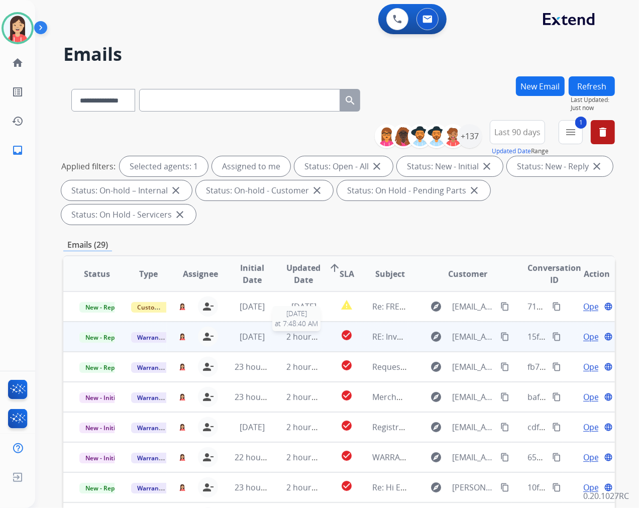
click at [322, 339] on td "check_circle" at bounding box center [339, 337] width 35 height 30
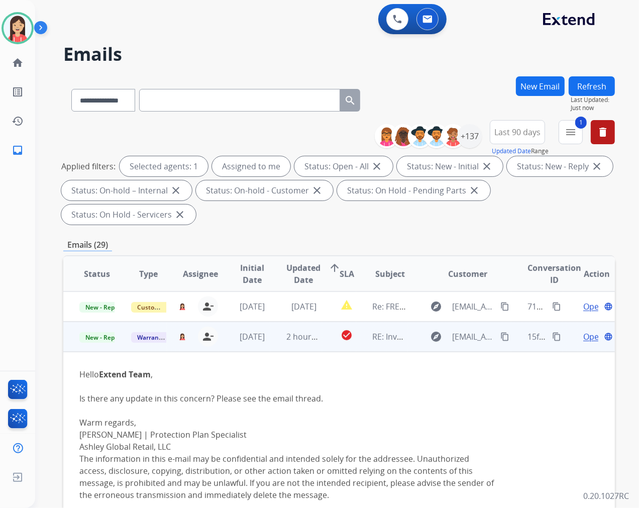
scroll to position [30, 0]
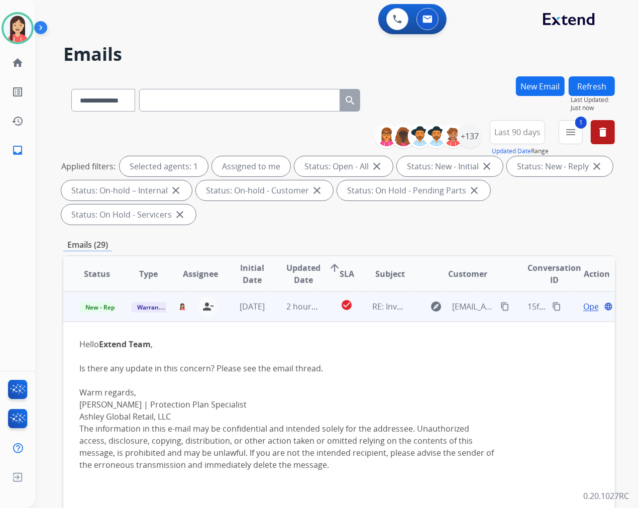
click at [583, 309] on span "Open" at bounding box center [593, 307] width 21 height 12
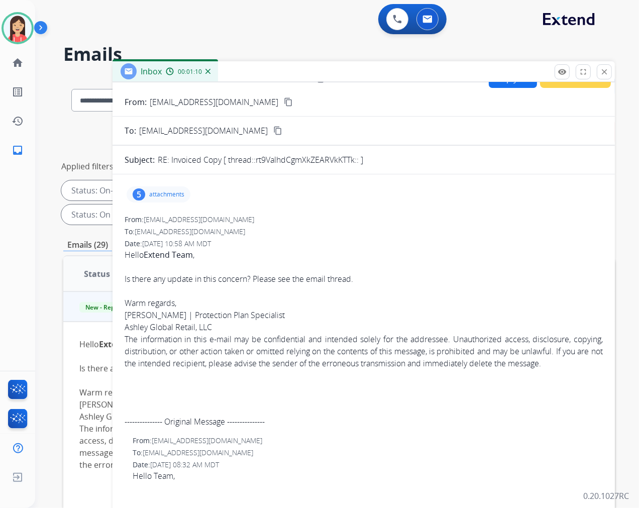
scroll to position [0, 0]
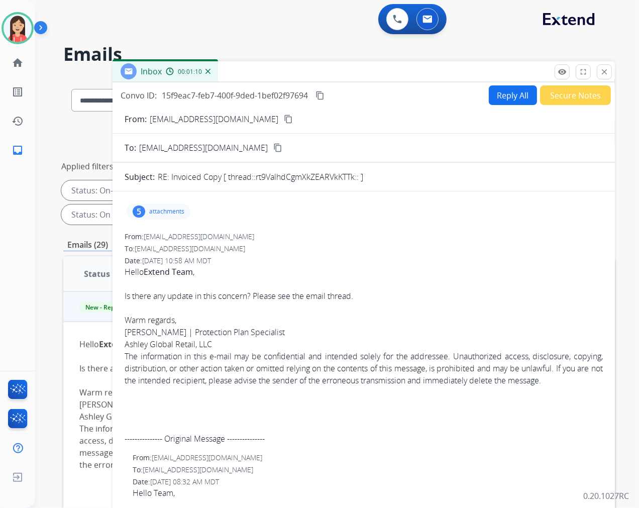
click at [169, 212] on p "attachments" at bounding box center [166, 212] width 35 height 8
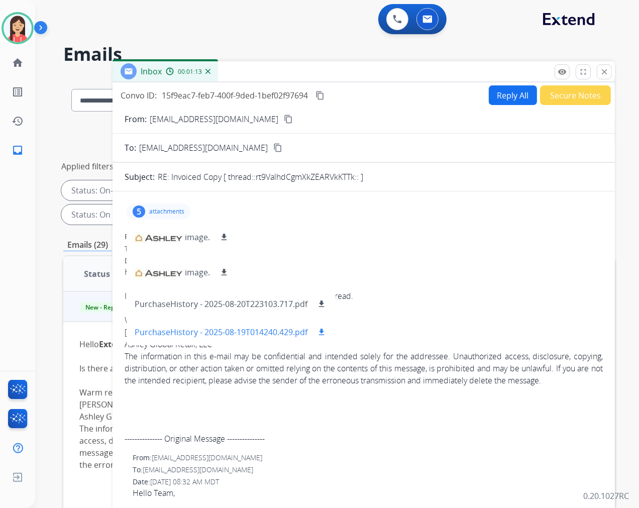
click at [320, 332] on mat-icon "download" at bounding box center [321, 332] width 9 height 9
click at [19, 33] on img at bounding box center [18, 28] width 28 height 28
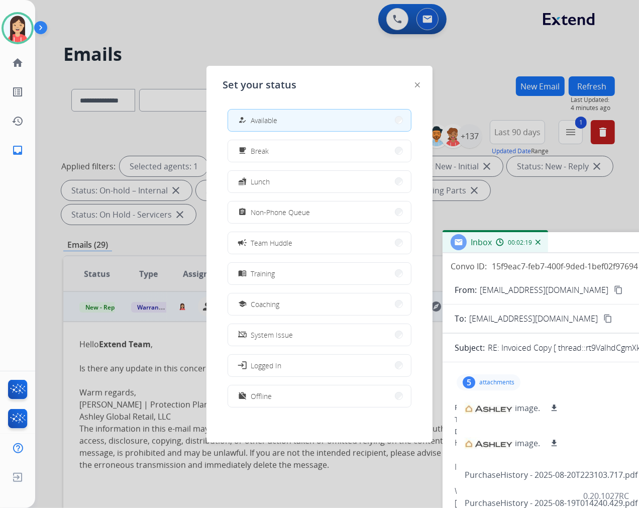
drag, startPoint x: 389, startPoint y: 72, endPoint x: 719, endPoint y: 243, distance: 371.7
click at [639, 243] on html "**********" at bounding box center [319, 254] width 639 height 508
click at [308, 243] on button "campaign Team Huddle" at bounding box center [319, 243] width 183 height 22
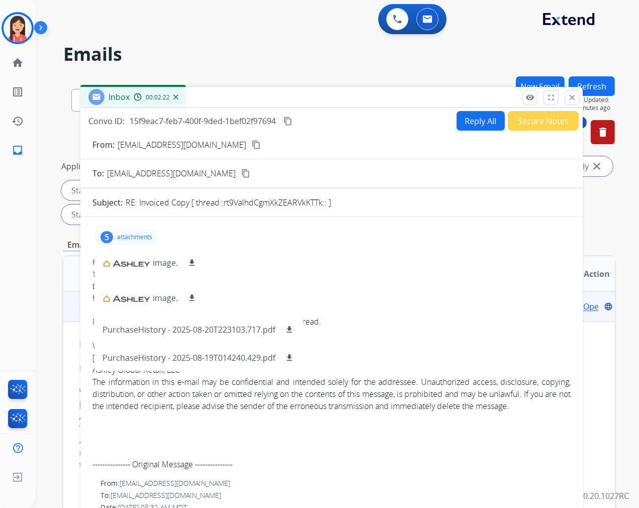
drag, startPoint x: 607, startPoint y: 245, endPoint x: 222, endPoint y: 96, distance: 412.7
click at [222, 96] on div "Inbox 00:02:22" at bounding box center [331, 97] width 503 height 21
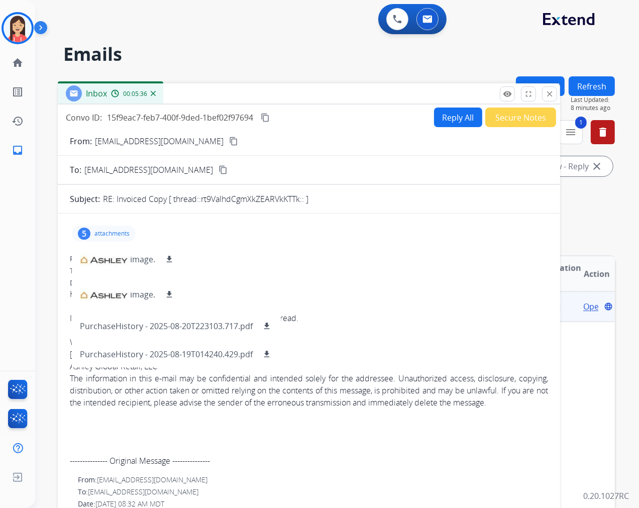
drag, startPoint x: 384, startPoint y: 275, endPoint x: 441, endPoint y: 236, distance: 69.1
click at [384, 275] on div "To: [EMAIL_ADDRESS][DOMAIN_NAME]" at bounding box center [309, 271] width 478 height 10
click at [525, 119] on button "Secure Notes" at bounding box center [520, 118] width 71 height 20
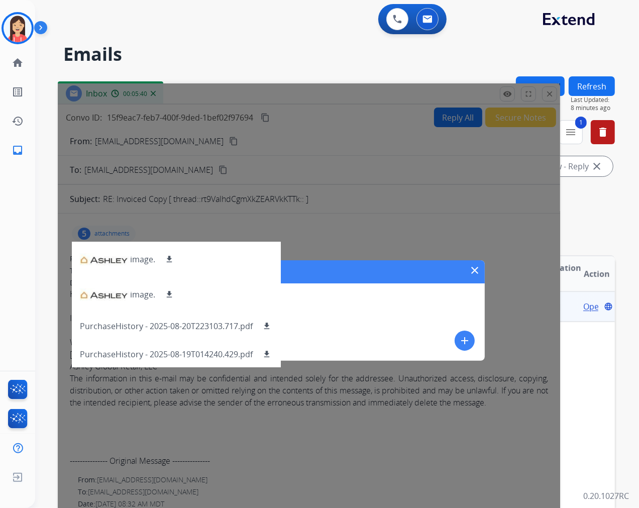
click at [464, 339] on mat-icon "add" at bounding box center [465, 341] width 12 height 12
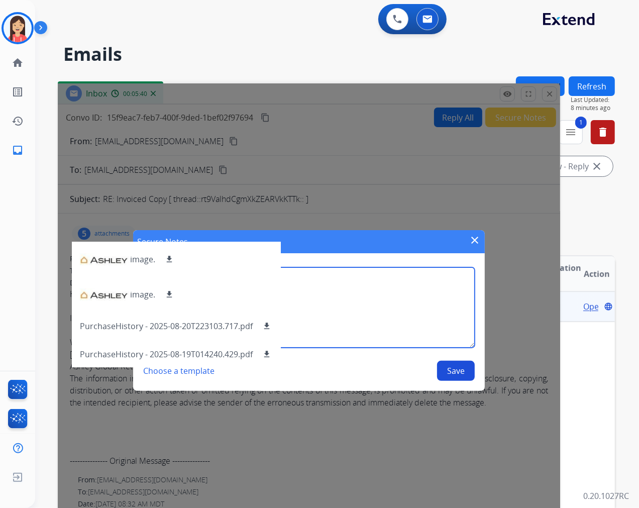
click at [397, 315] on textarea at bounding box center [309, 307] width 332 height 80
type textarea "**********"
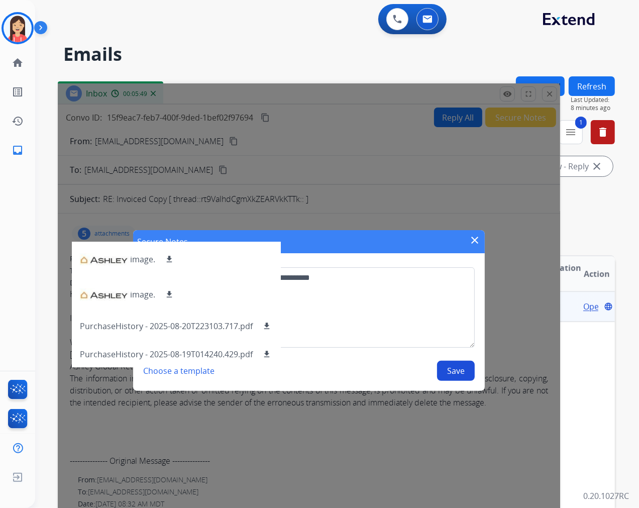
click at [452, 375] on button "Save" at bounding box center [456, 371] width 38 height 20
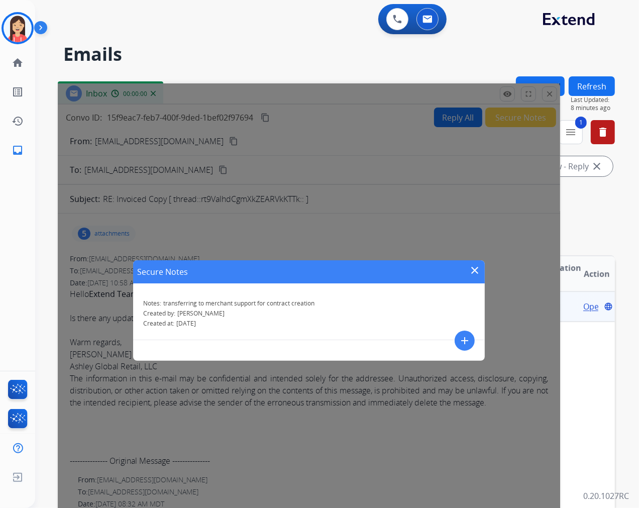
click at [473, 270] on mat-icon "close" at bounding box center [475, 270] width 12 height 12
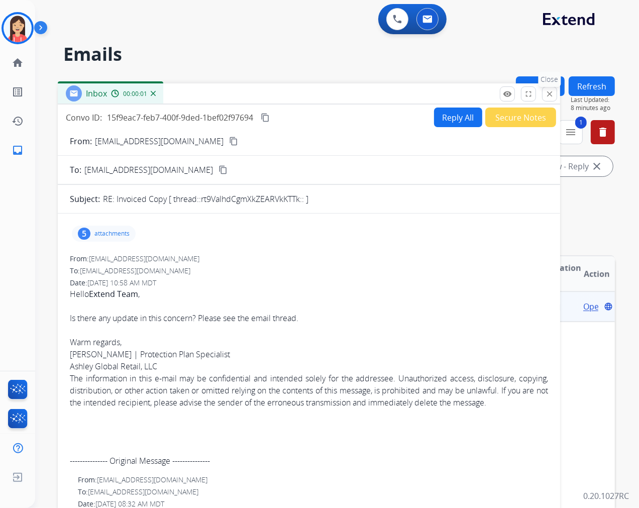
click at [548, 95] on mat-icon "close" at bounding box center [549, 93] width 9 height 9
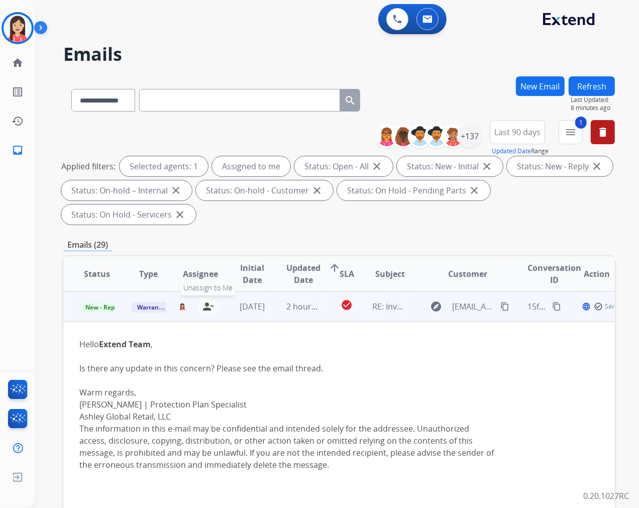
click at [210, 305] on mat-icon "person_remove" at bounding box center [208, 307] width 12 height 12
click at [144, 307] on span "Warranty Ops" at bounding box center [157, 307] width 52 height 11
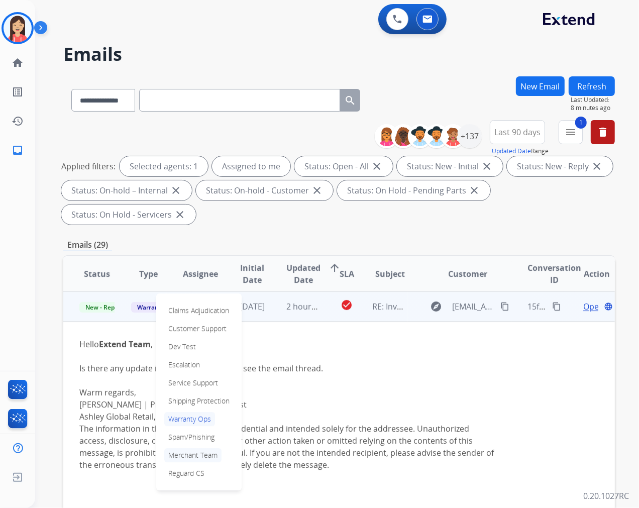
click at [193, 453] on p "Merchant Team" at bounding box center [192, 455] width 57 height 14
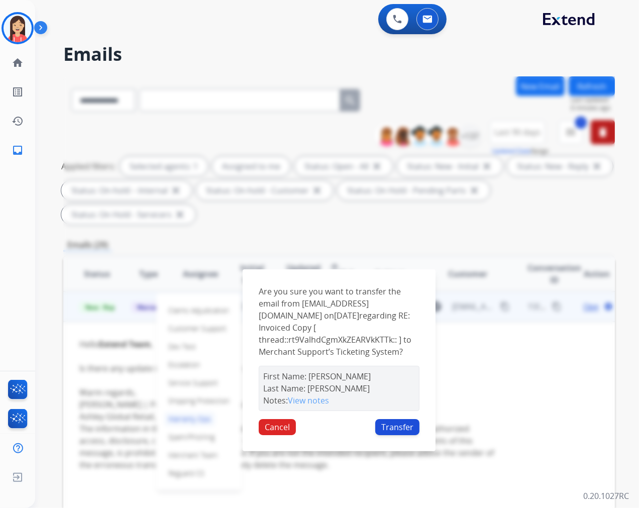
click at [403, 424] on button "Transfer" at bounding box center [397, 427] width 44 height 16
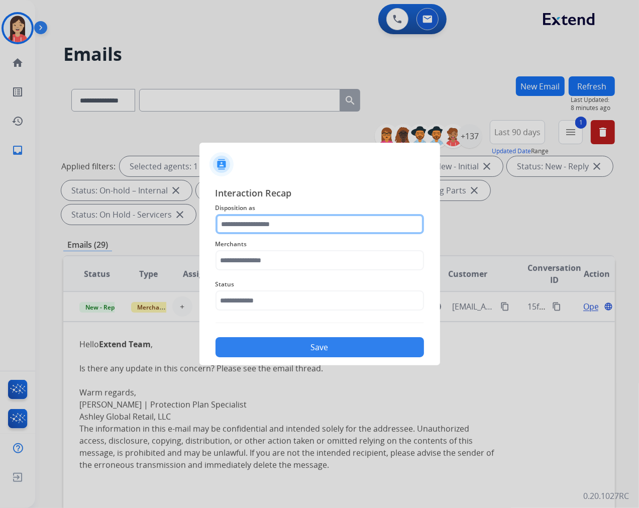
click at [260, 218] on input "text" at bounding box center [320, 224] width 209 height 20
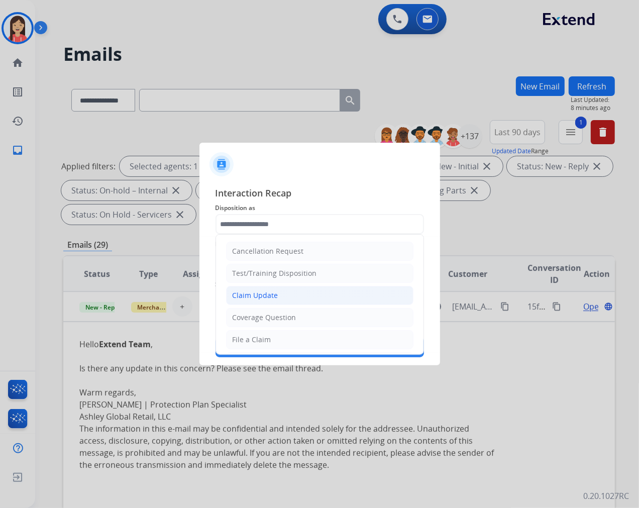
click at [254, 296] on div "Claim Update" at bounding box center [256, 295] width 46 height 10
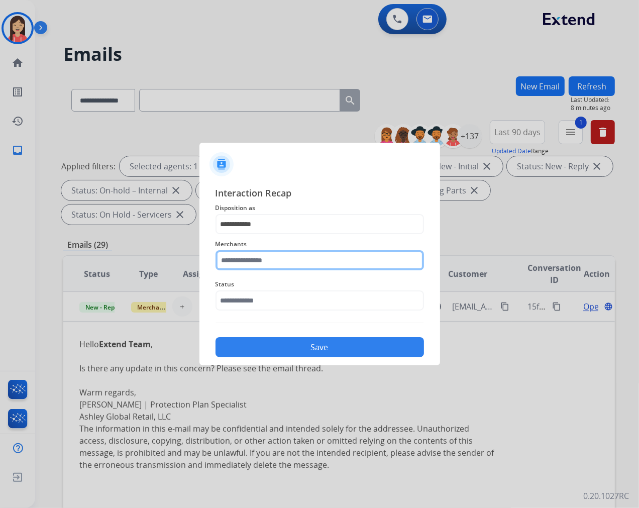
click at [252, 263] on input "text" at bounding box center [320, 260] width 209 height 20
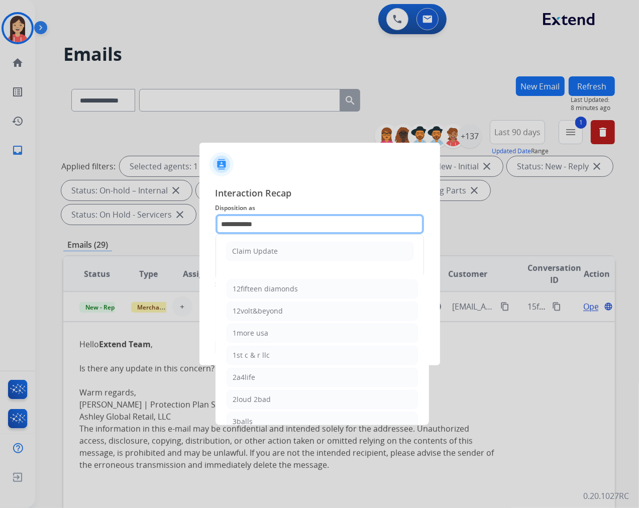
click at [258, 221] on input "**********" at bounding box center [320, 224] width 209 height 20
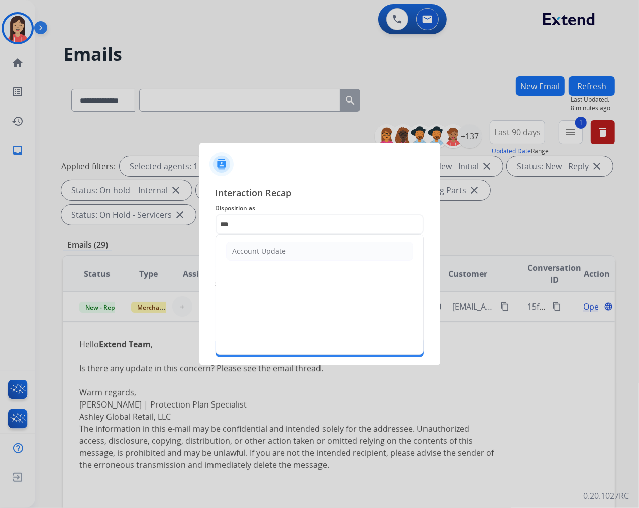
click at [256, 241] on ul "Account Update" at bounding box center [320, 251] width 208 height 33
click at [255, 244] on li "Account Update" at bounding box center [319, 251] width 187 height 19
type input "**********"
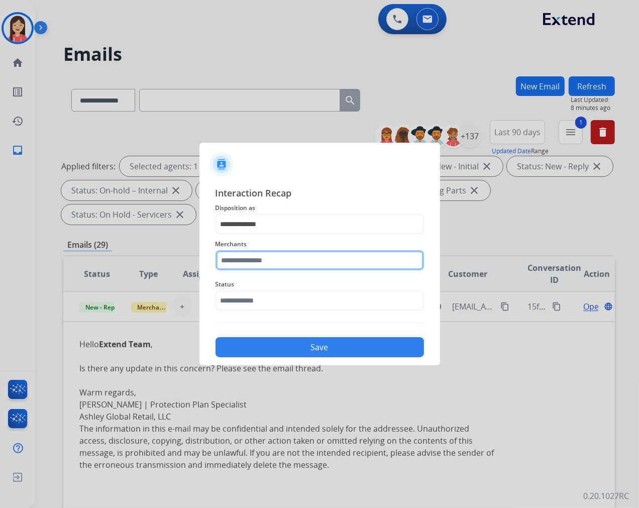
click at [250, 258] on input "text" at bounding box center [320, 260] width 209 height 20
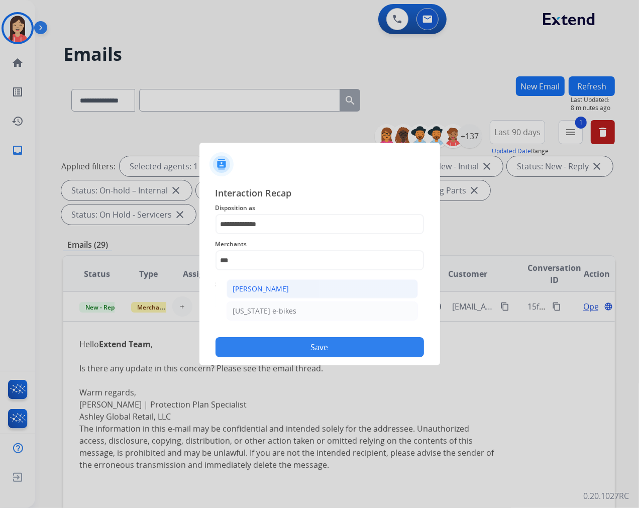
click at [278, 289] on div "[PERSON_NAME]" at bounding box center [261, 289] width 56 height 10
type input "**********"
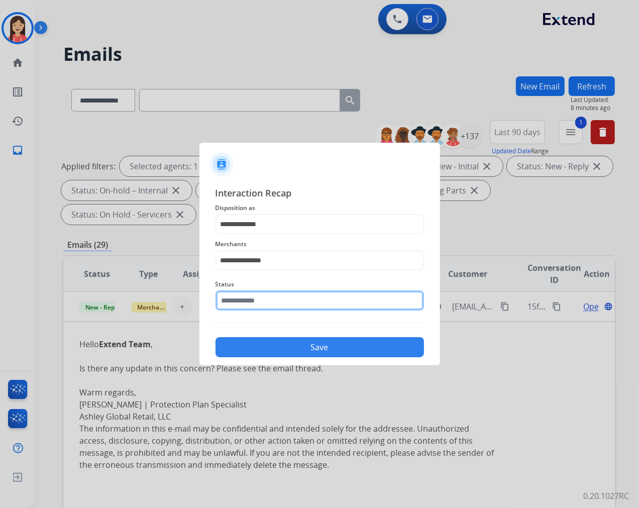
click at [269, 306] on input "text" at bounding box center [320, 300] width 209 height 20
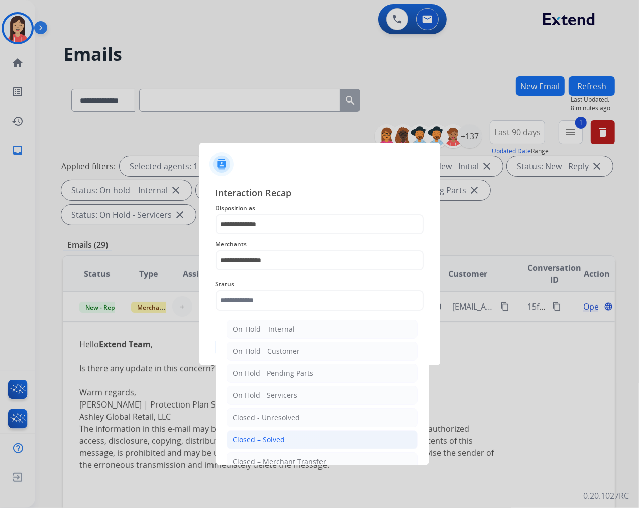
click at [282, 431] on li "Closed – Solved" at bounding box center [322, 439] width 191 height 19
type input "**********"
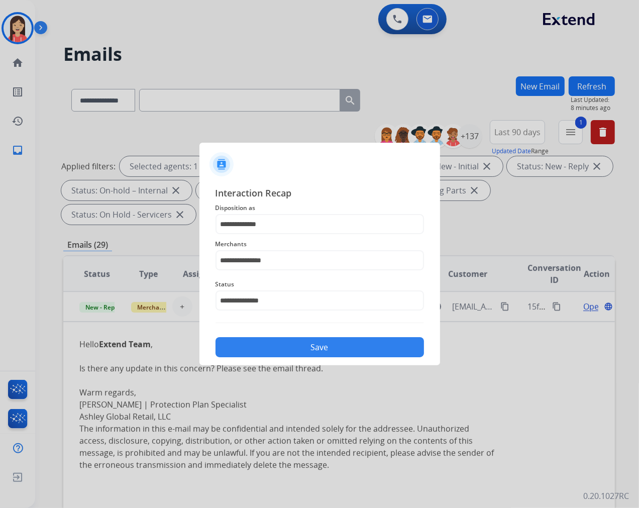
click at [314, 344] on button "Save" at bounding box center [320, 347] width 209 height 20
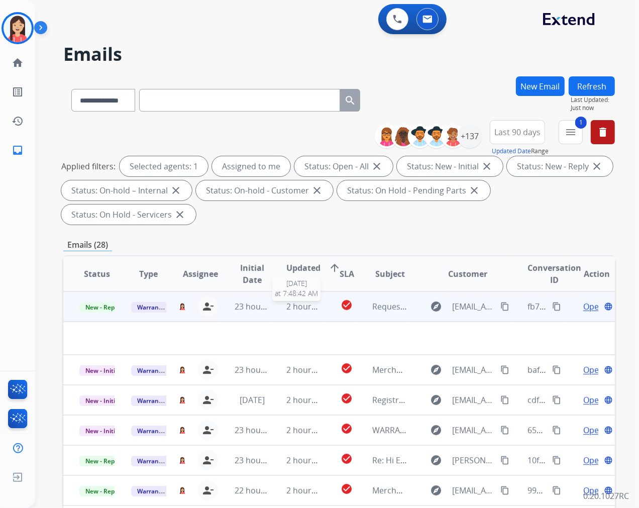
click at [307, 312] on div "2 hours ago" at bounding box center [303, 307] width 35 height 12
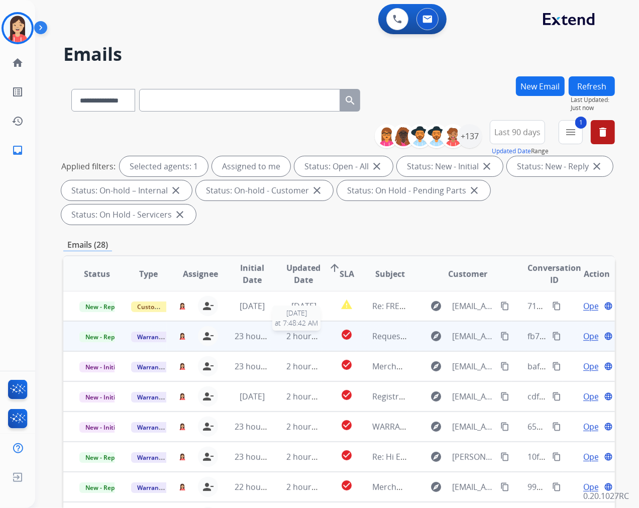
click at [315, 335] on span "2 hours ago" at bounding box center [308, 336] width 45 height 11
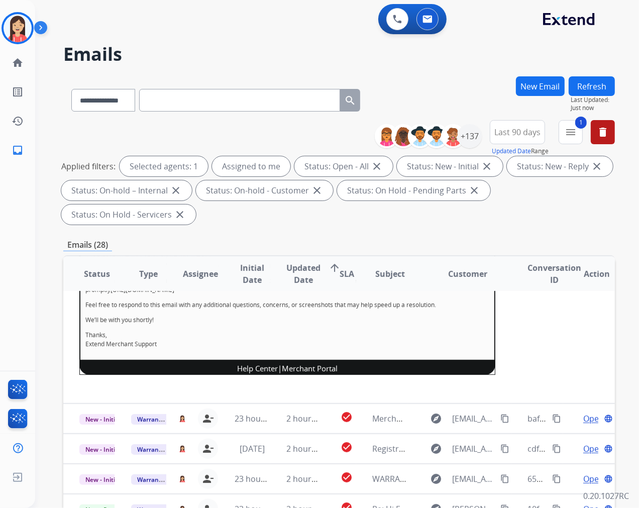
scroll to position [30, 0]
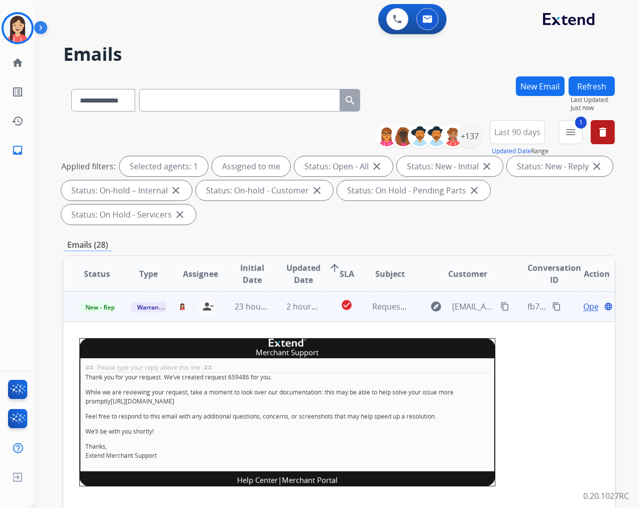
click at [587, 308] on span "Open" at bounding box center [593, 307] width 21 height 12
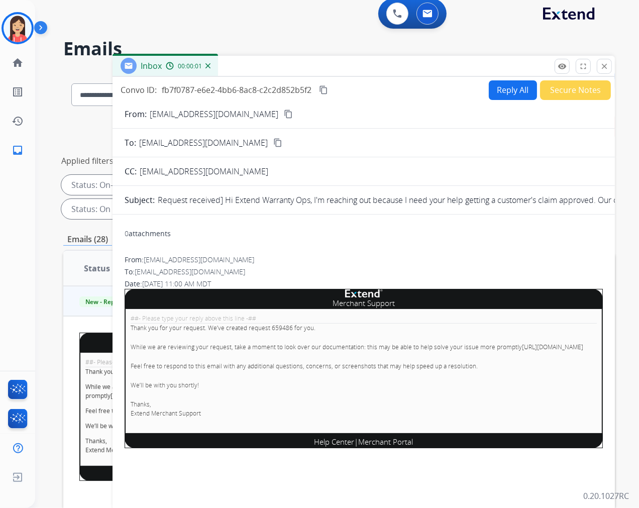
scroll to position [0, 0]
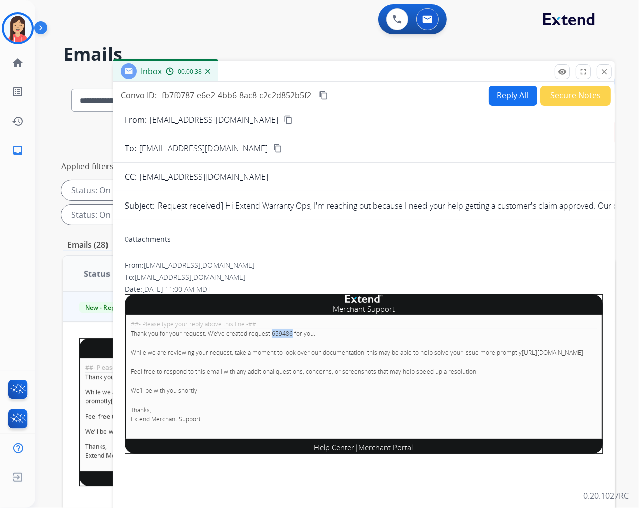
drag, startPoint x: 269, startPoint y: 332, endPoint x: 288, endPoint y: 334, distance: 19.2
click at [288, 334] on p "Thank you for your request. We’ve created request 659486 for you." at bounding box center [364, 333] width 466 height 9
copy p "659486"
click at [601, 73] on mat-icon "close" at bounding box center [604, 71] width 9 height 9
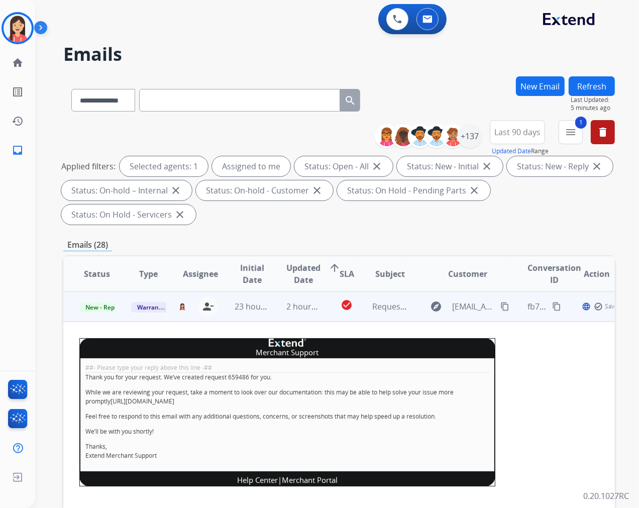
click at [311, 314] on td "2 hours ago" at bounding box center [296, 306] width 52 height 30
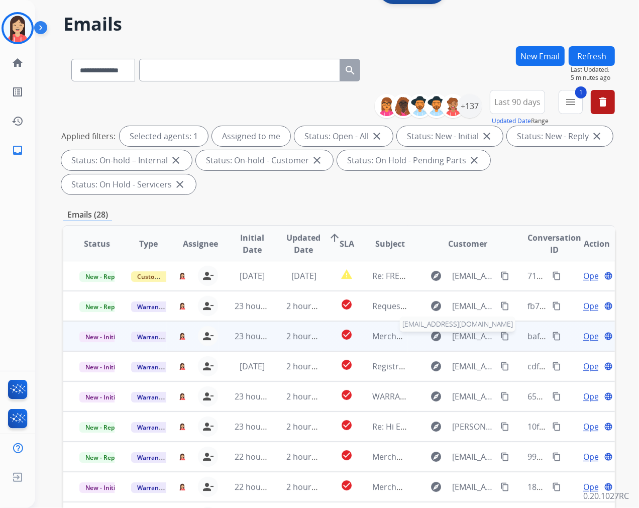
scroll to position [56, 0]
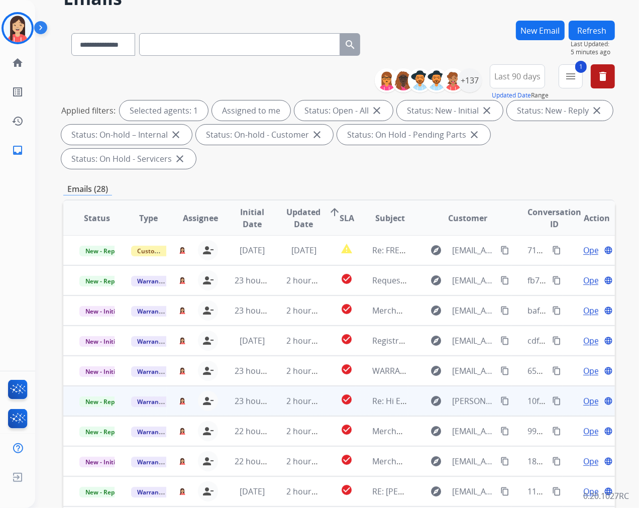
click at [270, 410] on td "2 hours ago" at bounding box center [296, 401] width 52 height 30
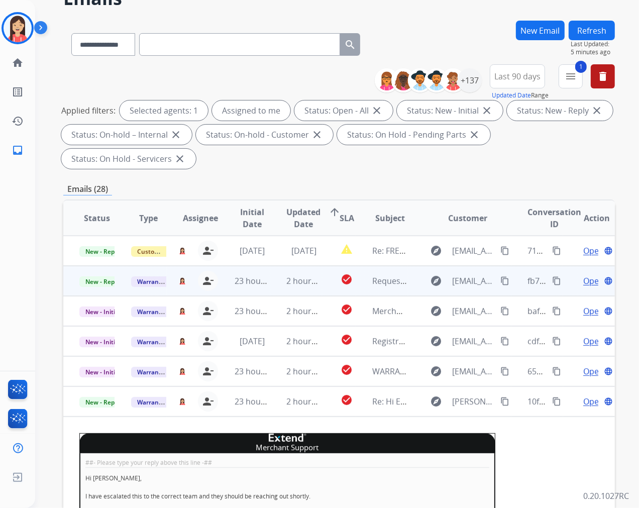
scroll to position [0, 0]
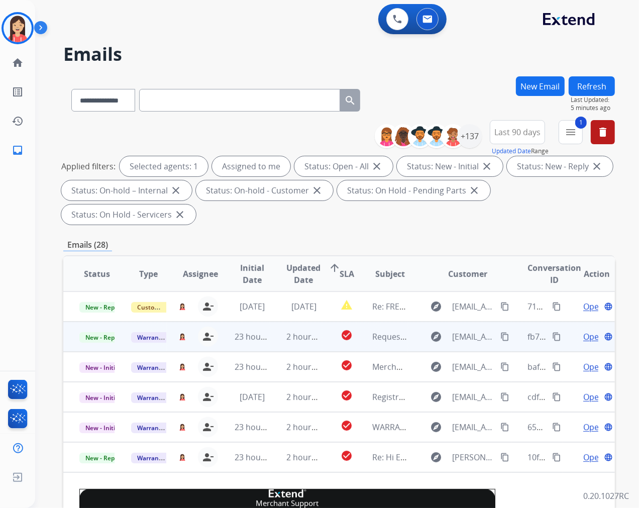
click at [583, 335] on span "Open" at bounding box center [593, 337] width 21 height 12
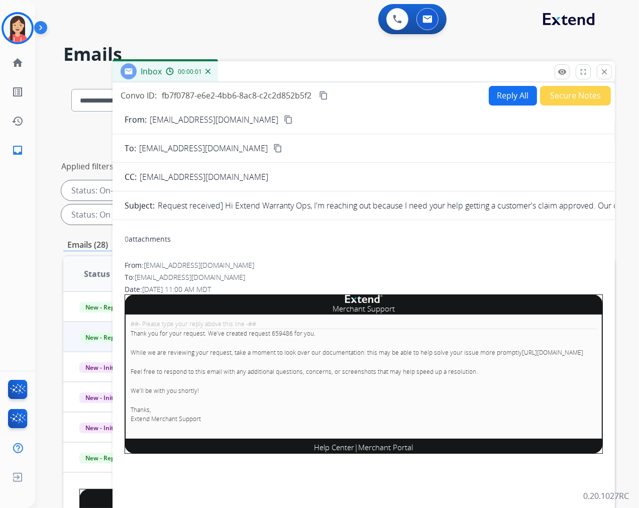
click at [567, 95] on button "Secure Notes" at bounding box center [575, 96] width 71 height 20
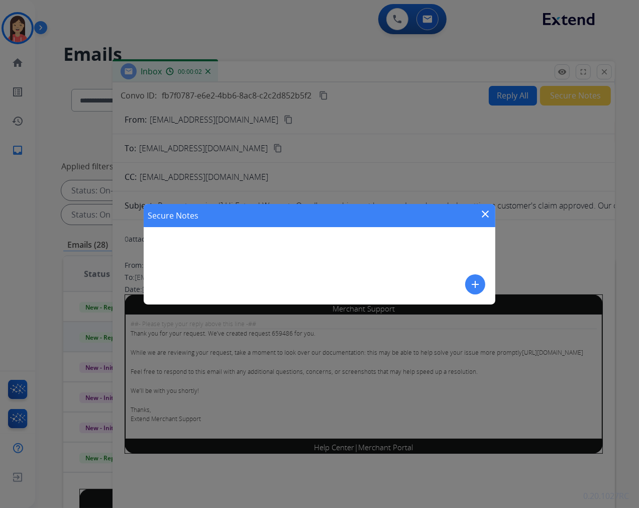
click at [468, 277] on button "add" at bounding box center [475, 284] width 20 height 20
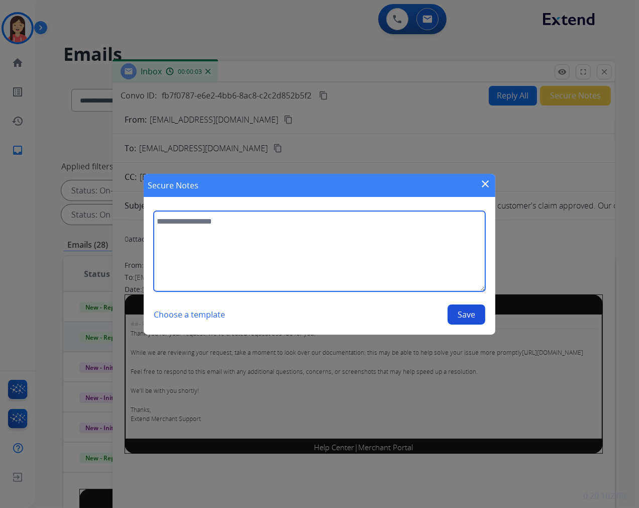
click at [321, 263] on textarea at bounding box center [320, 251] width 332 height 80
type textarea "**********"
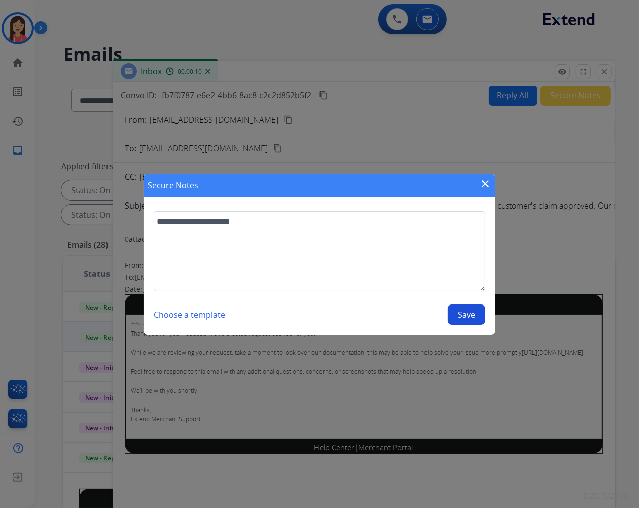
click at [487, 325] on section "**********" at bounding box center [320, 268] width 352 height 134
click at [463, 315] on button "Save" at bounding box center [467, 315] width 38 height 20
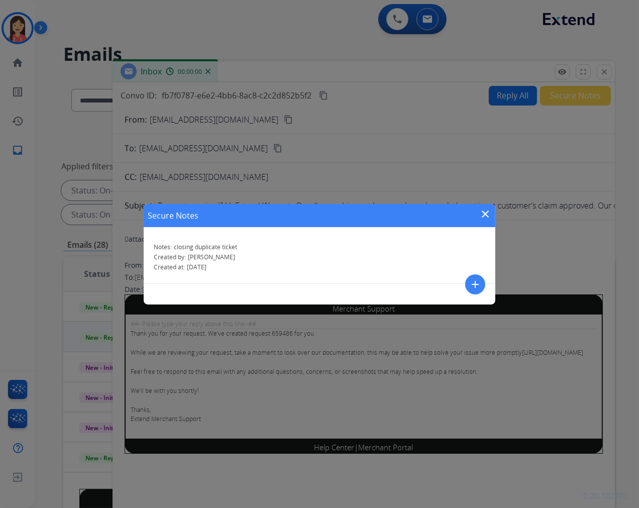
click at [489, 213] on mat-icon "close" at bounding box center [485, 214] width 12 height 12
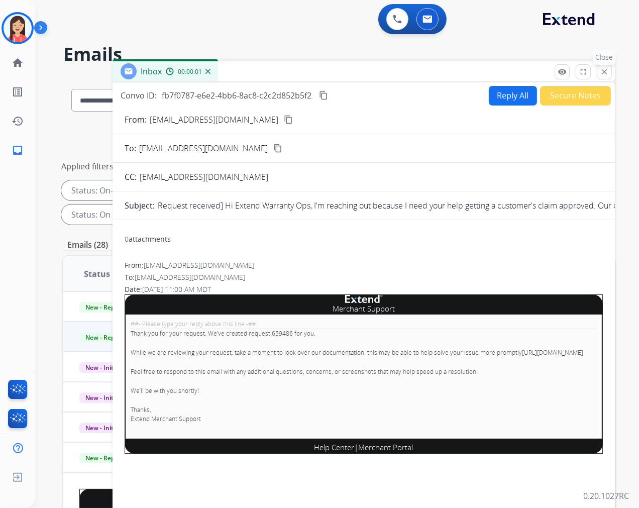
click at [606, 70] on mat-icon "close" at bounding box center [604, 71] width 9 height 9
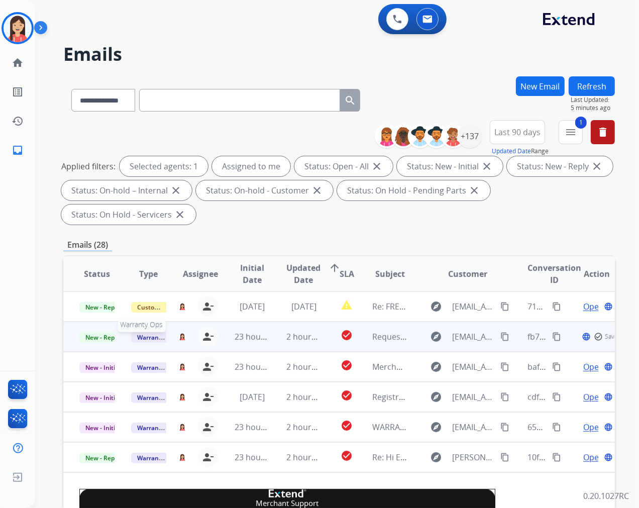
click at [141, 338] on span "Warranty Ops" at bounding box center [157, 337] width 52 height 11
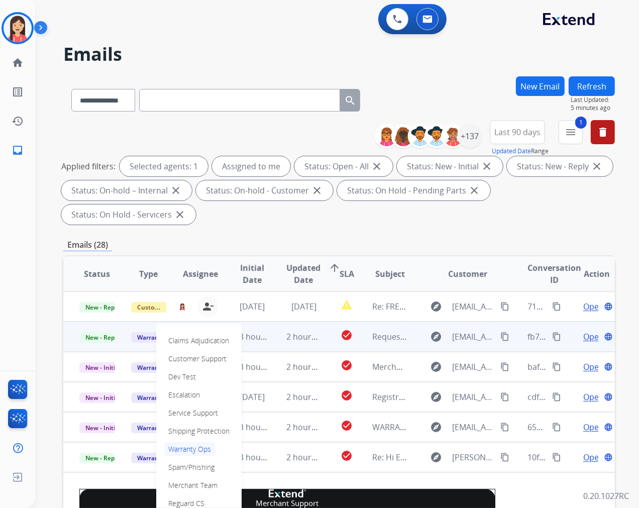
click at [102, 342] on td "New - Reply" at bounding box center [89, 337] width 52 height 30
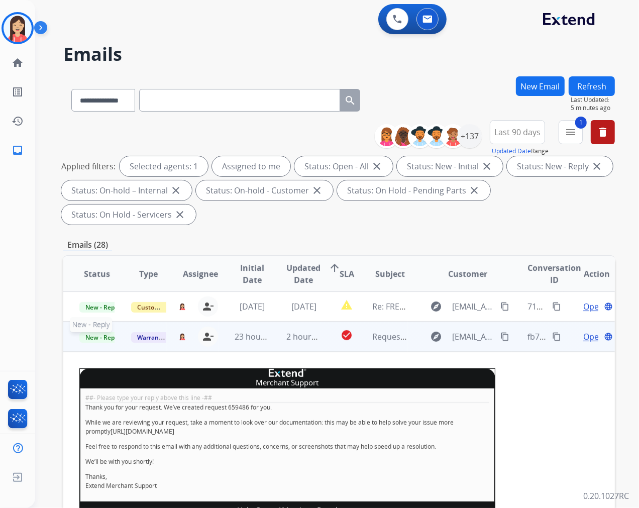
click at [93, 332] on span "New - Reply" at bounding box center [102, 337] width 46 height 11
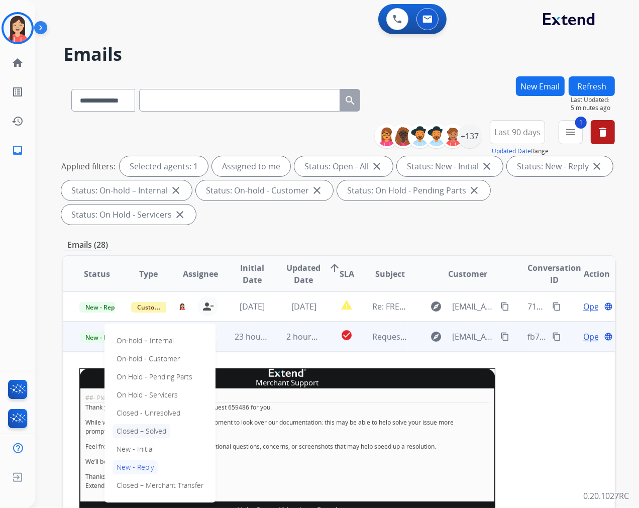
click at [164, 430] on p "Closed – Solved" at bounding box center [142, 431] width 58 height 14
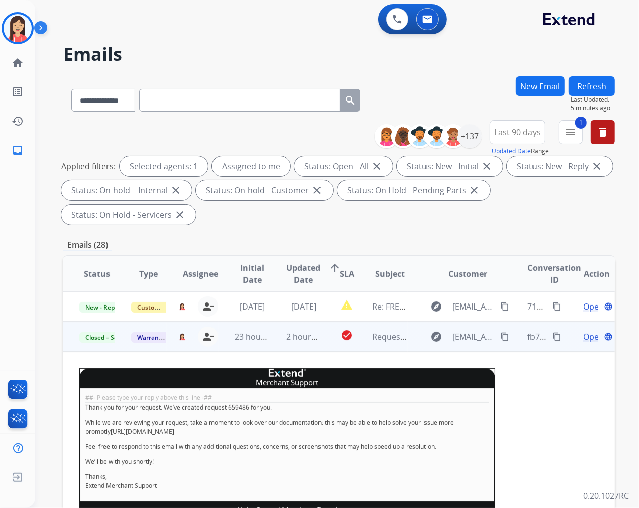
click at [233, 342] on td "23 hours ago" at bounding box center [245, 337] width 52 height 30
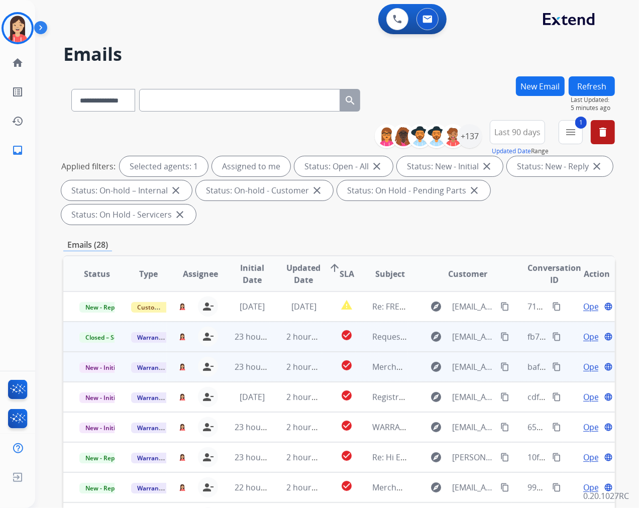
click at [322, 371] on td "check_circle" at bounding box center [339, 367] width 35 height 30
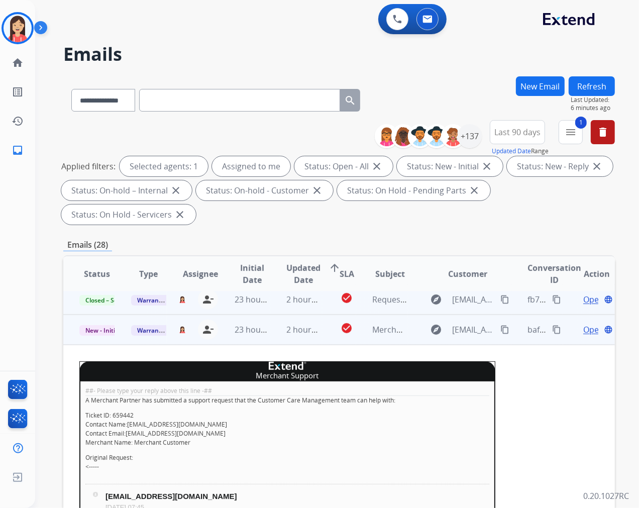
scroll to position [26, 0]
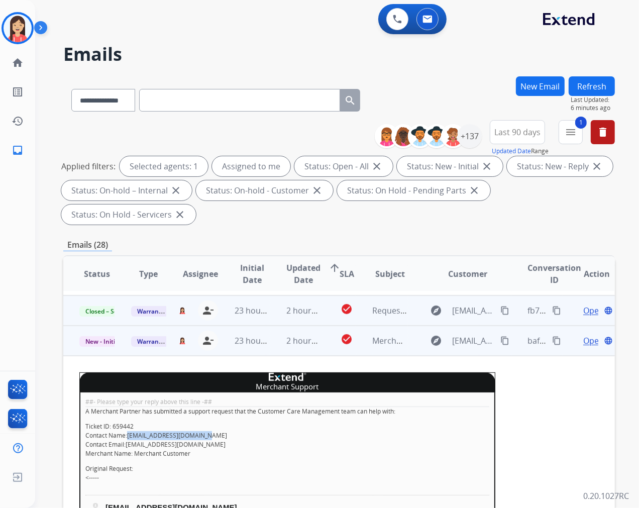
drag, startPoint x: 202, startPoint y: 435, endPoint x: 127, endPoint y: 436, distance: 75.4
click at [127, 436] on p "Ticket ID: 659442 Contact Name: [EMAIL_ADDRESS][DOMAIN_NAME] Contact Email: [EM…" at bounding box center [287, 440] width 404 height 36
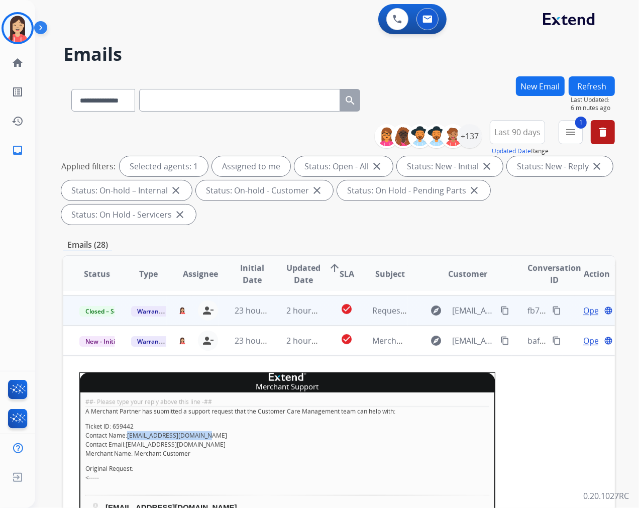
copy p "[EMAIL_ADDRESS][DOMAIN_NAME]"
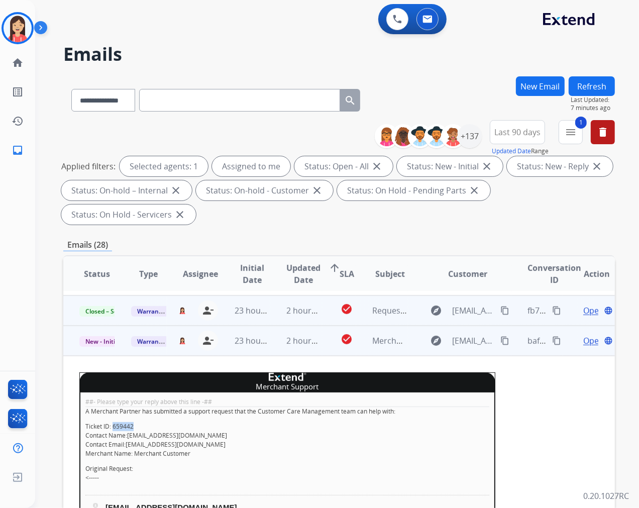
drag, startPoint x: 133, startPoint y: 426, endPoint x: 112, endPoint y: 424, distance: 21.2
click at [112, 424] on p "Ticket ID: 659442 Contact Name: [EMAIL_ADDRESS][DOMAIN_NAME] Contact Email: [EM…" at bounding box center [287, 440] width 404 height 36
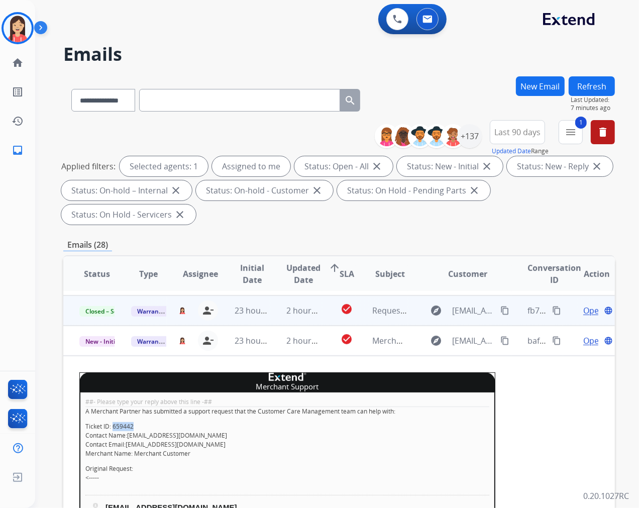
copy p "659442"
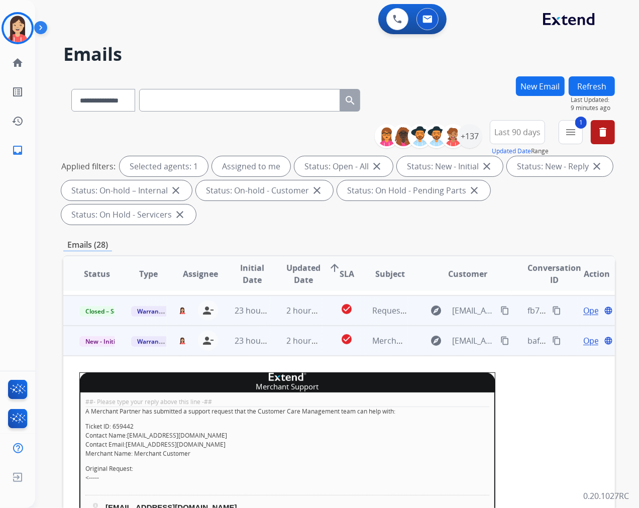
click at [583, 337] on span "Open" at bounding box center [593, 341] width 21 height 12
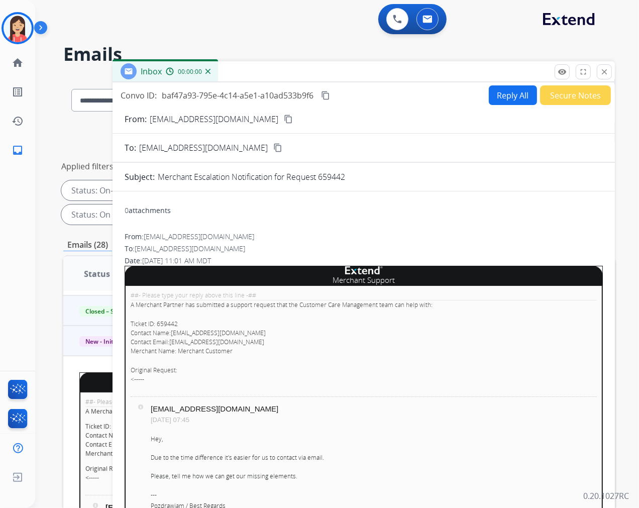
click at [508, 98] on button "Reply All" at bounding box center [513, 95] width 48 height 20
select select "**********"
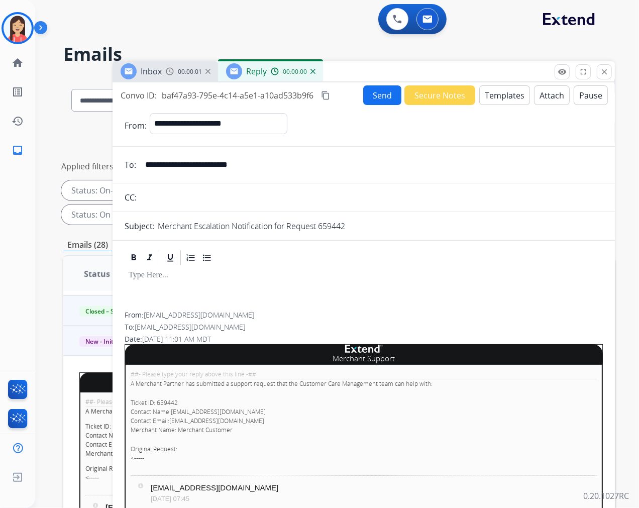
click at [207, 158] on input "**********" at bounding box center [371, 165] width 464 height 20
paste input "email"
click at [202, 162] on input "**********" at bounding box center [371, 165] width 464 height 20
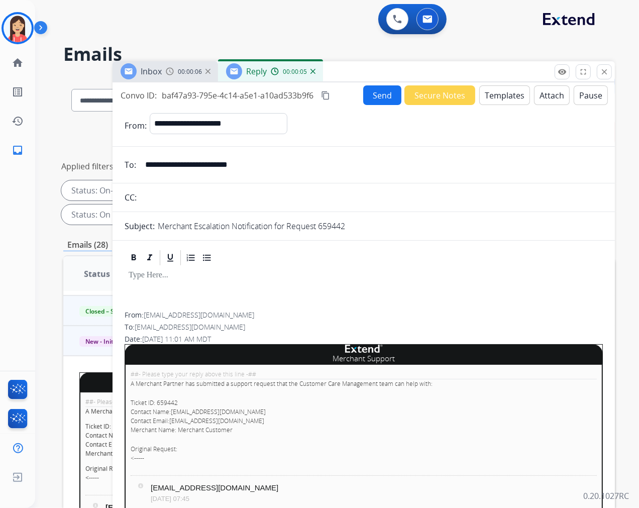
click at [202, 162] on input "**********" at bounding box center [371, 165] width 464 height 20
paste input "email"
type input "**********"
click at [498, 92] on button "Templates" at bounding box center [504, 95] width 51 height 20
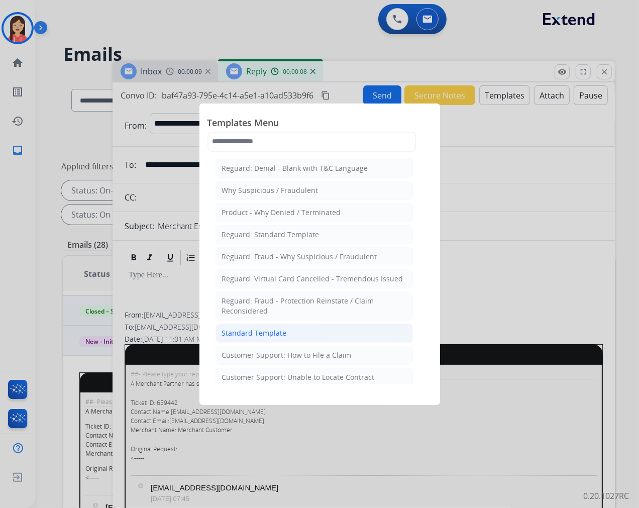
click at [245, 339] on li "Standard Template" at bounding box center [314, 333] width 197 height 19
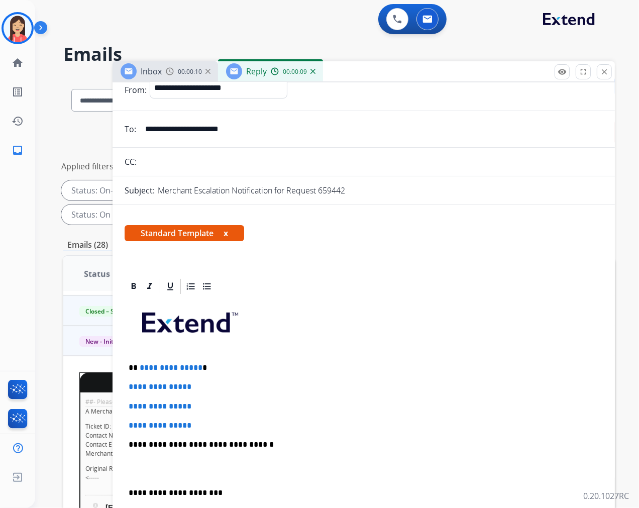
scroll to position [56, 0]
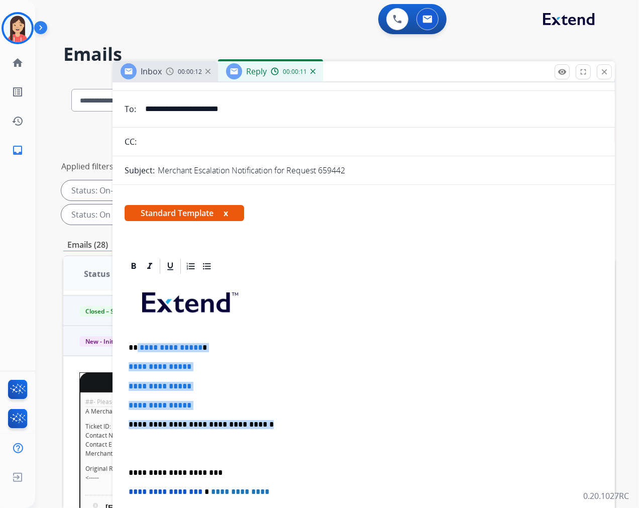
drag, startPoint x: 136, startPoint y: 340, endPoint x: 257, endPoint y: 423, distance: 146.5
click at [257, 423] on div "**********" at bounding box center [364, 448] width 478 height 346
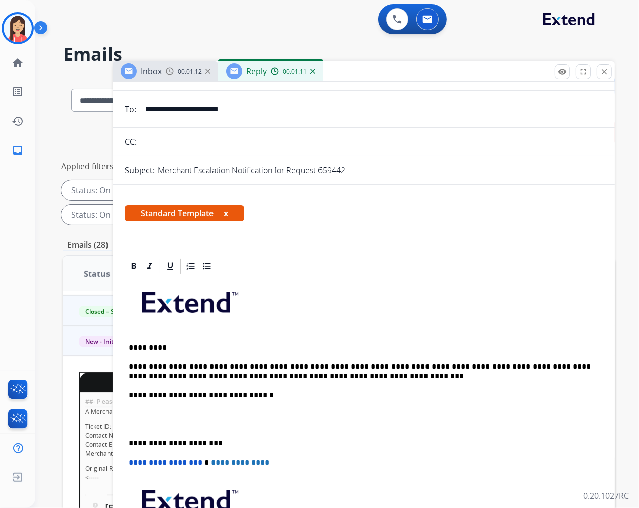
click at [235, 427] on p at bounding box center [364, 419] width 470 height 19
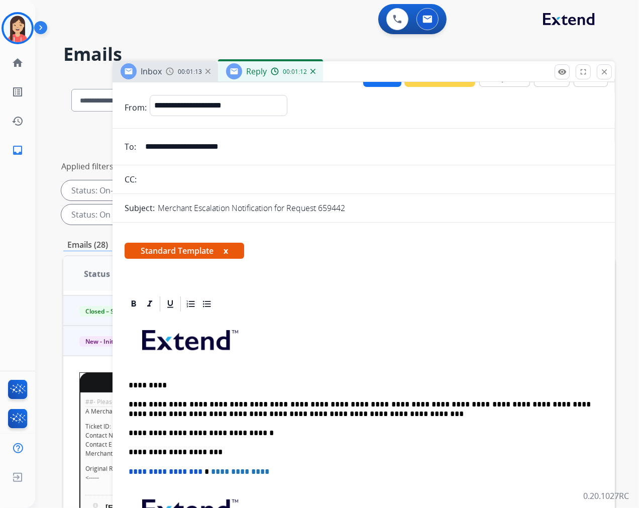
scroll to position [0, 0]
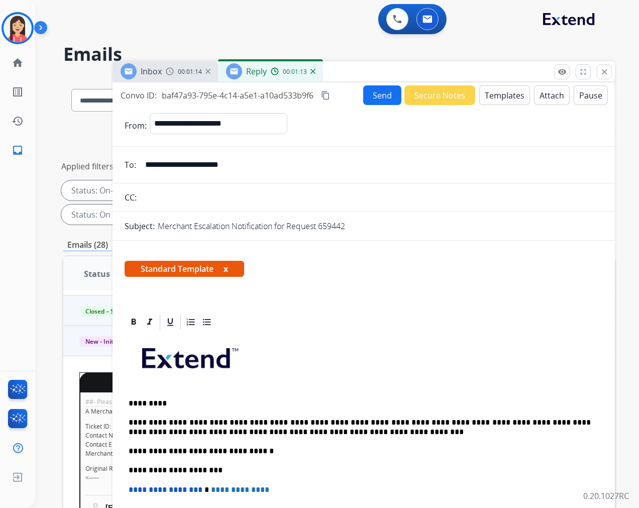
click at [364, 99] on button "Send" at bounding box center [382, 95] width 38 height 20
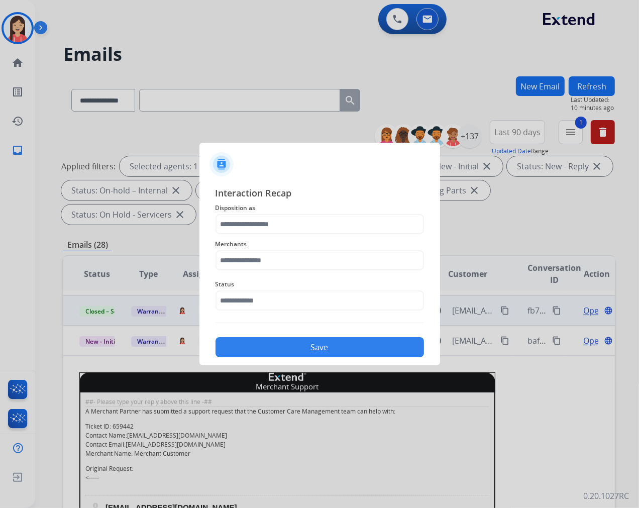
click at [250, 197] on span "Interaction Recap" at bounding box center [320, 194] width 209 height 16
click at [244, 225] on input "text" at bounding box center [320, 224] width 209 height 20
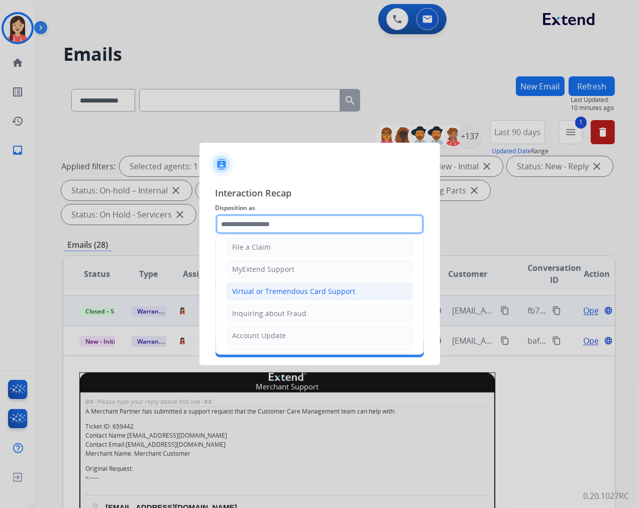
scroll to position [157, 0]
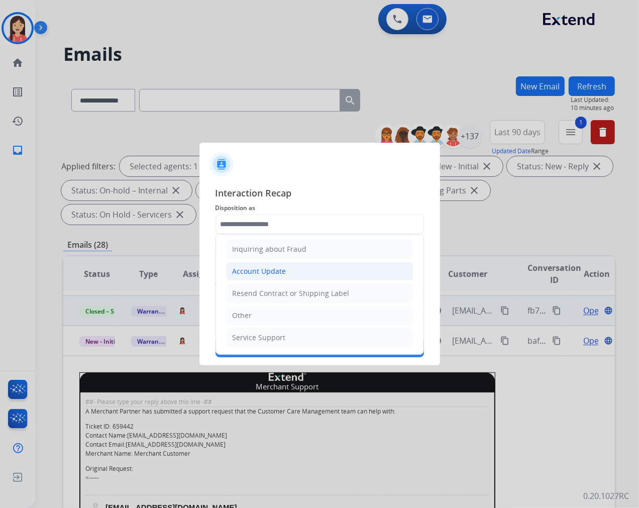
click at [265, 275] on div "Account Update" at bounding box center [260, 271] width 54 height 10
type input "**********"
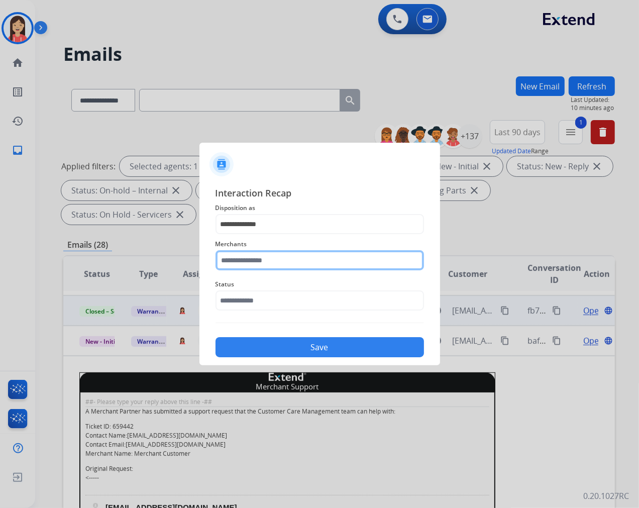
click at [283, 266] on input "text" at bounding box center [320, 260] width 209 height 20
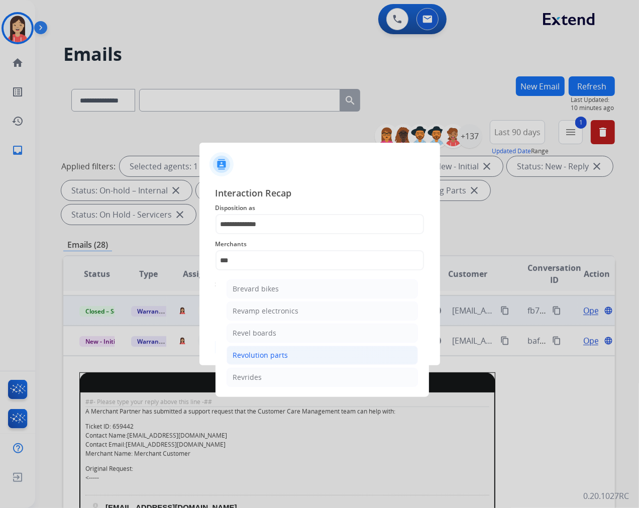
click at [266, 352] on div "Revolution parts" at bounding box center [260, 355] width 55 height 10
type input "**********"
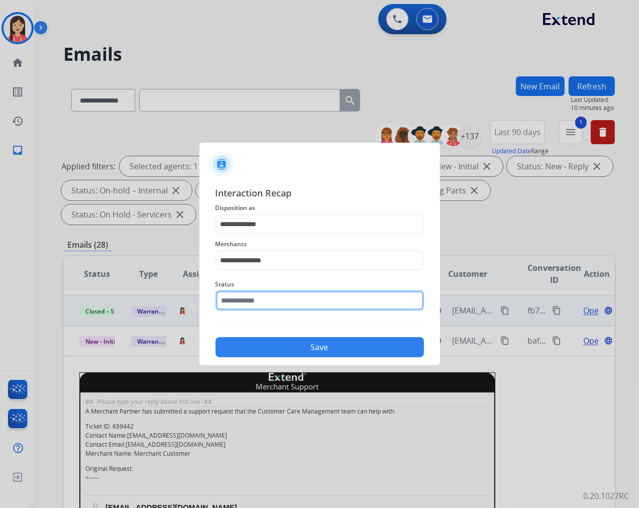
click at [273, 298] on input "text" at bounding box center [320, 300] width 209 height 20
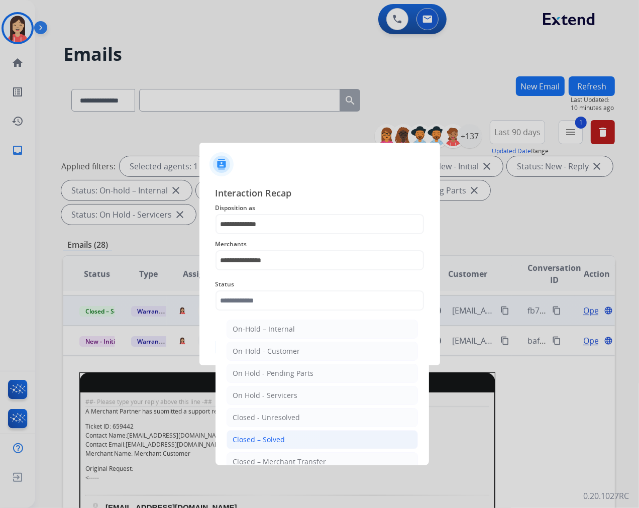
click at [284, 434] on li "Closed – Solved" at bounding box center [322, 439] width 191 height 19
type input "**********"
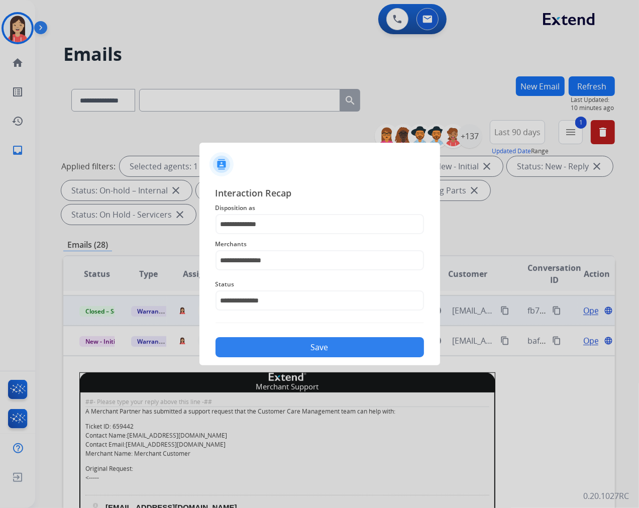
click at [305, 344] on button "Save" at bounding box center [320, 347] width 209 height 20
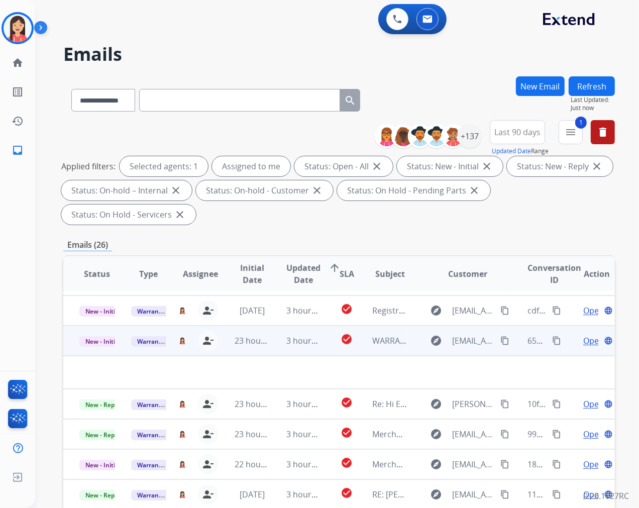
click at [270, 343] on td "3 hours ago" at bounding box center [296, 341] width 52 height 30
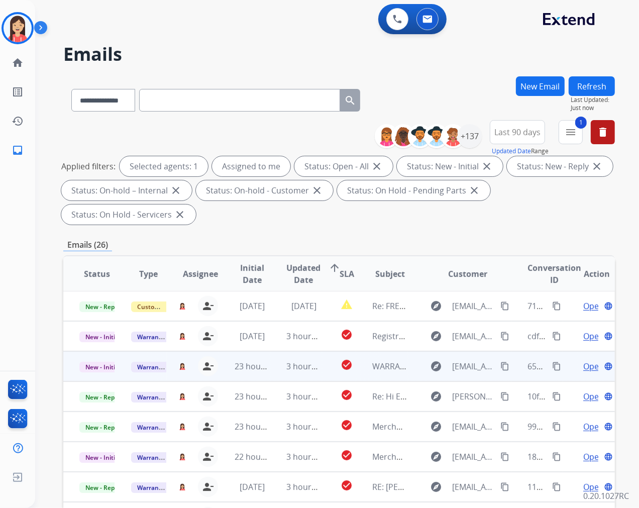
scroll to position [0, 0]
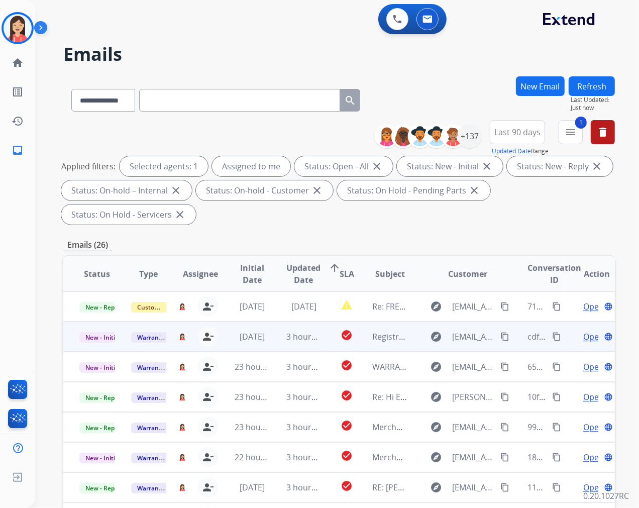
click at [273, 345] on td "3 hours ago" at bounding box center [296, 337] width 52 height 30
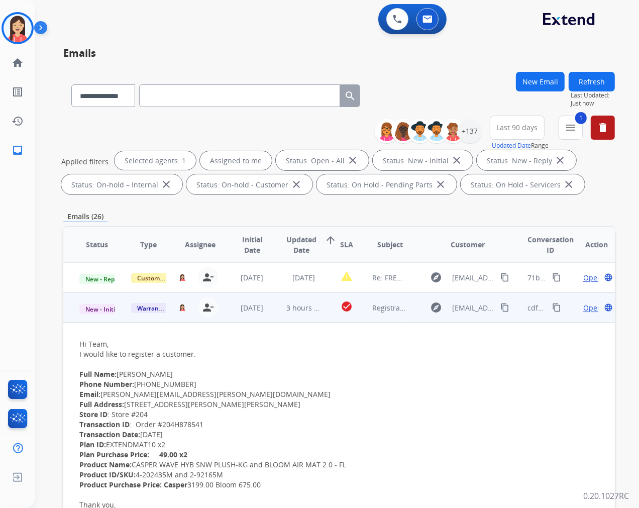
scroll to position [30, 0]
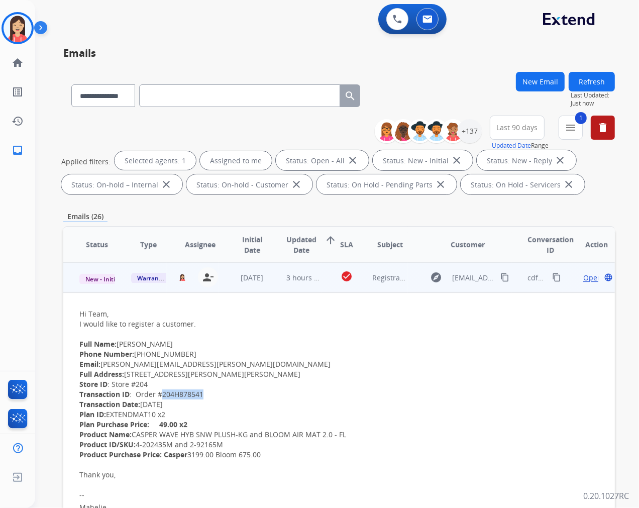
drag, startPoint x: 159, startPoint y: 392, endPoint x: 209, endPoint y: 395, distance: 49.3
click at [209, 395] on div "Transaction ID : Order #204H878541" at bounding box center [287, 394] width 416 height 10
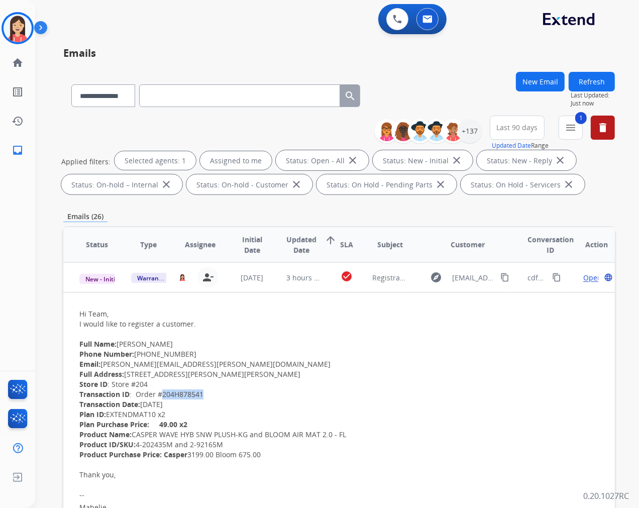
copy div "204H878541"
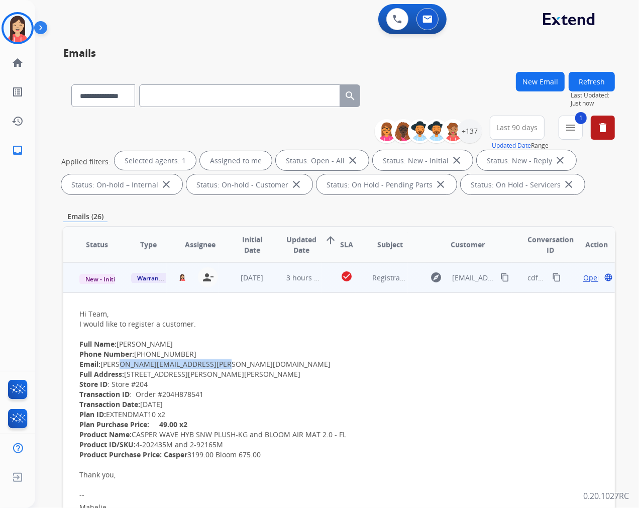
drag, startPoint x: 210, startPoint y: 362, endPoint x: 111, endPoint y: 363, distance: 99.0
click at [111, 363] on div "Email: [PERSON_NAME][EMAIL_ADDRESS][PERSON_NAME][DOMAIN_NAME]" at bounding box center [287, 364] width 416 height 10
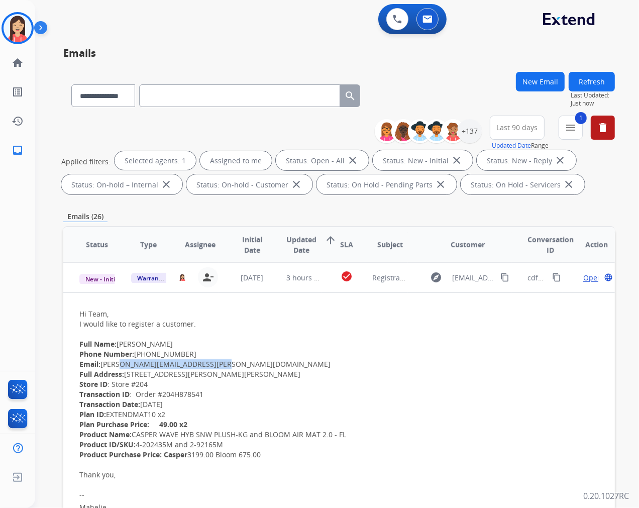
copy div "[PERSON_NAME][EMAIL_ADDRESS][PERSON_NAME][DOMAIN_NAME]"
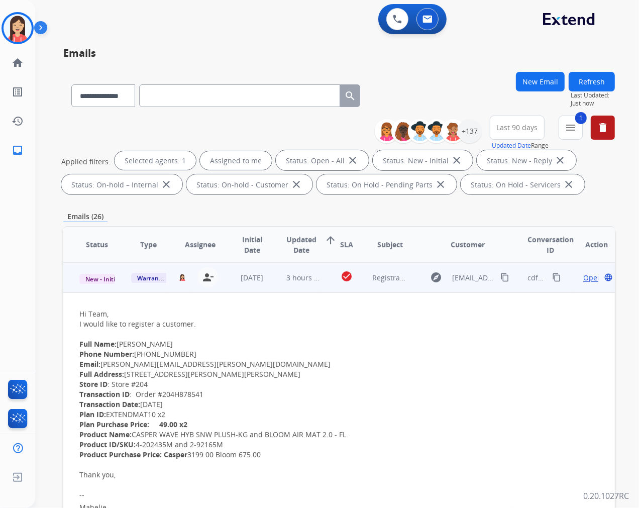
click at [276, 395] on div "Transaction ID : Order #204H878541" at bounding box center [287, 394] width 416 height 10
click at [584, 274] on span "Open" at bounding box center [592, 277] width 19 height 11
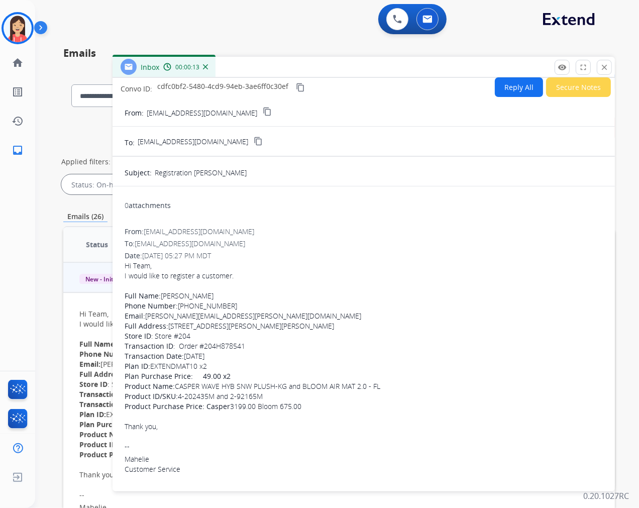
scroll to position [4, 0]
drag, startPoint x: 227, startPoint y: 304, endPoint x: 179, endPoint y: 305, distance: 47.7
click at [179, 305] on div "Phone Number: [PHONE_NUMBER]" at bounding box center [364, 306] width 478 height 10
copy div "[PHONE_NUMBER]"
click at [174, 290] on div "Full Name: [PERSON_NAME]" at bounding box center [364, 295] width 478 height 10
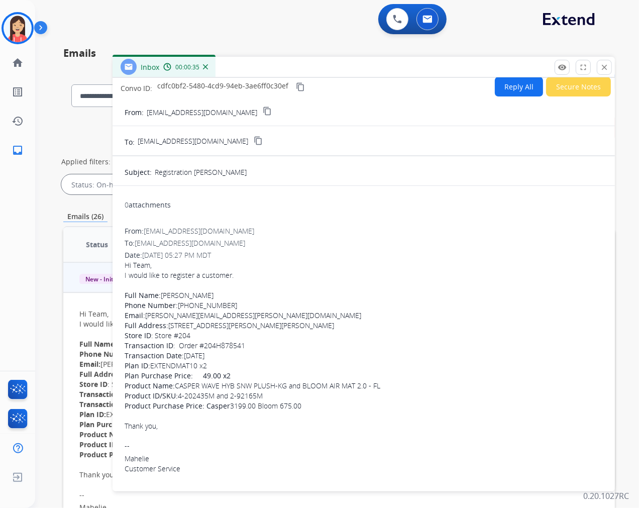
drag, startPoint x: 164, startPoint y: 292, endPoint x: 226, endPoint y: 292, distance: 62.3
click at [226, 292] on div "Full Name: [PERSON_NAME]" at bounding box center [364, 295] width 478 height 10
copy div "[PERSON_NAME]"
click at [244, 315] on div "Email: [PERSON_NAME][EMAIL_ADDRESS][PERSON_NAME][DOMAIN_NAME]" at bounding box center [364, 316] width 478 height 10
drag, startPoint x: 250, startPoint y: 315, endPoint x: 154, endPoint y: 317, distance: 96.5
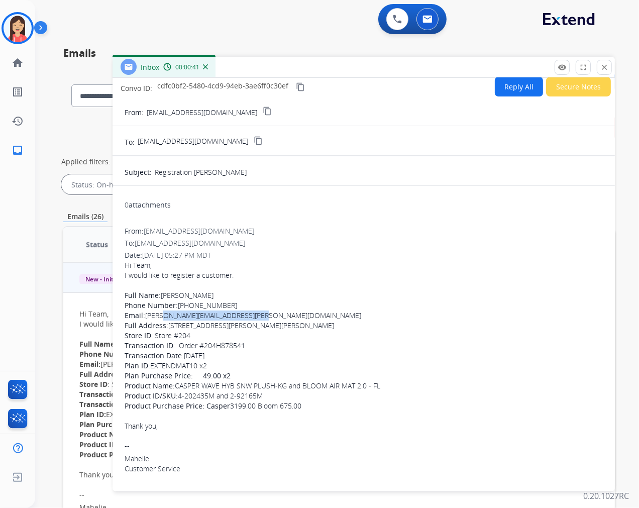
click at [154, 317] on div "Email: [PERSON_NAME][EMAIL_ADDRESS][PERSON_NAME][DOMAIN_NAME]" at bounding box center [364, 316] width 478 height 10
click at [258, 322] on div "Full Address: [STREET_ADDRESS][PERSON_NAME][PERSON_NAME]" at bounding box center [364, 326] width 478 height 10
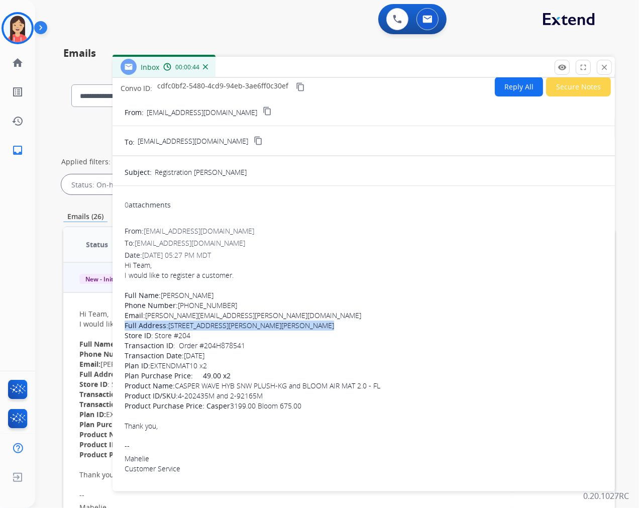
click at [258, 322] on div "Full Address: [STREET_ADDRESS][PERSON_NAME][PERSON_NAME]" at bounding box center [364, 326] width 478 height 10
click at [257, 322] on div "Full Address: [STREET_ADDRESS][PERSON_NAME][PERSON_NAME]" at bounding box center [364, 326] width 478 height 10
drag, startPoint x: 170, startPoint y: 324, endPoint x: 285, endPoint y: 328, distance: 115.7
click at [285, 328] on div "Full Address: [STREET_ADDRESS][PERSON_NAME][PERSON_NAME]" at bounding box center [364, 326] width 478 height 10
click at [212, 348] on div "Transaction ID : Order #204H878541" at bounding box center [364, 346] width 478 height 10
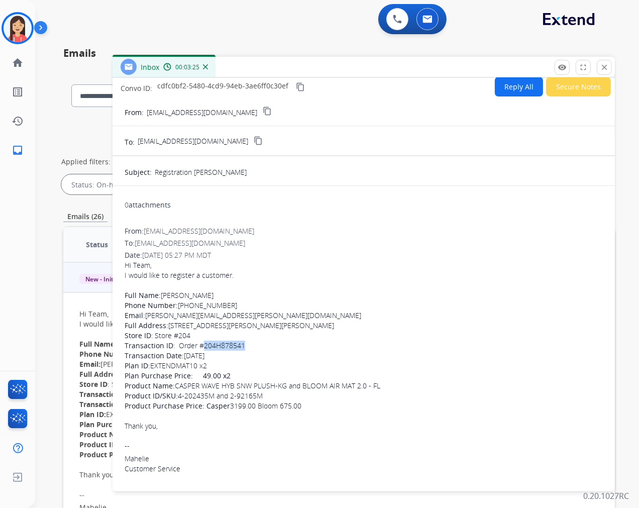
drag, startPoint x: 204, startPoint y: 344, endPoint x: 243, endPoint y: 346, distance: 39.7
click at [243, 346] on div "Transaction ID : Order #204H878541" at bounding box center [364, 346] width 478 height 10
click at [181, 387] on div "Product Name: CASPER WAVE HYB SNW PLUSH-KG and BLOOM AIR MAT 2.0 - FL" at bounding box center [364, 386] width 478 height 10
drag, startPoint x: 178, startPoint y: 383, endPoint x: 235, endPoint y: 386, distance: 57.4
click at [235, 386] on div "Product Name: CASPER WAVE HYB SNW PLUSH-KG and BLOOM AIR MAT 2.0 - FL" at bounding box center [364, 386] width 478 height 10
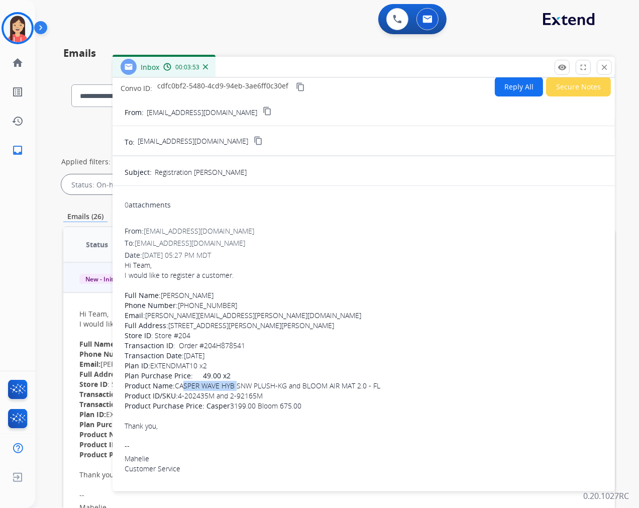
click at [235, 385] on div "Product Name: CASPER WAVE HYB SNW PLUSH-KG and BLOOM AIR MAT 2.0 - FL" at bounding box center [364, 386] width 478 height 10
drag, startPoint x: 178, startPoint y: 383, endPoint x: 209, endPoint y: 385, distance: 30.7
click at [209, 385] on div "Product Name: CASPER WAVE HYB SNW PLUSH-KG and BLOOM AIR MAT 2.0 - FL" at bounding box center [364, 386] width 478 height 10
drag, startPoint x: 175, startPoint y: 386, endPoint x: 219, endPoint y: 385, distance: 44.2
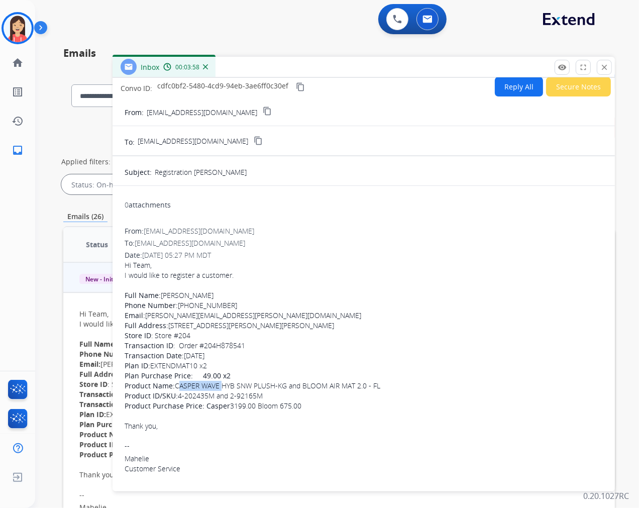
click at [219, 385] on div "Product Name: CASPER WAVE HYB SNW PLUSH-KG and BLOOM AIR MAT 2.0 - FL" at bounding box center [364, 386] width 478 height 10
click at [331, 287] on div at bounding box center [364, 285] width 478 height 10
click at [515, 92] on button "Reply All" at bounding box center [519, 87] width 48 height 20
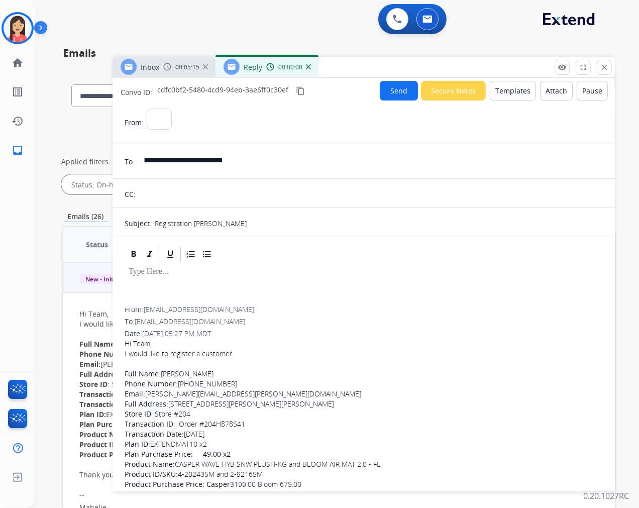
select select "**********"
click at [515, 92] on button "Templates" at bounding box center [513, 91] width 46 height 20
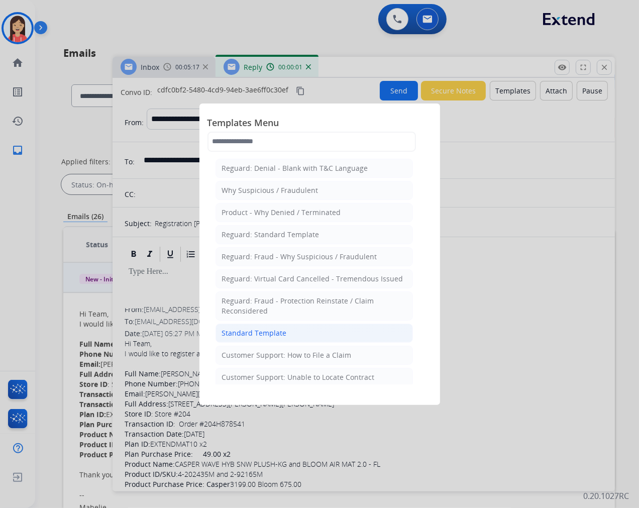
click at [273, 334] on div "Standard Template" at bounding box center [254, 333] width 65 height 10
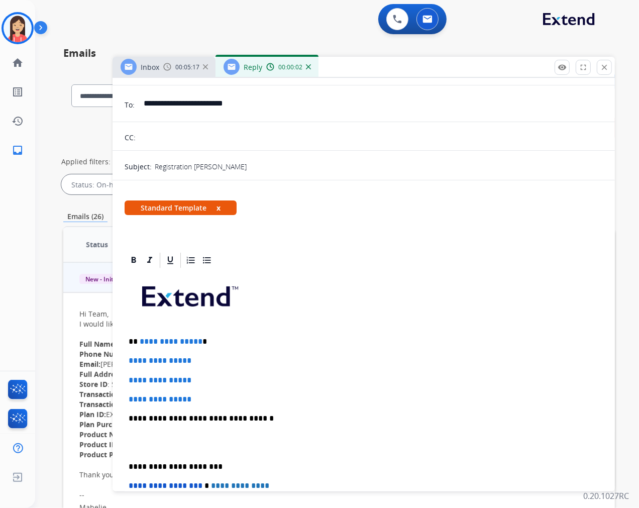
scroll to position [112, 0]
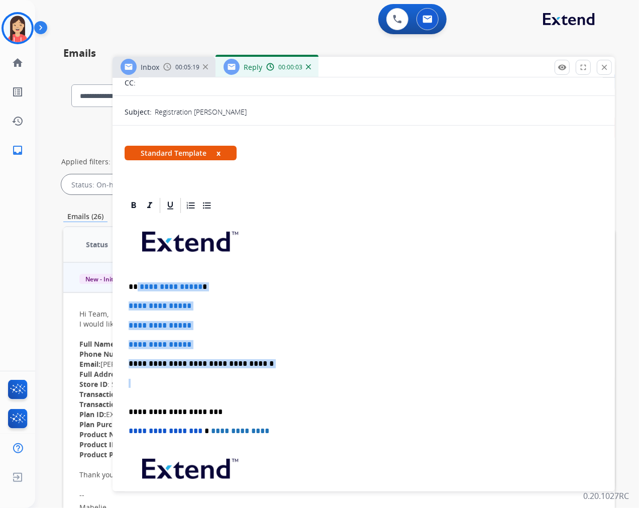
drag, startPoint x: 137, startPoint y: 285, endPoint x: 296, endPoint y: 371, distance: 181.2
click at [296, 371] on div "**********" at bounding box center [364, 388] width 478 height 346
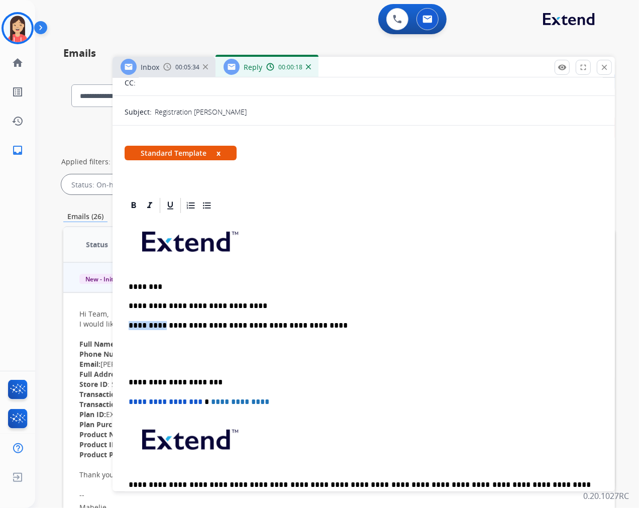
drag, startPoint x: 158, startPoint y: 323, endPoint x: 103, endPoint y: 323, distance: 54.8
click at [103, 323] on div "**********" at bounding box center [339, 343] width 552 height 543
drag, startPoint x: 296, startPoint y: 322, endPoint x: 263, endPoint y: 318, distance: 33.5
click at [263, 318] on div "**********" at bounding box center [364, 373] width 478 height 317
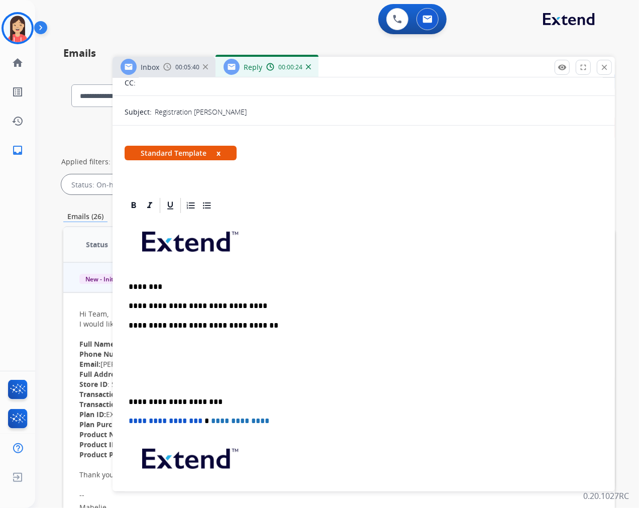
click at [148, 363] on p at bounding box center [364, 373] width 470 height 28
click at [144, 387] on div "**********" at bounding box center [364, 383] width 478 height 336
click at [144, 384] on div "**********" at bounding box center [364, 383] width 478 height 336
click at [141, 384] on p "*****" at bounding box center [360, 373] width 462 height 28
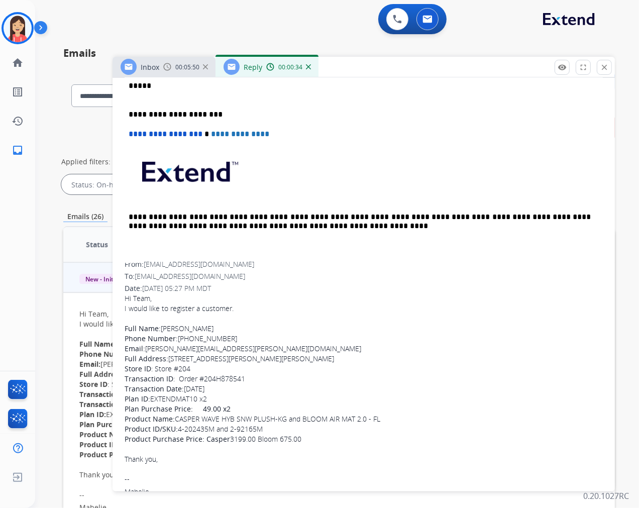
scroll to position [390, 0]
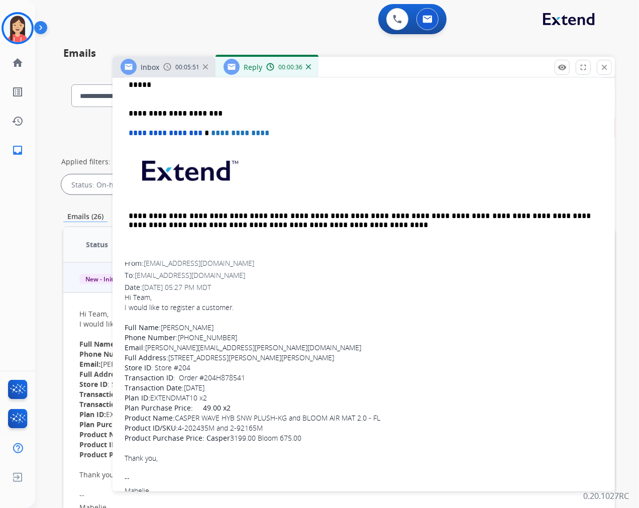
click at [203, 324] on div "Full Name: [PERSON_NAME]" at bounding box center [364, 328] width 478 height 10
click at [151, 323] on strong "Full Name:" at bounding box center [143, 328] width 36 height 10
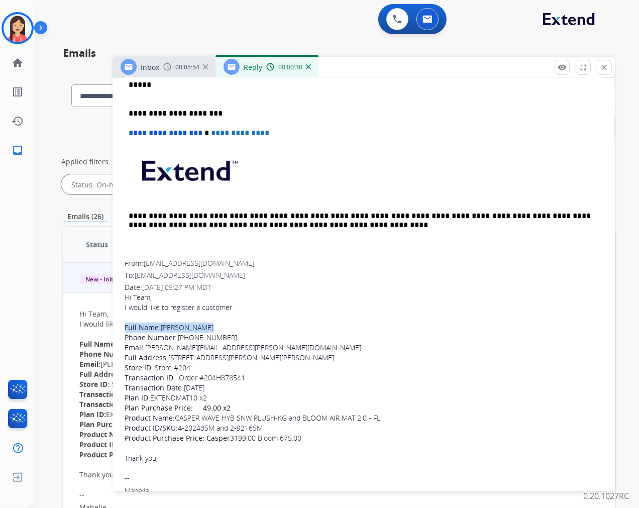
drag, startPoint x: 164, startPoint y: 323, endPoint x: 228, endPoint y: 328, distance: 63.5
click at [228, 328] on div "Full Name: [PERSON_NAME]" at bounding box center [364, 328] width 478 height 10
drag, startPoint x: 225, startPoint y: 334, endPoint x: 178, endPoint y: 335, distance: 46.3
click at [178, 335] on div "Phone Number: [PHONE_NUMBER]" at bounding box center [364, 338] width 478 height 10
drag, startPoint x: 244, startPoint y: 346, endPoint x: 154, endPoint y: 346, distance: 89.9
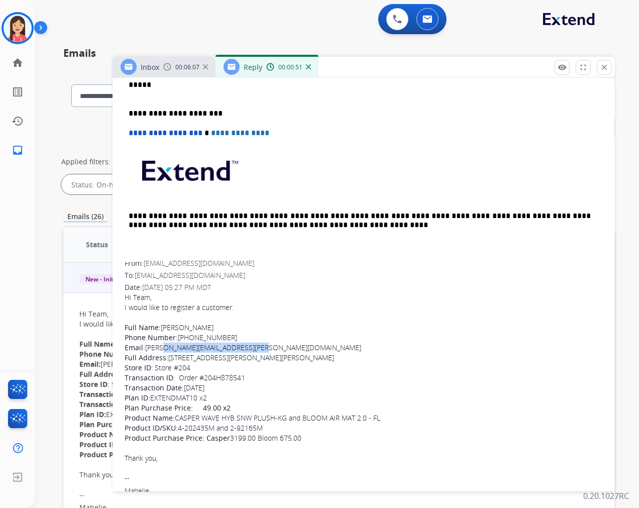
click at [154, 346] on div "Email: [PERSON_NAME][EMAIL_ADDRESS][PERSON_NAME][DOMAIN_NAME]" at bounding box center [364, 348] width 478 height 10
drag, startPoint x: 168, startPoint y: 352, endPoint x: 289, endPoint y: 357, distance: 121.2
click at [289, 357] on div "Full Address: [STREET_ADDRESS][PERSON_NAME][PERSON_NAME]" at bounding box center [364, 358] width 478 height 10
drag, startPoint x: 205, startPoint y: 377, endPoint x: 252, endPoint y: 383, distance: 47.6
click at [252, 383] on div "Hi Team, I would like to register a customer. Full Name: [PERSON_NAME] Phone Nu…" at bounding box center [364, 377] width 478 height 171
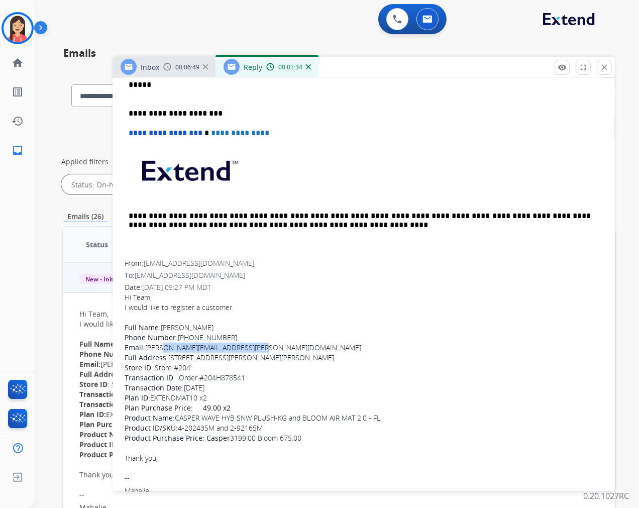
click at [252, 383] on div "Transaction Date: [DATE]" at bounding box center [364, 388] width 478 height 10
drag, startPoint x: 244, startPoint y: 374, endPoint x: 204, endPoint y: 377, distance: 40.8
click at [204, 377] on div "Transaction ID : Order #204H878541" at bounding box center [364, 378] width 478 height 10
drag, startPoint x: 302, startPoint y: 414, endPoint x: 315, endPoint y: 415, distance: 13.1
click at [315, 415] on div "Product Name: CASPER WAVE HYB SNW PLUSH-KG and BLOOM AIR MAT 2.0 - FL" at bounding box center [364, 418] width 478 height 10
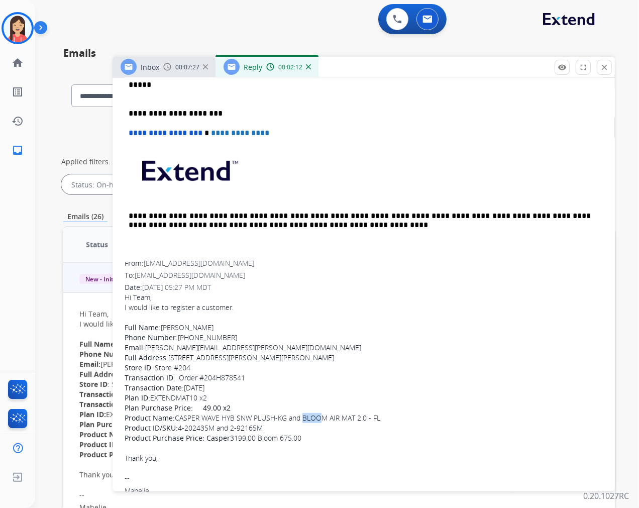
click at [315, 415] on div "Product Name: CASPER WAVE HYB SNW PLUSH-KG and BLOOM AIR MAT 2.0 - FL" at bounding box center [364, 418] width 478 height 10
drag, startPoint x: 302, startPoint y: 418, endPoint x: 342, endPoint y: 418, distance: 40.2
click at [342, 418] on div "Product Name: CASPER WAVE HYB SNW PLUSH-KG and BLOOM AIR MAT 2.0 - FL" at bounding box center [364, 418] width 478 height 10
click at [333, 414] on div "Product Name: CASPER WAVE HYB SNW PLUSH-KG and BLOOM AIR MAT 2.0 - FL" at bounding box center [364, 418] width 478 height 10
drag, startPoint x: 303, startPoint y: 416, endPoint x: 379, endPoint y: 416, distance: 75.9
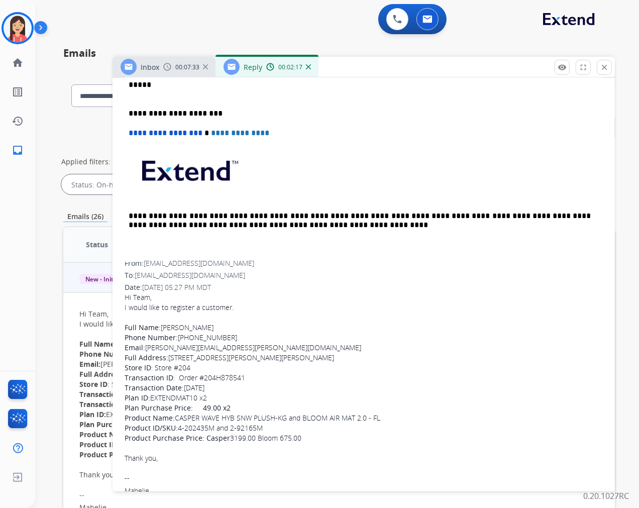
click at [379, 416] on div "Product Name: CASPER WAVE HYB SNW PLUSH-KG and BLOOM AIR MAT 2.0 - FL" at bounding box center [364, 418] width 478 height 10
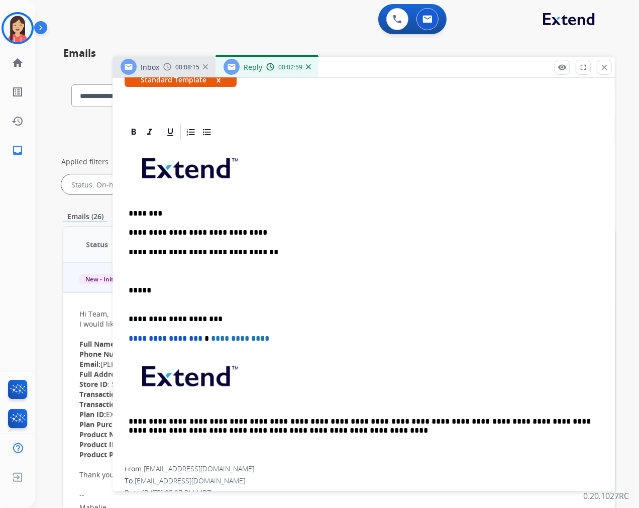
scroll to position [167, 0]
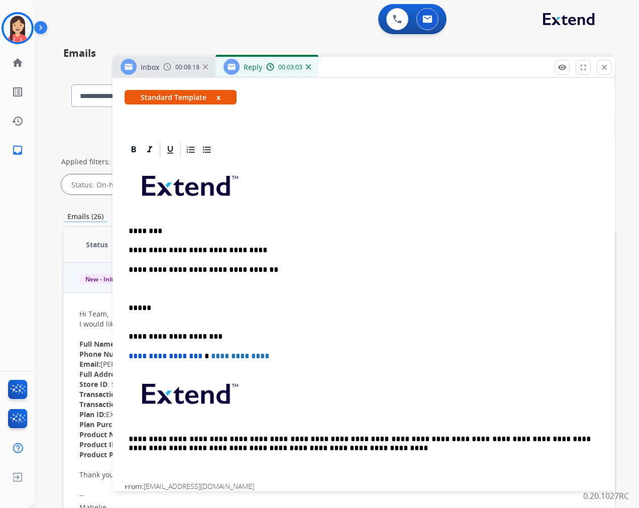
click at [144, 280] on div "**********" at bounding box center [364, 322] width 478 height 327
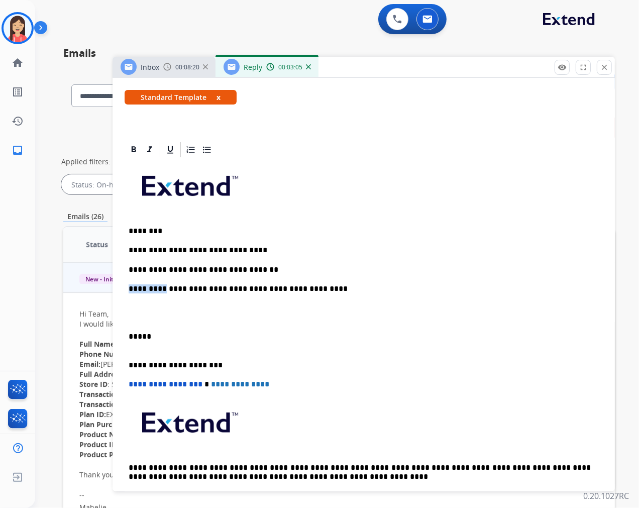
drag, startPoint x: 159, startPoint y: 292, endPoint x: 113, endPoint y: 287, distance: 47.0
click at [113, 287] on div "**********" at bounding box center [364, 454] width 503 height 627
drag, startPoint x: 304, startPoint y: 280, endPoint x: 265, endPoint y: 285, distance: 38.5
click at [265, 285] on div "**********" at bounding box center [364, 336] width 478 height 355
click at [209, 265] on p "**********" at bounding box center [360, 269] width 462 height 9
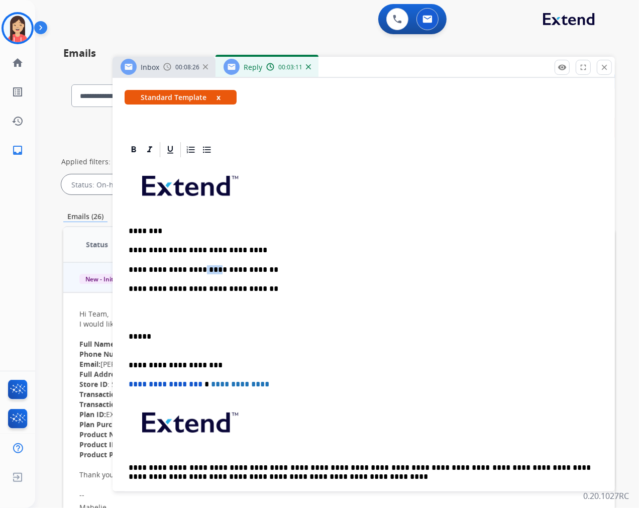
click at [209, 265] on p "**********" at bounding box center [360, 269] width 462 height 9
click at [308, 265] on p "**********" at bounding box center [360, 269] width 462 height 9
drag, startPoint x: 263, startPoint y: 286, endPoint x: 126, endPoint y: 287, distance: 137.2
click at [126, 287] on div "**********" at bounding box center [364, 336] width 478 height 355
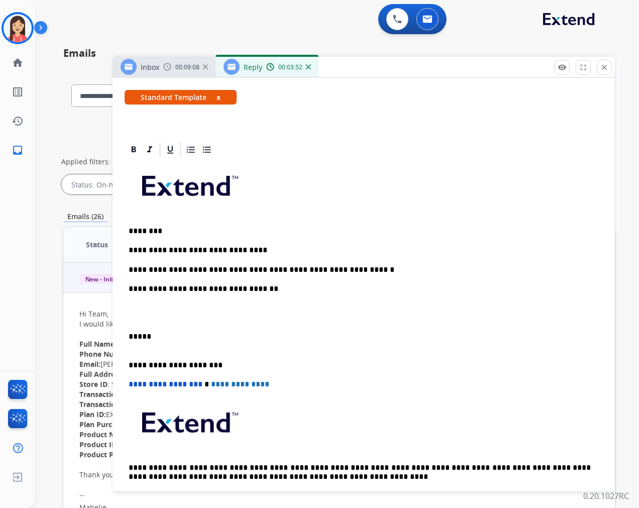
click at [301, 280] on div "**********" at bounding box center [364, 336] width 478 height 355
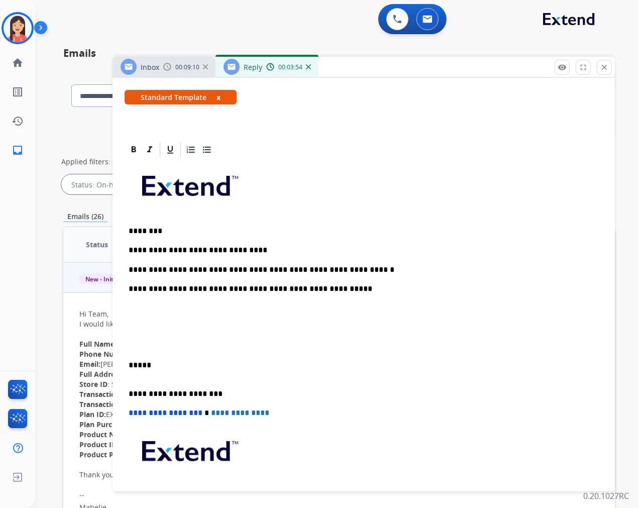
click at [159, 342] on p at bounding box center [364, 341] width 470 height 19
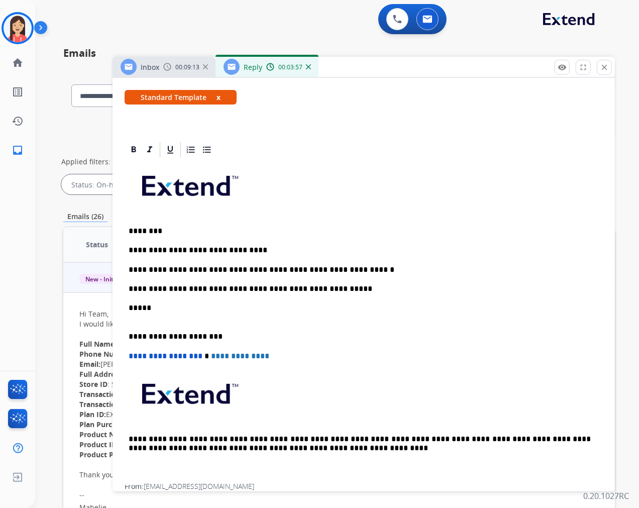
scroll to position [0, 0]
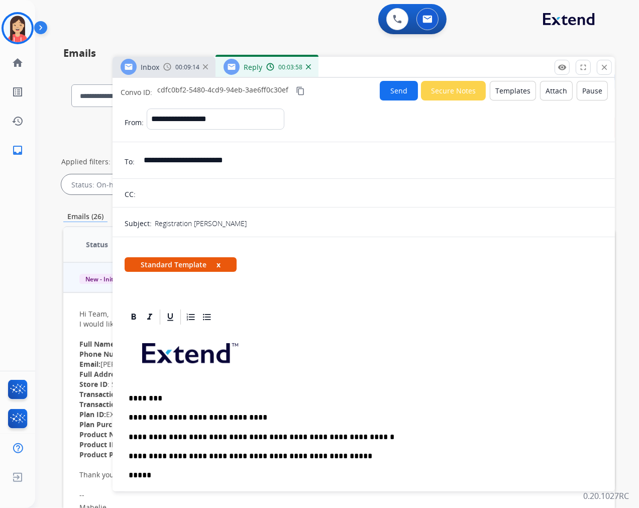
click at [395, 94] on button "Send" at bounding box center [399, 91] width 38 height 20
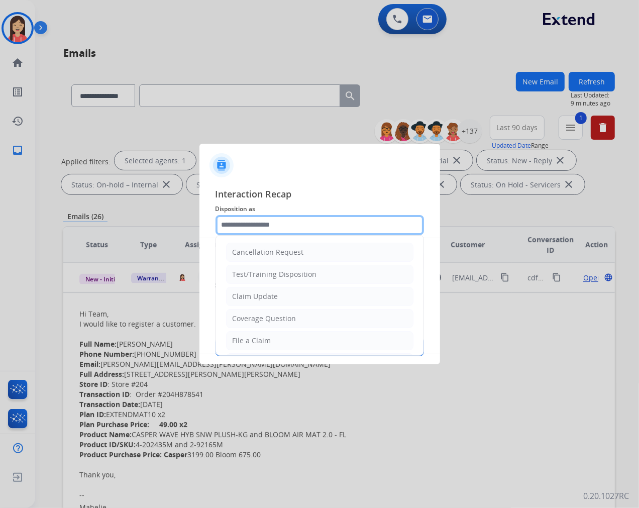
click at [278, 219] on input "text" at bounding box center [320, 225] width 209 height 20
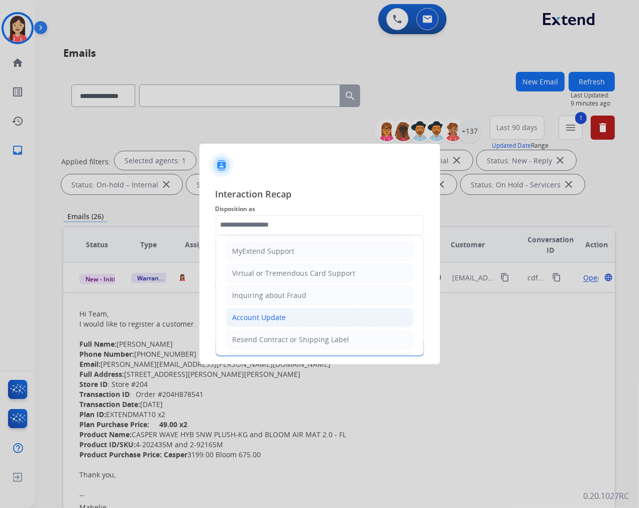
click at [258, 320] on div "Account Update" at bounding box center [260, 318] width 54 height 10
type input "**********"
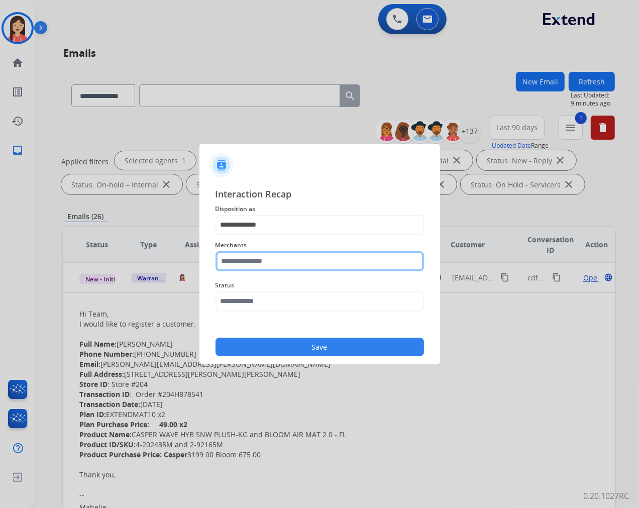
click at [259, 268] on input "text" at bounding box center [320, 261] width 209 height 20
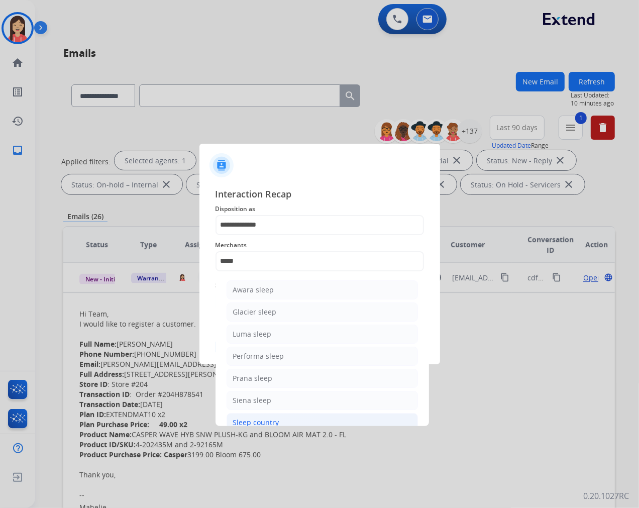
click at [268, 421] on div "Sleep country" at bounding box center [256, 423] width 46 height 10
type input "**********"
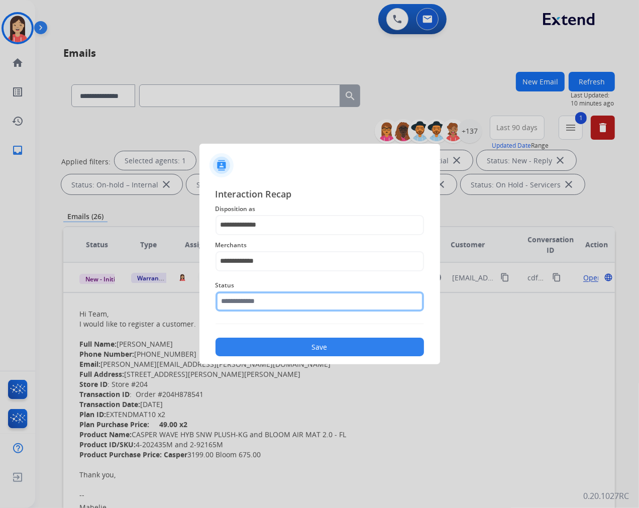
click at [273, 308] on input "text" at bounding box center [320, 301] width 209 height 20
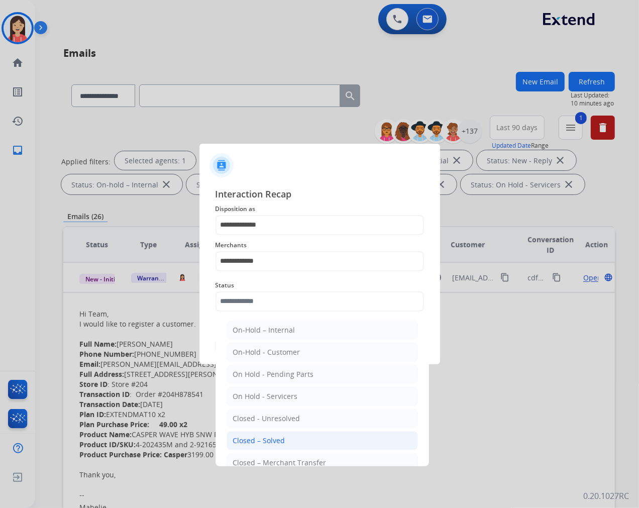
click at [284, 441] on li "Closed – Solved" at bounding box center [322, 440] width 191 height 19
type input "**********"
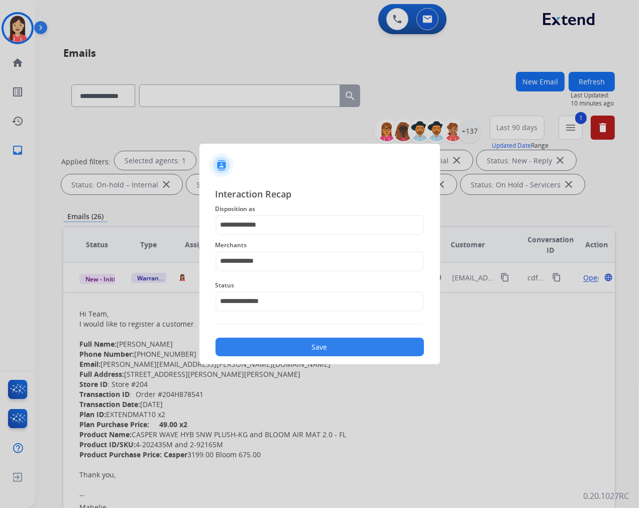
click at [291, 332] on div "Save" at bounding box center [320, 344] width 209 height 25
click at [291, 350] on button "Save" at bounding box center [320, 347] width 209 height 19
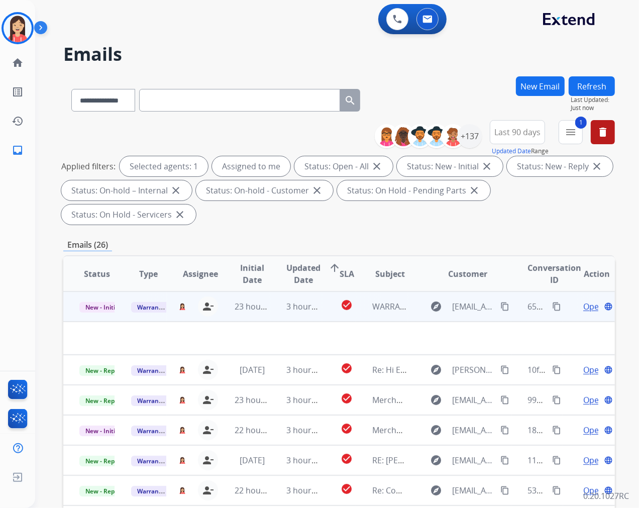
click at [270, 310] on td "3 hours ago" at bounding box center [296, 306] width 52 height 30
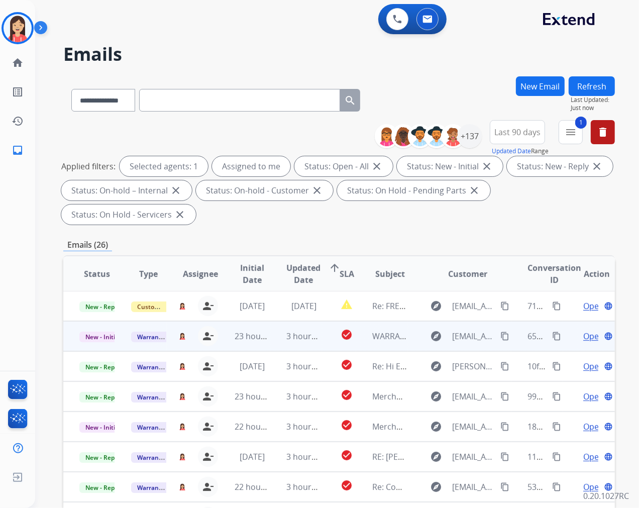
click at [270, 338] on td "3 hours ago" at bounding box center [296, 336] width 52 height 30
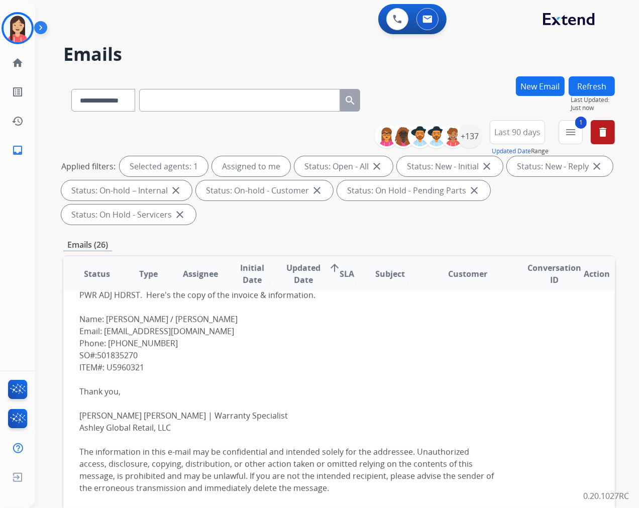
scroll to position [142, 0]
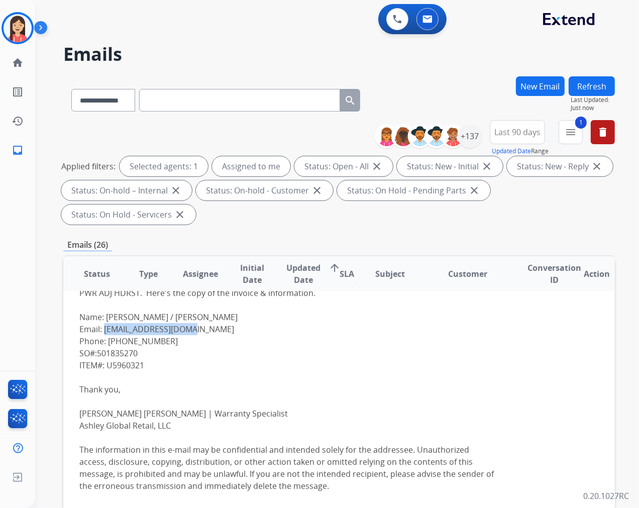
drag, startPoint x: 203, startPoint y: 327, endPoint x: 103, endPoint y: 330, distance: 100.0
click at [103, 330] on div "Hi there, Good day! The guest wanted to file a warranty claim for the replaceme…" at bounding box center [287, 378] width 416 height 302
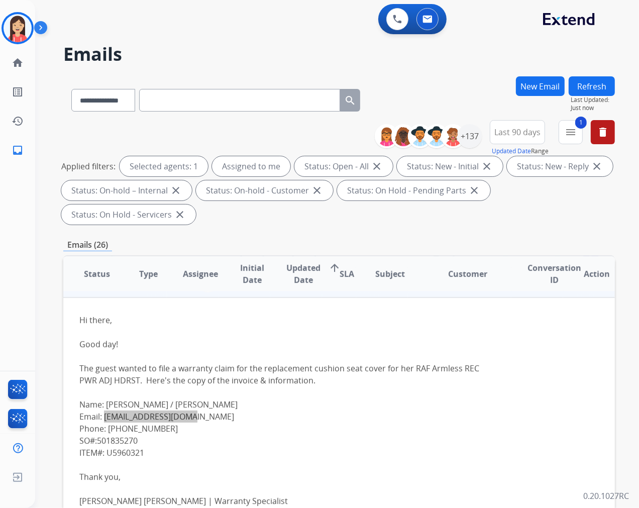
scroll to position [30, 0]
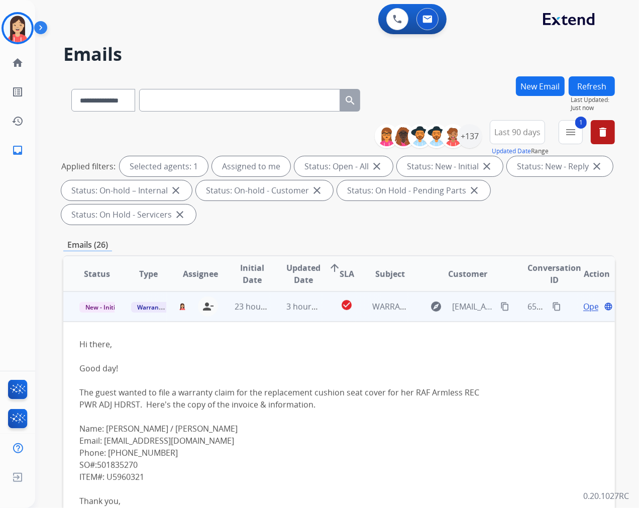
click at [310, 423] on div "Hi there, Good day! The guest wanted to file a warranty claim for the replaceme…" at bounding box center [287, 489] width 416 height 302
click at [359, 362] on div "Hi there, Good day! The guest wanted to file a warranty claim for the replaceme…" at bounding box center [287, 489] width 416 height 302
click at [363, 358] on div "Hi there, Good day! The guest wanted to file a warranty claim for the replaceme…" at bounding box center [287, 489] width 416 height 302
click at [583, 306] on span "Open" at bounding box center [593, 307] width 21 height 12
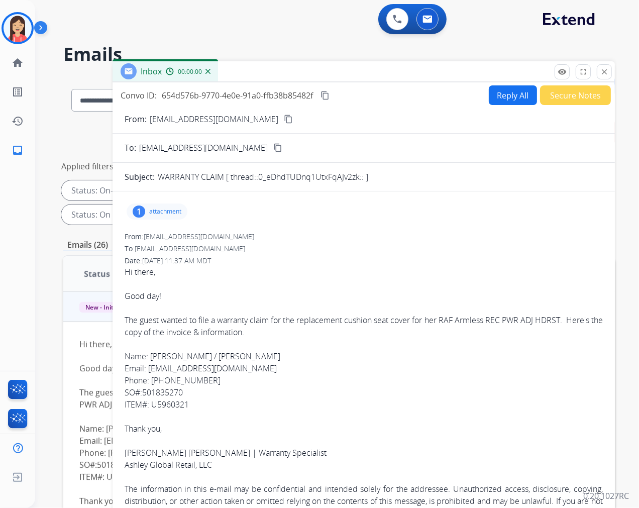
click at [502, 92] on button "Reply All" at bounding box center [513, 95] width 48 height 20
select select "**********"
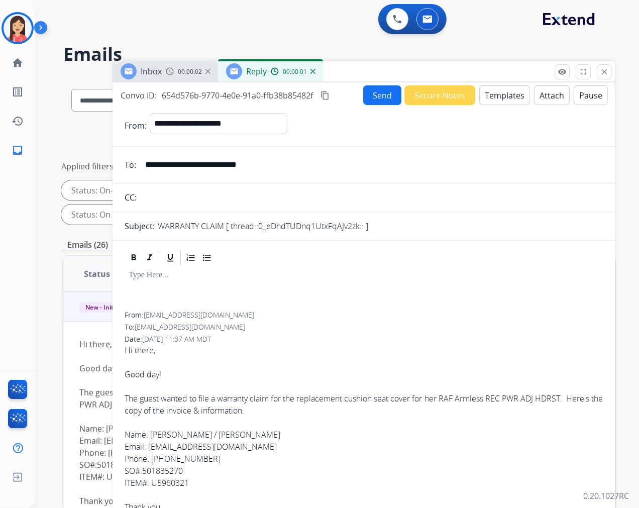
click at [497, 99] on button "Templates" at bounding box center [504, 95] width 51 height 20
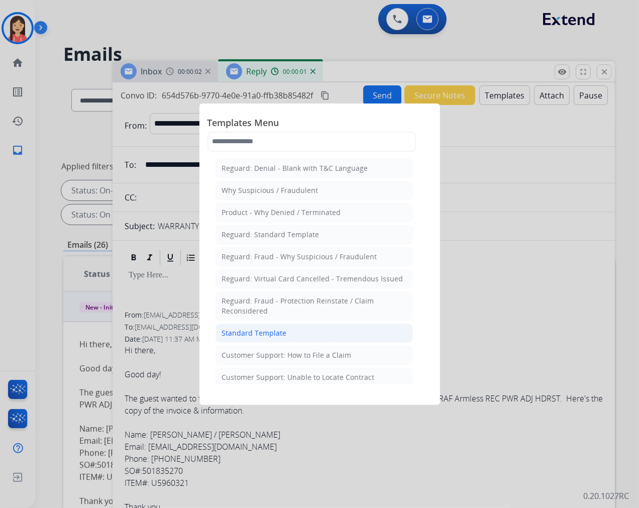
click at [274, 332] on div "Standard Template" at bounding box center [254, 333] width 65 height 10
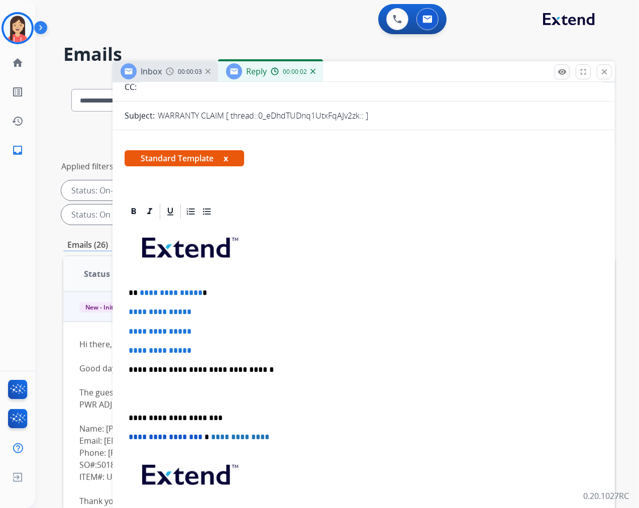
scroll to position [112, 0]
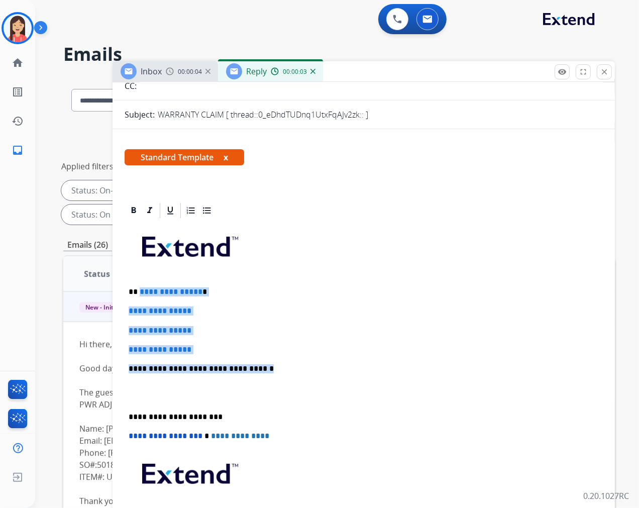
drag, startPoint x: 138, startPoint y: 294, endPoint x: 252, endPoint y: 365, distance: 134.3
click at [252, 365] on div "**********" at bounding box center [364, 393] width 478 height 346
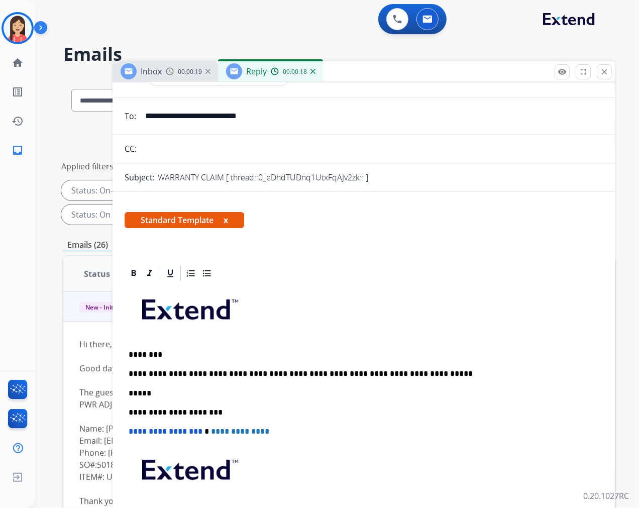
scroll to position [0, 0]
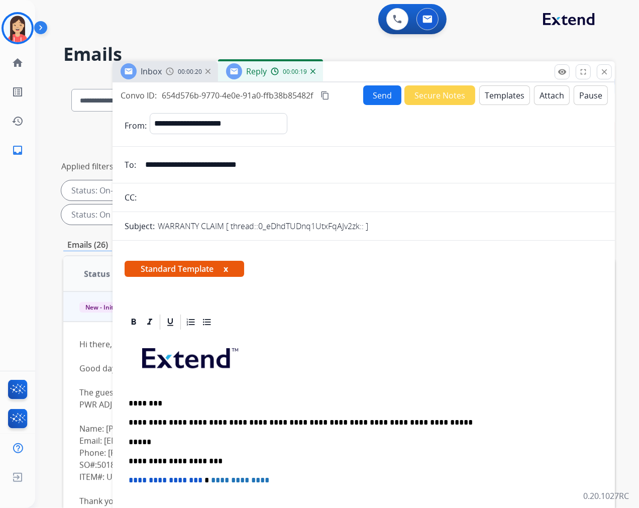
click at [375, 96] on button "Send" at bounding box center [382, 95] width 38 height 20
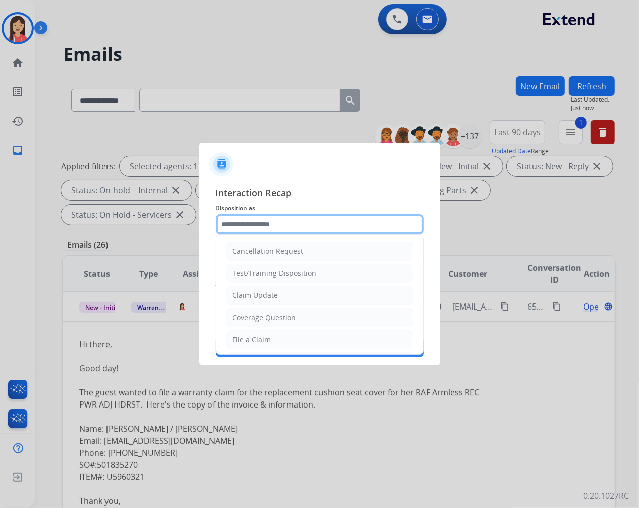
click at [307, 217] on input "text" at bounding box center [320, 224] width 209 height 20
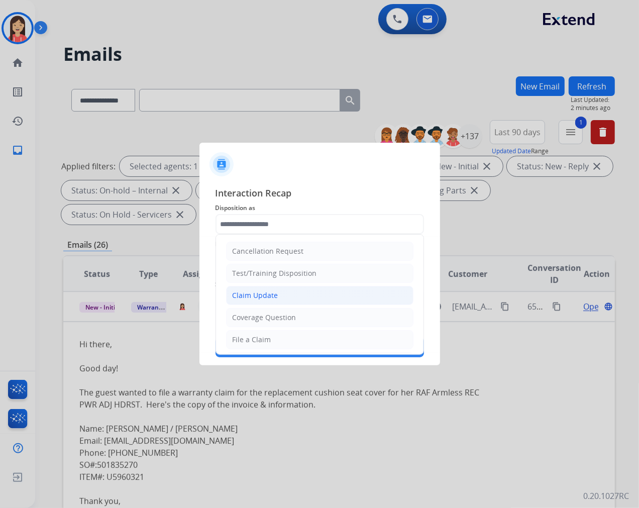
click at [234, 295] on div "Claim Update" at bounding box center [256, 295] width 46 height 10
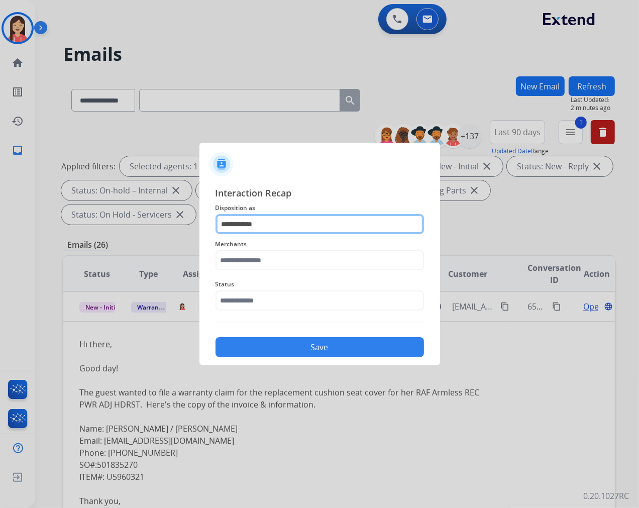
click at [275, 225] on input "**********" at bounding box center [320, 224] width 209 height 20
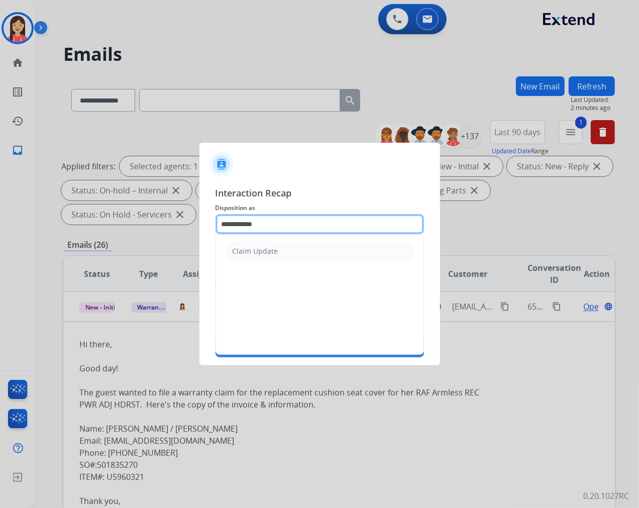
click at [275, 225] on input "**********" at bounding box center [320, 224] width 209 height 20
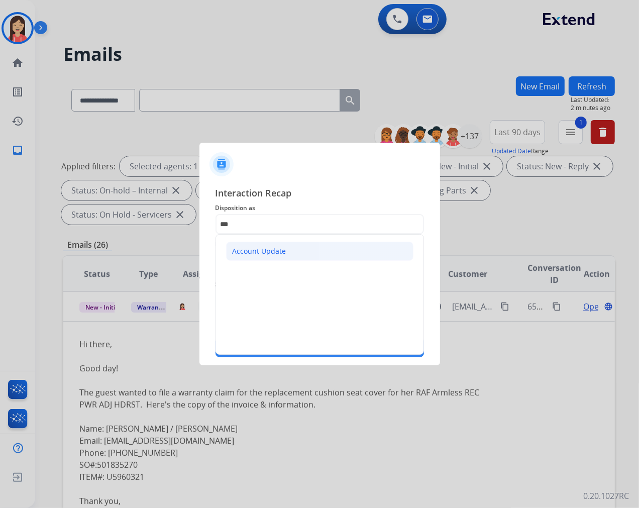
click at [267, 253] on div "Account Update" at bounding box center [260, 251] width 54 height 10
type input "**********"
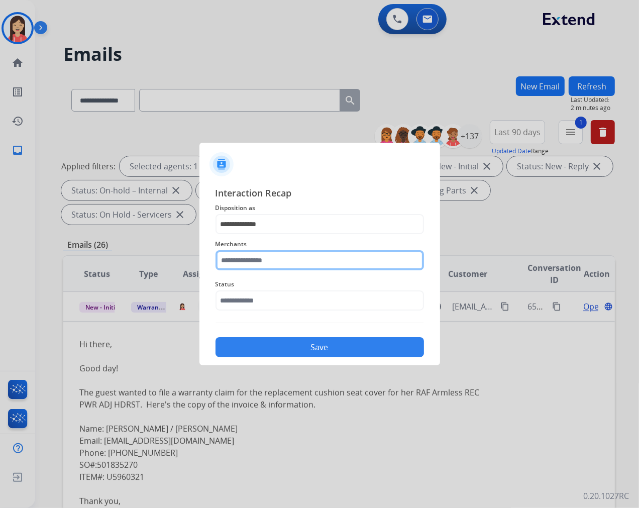
click at [261, 265] on input "text" at bounding box center [320, 260] width 209 height 20
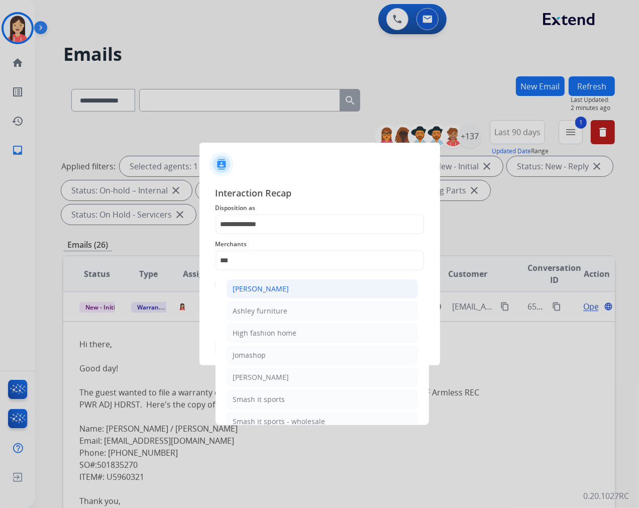
click at [270, 288] on div "[PERSON_NAME]" at bounding box center [261, 289] width 56 height 10
type input "**********"
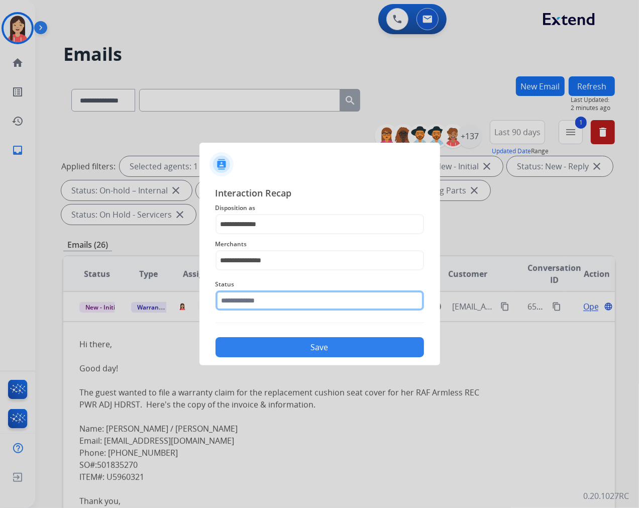
click at [263, 301] on input "text" at bounding box center [320, 300] width 209 height 20
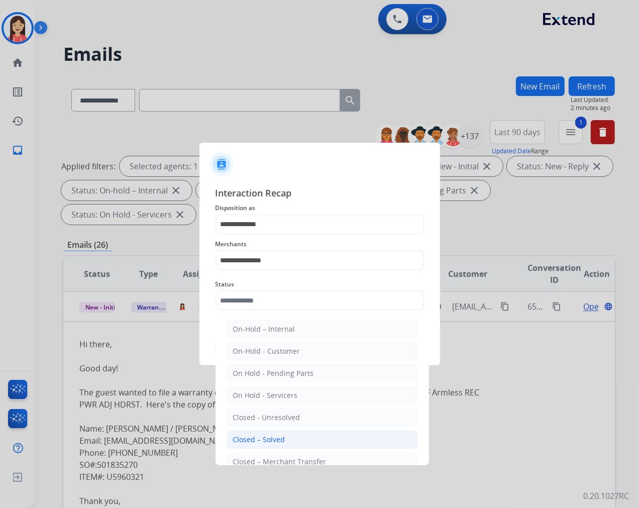
click at [268, 431] on li "Closed – Solved" at bounding box center [322, 439] width 191 height 19
type input "**********"
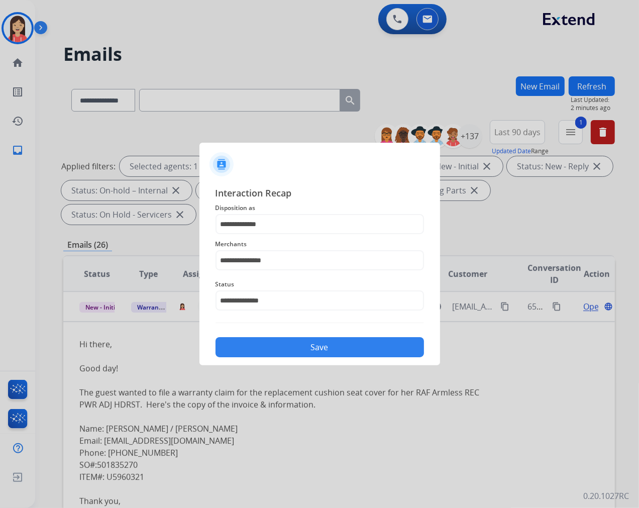
click at [292, 344] on button "Save" at bounding box center [320, 347] width 209 height 20
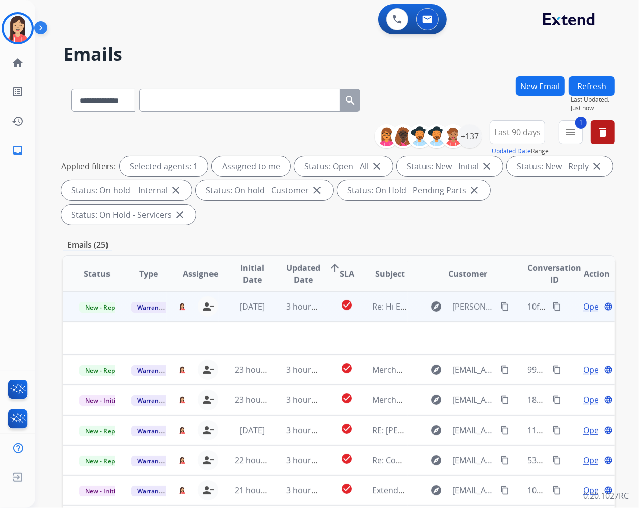
click at [274, 315] on td "3 hours ago" at bounding box center [296, 306] width 52 height 30
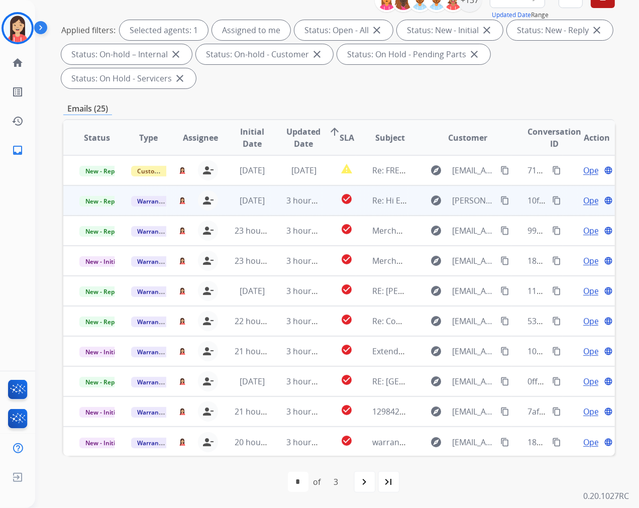
click at [270, 205] on td "3 hours ago" at bounding box center [296, 200] width 52 height 30
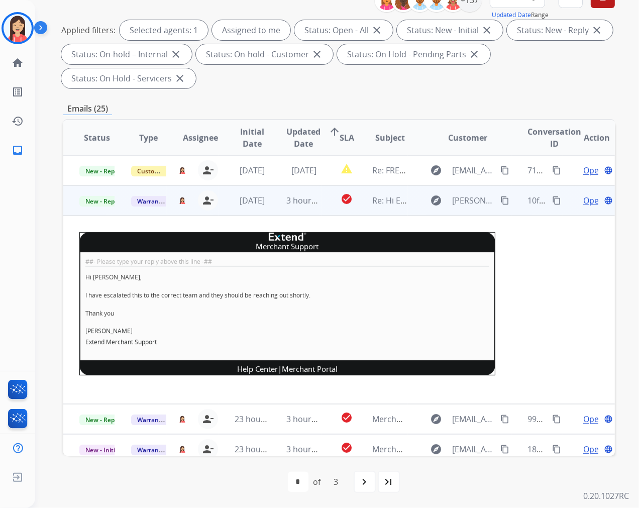
scroll to position [30, 0]
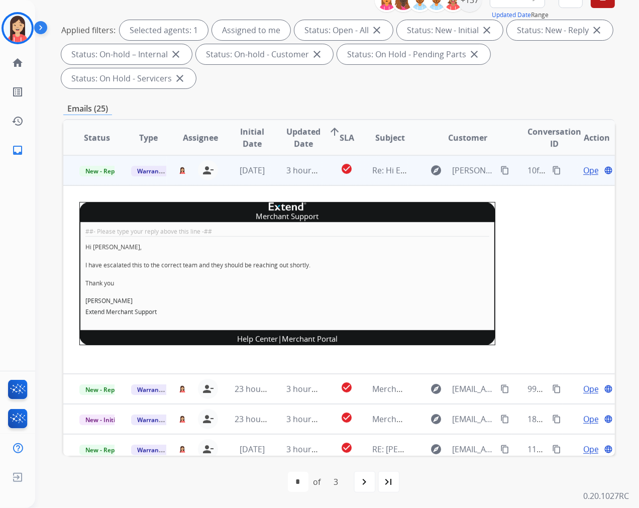
click at [583, 167] on span "Open" at bounding box center [593, 170] width 21 height 12
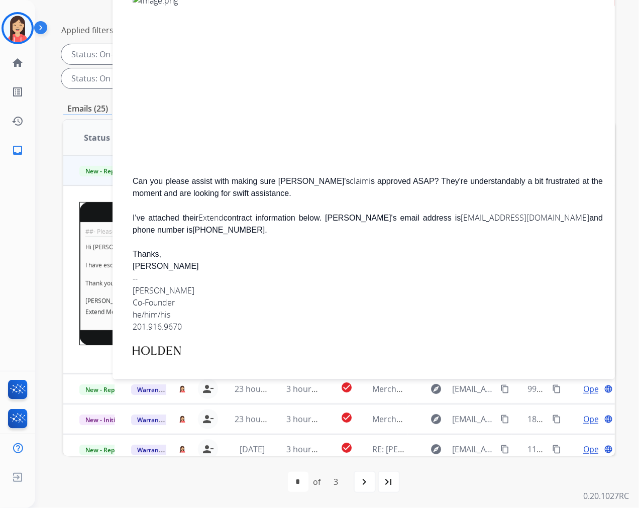
scroll to position [540, 0]
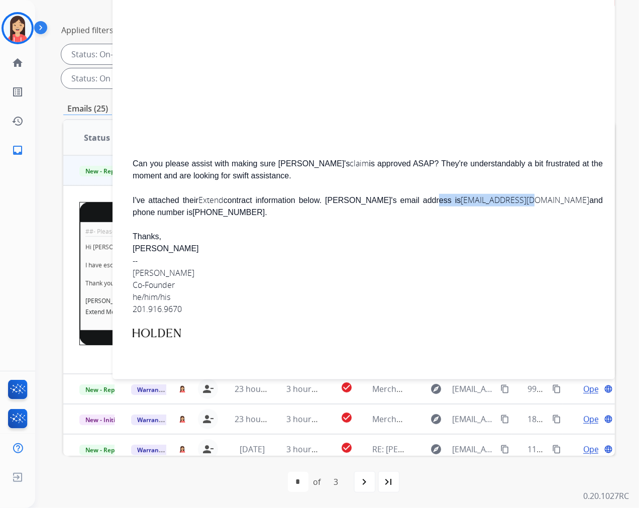
drag, startPoint x: 419, startPoint y: 193, endPoint x: 497, endPoint y: 193, distance: 78.9
click at [497, 194] on div "I've attached their Extend contract information below. [PERSON_NAME]'s email ad…" at bounding box center [368, 206] width 470 height 25
click at [361, 255] on div "--" at bounding box center [368, 261] width 470 height 12
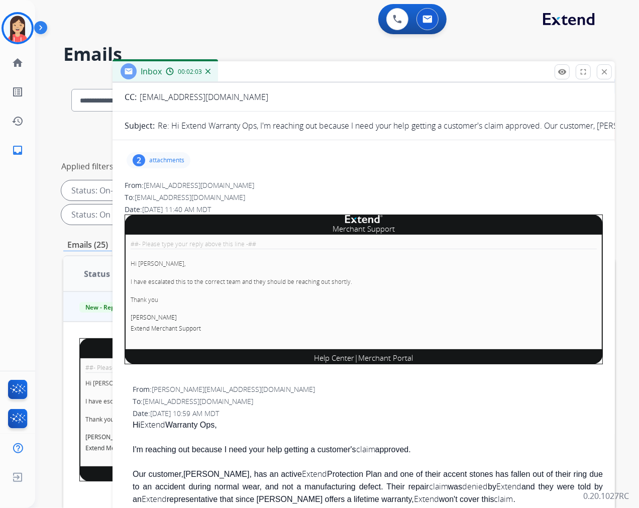
scroll to position [223, 0]
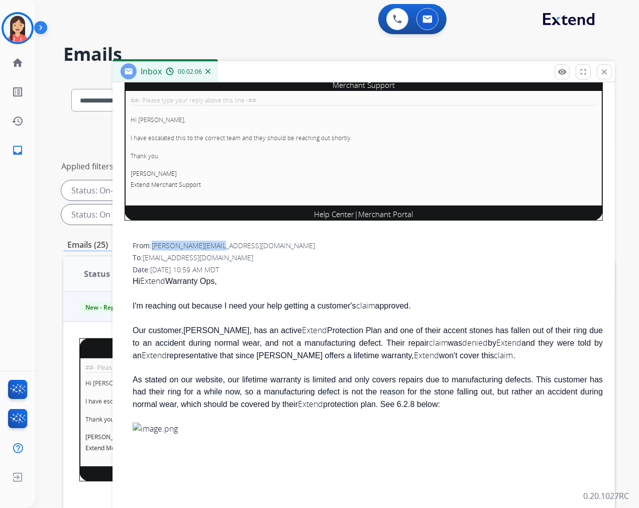
drag, startPoint x: 225, startPoint y: 249, endPoint x: 154, endPoint y: 249, distance: 70.4
click at [154, 249] on span "[PERSON_NAME][EMAIL_ADDRESS][DOMAIN_NAME]" at bounding box center [233, 246] width 163 height 10
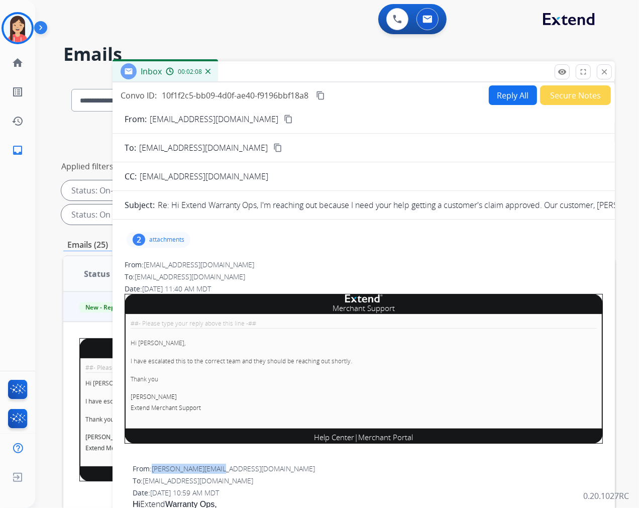
click at [505, 99] on button "Reply All" at bounding box center [513, 95] width 48 height 20
select select "**********"
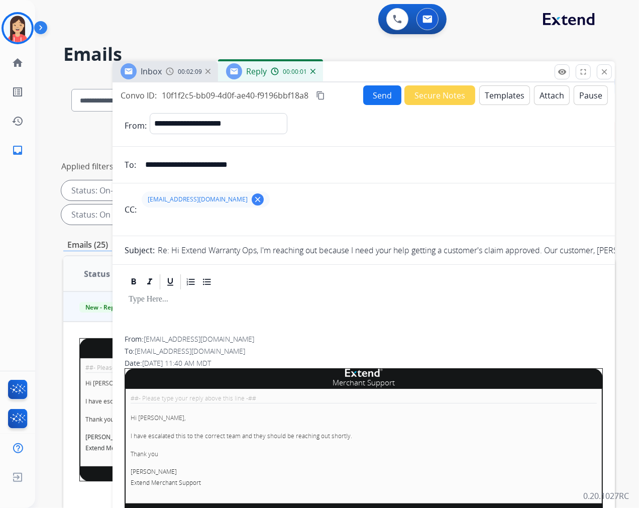
click at [209, 173] on input "**********" at bounding box center [371, 165] width 464 height 20
click at [220, 172] on input "**********" at bounding box center [371, 165] width 464 height 20
paste input "email"
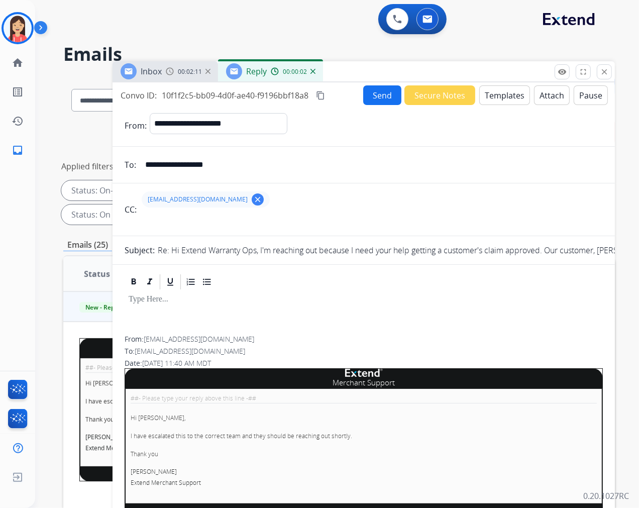
type input "**********"
click at [253, 199] on mat-icon "clear" at bounding box center [257, 199] width 9 height 9
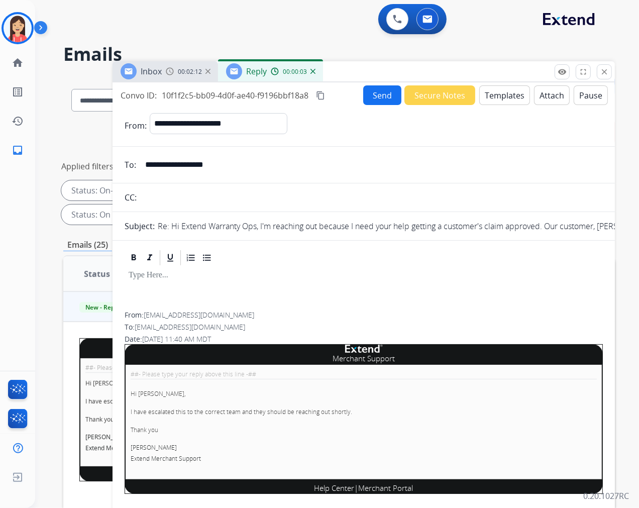
click at [498, 104] on button "Templates" at bounding box center [504, 95] width 51 height 20
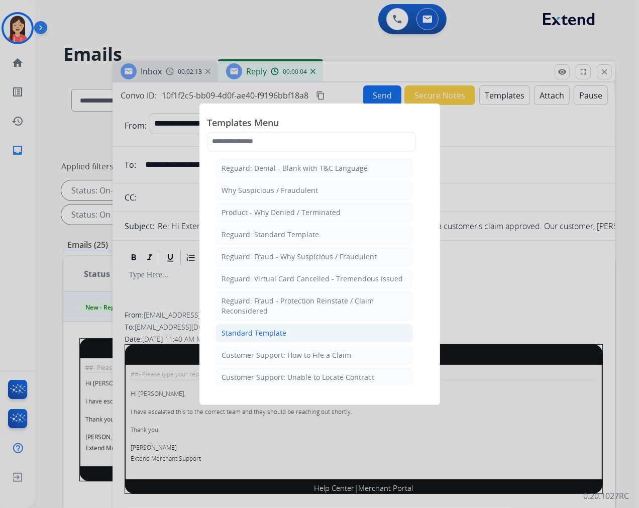
click at [249, 331] on div "Standard Template" at bounding box center [254, 333] width 65 height 10
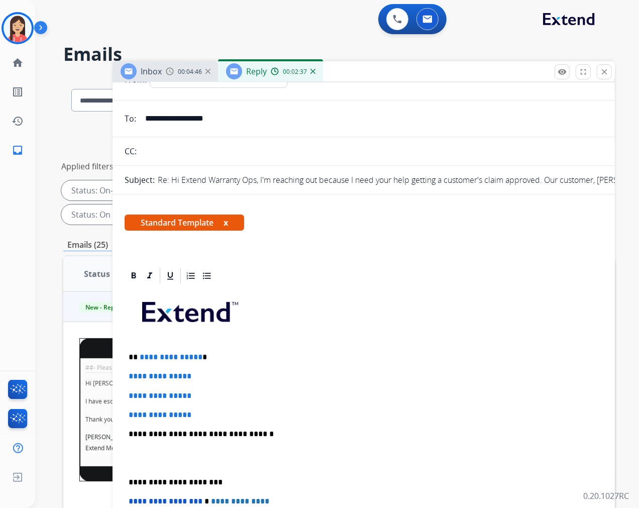
scroll to position [112, 0]
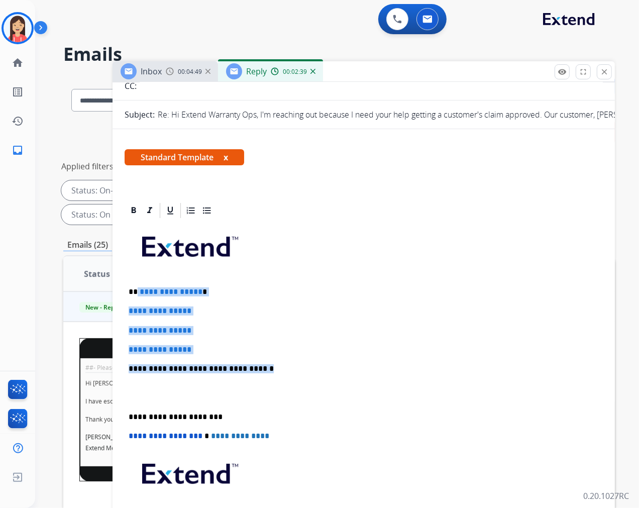
drag, startPoint x: 137, startPoint y: 294, endPoint x: 262, endPoint y: 369, distance: 146.1
click at [262, 369] on div "**********" at bounding box center [364, 393] width 478 height 346
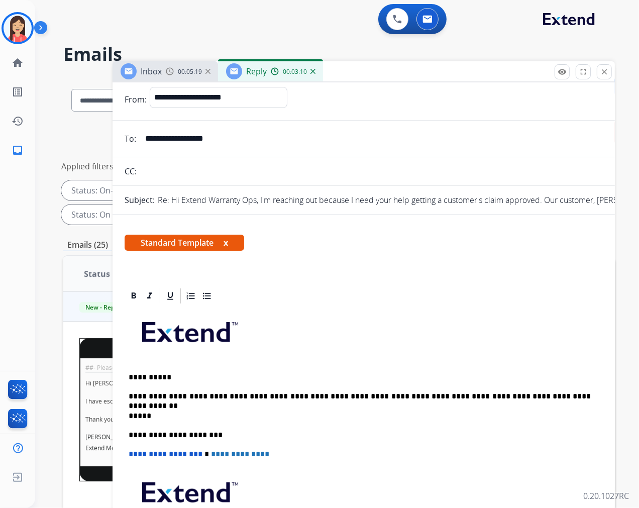
scroll to position [0, 0]
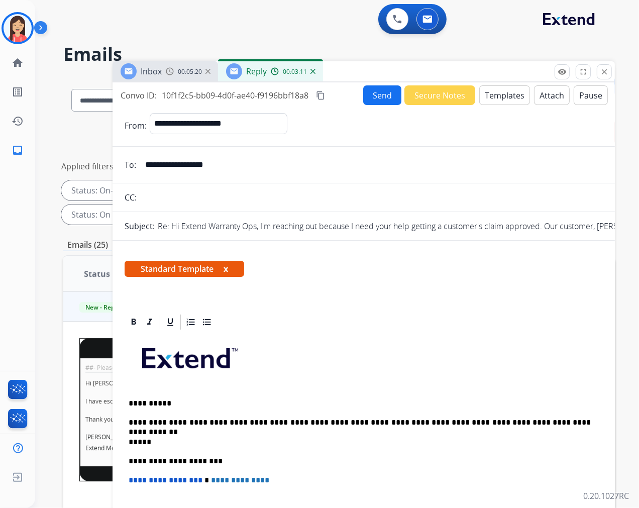
click at [377, 88] on button "Send" at bounding box center [382, 95] width 38 height 20
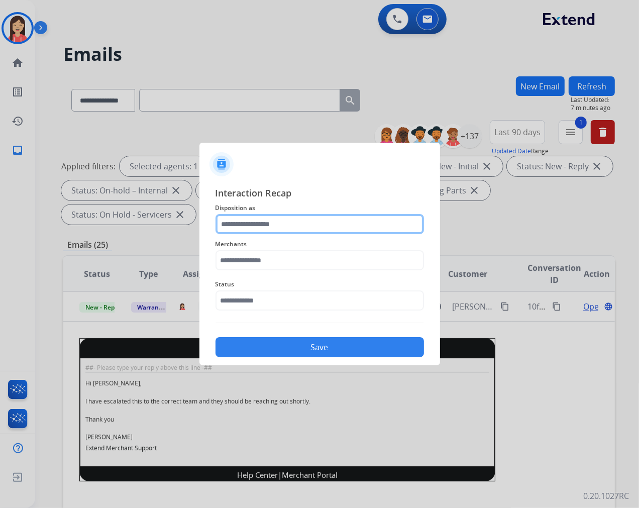
click at [242, 215] on input "text" at bounding box center [320, 224] width 209 height 20
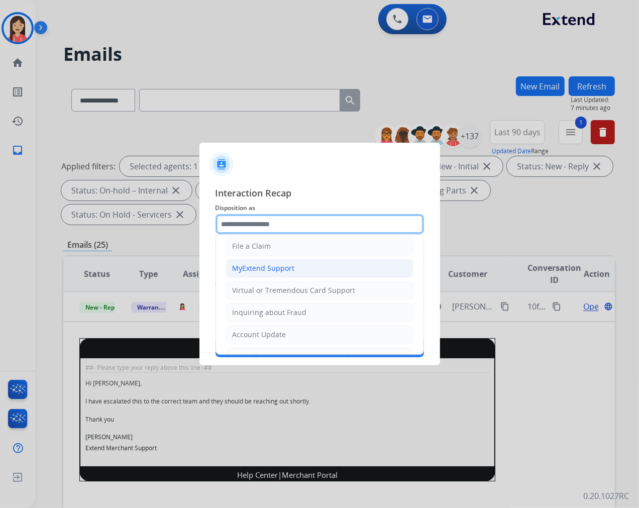
scroll to position [112, 0]
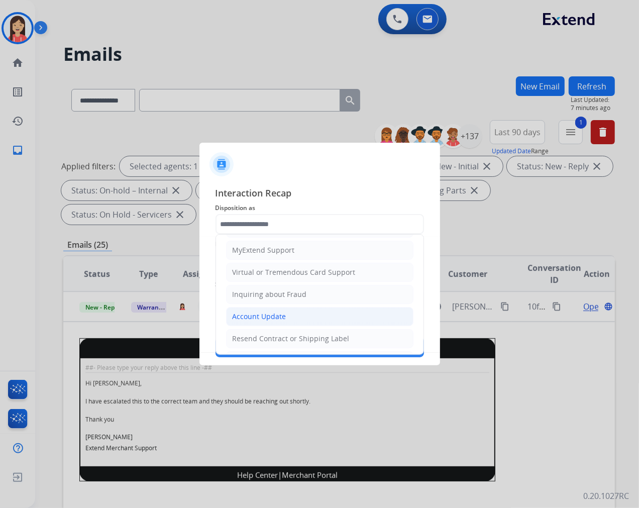
click at [258, 318] on div "Account Update" at bounding box center [260, 317] width 54 height 10
type input "**********"
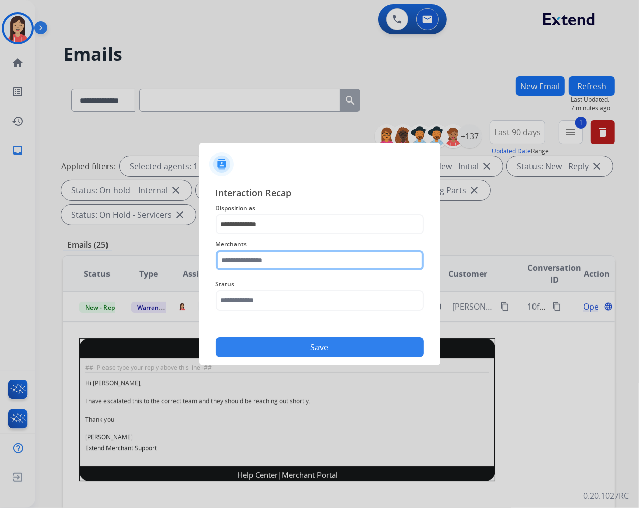
click at [307, 257] on input "text" at bounding box center [320, 260] width 209 height 20
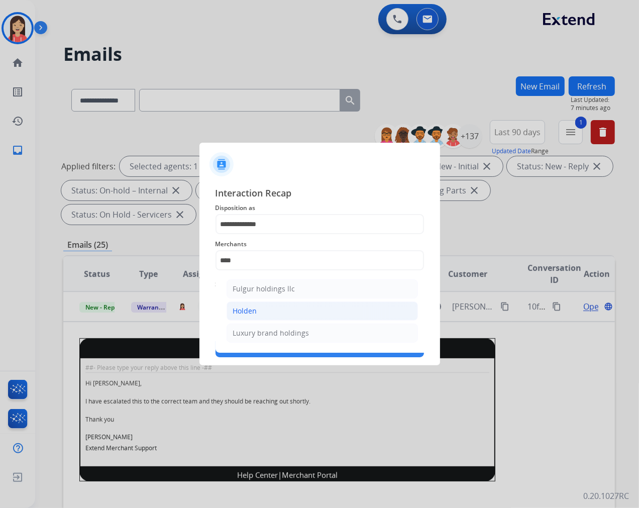
click at [267, 307] on li "Holden" at bounding box center [322, 311] width 191 height 19
type input "******"
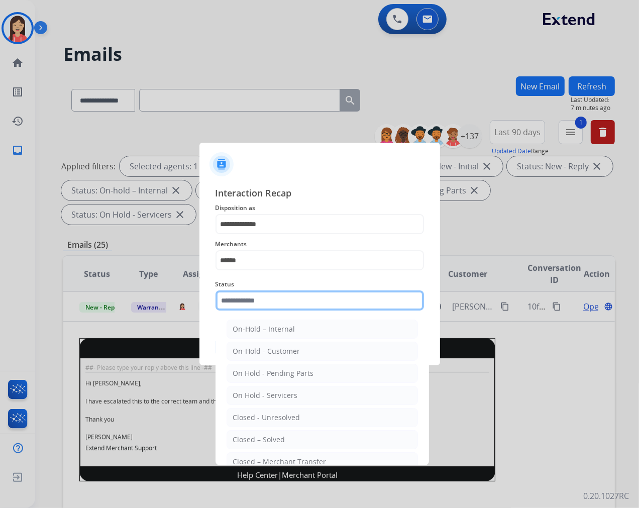
click at [272, 302] on input "text" at bounding box center [320, 300] width 209 height 20
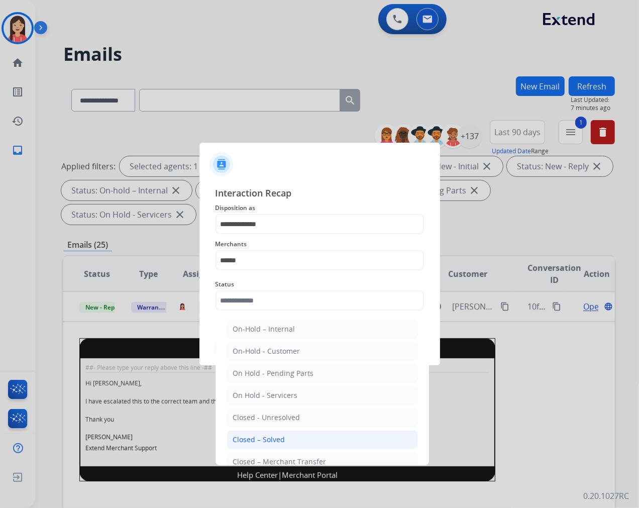
click at [251, 431] on li "Closed – Solved" at bounding box center [322, 439] width 191 height 19
type input "**********"
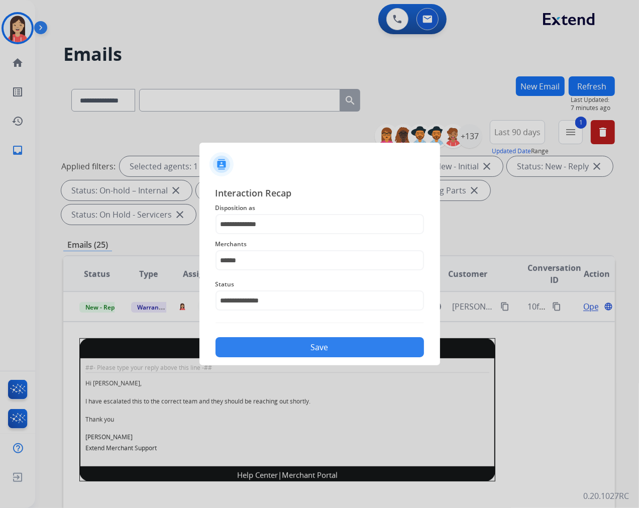
click at [291, 345] on button "Save" at bounding box center [320, 347] width 209 height 20
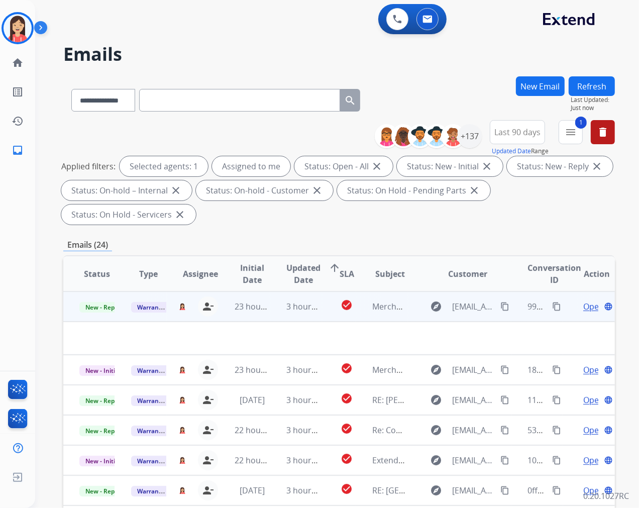
click at [317, 317] on td "3 hours ago" at bounding box center [296, 306] width 52 height 30
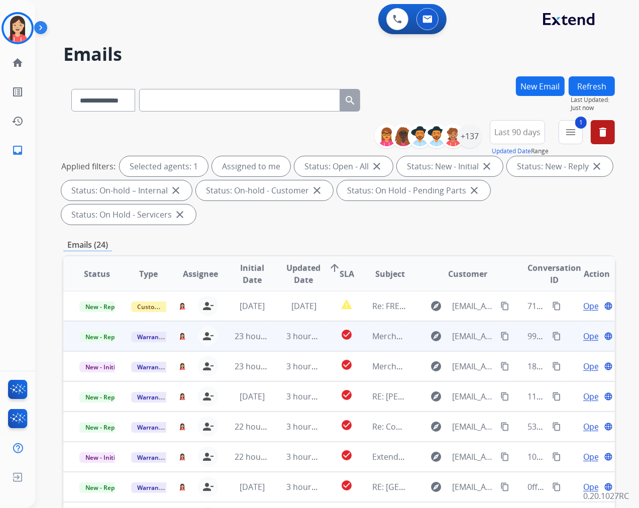
click at [322, 342] on td "check_circle" at bounding box center [339, 336] width 35 height 30
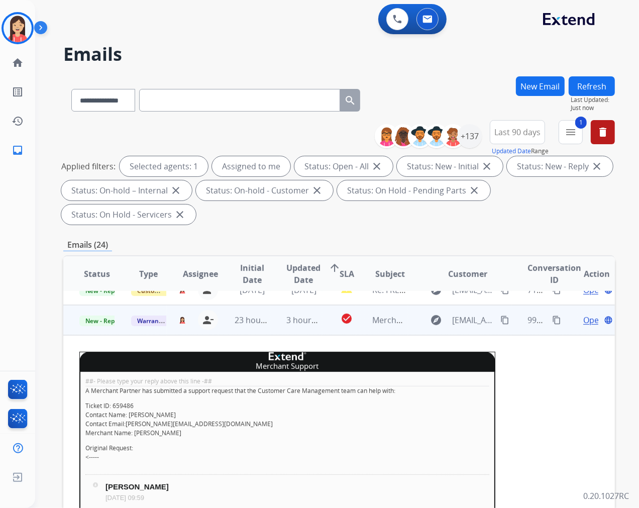
scroll to position [0, 0]
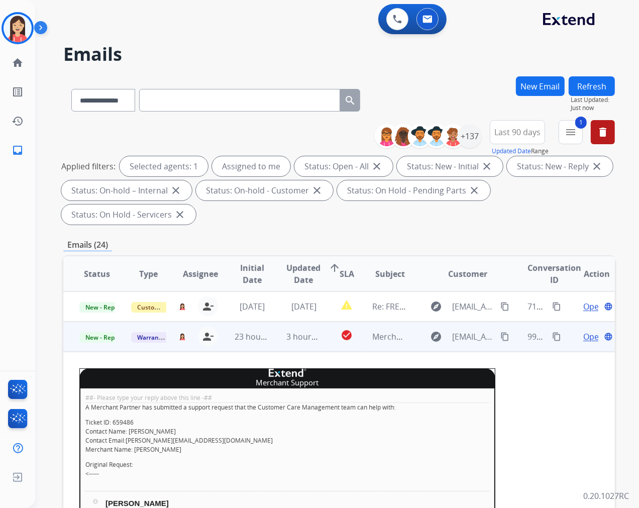
click at [583, 337] on span "Open" at bounding box center [593, 337] width 21 height 12
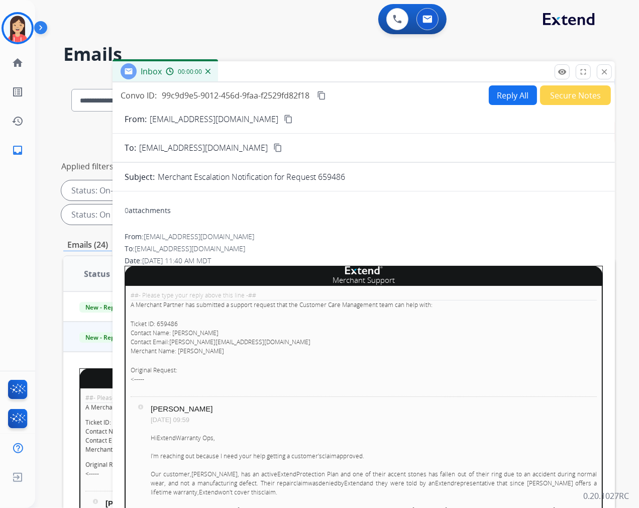
click at [570, 101] on button "Secure Notes" at bounding box center [575, 95] width 71 height 20
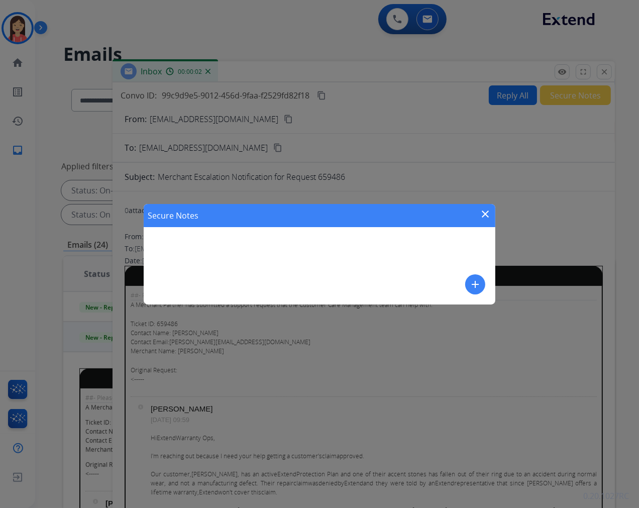
click at [484, 286] on button "add" at bounding box center [475, 284] width 20 height 20
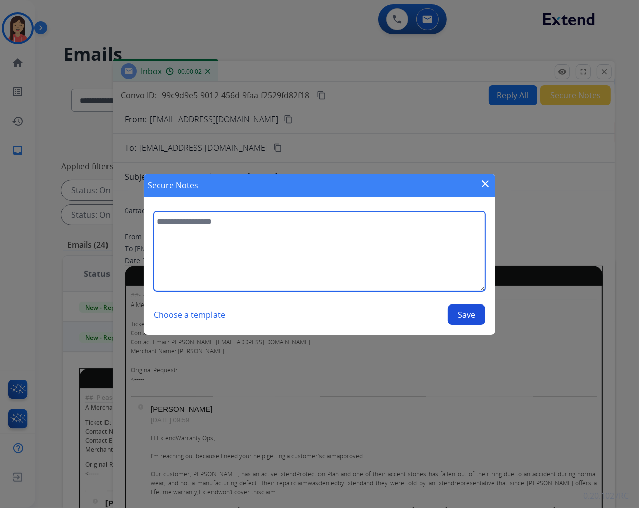
click at [337, 268] on textarea at bounding box center [320, 251] width 332 height 80
type textarea "**********"
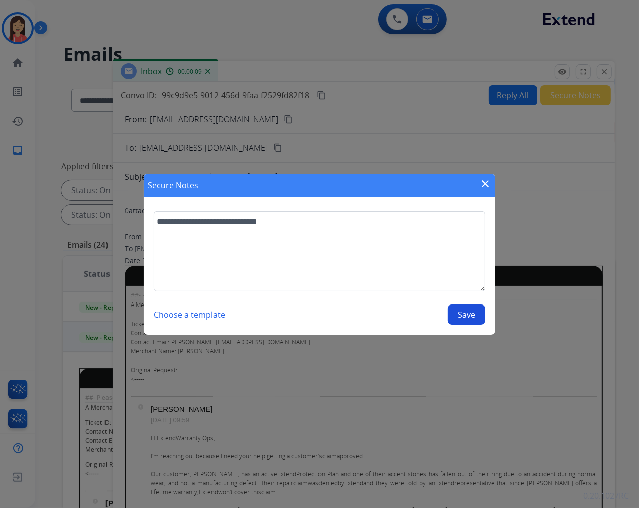
click at [468, 318] on button "Save" at bounding box center [467, 315] width 38 height 20
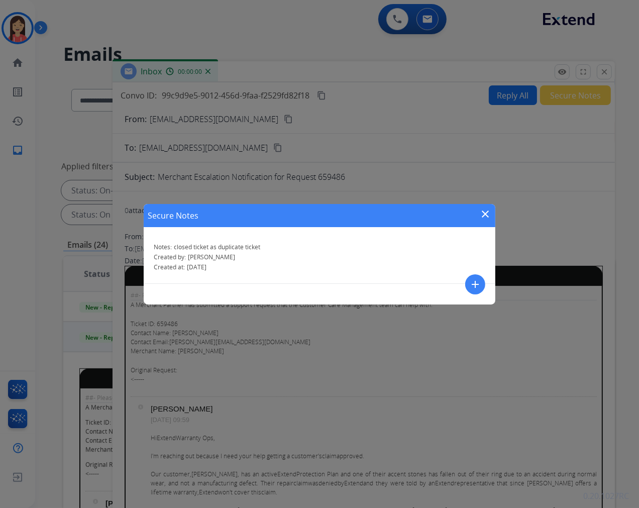
click at [483, 213] on mat-icon "close" at bounding box center [485, 214] width 12 height 12
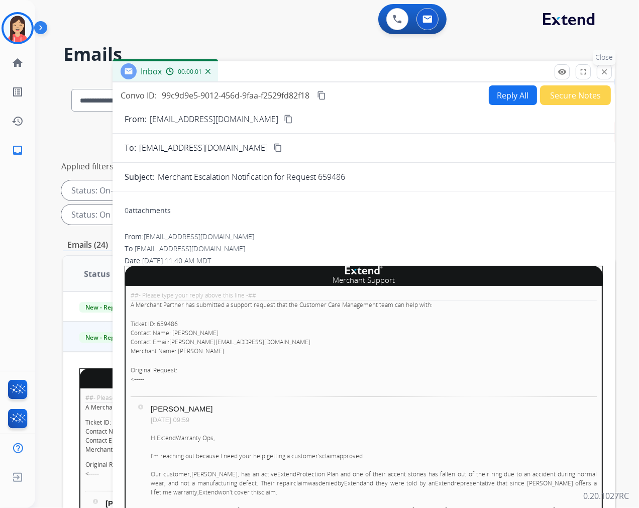
click at [604, 66] on button "close Close" at bounding box center [604, 71] width 15 height 15
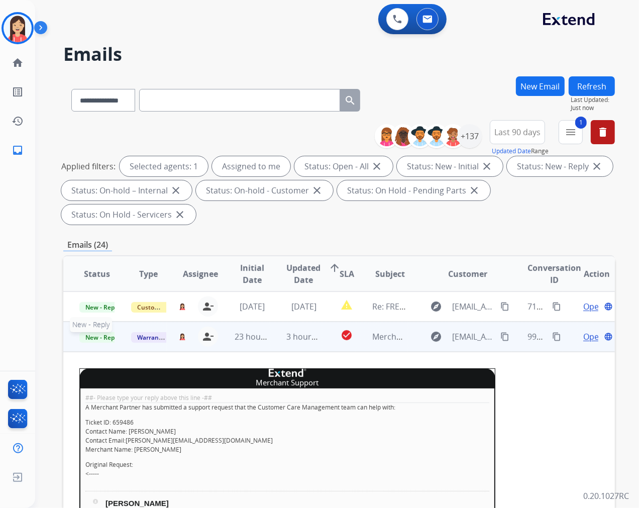
click at [103, 338] on span "New - Reply" at bounding box center [102, 337] width 46 height 11
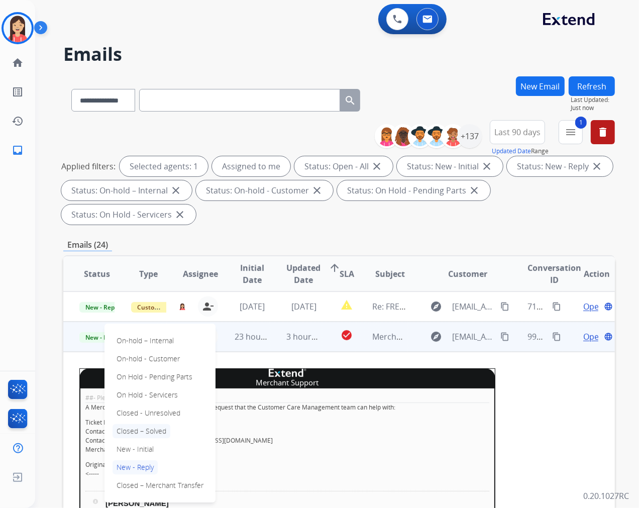
click at [136, 434] on p "Closed – Solved" at bounding box center [142, 431] width 58 height 14
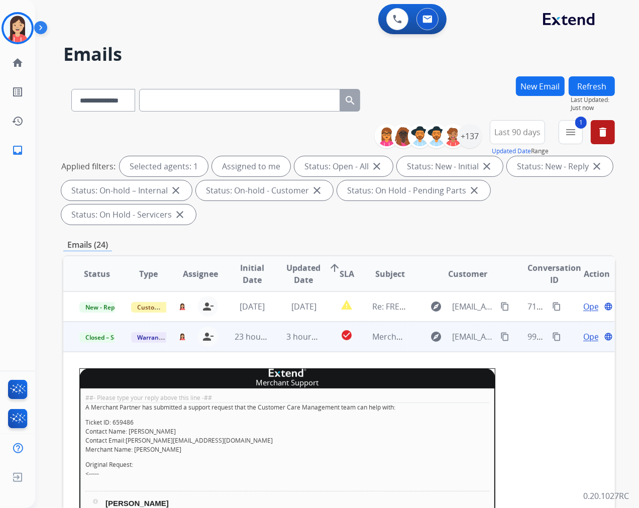
click at [275, 344] on td "3 hours ago" at bounding box center [296, 337] width 52 height 30
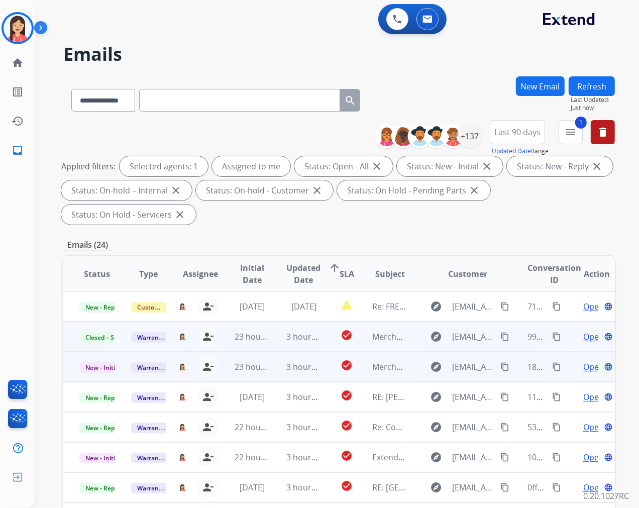
click at [277, 373] on td "3 hours ago" at bounding box center [296, 367] width 52 height 30
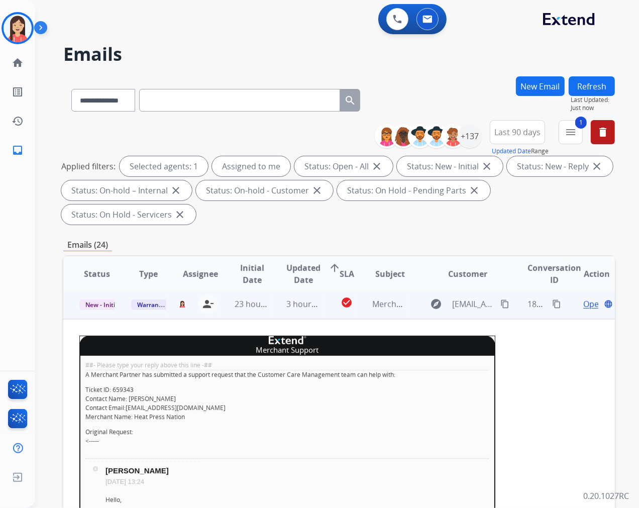
scroll to position [60, 0]
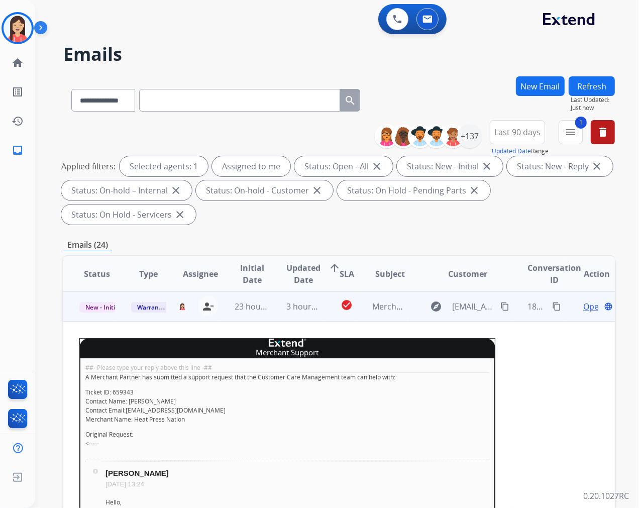
click at [583, 310] on span "Open" at bounding box center [593, 307] width 21 height 12
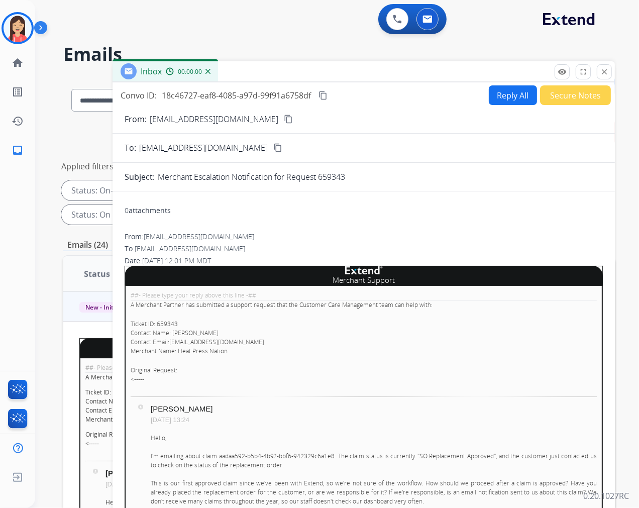
click at [558, 103] on button "Secure Notes" at bounding box center [575, 95] width 71 height 20
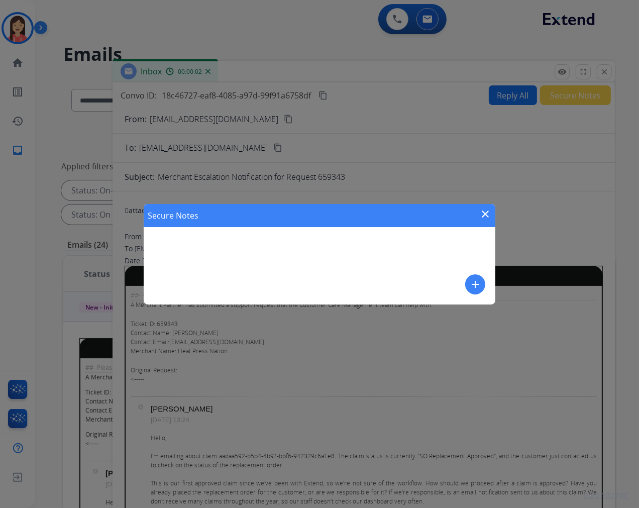
click at [478, 289] on mat-icon "add" at bounding box center [475, 284] width 12 height 12
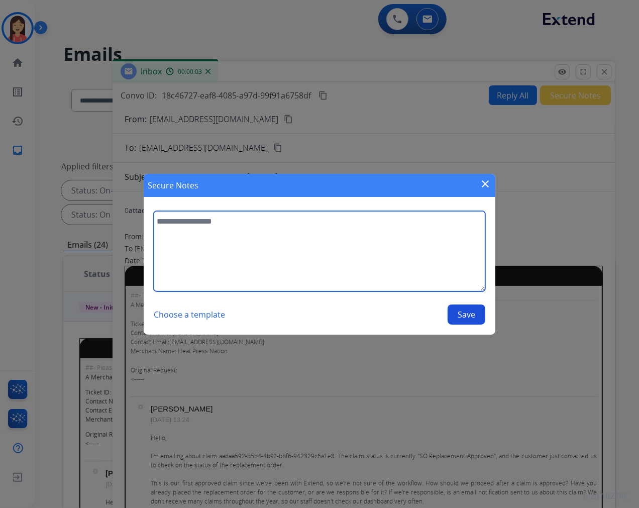
click at [363, 274] on textarea at bounding box center [320, 251] width 332 height 80
type textarea "**********"
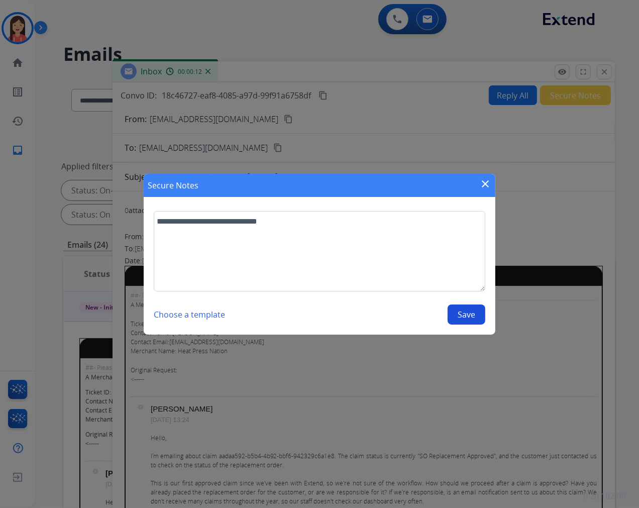
click at [469, 311] on button "Save" at bounding box center [467, 315] width 38 height 20
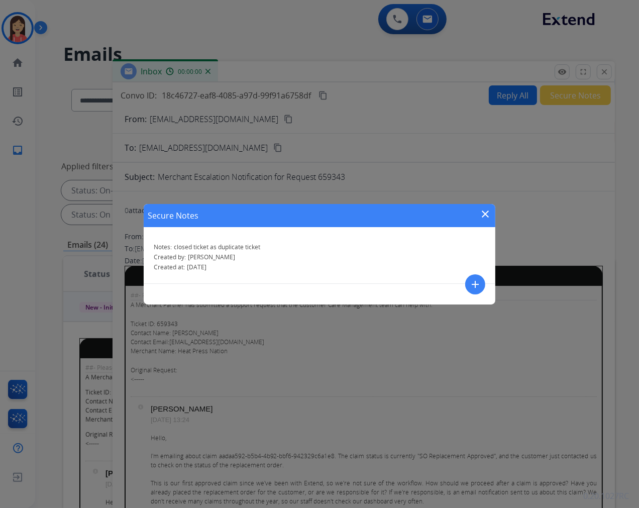
click at [485, 214] on mat-icon "close" at bounding box center [485, 214] width 12 height 12
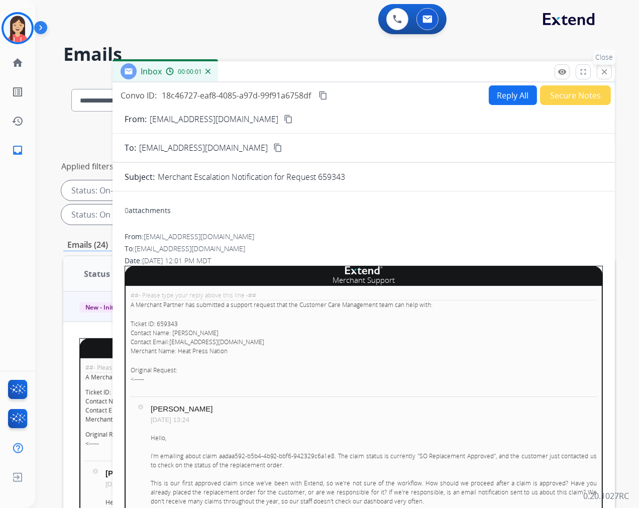
click at [605, 71] on mat-icon "close" at bounding box center [604, 71] width 9 height 9
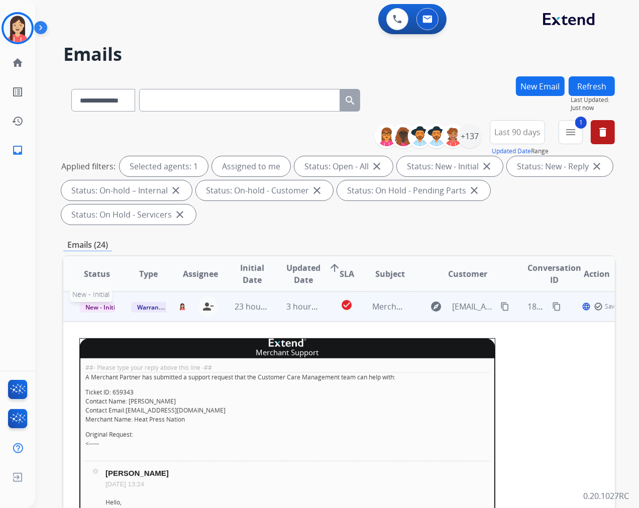
click at [94, 306] on span "New - Initial" at bounding box center [102, 307] width 47 height 11
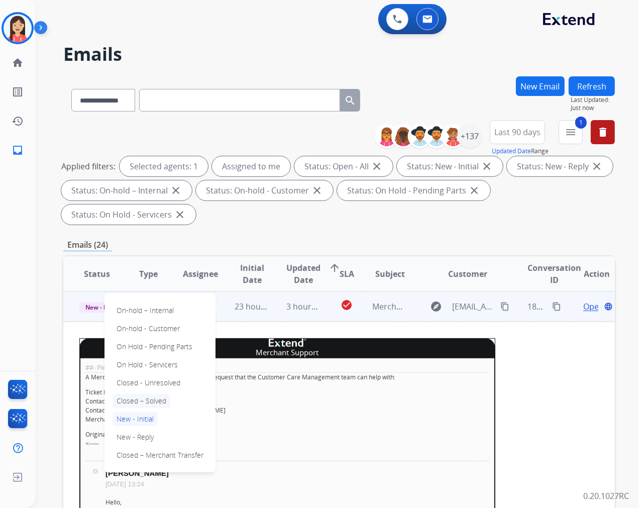
click at [158, 401] on p "Closed – Solved" at bounding box center [142, 401] width 58 height 14
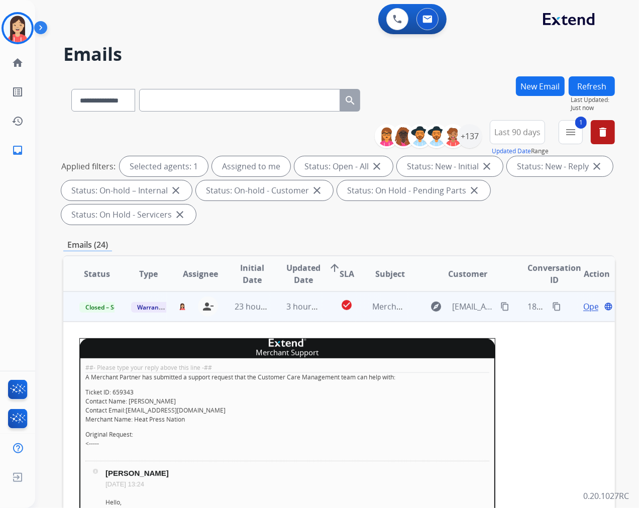
click at [270, 316] on td "3 hours ago" at bounding box center [296, 306] width 52 height 30
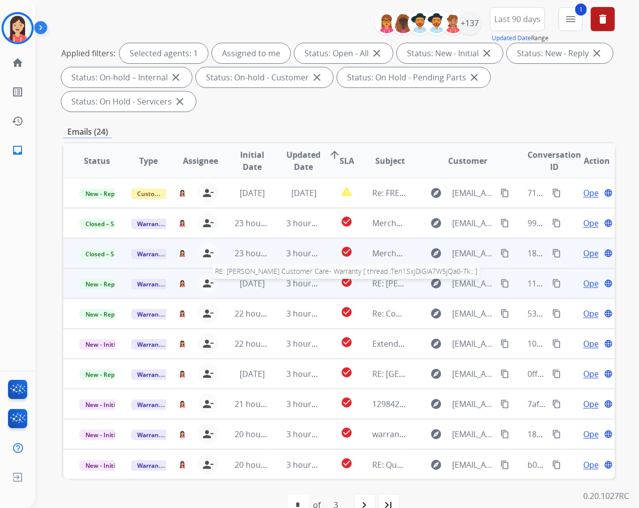
scroll to position [136, 0]
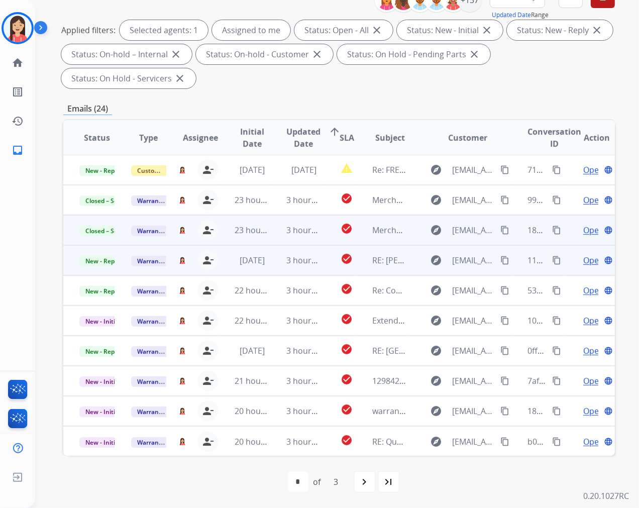
click at [280, 269] on td "3 hours ago" at bounding box center [296, 260] width 52 height 30
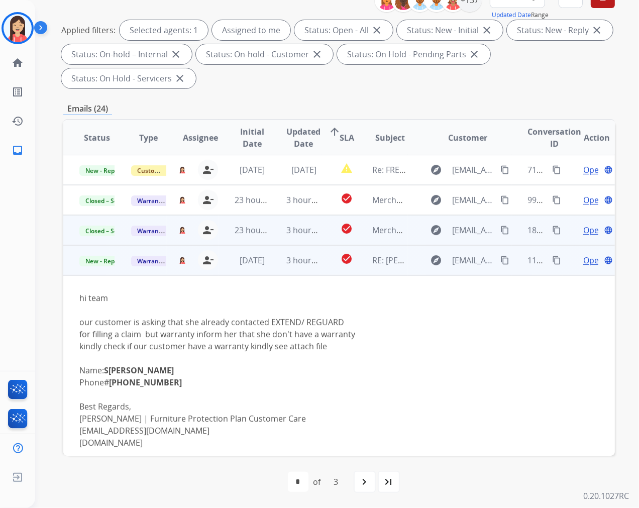
scroll to position [0, 0]
click at [583, 259] on span "Open" at bounding box center [593, 261] width 21 height 12
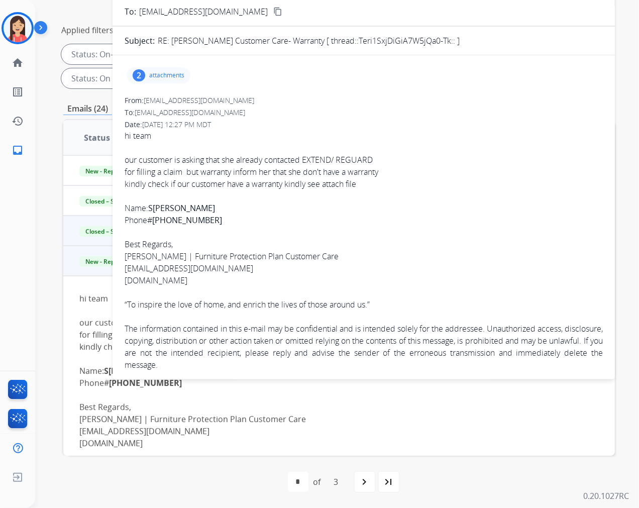
click at [162, 74] on p "attachments" at bounding box center [166, 75] width 35 height 8
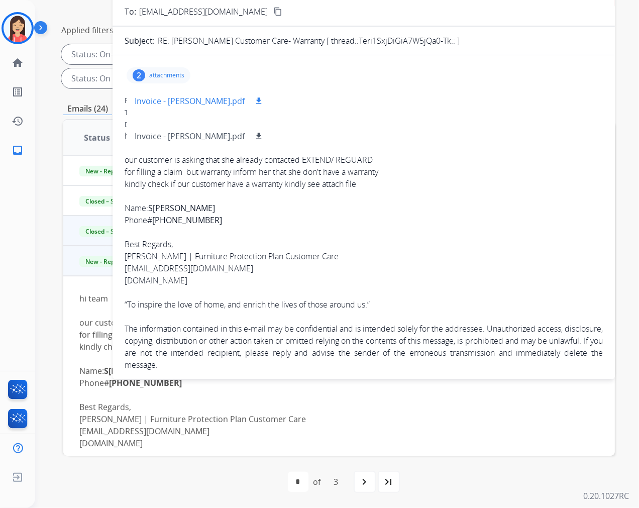
click at [254, 101] on mat-icon "download" at bounding box center [258, 100] width 9 height 9
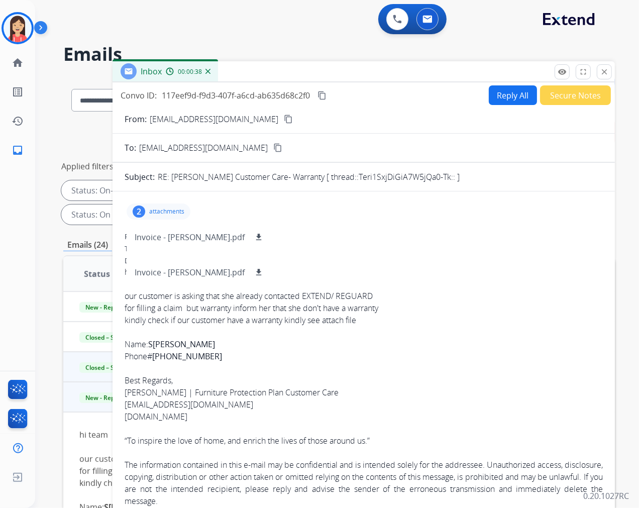
click at [564, 96] on button "Secure Notes" at bounding box center [575, 95] width 71 height 20
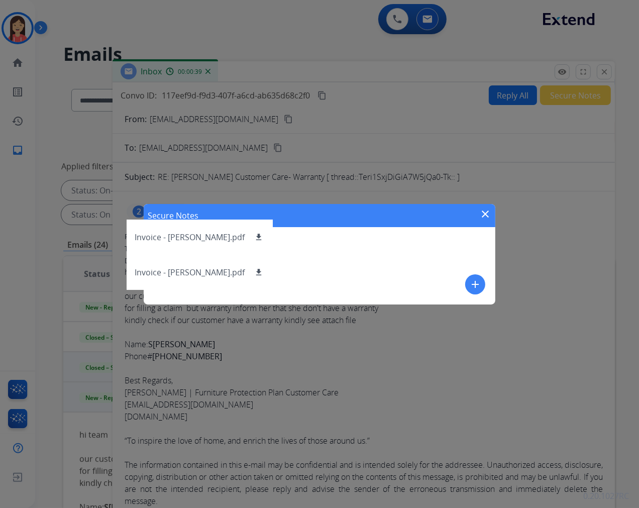
click at [474, 283] on mat-icon "add" at bounding box center [475, 284] width 12 height 12
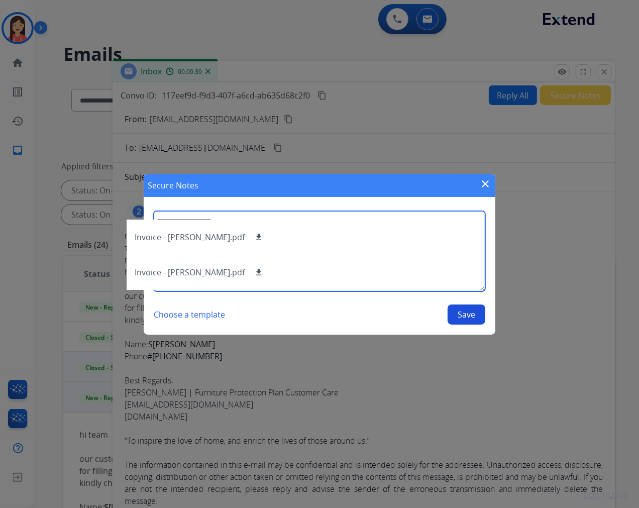
click at [397, 264] on textarea at bounding box center [320, 251] width 332 height 80
type textarea "**********"
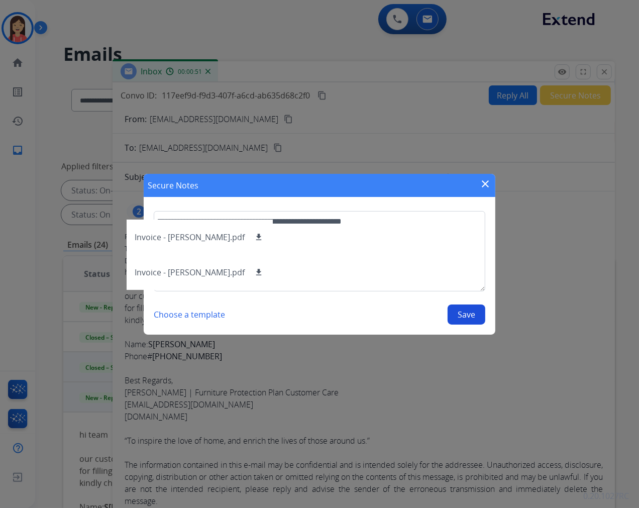
click at [467, 318] on button "Save" at bounding box center [467, 315] width 38 height 20
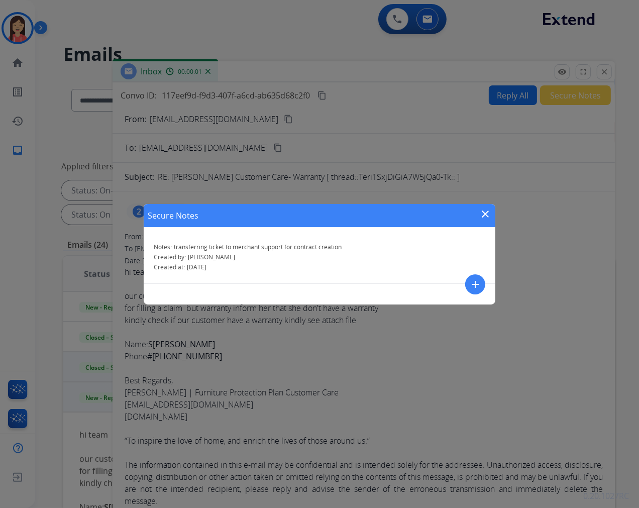
click at [486, 212] on mat-icon "close" at bounding box center [485, 214] width 12 height 12
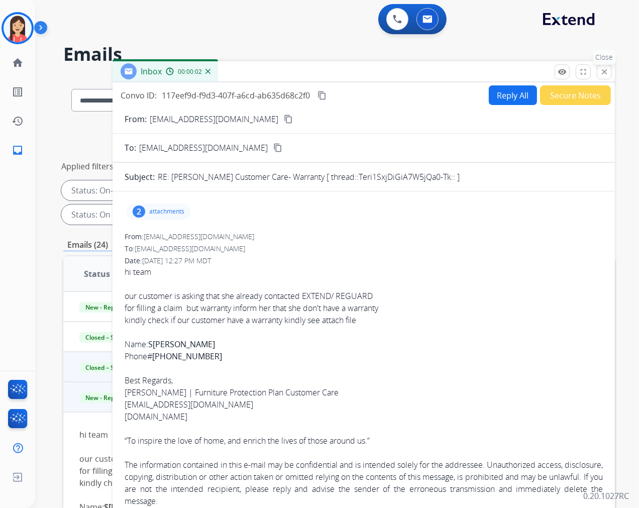
click at [606, 77] on button "close Close" at bounding box center [604, 71] width 15 height 15
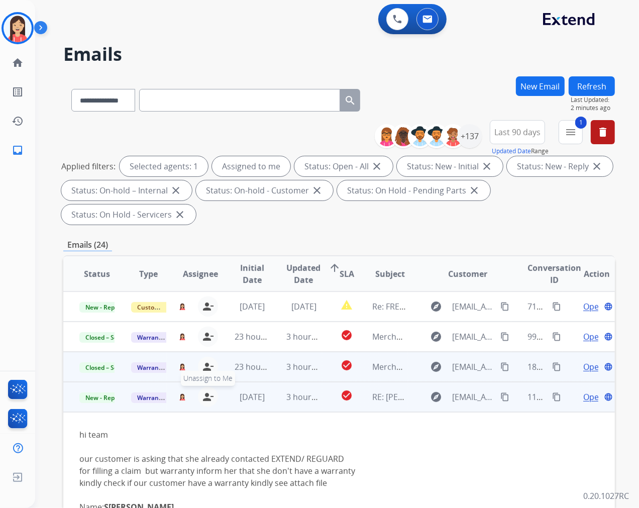
click at [202, 399] on mat-icon "person_remove" at bounding box center [208, 397] width 12 height 12
click at [151, 399] on span "Warranty Ops" at bounding box center [157, 397] width 52 height 11
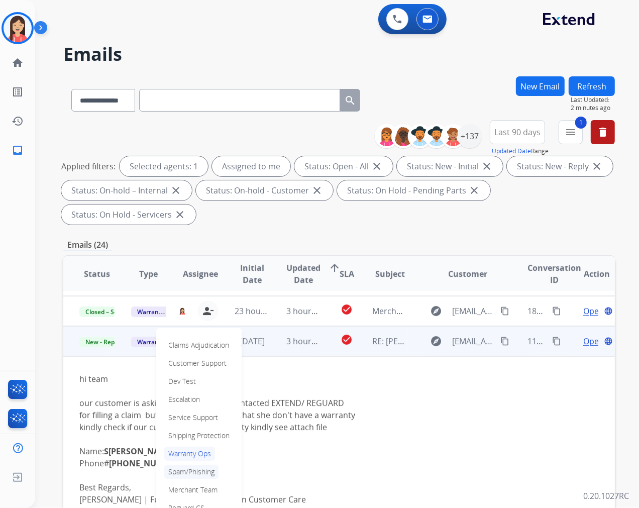
scroll to position [112, 0]
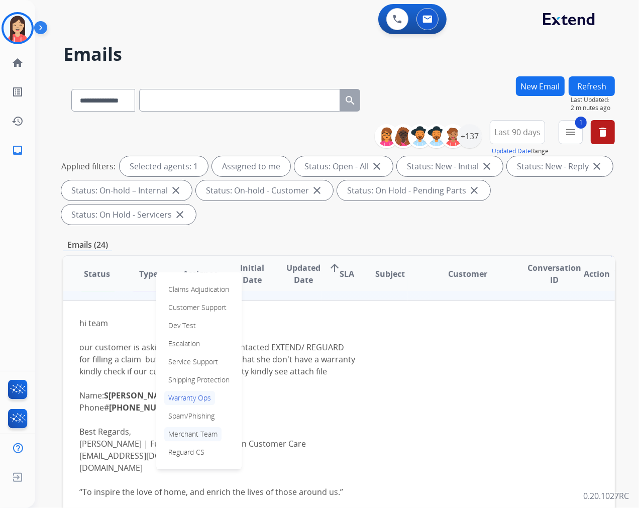
click at [198, 435] on p "Merchant Team" at bounding box center [192, 434] width 57 height 14
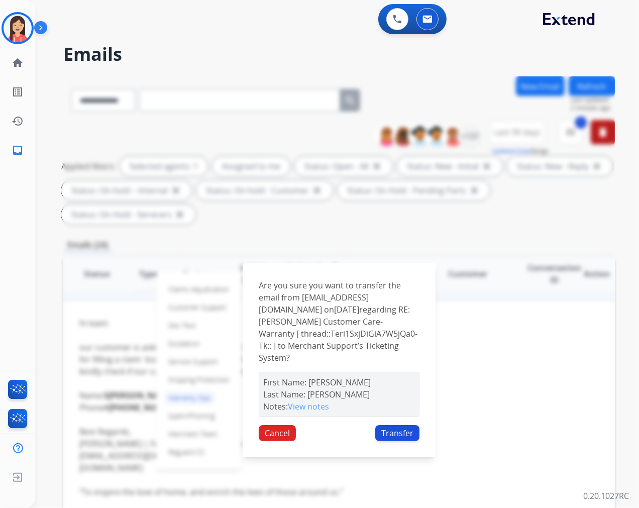
click at [410, 433] on button "Transfer" at bounding box center [397, 433] width 44 height 16
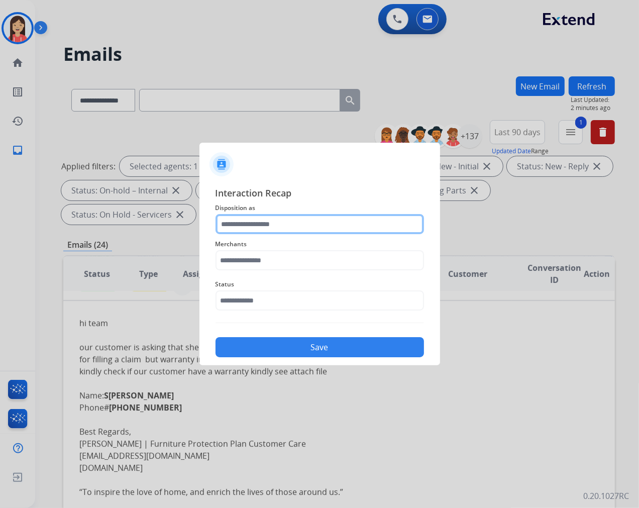
click at [298, 227] on input "text" at bounding box center [320, 224] width 209 height 20
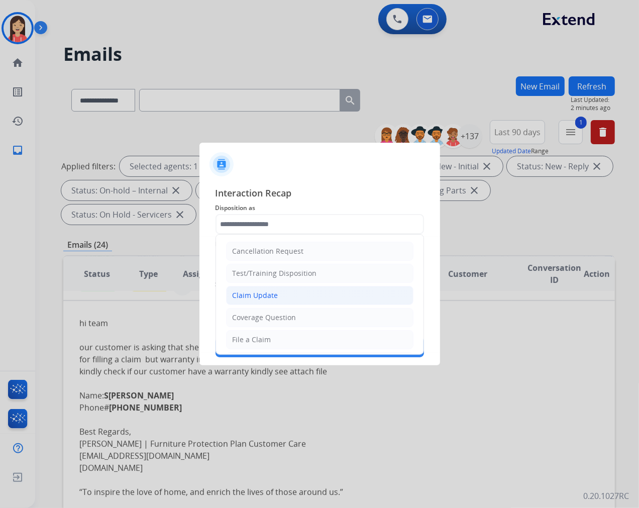
click at [294, 297] on li "Claim Update" at bounding box center [319, 295] width 187 height 19
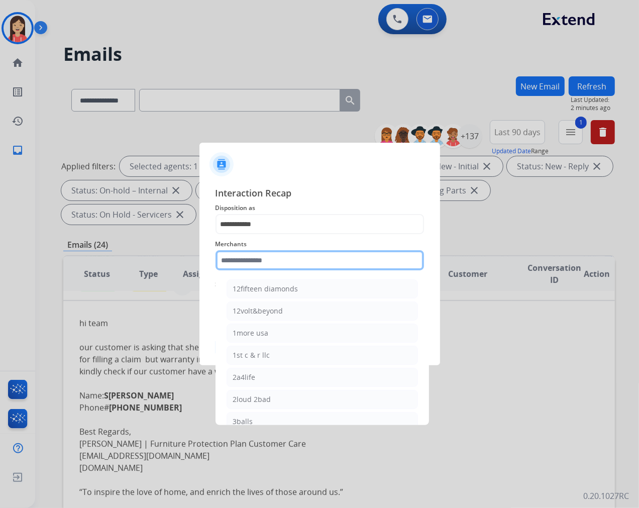
click at [294, 263] on input "text" at bounding box center [320, 260] width 209 height 20
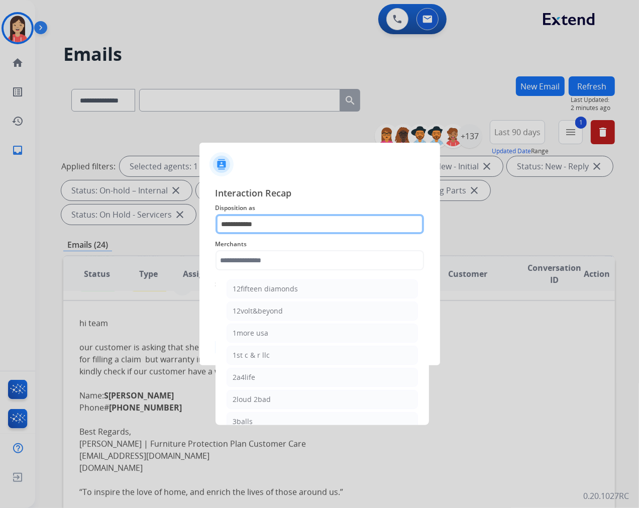
click at [276, 223] on input "**********" at bounding box center [320, 224] width 209 height 20
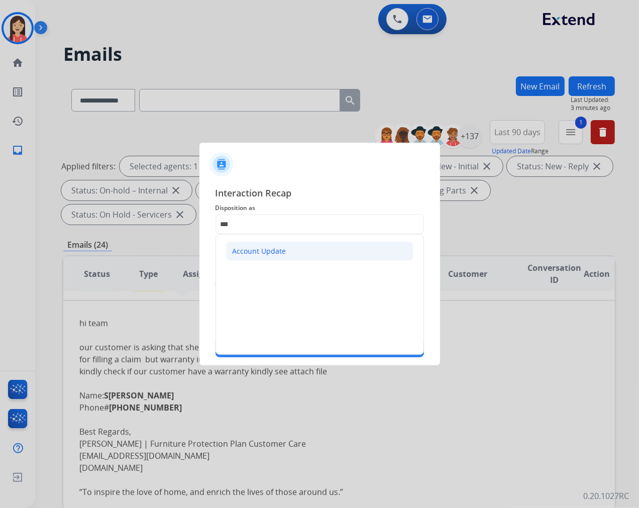
click at [259, 244] on li "Account Update" at bounding box center [319, 251] width 187 height 19
type input "**********"
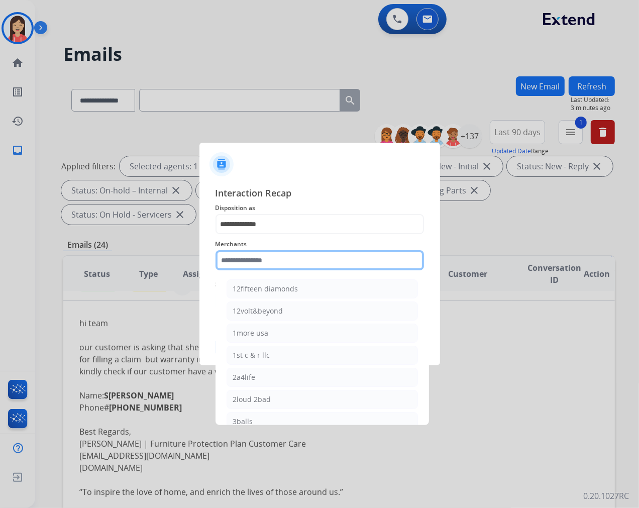
click at [253, 252] on input "text" at bounding box center [320, 260] width 209 height 20
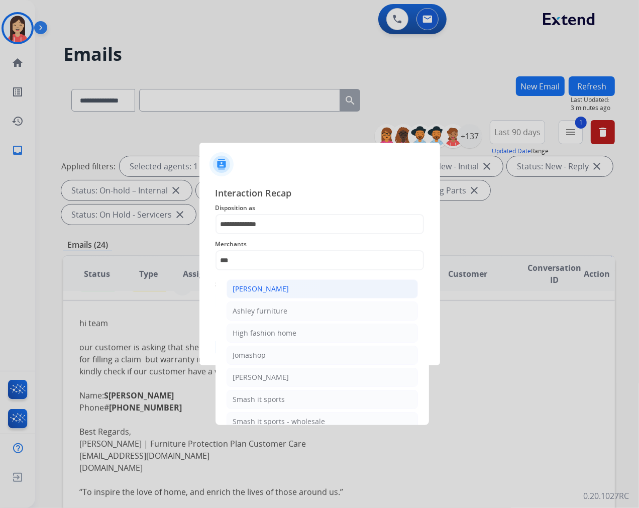
click at [277, 288] on div "[PERSON_NAME]" at bounding box center [261, 289] width 56 height 10
type input "**********"
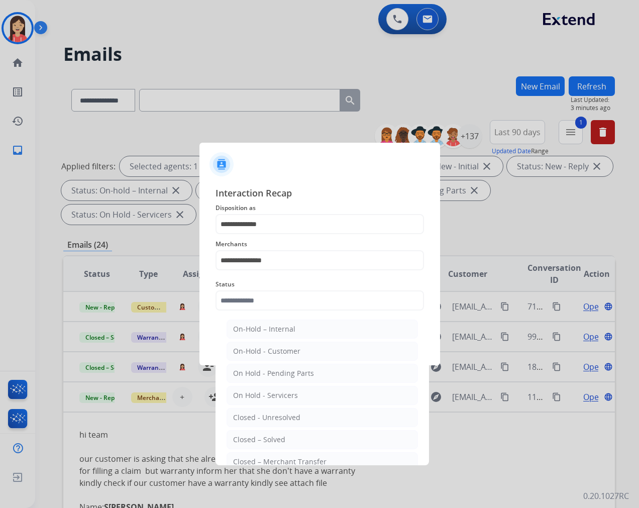
select select "**********"
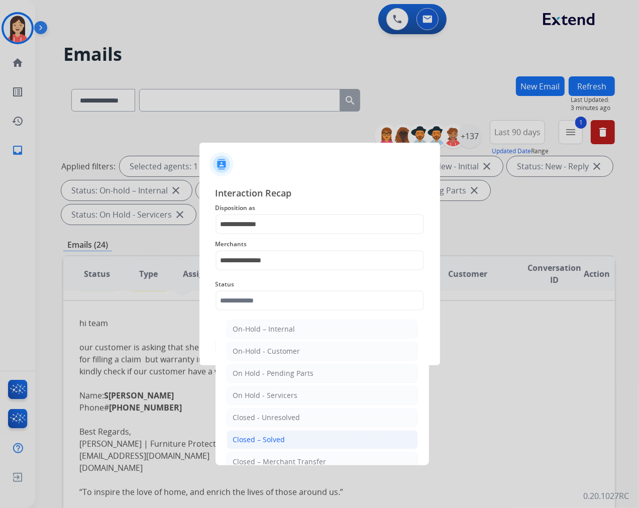
click at [298, 442] on li "Closed – Solved" at bounding box center [322, 439] width 191 height 19
type input "**********"
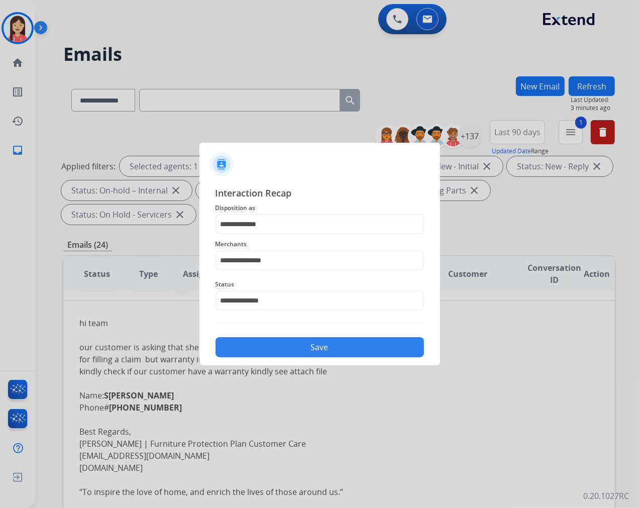
click at [309, 339] on button "Save" at bounding box center [320, 347] width 209 height 20
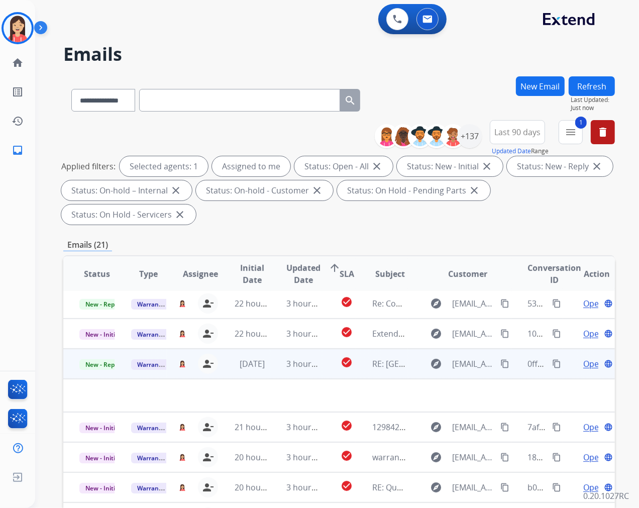
scroll to position [0, 0]
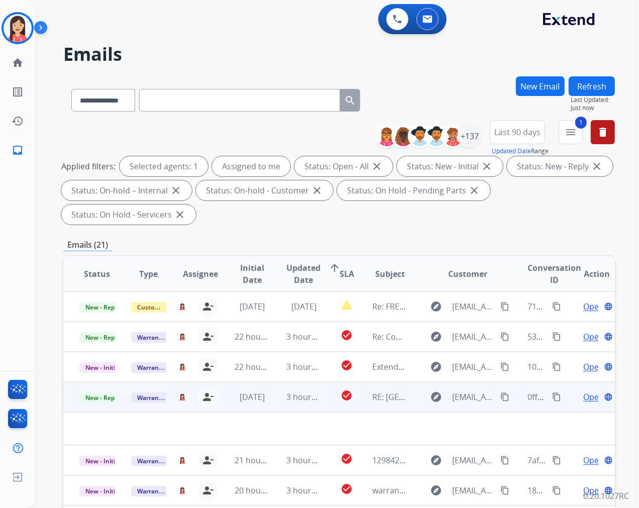
click at [273, 405] on td "3 hours ago" at bounding box center [296, 397] width 52 height 30
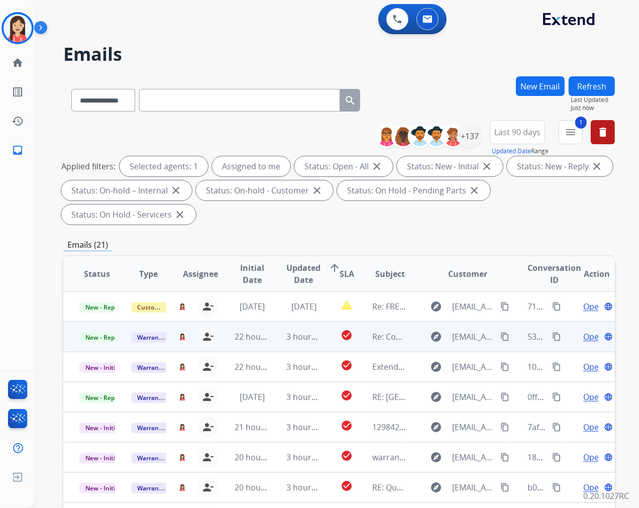
click at [270, 347] on td "3 hours ago" at bounding box center [296, 337] width 52 height 30
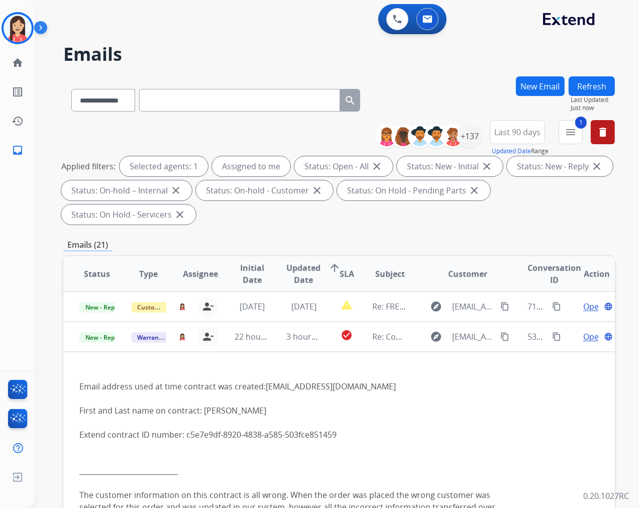
scroll to position [30, 0]
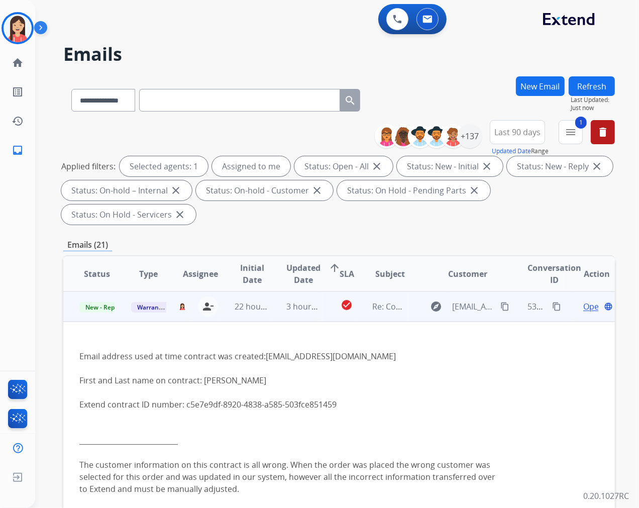
click at [583, 305] on span "Open" at bounding box center [593, 307] width 21 height 12
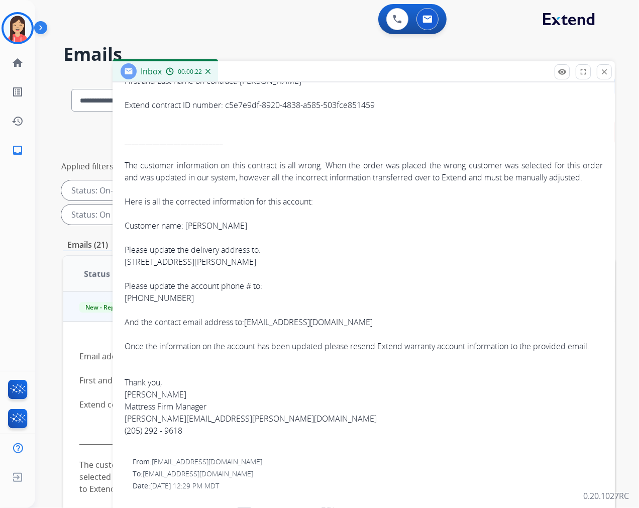
scroll to position [223, 0]
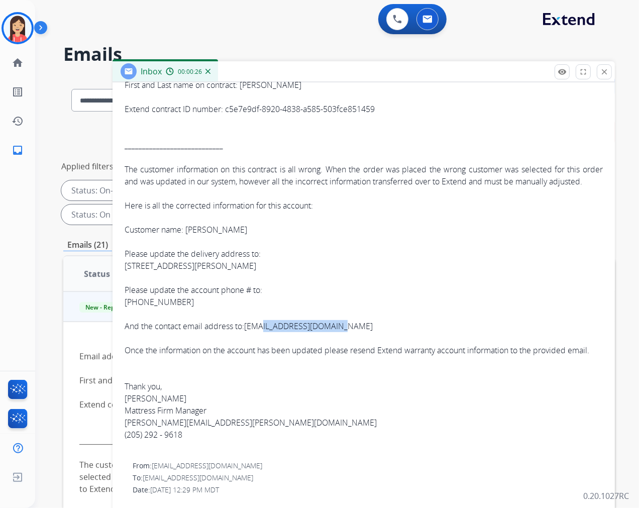
drag, startPoint x: 352, startPoint y: 338, endPoint x: 263, endPoint y: 334, distance: 89.5
click at [263, 332] on div "And the contact email address to: spacewheel005@gmail.com" at bounding box center [364, 326] width 478 height 12
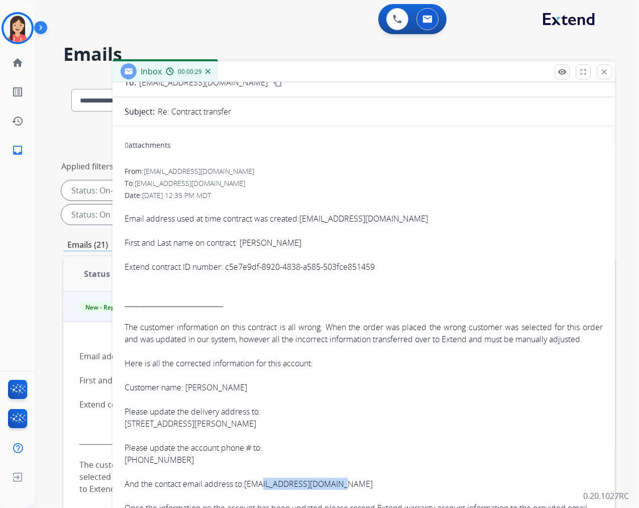
scroll to position [56, 0]
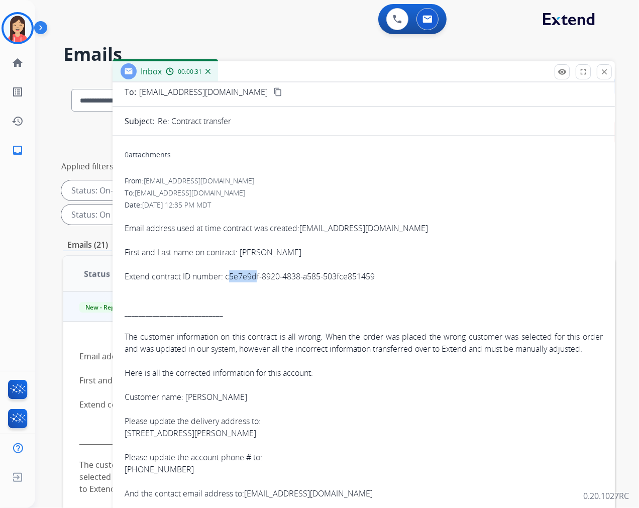
drag, startPoint x: 229, startPoint y: 275, endPoint x: 258, endPoint y: 275, distance: 29.1
click at [258, 275] on div "Extend contract ID number: c5e7e9df-8920-4838-a585-503fce851459" at bounding box center [364, 276] width 478 height 12
click at [252, 275] on div "Extend contract ID number: c5e7e9df-8920-4838-a585-503fce851459" at bounding box center [364, 276] width 478 height 12
click at [229, 277] on div "Extend contract ID number: c5e7e9df-8920-4838-a585-503fce851459" at bounding box center [364, 276] width 478 height 12
drag, startPoint x: 228, startPoint y: 278, endPoint x: 384, endPoint y: 281, distance: 156.3
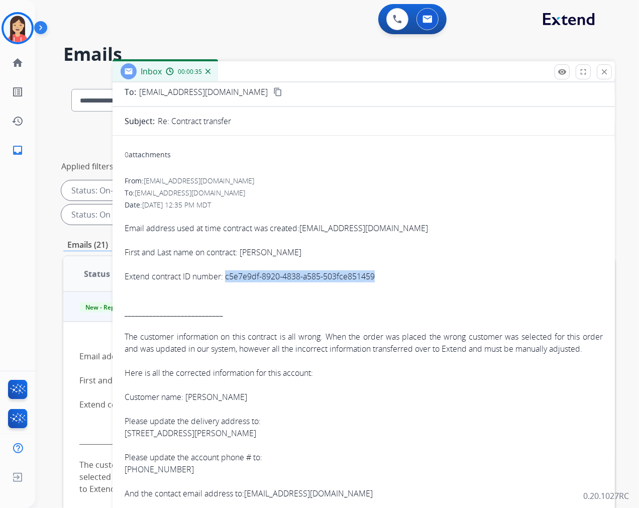
click at [384, 281] on div "Extend contract ID number: c5e7e9df-8920-4838-a585-503fce851459" at bounding box center [364, 276] width 478 height 12
copy div "c5e7e9df-8920-4838-a585-503fce851459"
click at [334, 355] on div "The customer information on this contract is all wrong. When the order was plac…" at bounding box center [364, 343] width 478 height 24
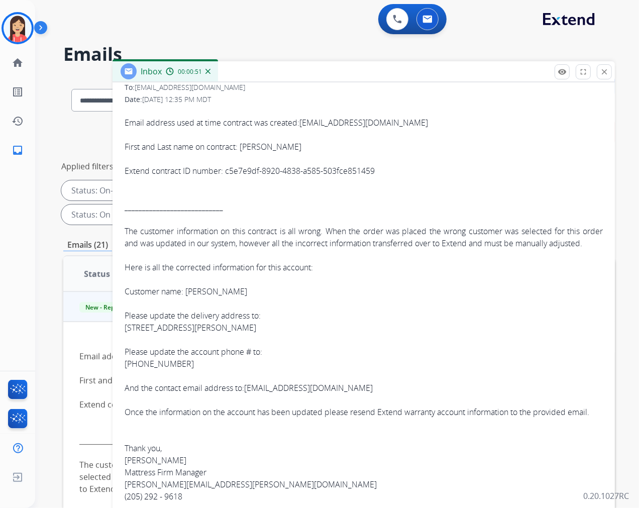
scroll to position [167, 0]
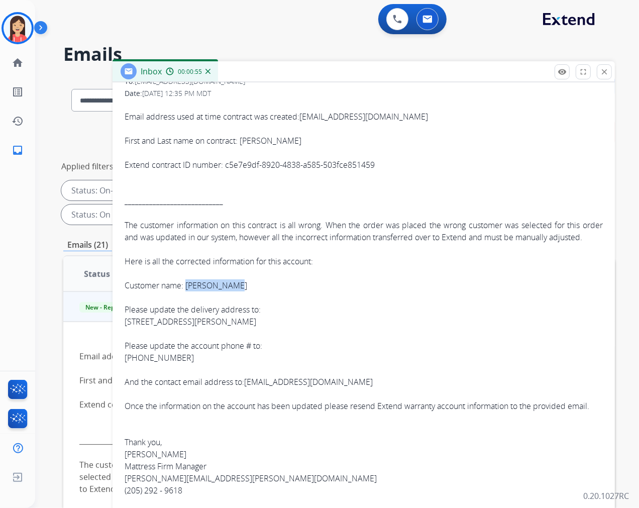
drag, startPoint x: 237, startPoint y: 295, endPoint x: 187, endPoint y: 299, distance: 50.0
click at [187, 291] on div "Customer name: Mason Turner" at bounding box center [364, 285] width 478 height 12
copy div "Mason Turner"
drag, startPoint x: 348, startPoint y: 392, endPoint x: 248, endPoint y: 388, distance: 100.1
click at [248, 388] on div "And the contact email address to: spacewheel005@gmail.com" at bounding box center [364, 382] width 478 height 12
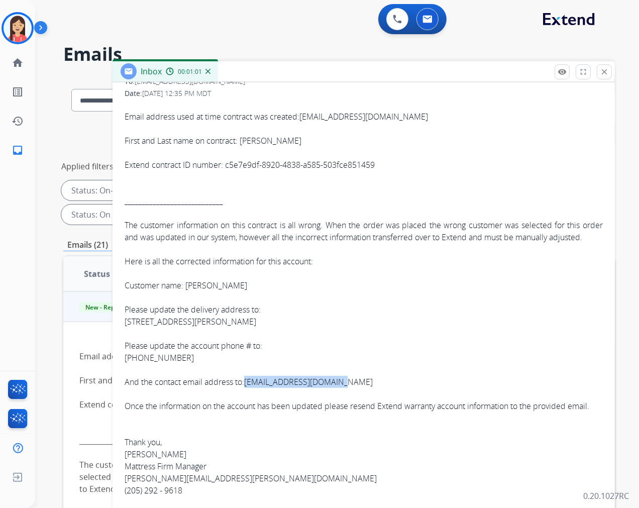
copy link "spacewheel005@gmail.com"
drag, startPoint x: 180, startPoint y: 367, endPoint x: 126, endPoint y: 372, distance: 54.5
click at [126, 364] on div "205-710-7541" at bounding box center [364, 358] width 478 height 12
copy div "205-710-7541"
click at [172, 328] on div "11577 Ben Clements Rd, Northport, AL, 35475" at bounding box center [364, 322] width 478 height 12
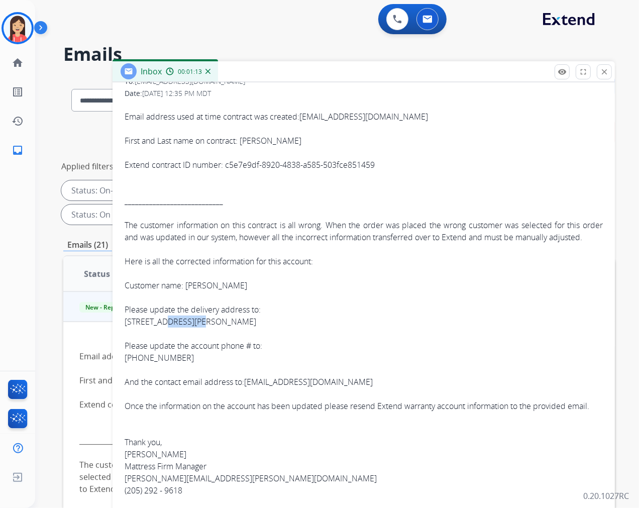
click at [172, 328] on div "11577 Ben Clements Rd, Northport, AL, 35475" at bounding box center [364, 322] width 478 height 12
copy div "11577 Ben Clements Rd, Northport, AL, 35475"
click at [404, 316] on div "Please update the delivery address to:" at bounding box center [364, 310] width 478 height 12
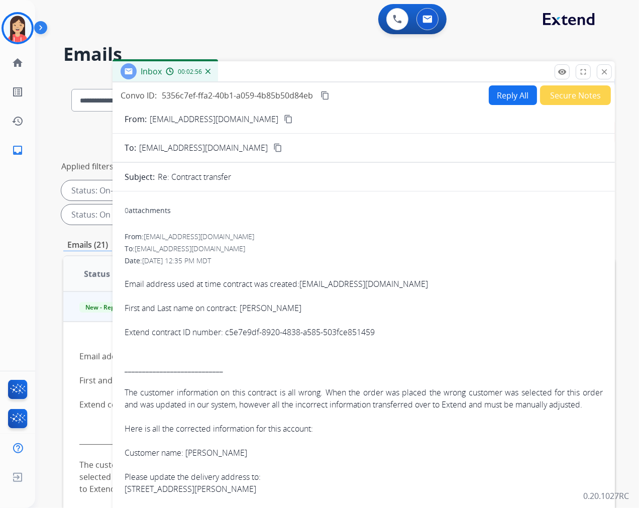
click at [493, 96] on button "Reply All" at bounding box center [513, 95] width 48 height 20
select select "**********"
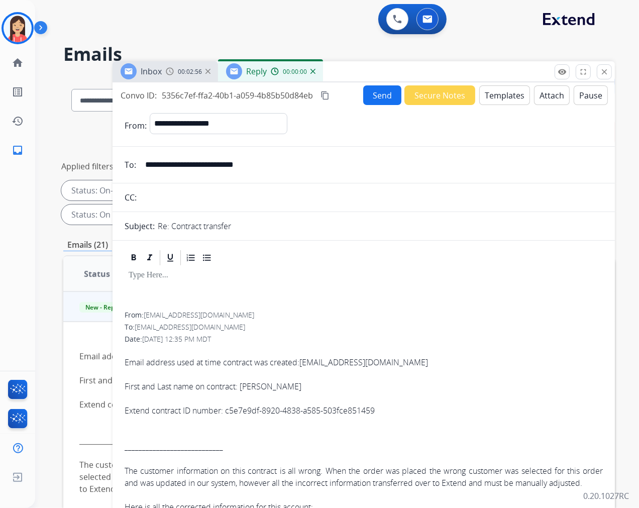
click at [494, 96] on button "Templates" at bounding box center [504, 95] width 51 height 20
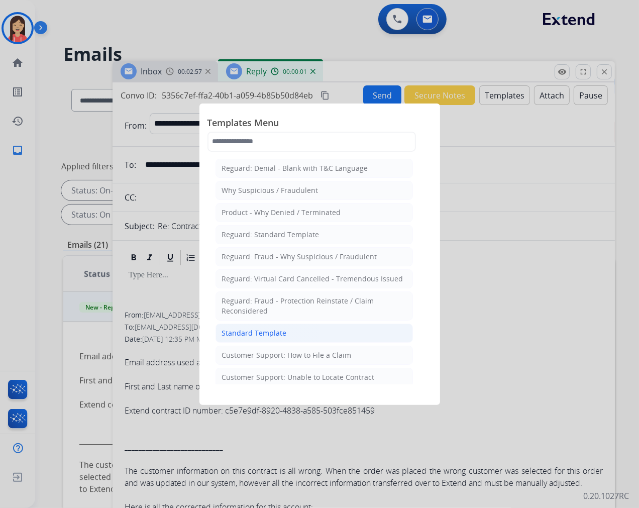
click at [235, 334] on div "Standard Template" at bounding box center [254, 333] width 65 height 10
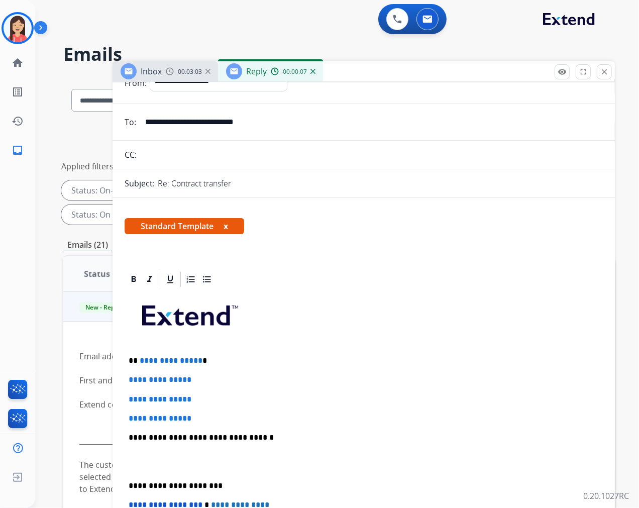
scroll to position [56, 0]
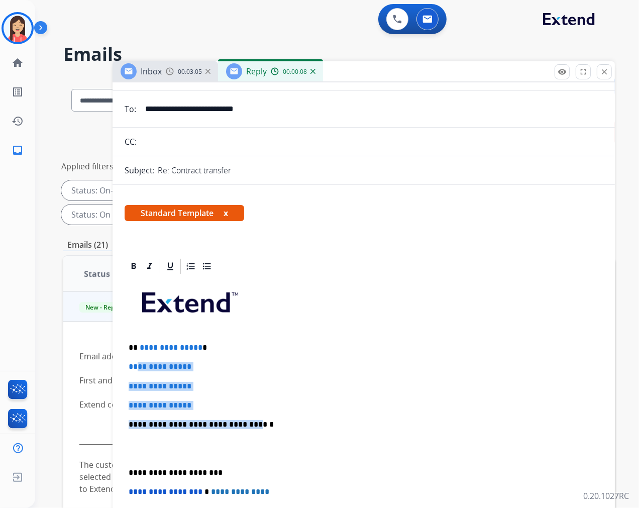
drag, startPoint x: 138, startPoint y: 352, endPoint x: 242, endPoint y: 409, distance: 118.8
click at [242, 409] on div "**********" at bounding box center [364, 448] width 478 height 346
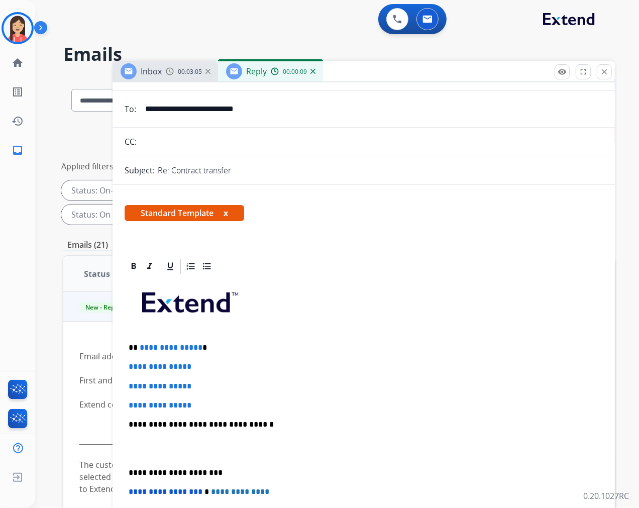
click at [285, 425] on p "**********" at bounding box center [360, 424] width 462 height 9
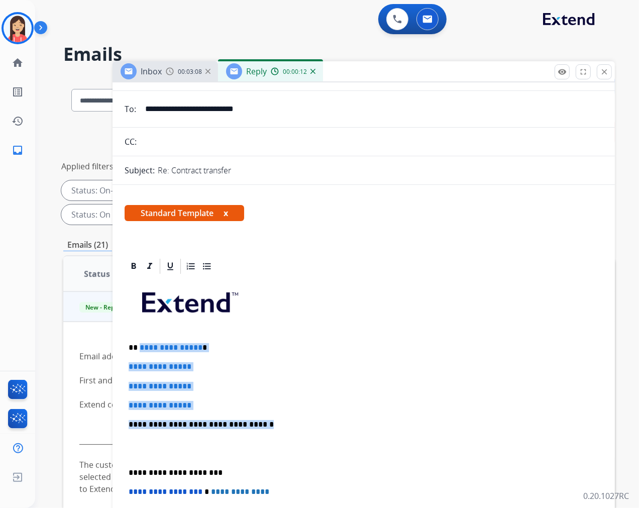
drag, startPoint x: 253, startPoint y: 420, endPoint x: 138, endPoint y: 339, distance: 140.4
click at [138, 339] on div "**********" at bounding box center [364, 448] width 478 height 346
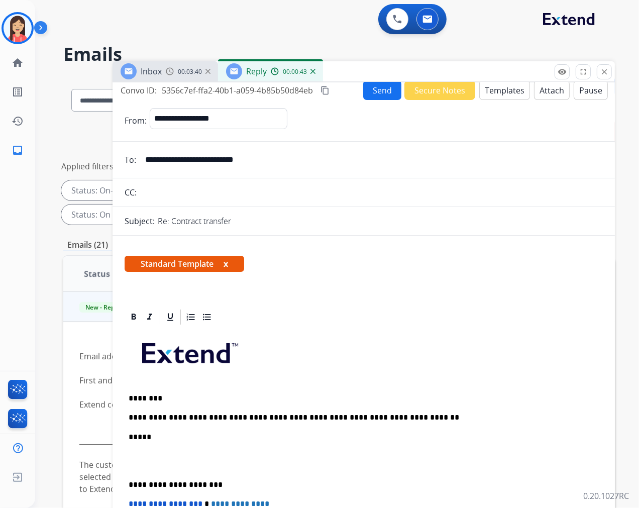
scroll to position [0, 0]
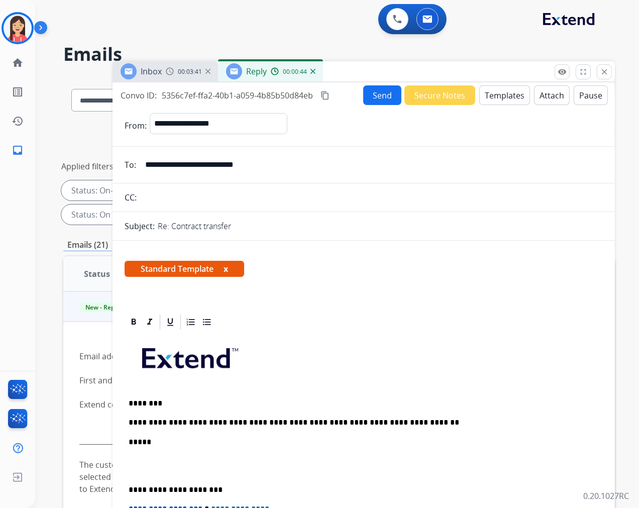
click at [370, 93] on button "Send" at bounding box center [382, 95] width 38 height 20
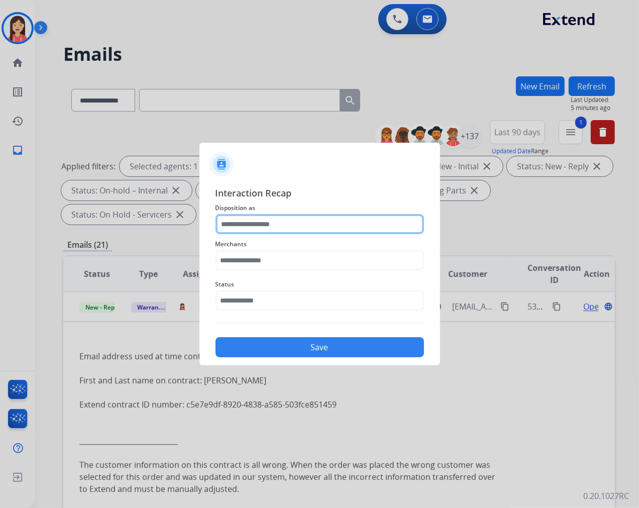
drag, startPoint x: 272, startPoint y: 212, endPoint x: 270, endPoint y: 224, distance: 12.2
click at [270, 224] on input "text" at bounding box center [320, 224] width 209 height 20
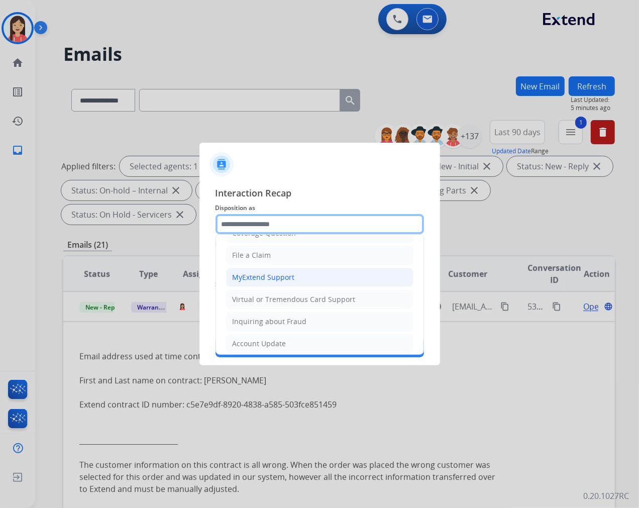
scroll to position [157, 0]
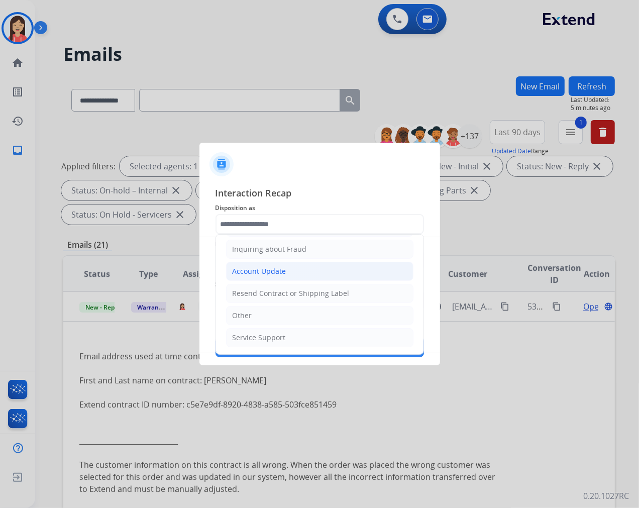
click at [261, 273] on div "Account Update" at bounding box center [260, 271] width 54 height 10
type input "**********"
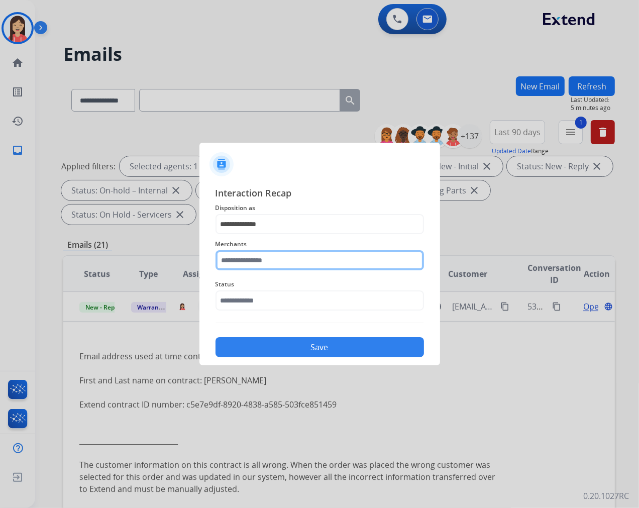
click at [270, 252] on input "text" at bounding box center [320, 260] width 209 height 20
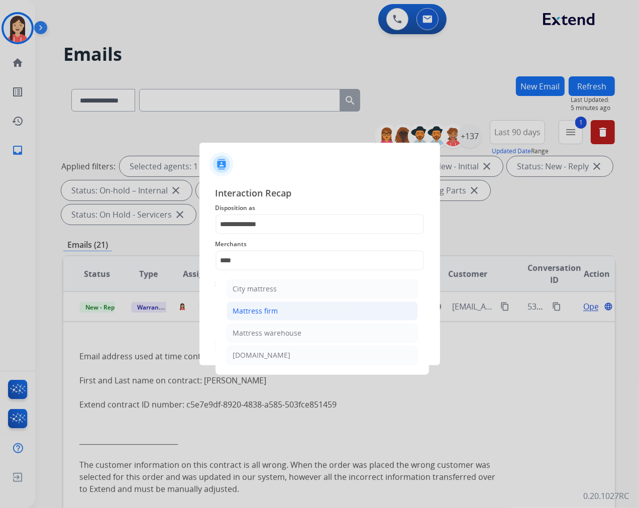
click at [273, 305] on li "Mattress firm" at bounding box center [322, 311] width 191 height 19
type input "**********"
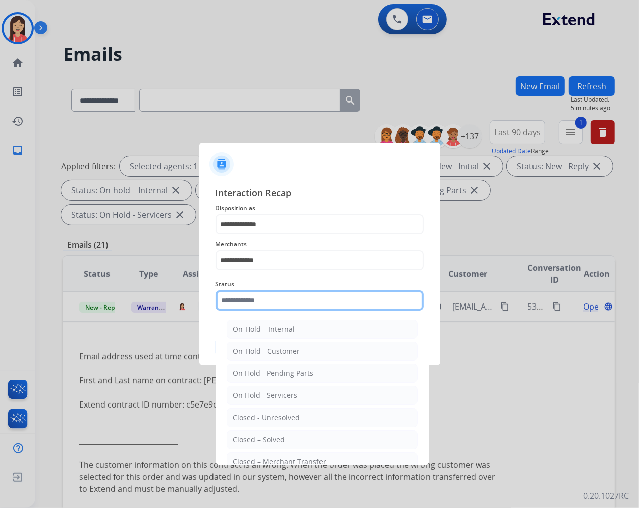
click at [273, 305] on input "text" at bounding box center [320, 300] width 209 height 20
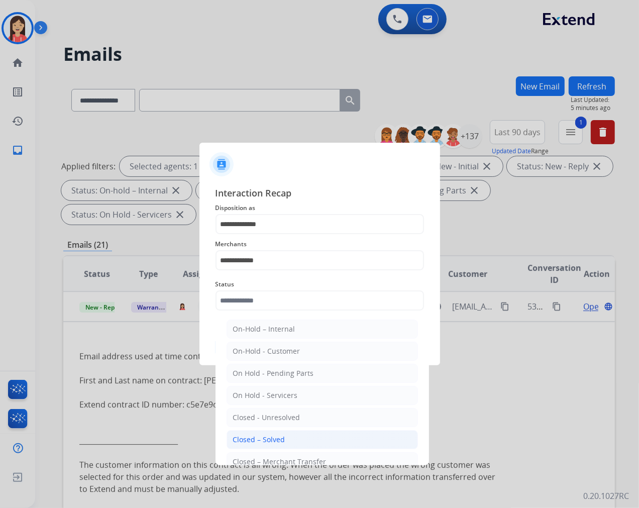
click at [282, 434] on li "Closed – Solved" at bounding box center [322, 439] width 191 height 19
type input "**********"
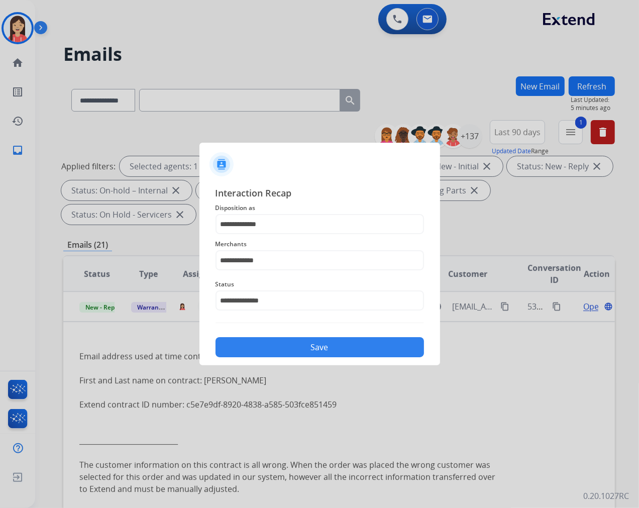
click at [361, 347] on button "Save" at bounding box center [320, 347] width 209 height 20
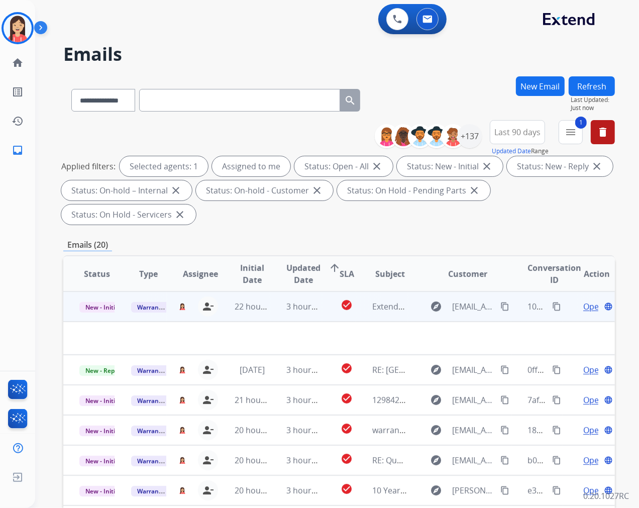
click at [275, 314] on td "3 hours ago" at bounding box center [296, 306] width 52 height 30
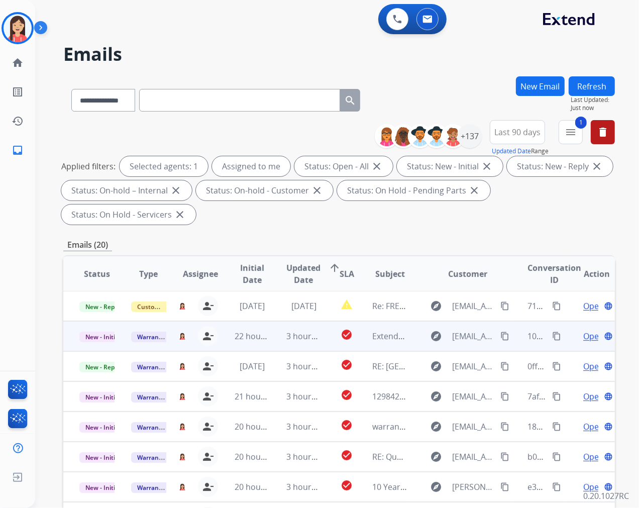
click at [270, 344] on td "3 hours ago" at bounding box center [296, 336] width 52 height 30
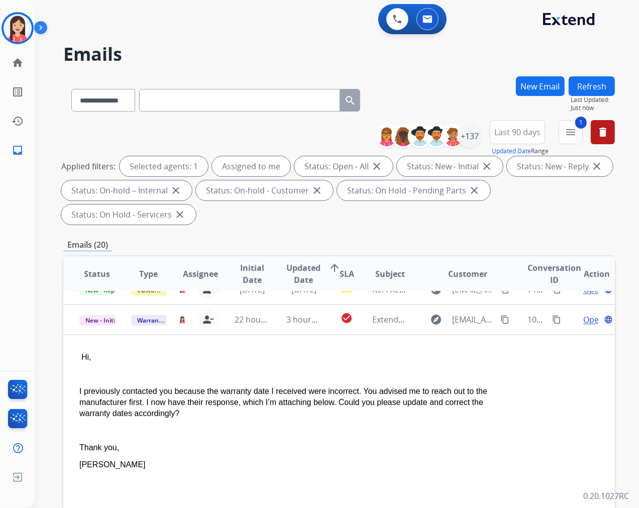
scroll to position [0, 0]
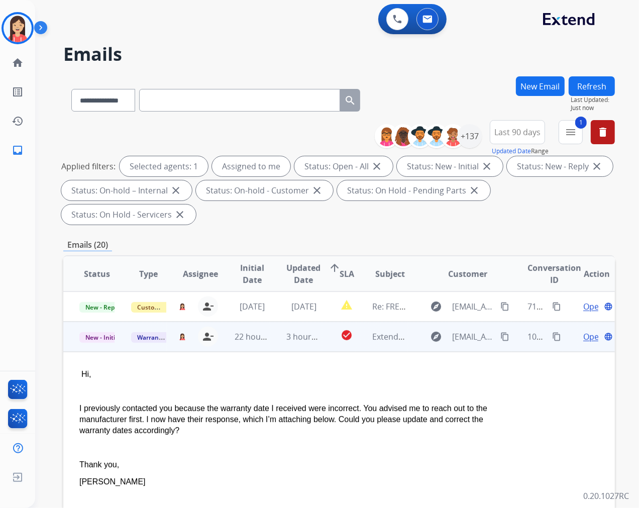
click at [583, 334] on span "Open" at bounding box center [593, 337] width 21 height 12
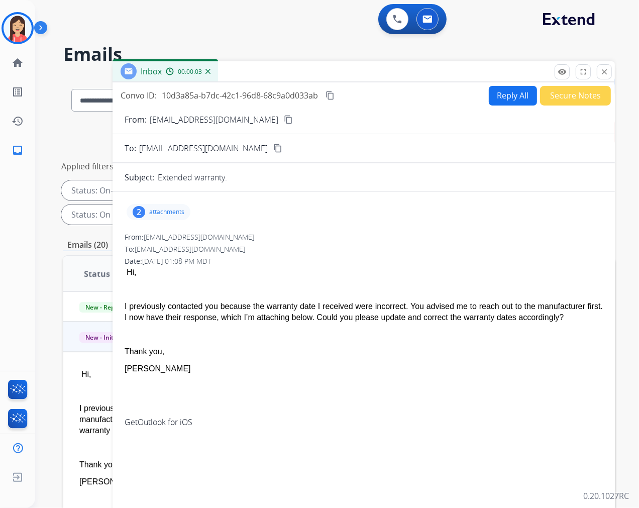
click at [284, 118] on mat-icon "content_copy" at bounding box center [288, 119] width 9 height 9
click at [178, 208] on p "attachments" at bounding box center [166, 212] width 35 height 8
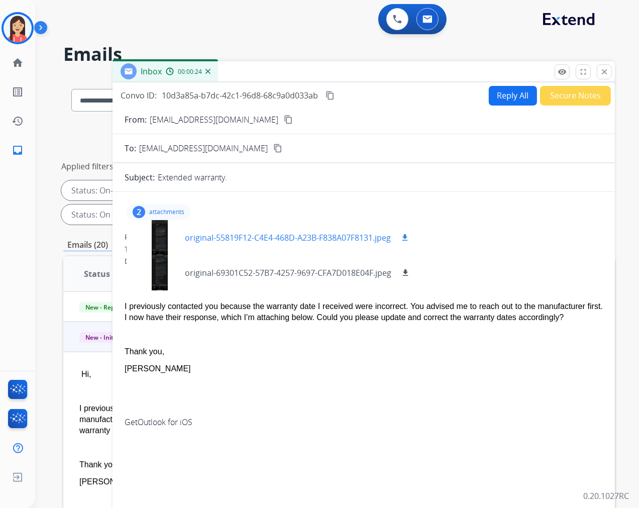
click at [278, 237] on p "original-55819F12-C4E4-468D-A23B-F838A07F8131.jpeg" at bounding box center [288, 238] width 206 height 12
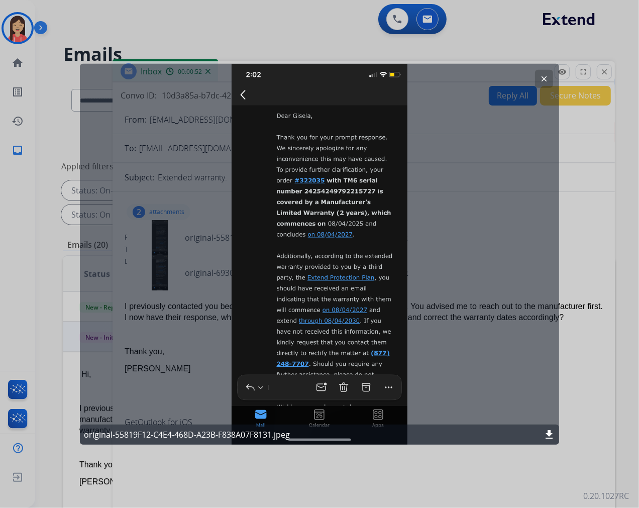
click at [413, 220] on div "clear original-55819F12-C4E4-468D-A23B-F838A07F8131.jpeg download" at bounding box center [319, 253] width 479 height 381
click at [542, 79] on mat-icon "clear" at bounding box center [544, 78] width 9 height 9
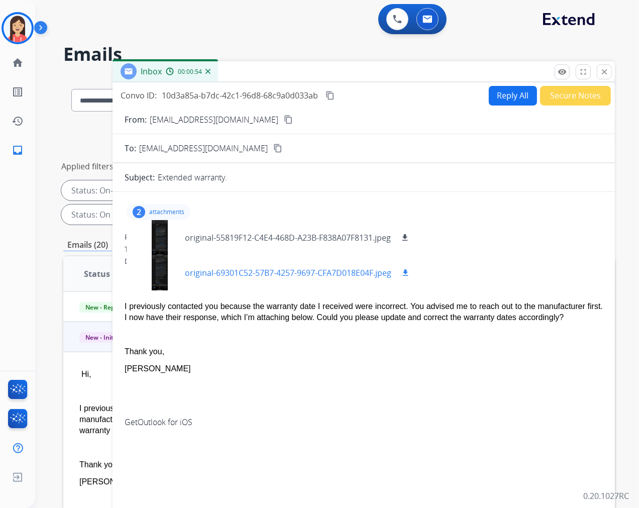
click at [226, 270] on p "original-69301C52-57B7-4257-9697-CFA7D018E04F.jpeg" at bounding box center [288, 273] width 207 height 12
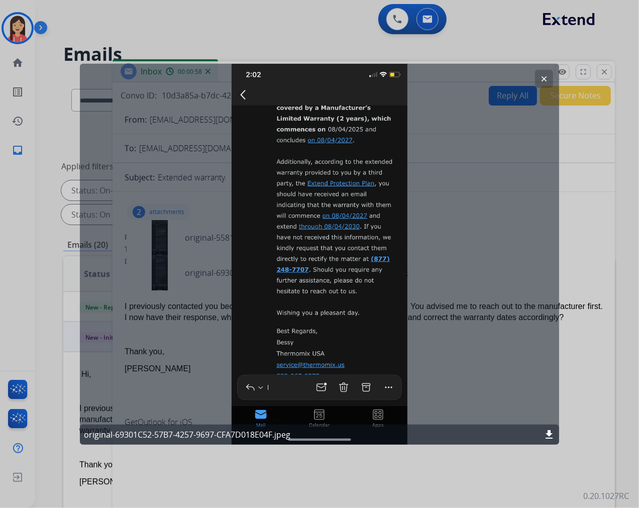
click at [539, 79] on button "clear" at bounding box center [544, 78] width 18 height 18
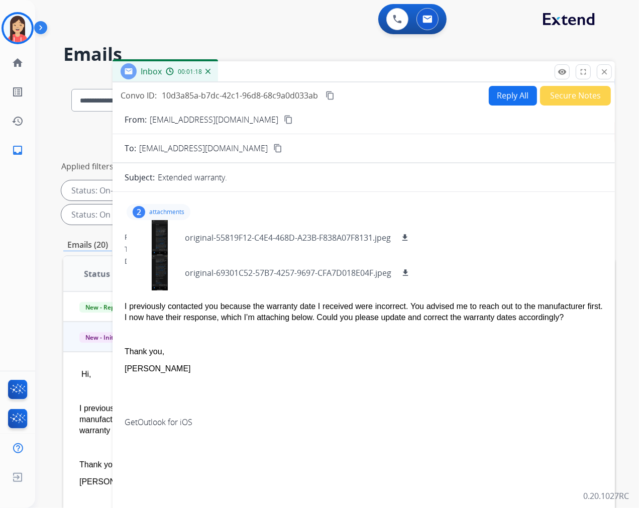
drag, startPoint x: 300, startPoint y: 343, endPoint x: 309, endPoint y: 339, distance: 9.4
click at [300, 346] on p "Thank you," at bounding box center [364, 351] width 478 height 11
click at [514, 88] on button "Reply All" at bounding box center [513, 96] width 48 height 20
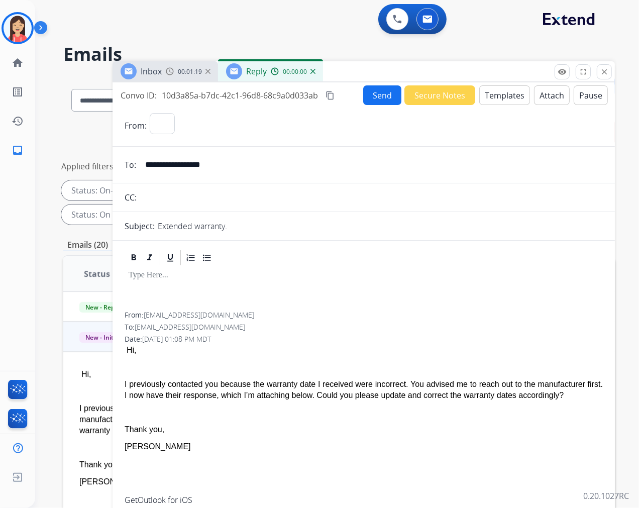
select select "**********"
click at [418, 147] on form "**********" at bounding box center [364, 313] width 503 height 417
click at [516, 93] on button "Templates" at bounding box center [504, 95] width 51 height 20
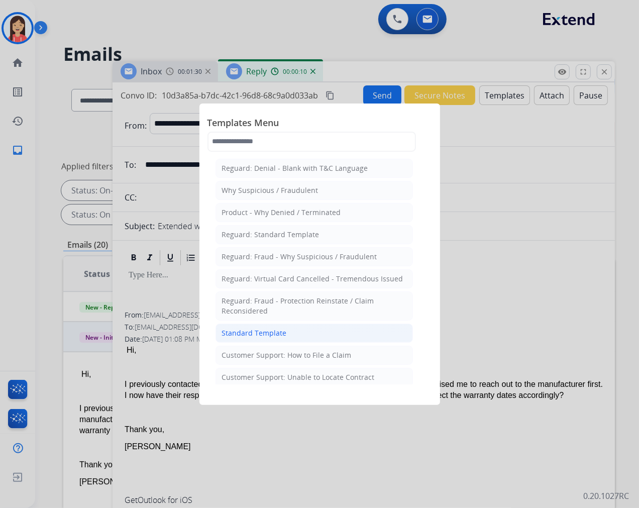
click at [228, 330] on div "Standard Template" at bounding box center [254, 333] width 65 height 10
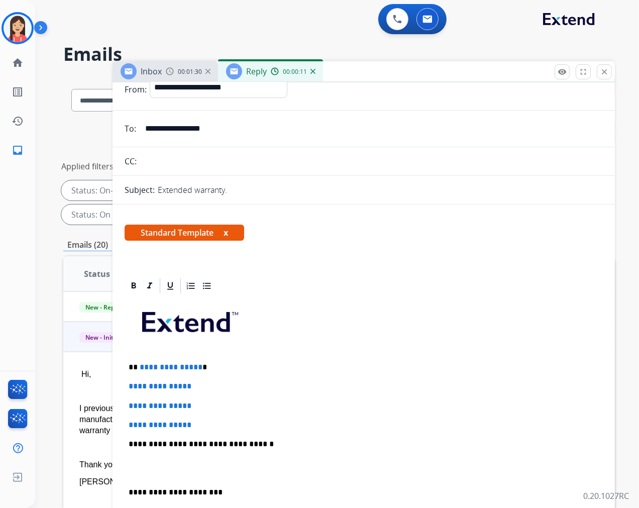
scroll to position [56, 0]
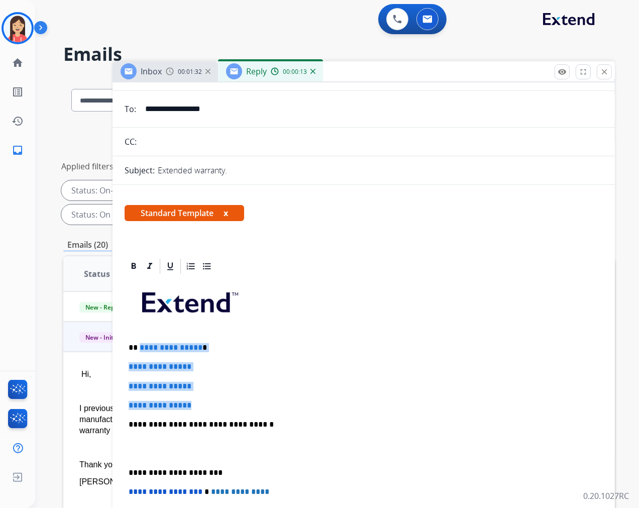
drag, startPoint x: 138, startPoint y: 347, endPoint x: 242, endPoint y: 394, distance: 114.2
click at [242, 394] on div "**********" at bounding box center [364, 448] width 478 height 346
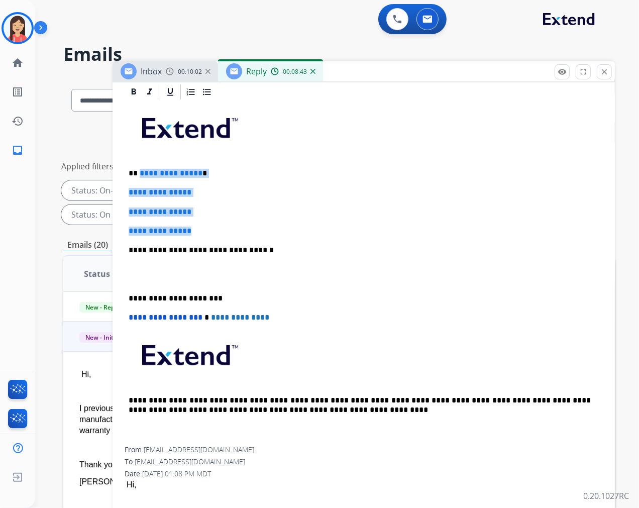
scroll to position [199, 0]
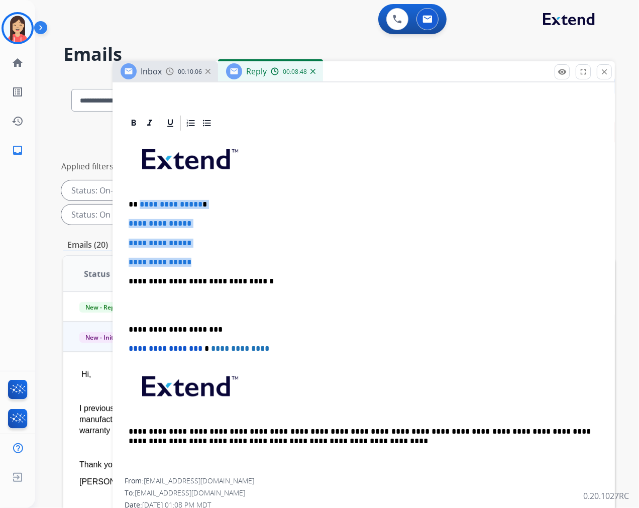
click at [206, 262] on p "**********" at bounding box center [364, 262] width 470 height 9
drag, startPoint x: 203, startPoint y: 261, endPoint x: 138, endPoint y: 199, distance: 89.9
click at [138, 199] on div "**********" at bounding box center [364, 305] width 478 height 346
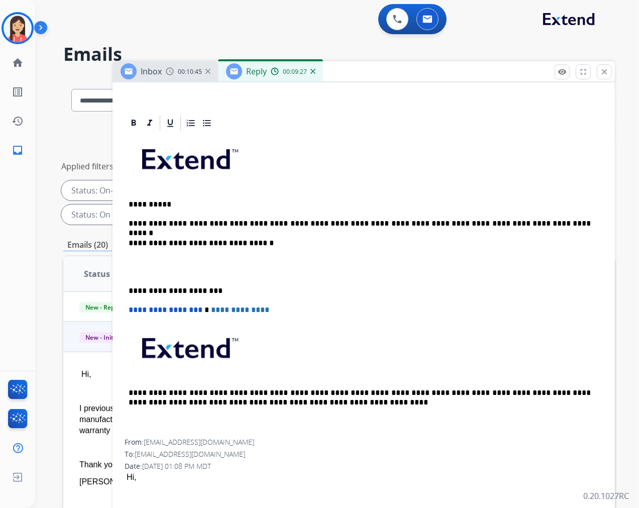
click at [418, 222] on p "**********" at bounding box center [360, 223] width 462 height 9
click at [538, 216] on div "**********" at bounding box center [364, 285] width 478 height 307
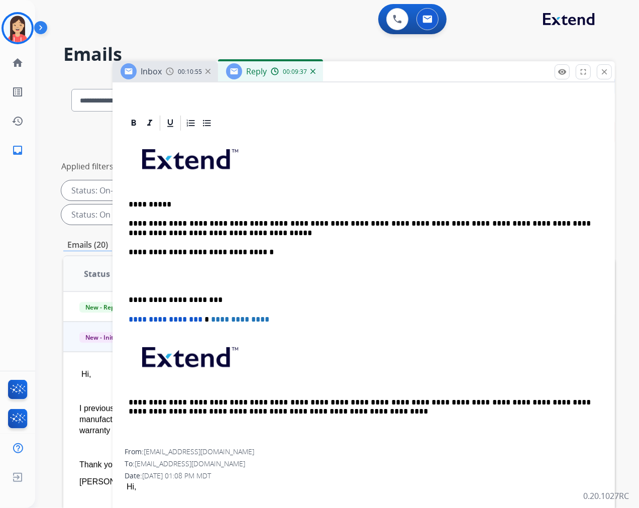
click at [126, 280] on div "**********" at bounding box center [364, 290] width 478 height 317
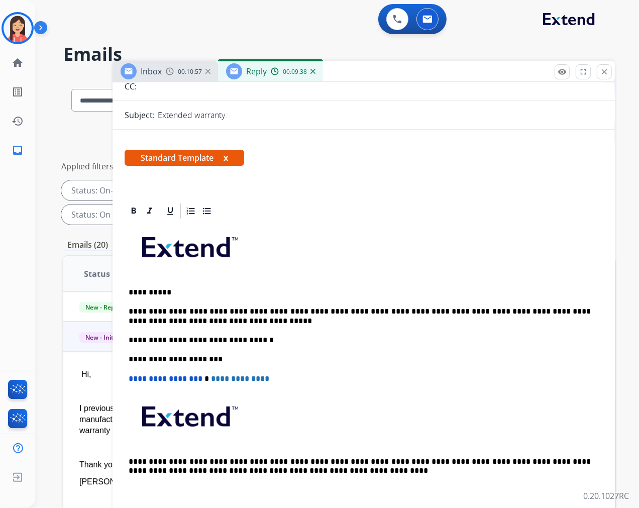
scroll to position [0, 0]
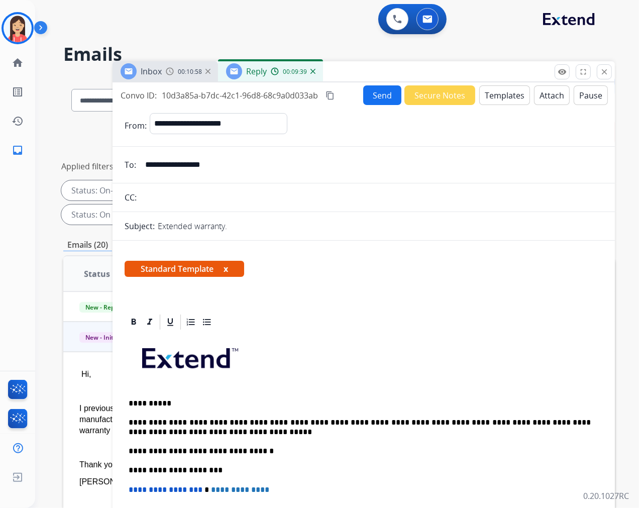
click at [373, 89] on button "Send" at bounding box center [382, 95] width 38 height 20
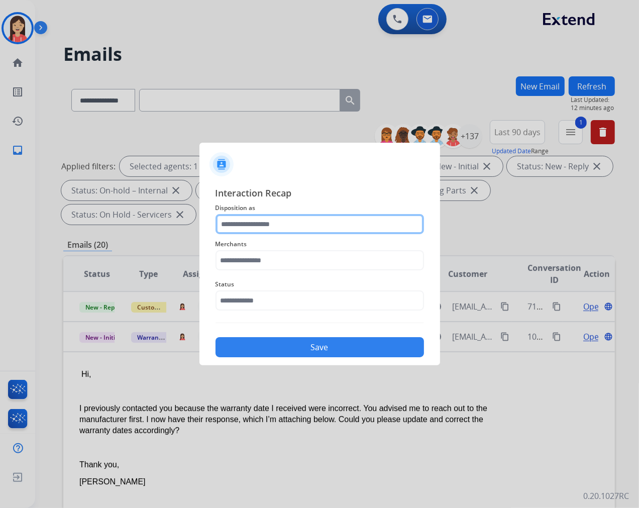
click at [224, 228] on input "text" at bounding box center [320, 224] width 209 height 20
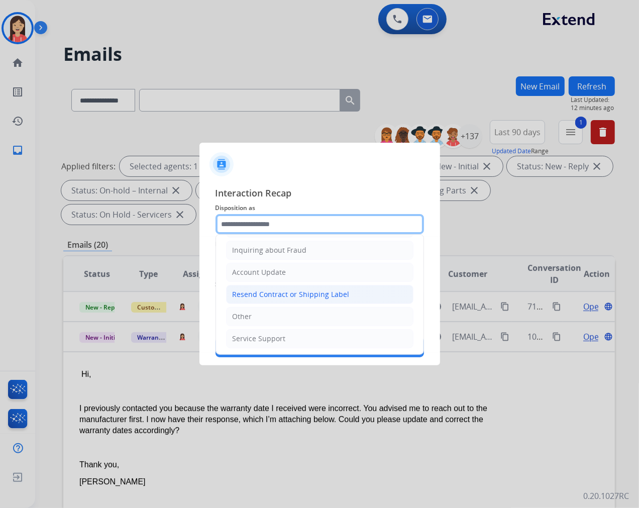
scroll to position [157, 0]
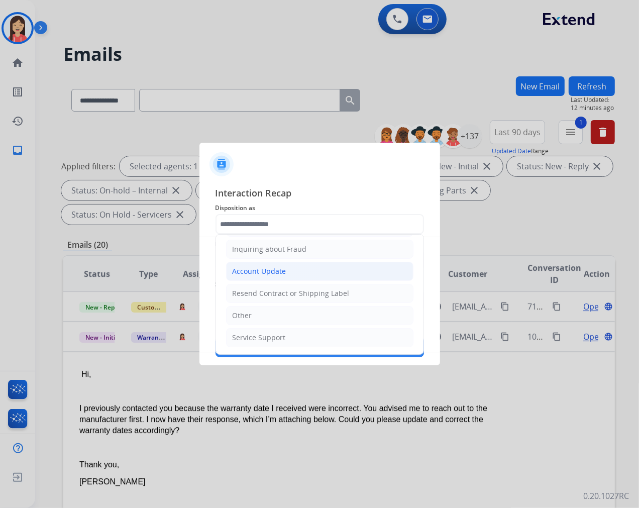
click at [253, 274] on div "Account Update" at bounding box center [260, 271] width 54 height 10
type input "**********"
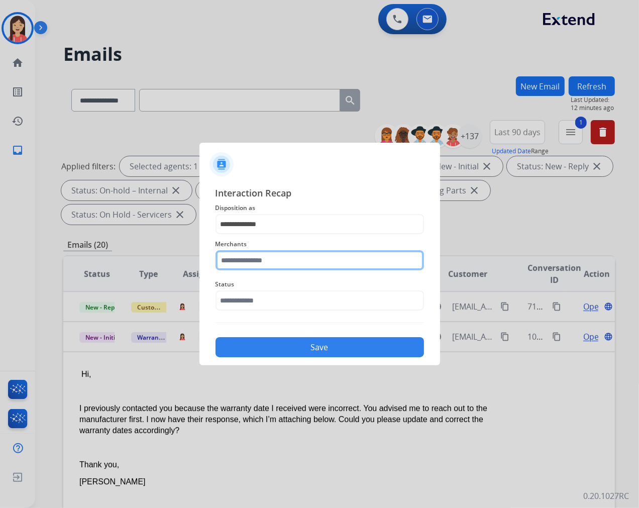
click at [254, 252] on input "text" at bounding box center [320, 260] width 209 height 20
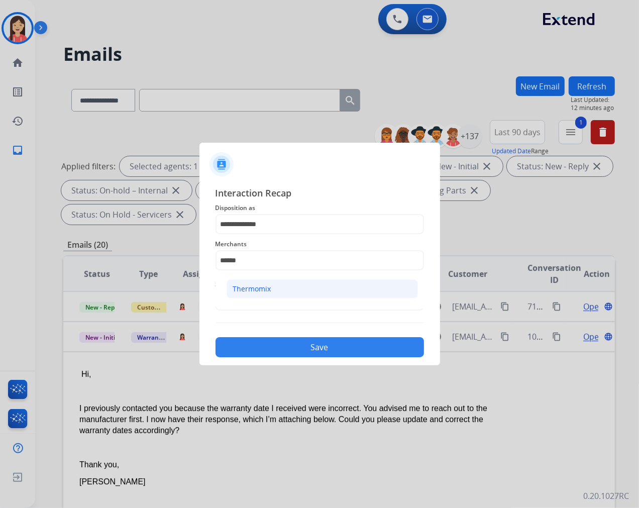
click at [264, 289] on div "Thermomix" at bounding box center [252, 289] width 38 height 10
type input "*********"
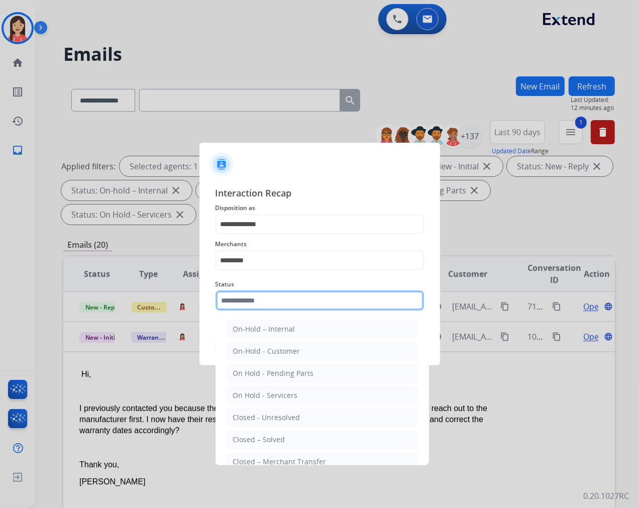
click at [264, 292] on input "text" at bounding box center [320, 300] width 209 height 20
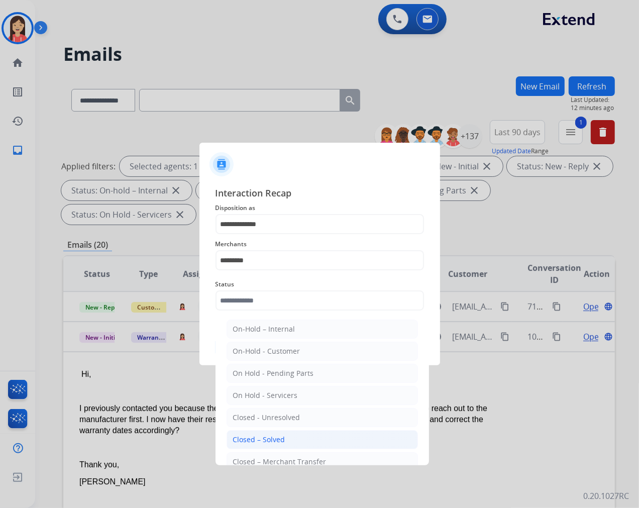
click at [278, 437] on div "Closed – Solved" at bounding box center [259, 440] width 52 height 10
type input "**********"
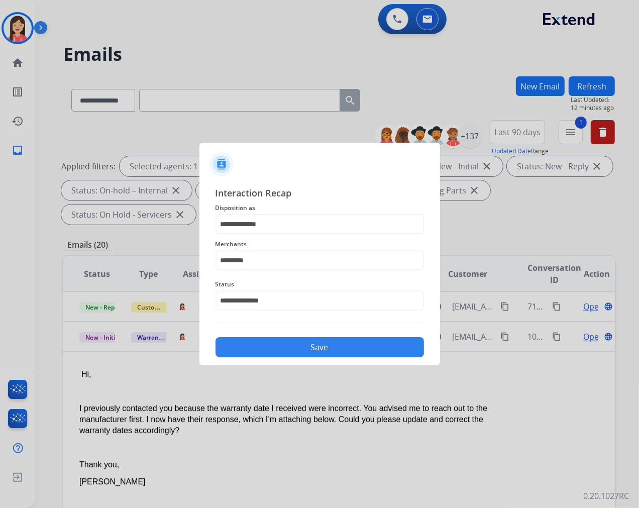
click at [308, 353] on button "Save" at bounding box center [320, 347] width 209 height 20
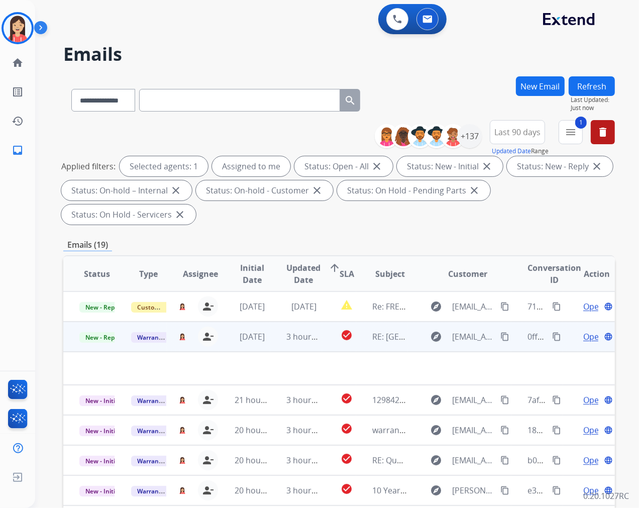
click at [315, 345] on td "3 hours ago" at bounding box center [296, 337] width 52 height 30
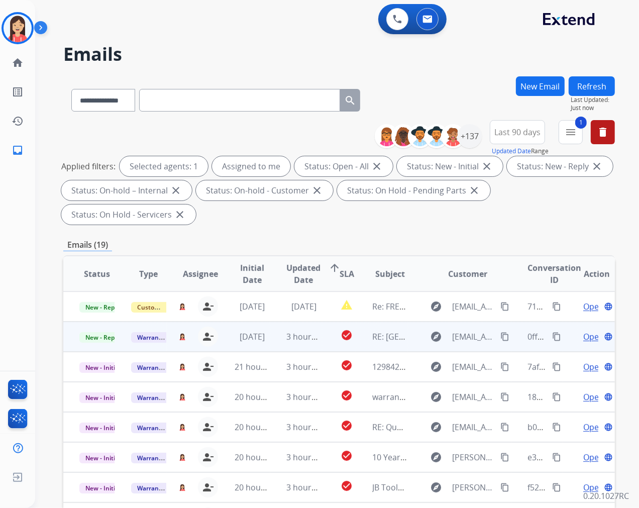
click at [275, 339] on td "3 hours ago" at bounding box center [296, 337] width 52 height 30
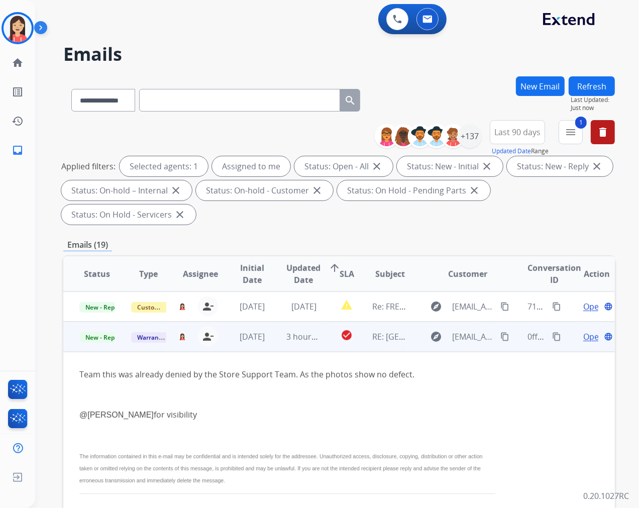
scroll to position [30, 0]
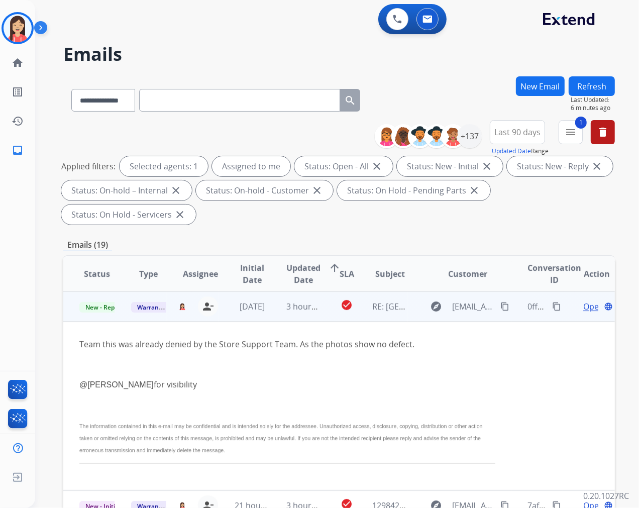
click at [233, 361] on p at bounding box center [287, 364] width 416 height 12
click at [583, 309] on span "Open" at bounding box center [593, 307] width 21 height 12
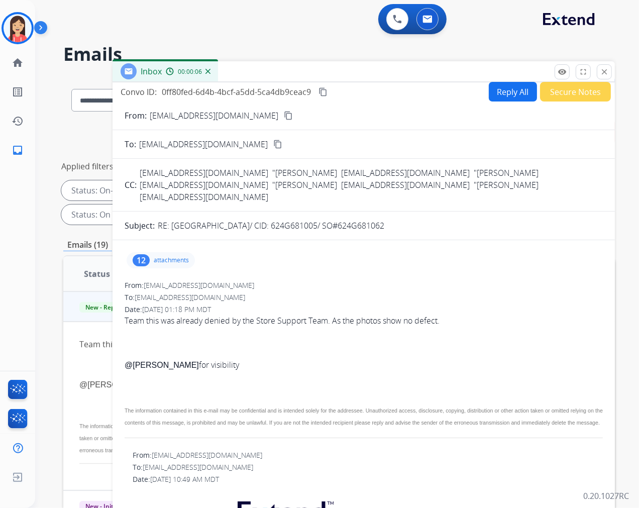
scroll to position [0, 0]
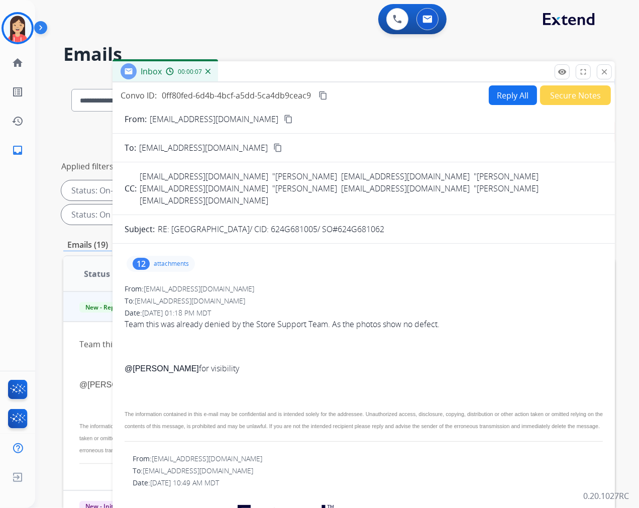
click at [166, 260] on p "attachments" at bounding box center [171, 264] width 35 height 8
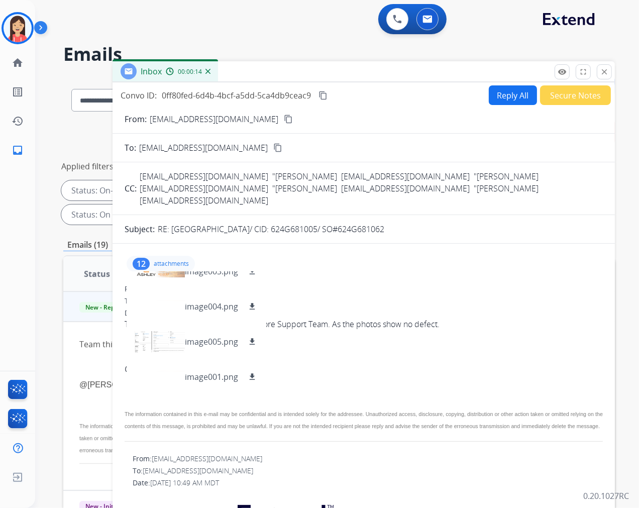
scroll to position [17, 0]
click at [254, 338] on mat-icon "download" at bounding box center [252, 342] width 9 height 9
click at [322, 284] on div "From: WGearing@ashleyfurniture.com" at bounding box center [364, 289] width 478 height 10
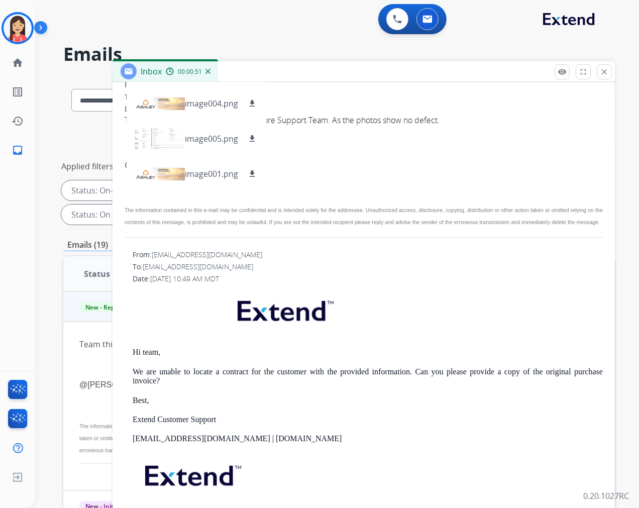
scroll to position [223, 0]
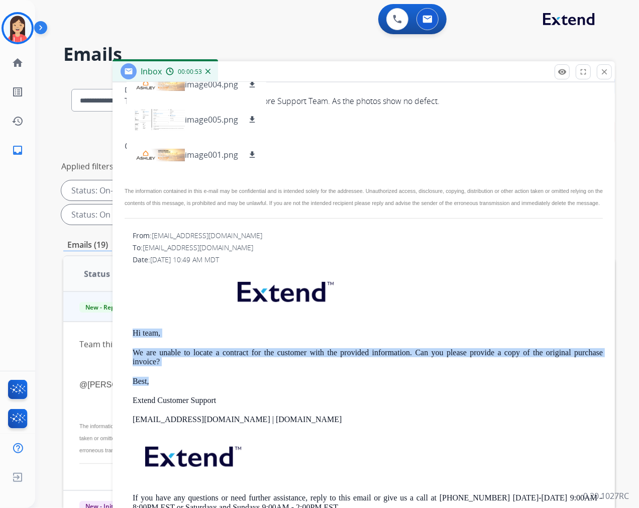
drag, startPoint x: 132, startPoint y: 335, endPoint x: 162, endPoint y: 381, distance: 55.2
click at [162, 381] on div "From: warrantyops@extend.com To: MAshbaugh@ashley.com Date: 08/25/2025 - 10:49 …" at bounding box center [364, 379] width 478 height 297
copy div "Hi team, We are unable to locate a contract for the customer with the provided …"
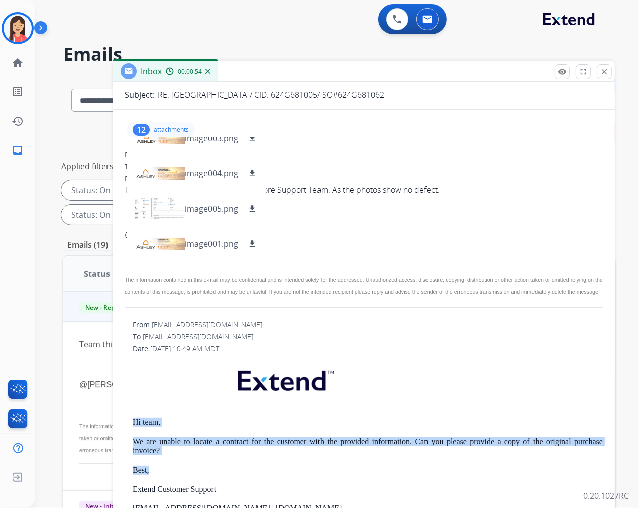
scroll to position [0, 0]
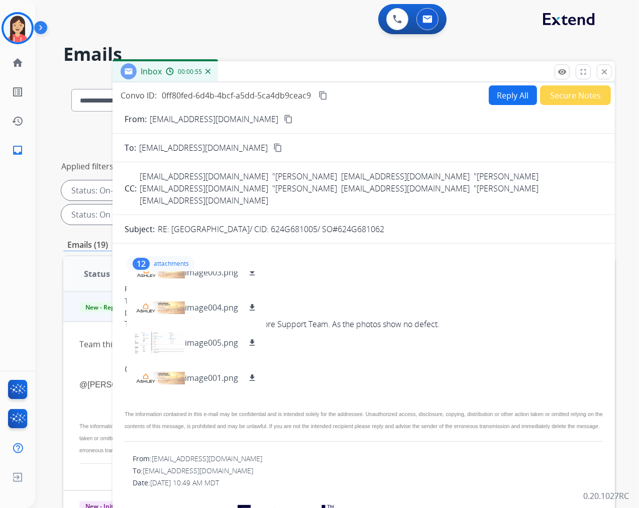
click at [510, 94] on button "Reply All" at bounding box center [513, 95] width 48 height 20
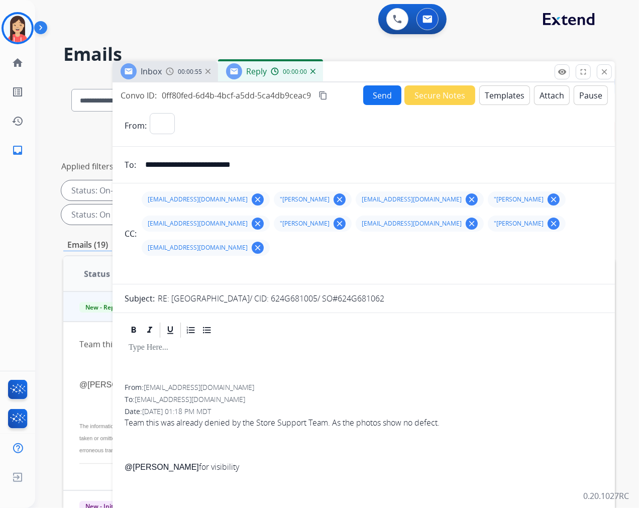
select select "**********"
click at [495, 93] on button "Templates" at bounding box center [504, 95] width 51 height 20
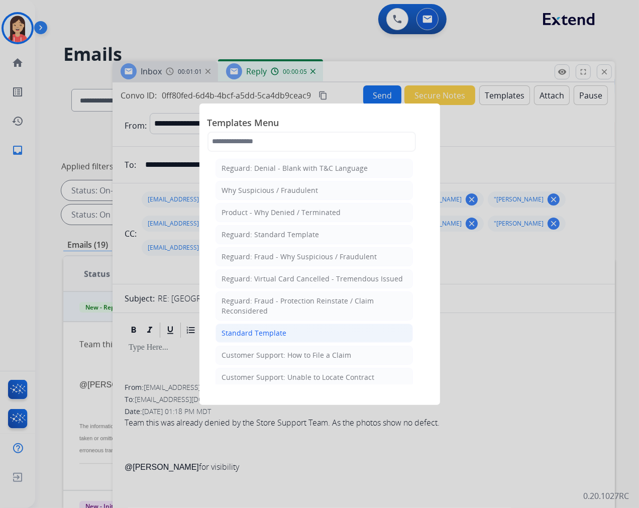
click at [287, 329] on li "Standard Template" at bounding box center [314, 333] width 197 height 19
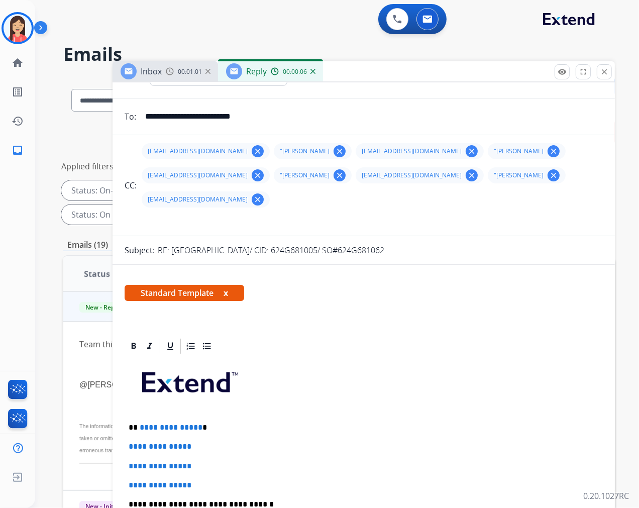
scroll to position [167, 0]
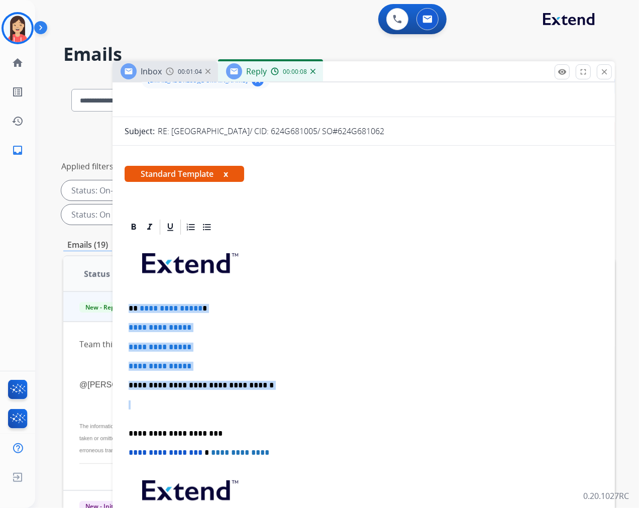
drag, startPoint x: 127, startPoint y: 284, endPoint x: 223, endPoint y: 373, distance: 130.9
click at [223, 373] on div "**********" at bounding box center [364, 409] width 478 height 346
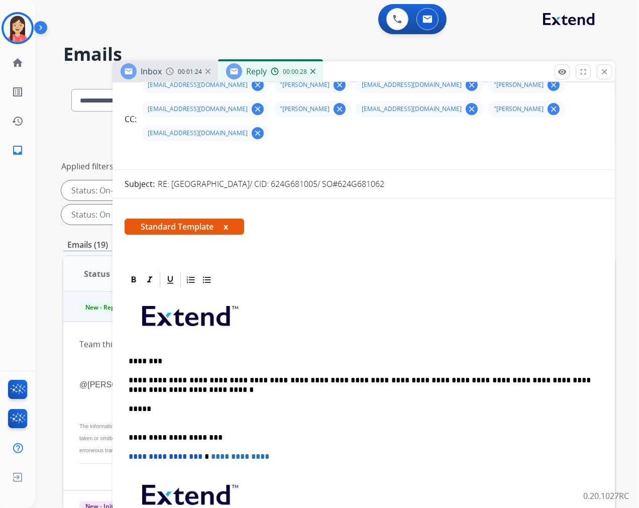
scroll to position [0, 0]
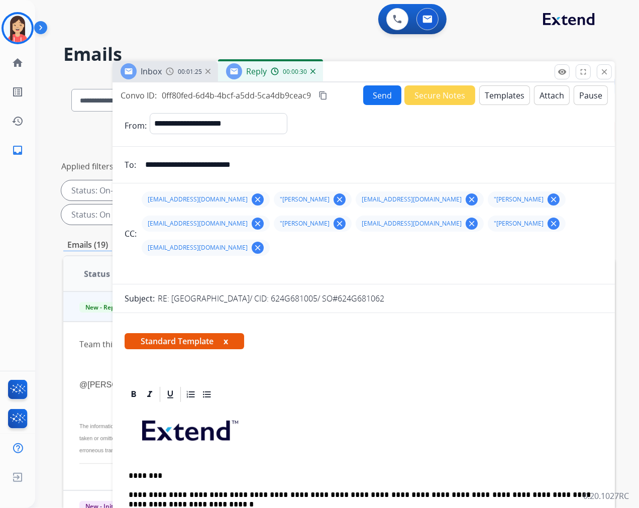
click at [379, 93] on button "Send" at bounding box center [382, 95] width 38 height 20
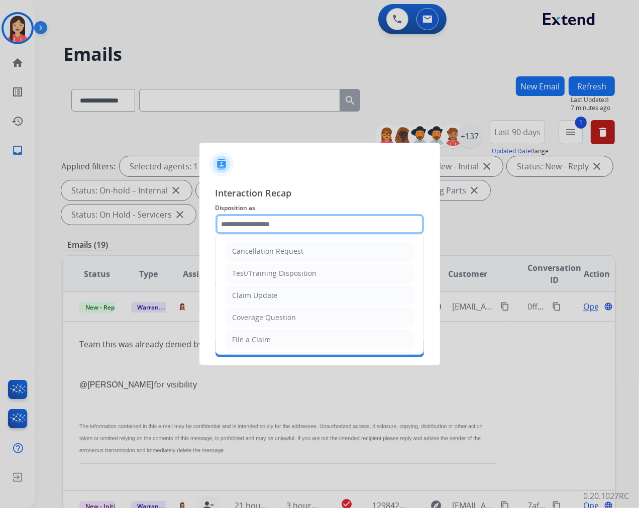
click at [252, 231] on input "text" at bounding box center [320, 224] width 209 height 20
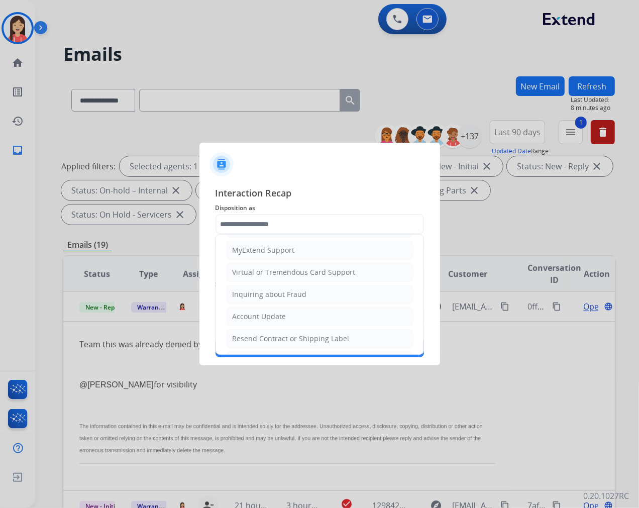
click at [257, 314] on div "Account Update" at bounding box center [260, 317] width 54 height 10
type input "**********"
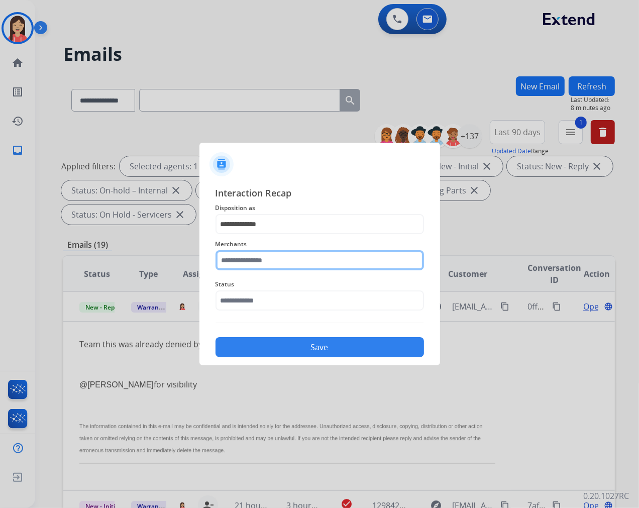
click at [253, 264] on input "text" at bounding box center [320, 260] width 209 height 20
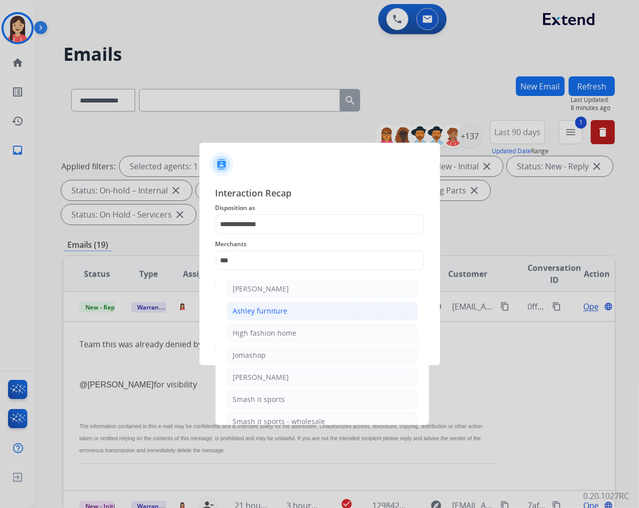
click at [260, 310] on div "Ashley furniture" at bounding box center [260, 311] width 55 height 10
type input "**********"
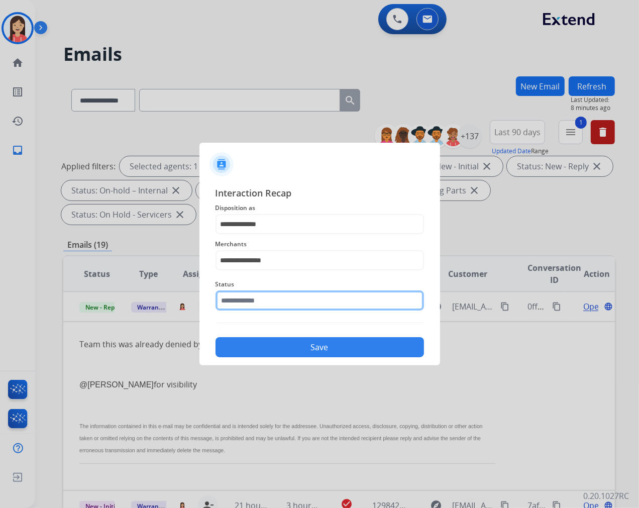
click at [263, 302] on input "text" at bounding box center [320, 300] width 209 height 20
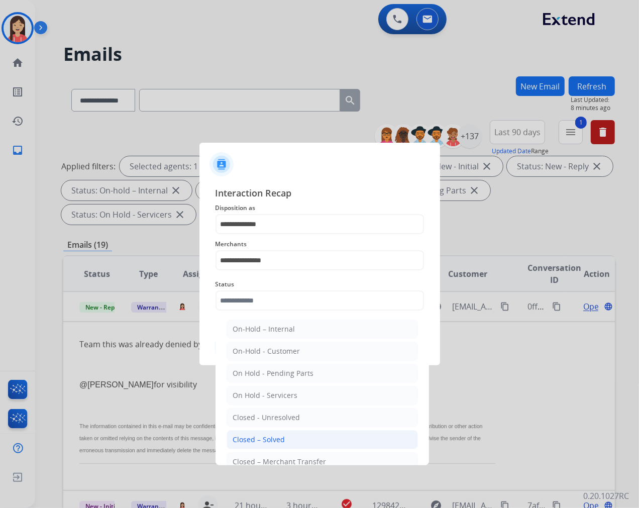
click at [267, 439] on div "Closed – Solved" at bounding box center [259, 440] width 52 height 10
type input "**********"
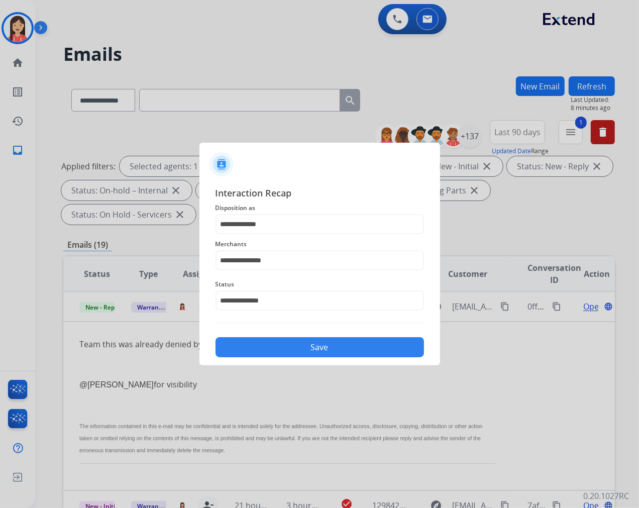
click at [280, 349] on button "Save" at bounding box center [320, 347] width 209 height 20
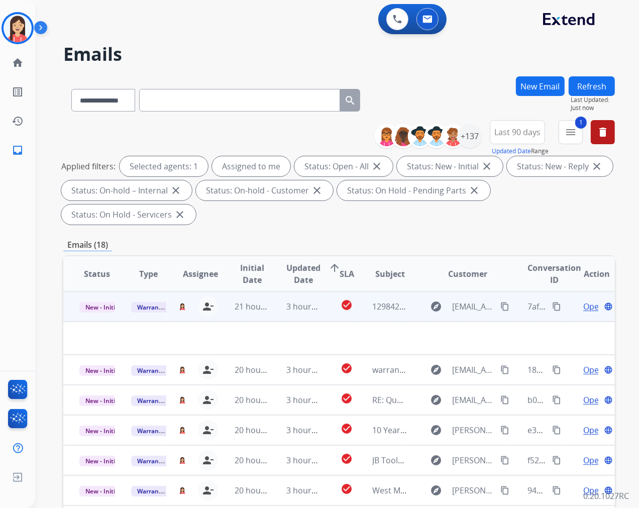
click at [270, 313] on td "3 hours ago" at bounding box center [296, 306] width 52 height 30
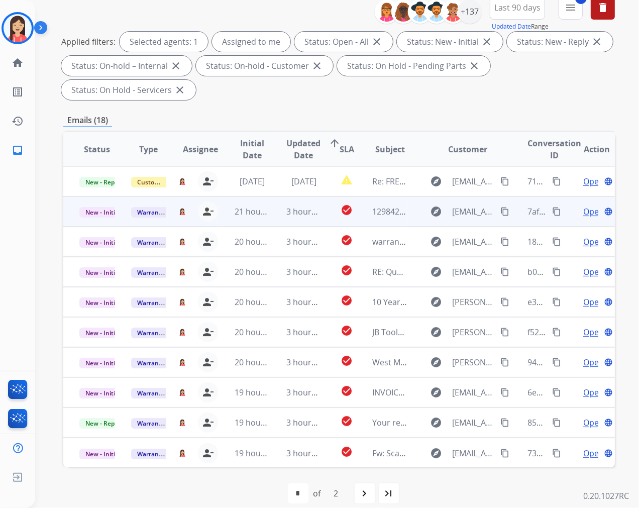
scroll to position [136, 0]
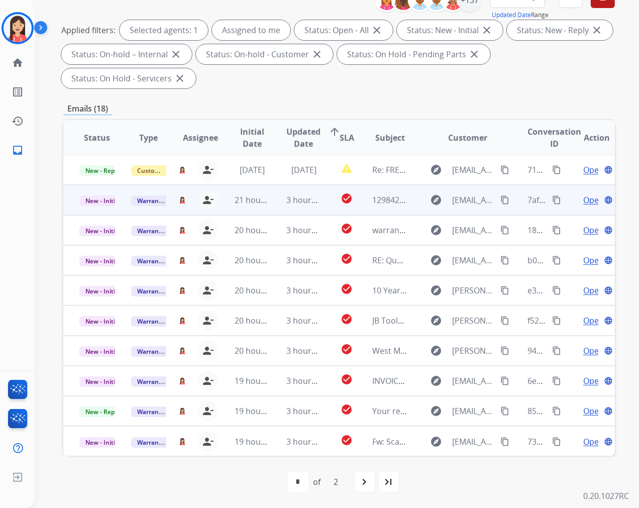
click at [265, 207] on td "21 hours ago" at bounding box center [245, 200] width 52 height 30
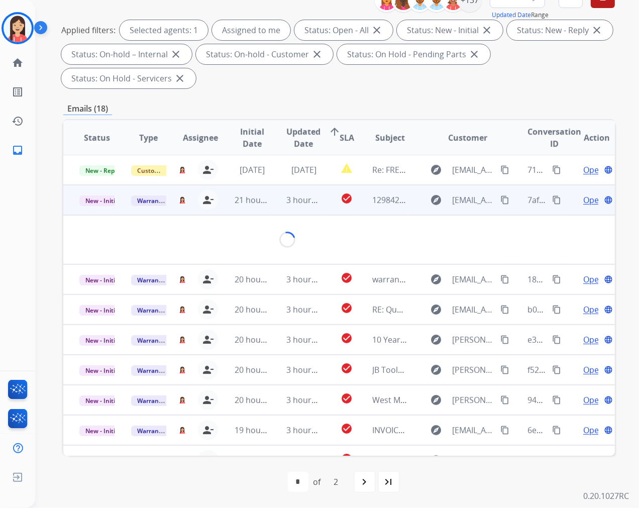
scroll to position [30, 0]
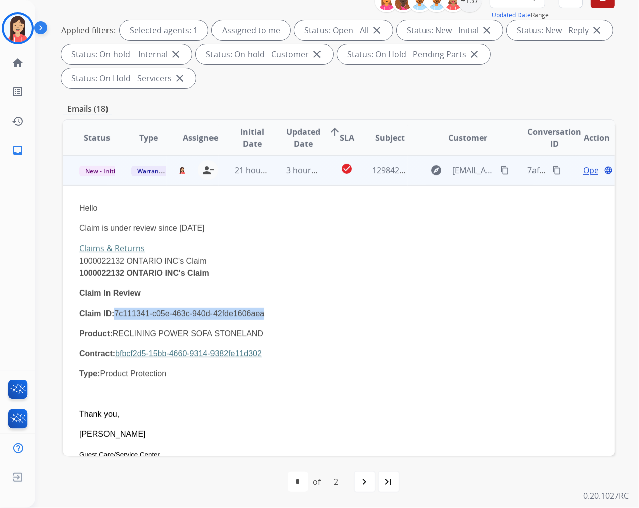
drag, startPoint x: 115, startPoint y: 312, endPoint x: 262, endPoint y: 316, distance: 147.8
click at [262, 316] on p "Claim ID: 7c111341-c05e-463c-940d-42fde1606aea" at bounding box center [287, 314] width 416 height 12
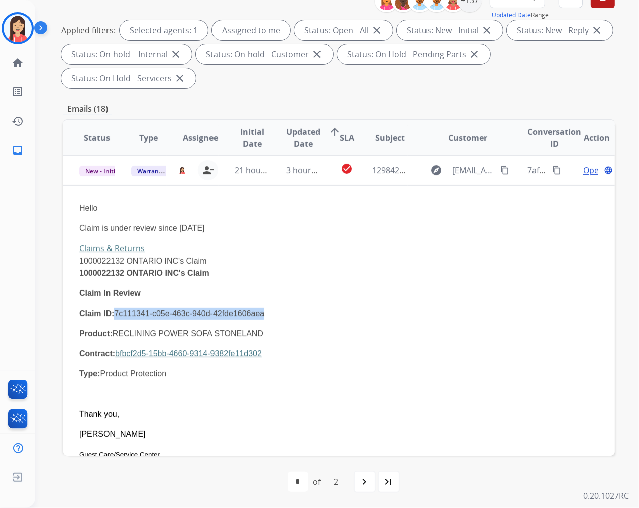
copy p "7c111341-c05e-463c-940d-42fde1606aea"
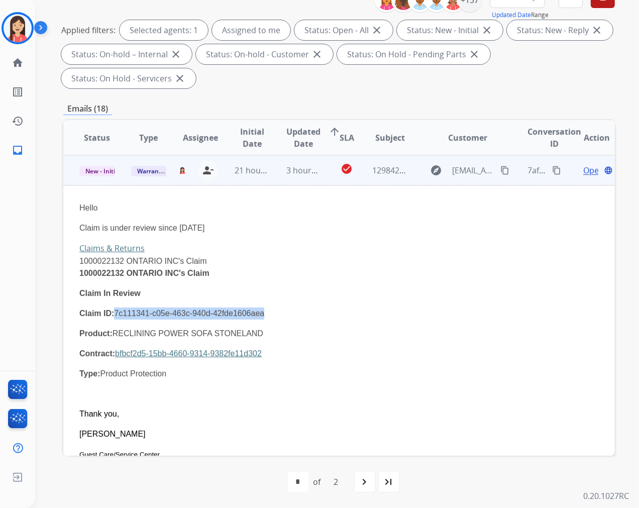
click at [330, 305] on div "Hello Claim is under review since 21 Aug Claims & Returns 1000022132 ONTARIO IN…" at bounding box center [287, 396] width 416 height 388
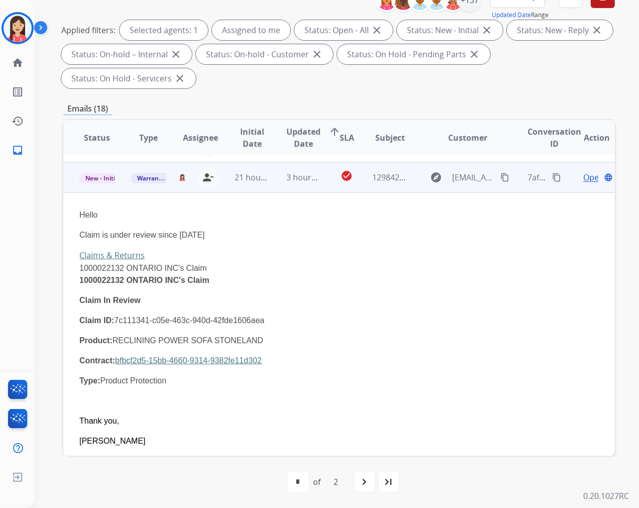
scroll to position [0, 0]
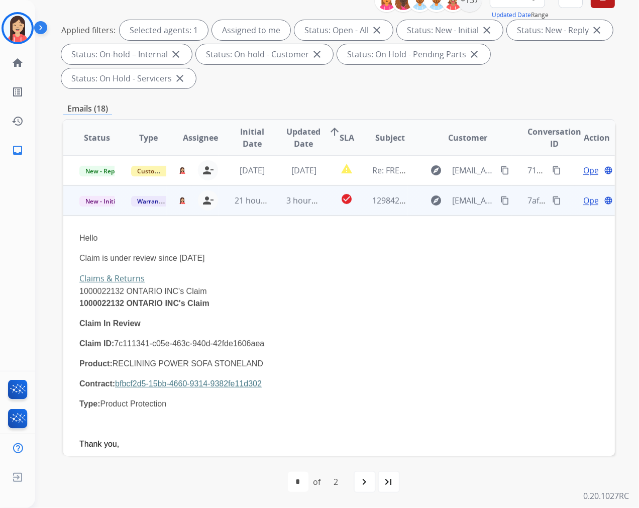
click at [579, 202] on div "Open language" at bounding box center [596, 200] width 35 height 12
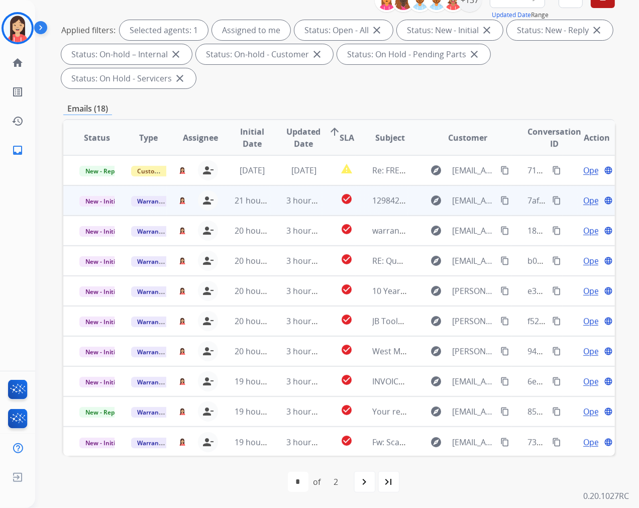
click at [583, 198] on span "Open" at bounding box center [593, 200] width 21 height 12
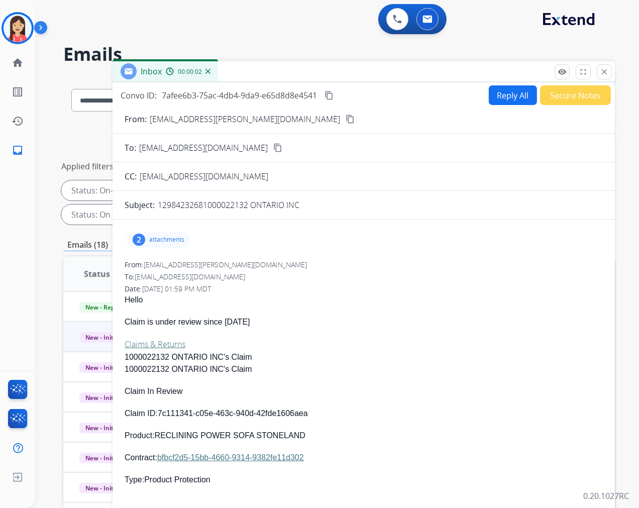
click at [176, 236] on p "attachments" at bounding box center [166, 240] width 35 height 8
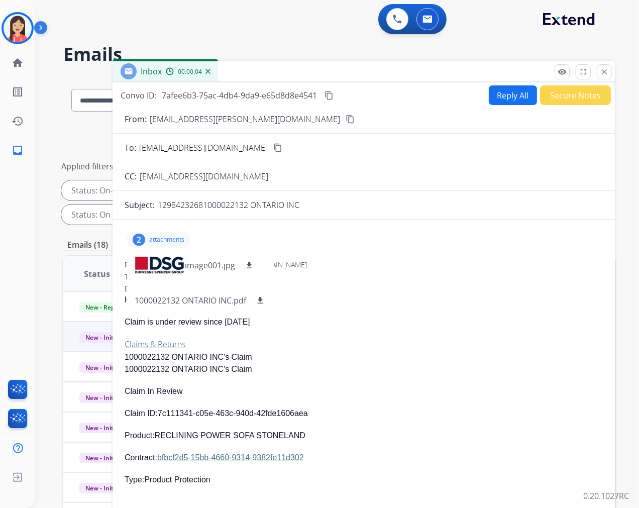
click at [494, 96] on button "Reply All" at bounding box center [513, 95] width 48 height 20
select select "**********"
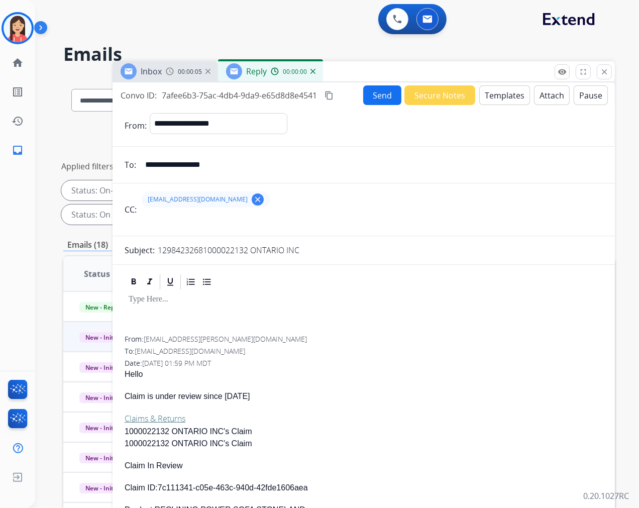
click at [503, 95] on button "Templates" at bounding box center [504, 95] width 51 height 20
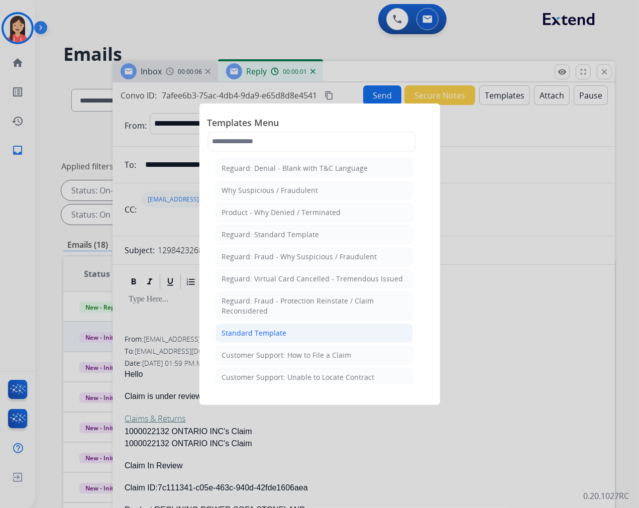
click at [291, 330] on li "Standard Template" at bounding box center [314, 333] width 197 height 19
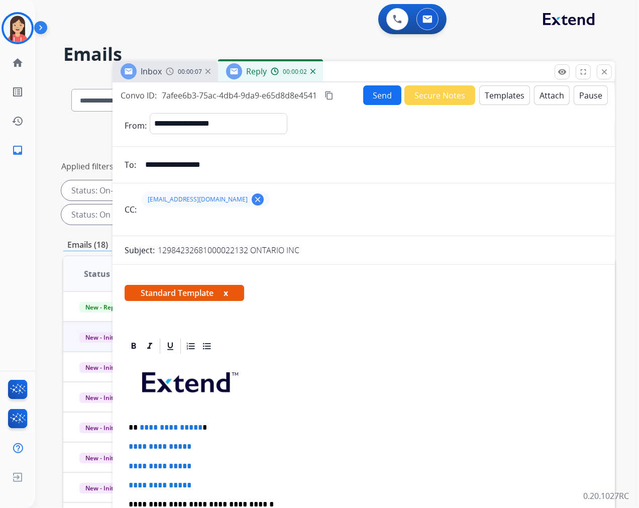
click at [253, 199] on mat-icon "clear" at bounding box center [257, 199] width 9 height 9
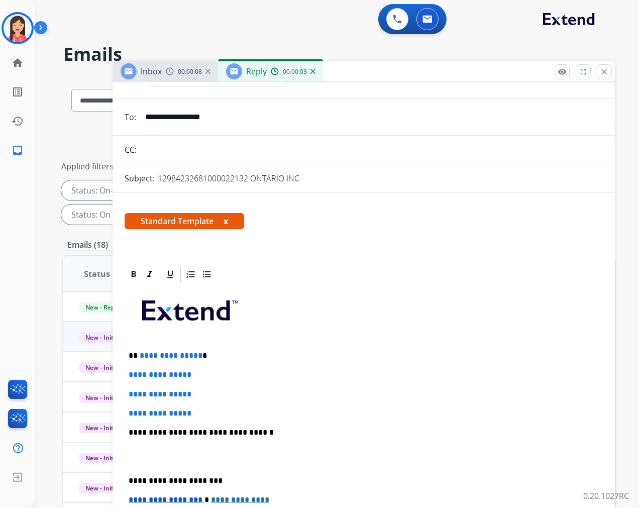
scroll to position [112, 0]
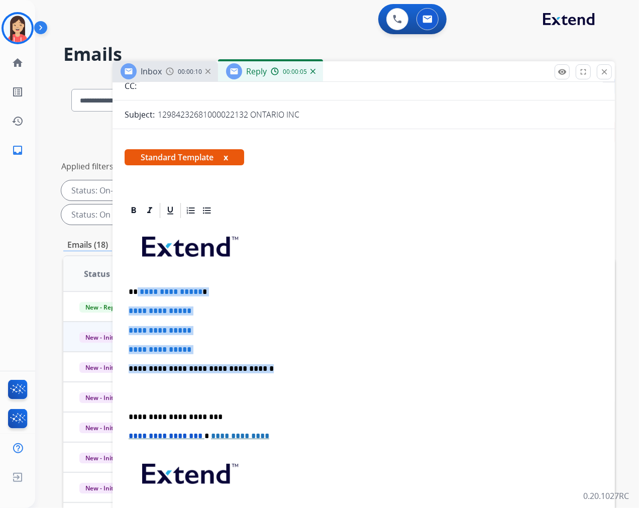
drag, startPoint x: 136, startPoint y: 287, endPoint x: 272, endPoint y: 365, distance: 156.4
click at [272, 365] on div "**********" at bounding box center [364, 393] width 478 height 346
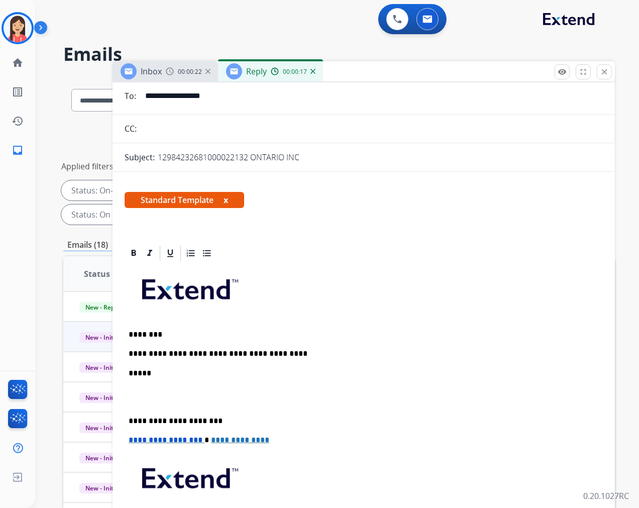
scroll to position [0, 0]
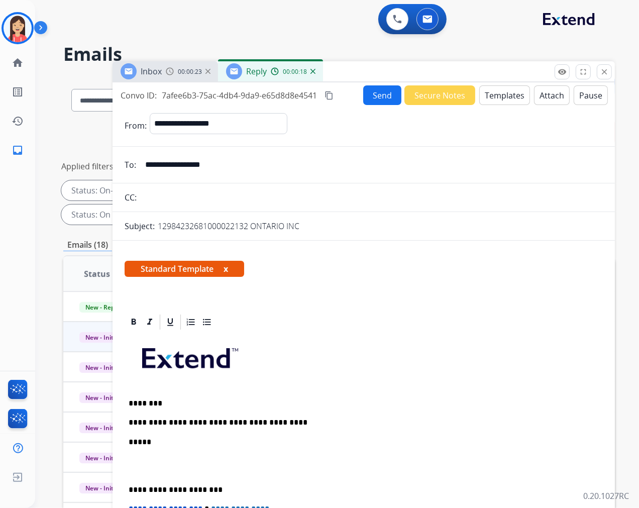
click at [218, 94] on span "7afee6b3-75ac-4db4-9da9-e65d8d8e4541" at bounding box center [239, 95] width 155 height 11
copy div "7afee6b3-75ac-4db4-9da9-e65d8d8e4541 content_copy"
drag, startPoint x: 362, startPoint y: 302, endPoint x: 367, endPoint y: 298, distance: 6.1
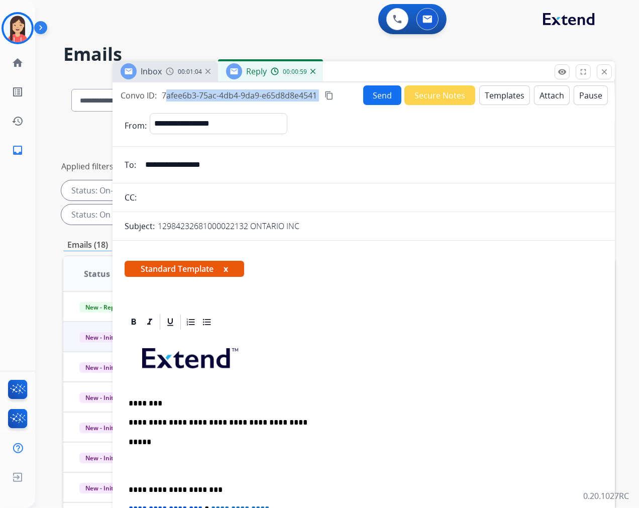
click at [371, 90] on button "Send" at bounding box center [382, 95] width 38 height 20
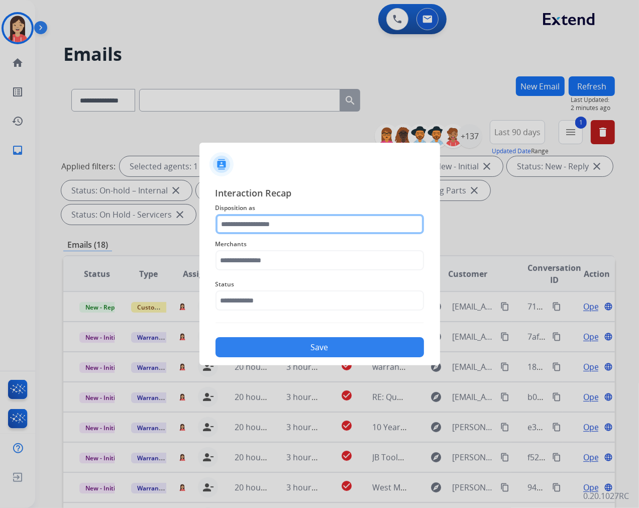
click at [333, 222] on input "text" at bounding box center [320, 224] width 209 height 20
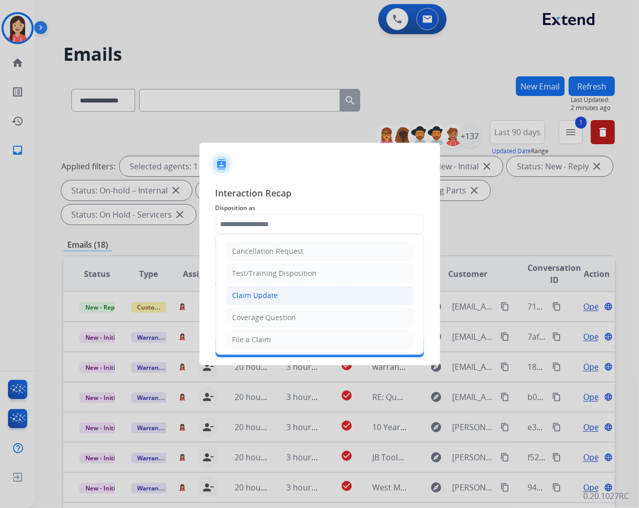
click at [272, 299] on div "Claim Update" at bounding box center [256, 295] width 46 height 10
type input "**********"
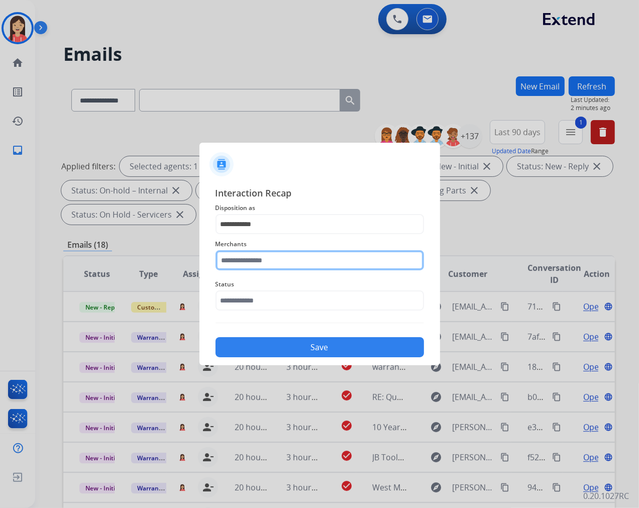
click at [296, 266] on input "text" at bounding box center [320, 260] width 209 height 20
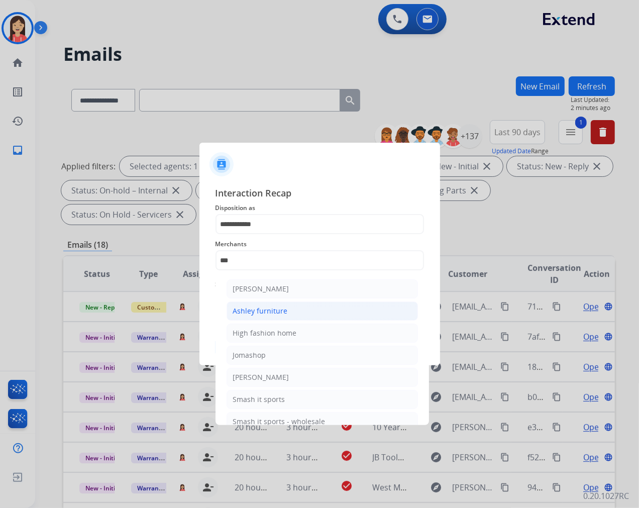
click at [283, 309] on div "Ashley furniture" at bounding box center [260, 311] width 55 height 10
type input "**********"
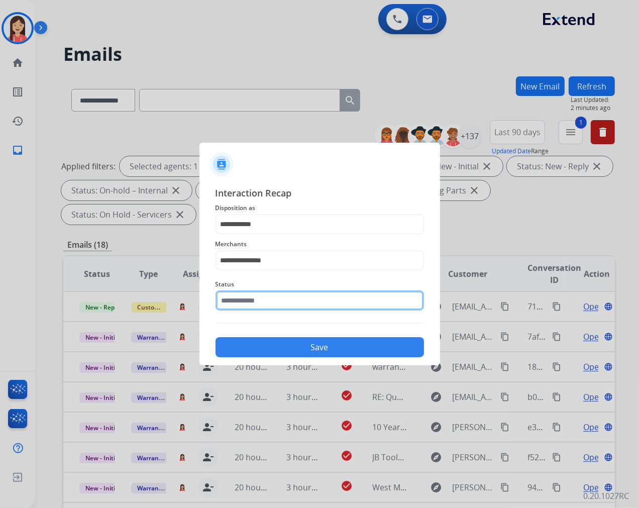
click at [273, 309] on input "text" at bounding box center [320, 300] width 209 height 20
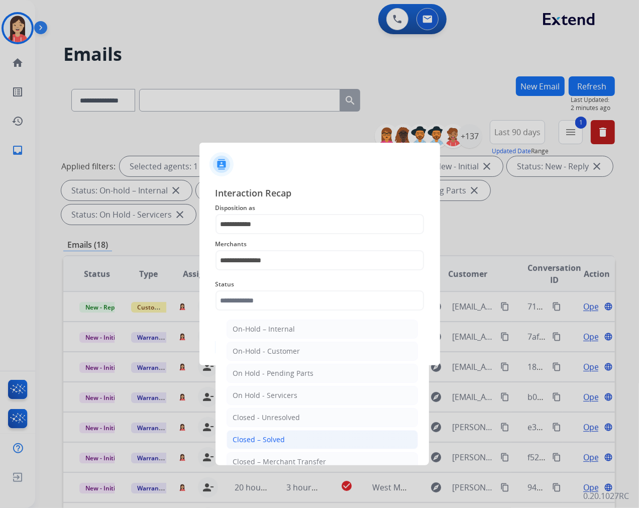
click at [268, 436] on div "Closed – Solved" at bounding box center [259, 440] width 52 height 10
type input "**********"
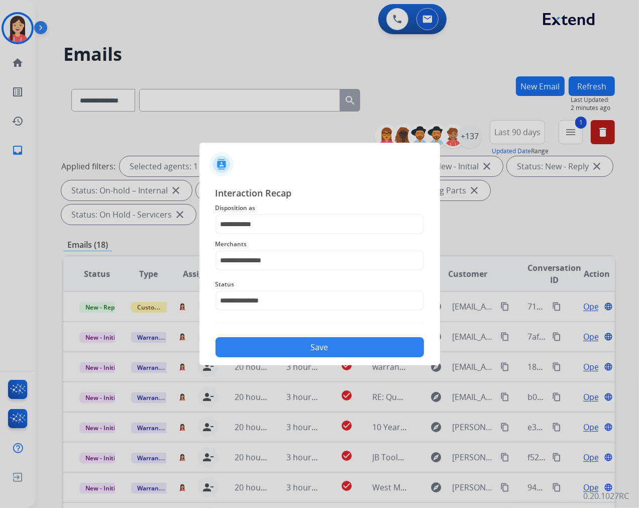
click at [311, 348] on button "Save" at bounding box center [320, 347] width 209 height 20
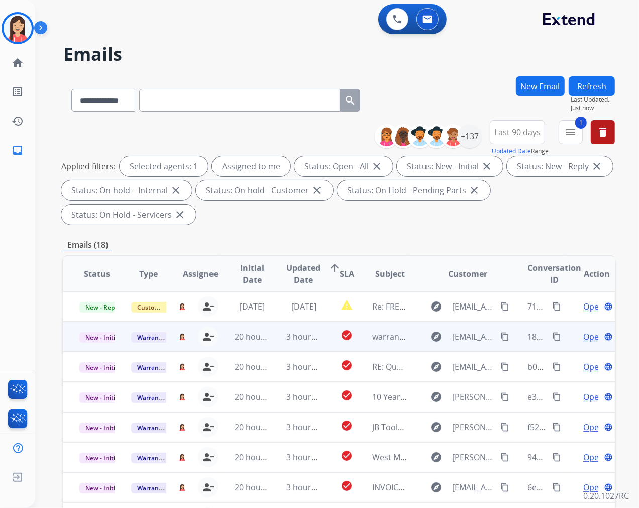
click at [270, 343] on td "3 hours ago" at bounding box center [296, 337] width 52 height 30
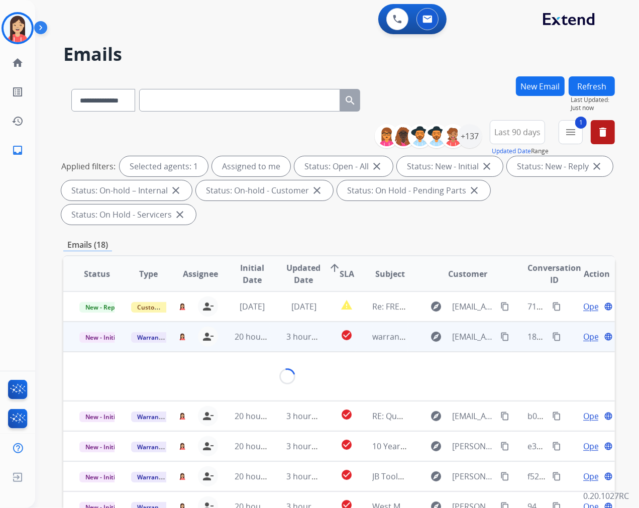
scroll to position [30, 0]
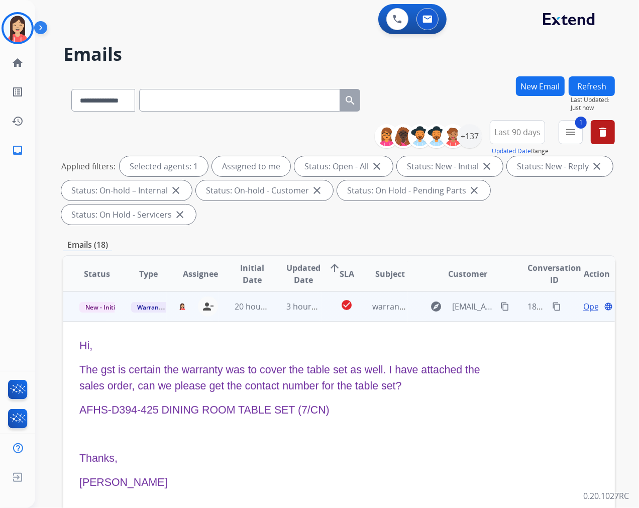
click at [583, 309] on span "Open" at bounding box center [593, 307] width 21 height 12
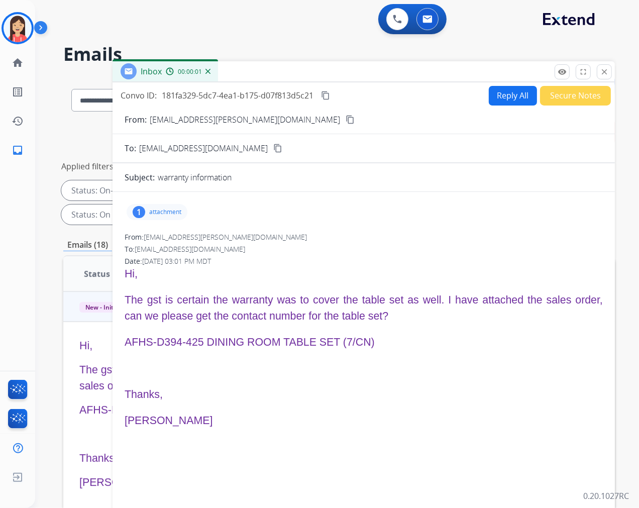
click at [172, 211] on p "attachment" at bounding box center [165, 212] width 32 height 8
click at [219, 238] on button "download" at bounding box center [215, 238] width 12 height 12
click at [500, 94] on button "Reply All" at bounding box center [513, 96] width 48 height 20
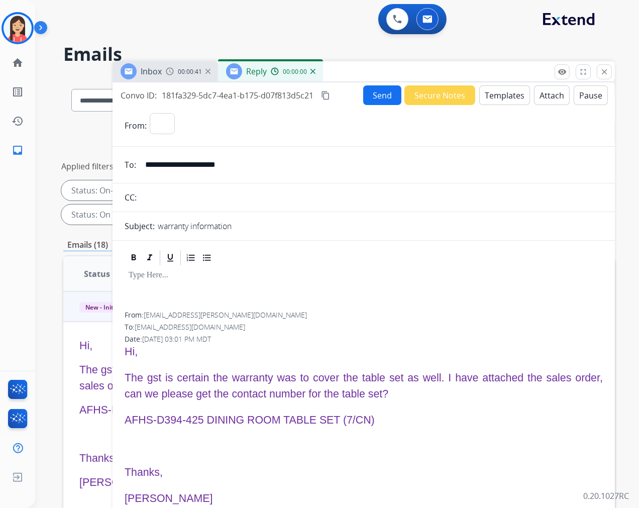
select select "**********"
click at [502, 98] on button "Templates" at bounding box center [504, 95] width 51 height 20
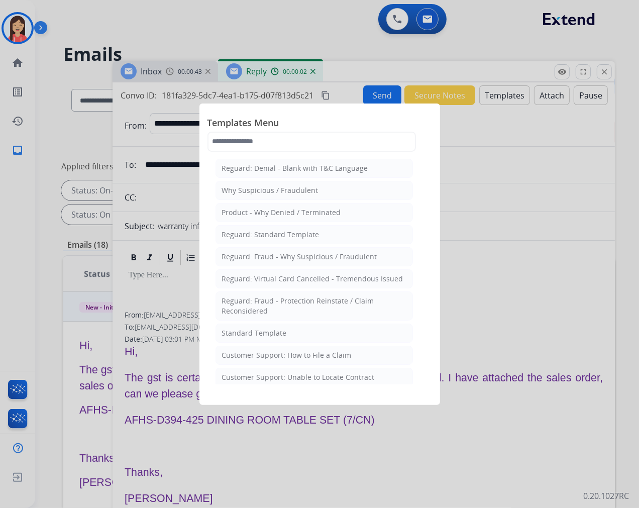
click at [263, 335] on div "Standard Template" at bounding box center [254, 333] width 65 height 10
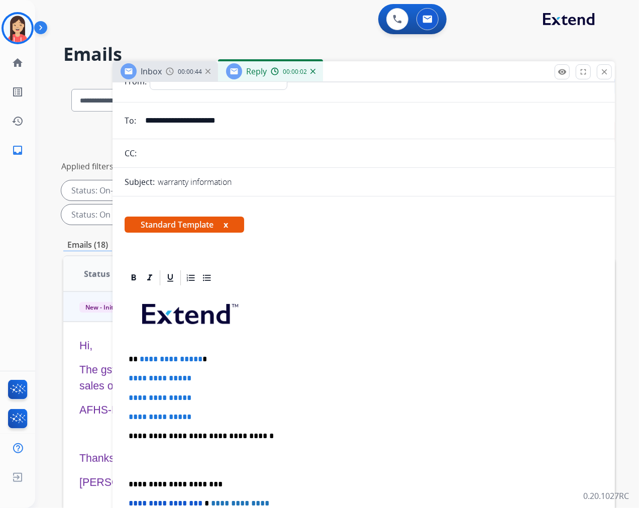
scroll to position [56, 0]
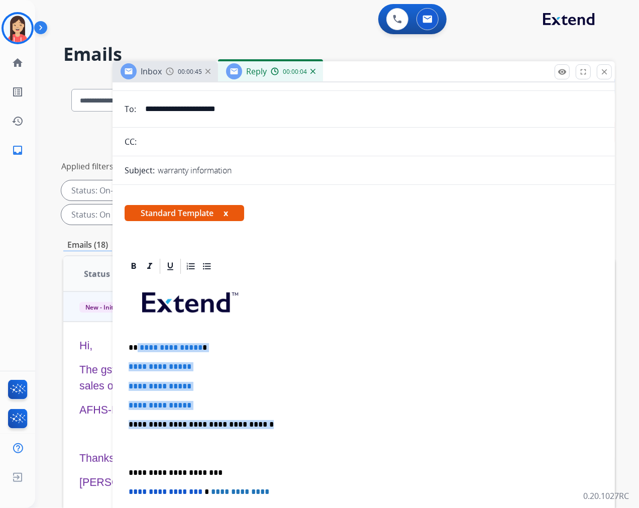
drag, startPoint x: 137, startPoint y: 347, endPoint x: 282, endPoint y: 419, distance: 161.6
click at [282, 419] on div "**********" at bounding box center [364, 448] width 478 height 346
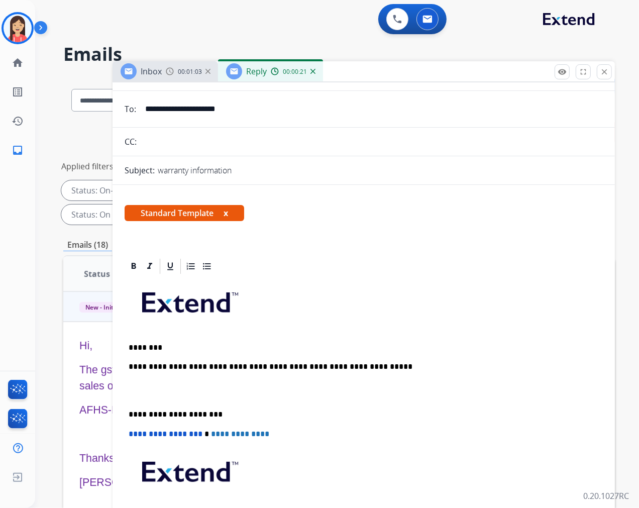
click at [398, 364] on p "**********" at bounding box center [360, 366] width 462 height 9
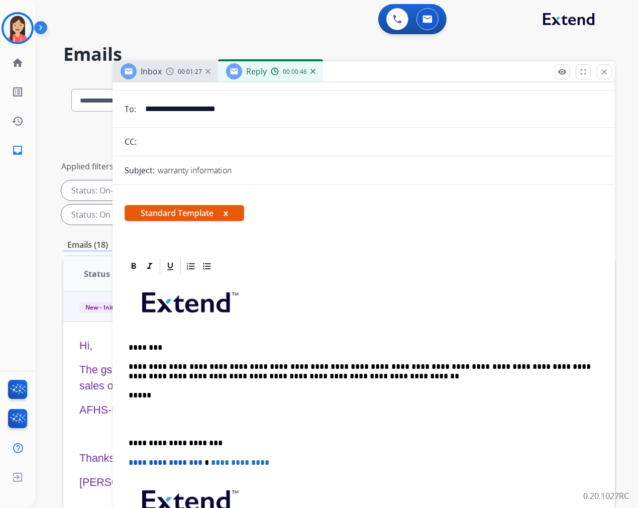
click at [188, 419] on p at bounding box center [364, 419] width 470 height 19
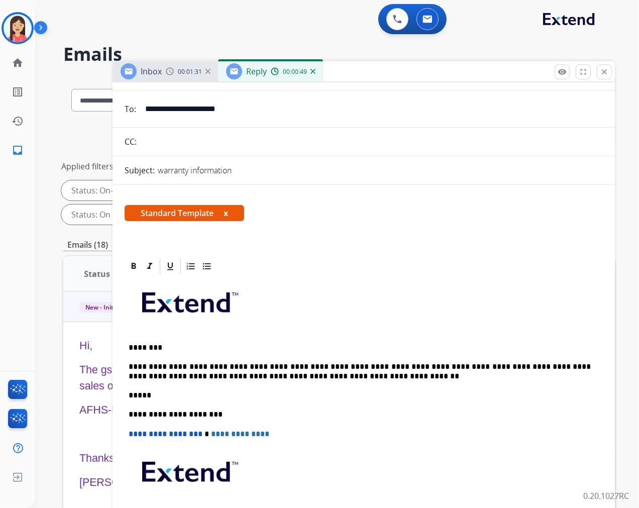
click at [379, 243] on div "**********" at bounding box center [364, 494] width 503 height 618
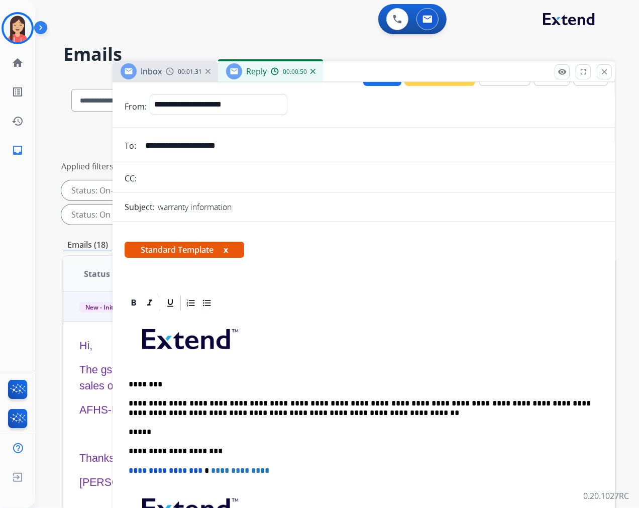
scroll to position [0, 0]
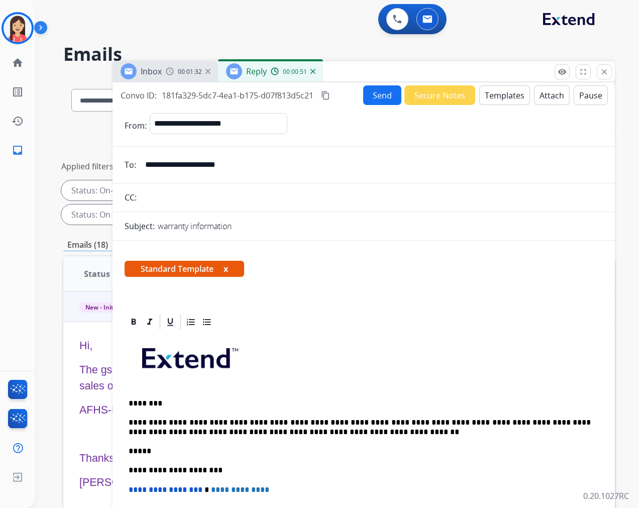
click at [372, 92] on button "Send" at bounding box center [382, 95] width 38 height 20
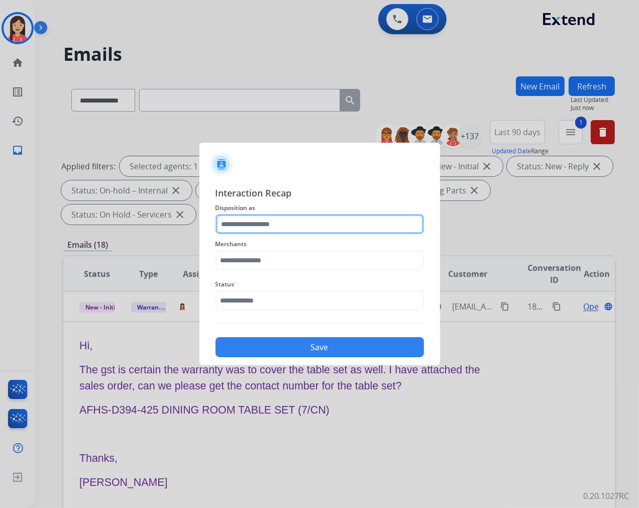
click at [318, 224] on input "text" at bounding box center [320, 224] width 209 height 20
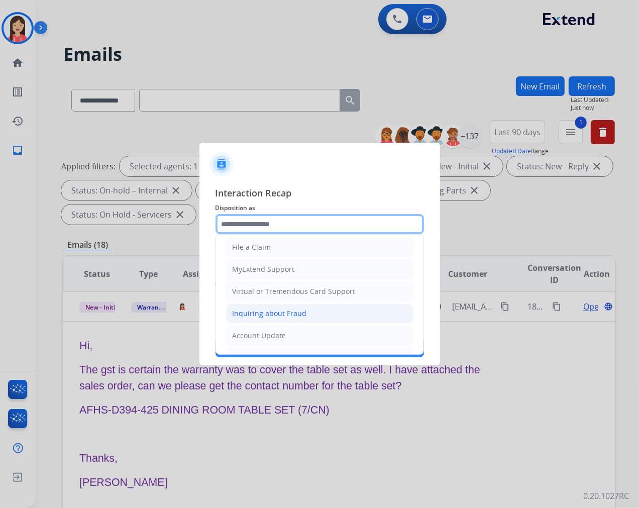
scroll to position [112, 0]
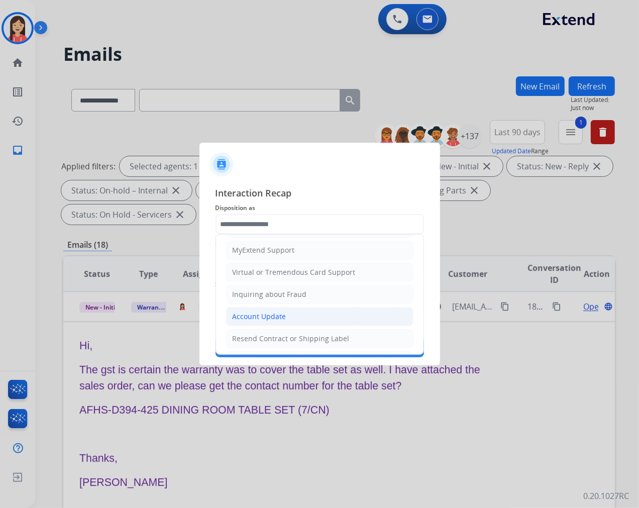
click at [275, 317] on div "Account Update" at bounding box center [260, 317] width 54 height 10
type input "**********"
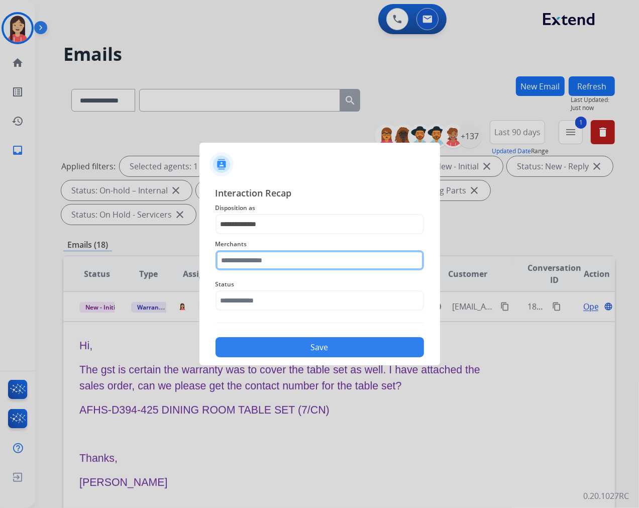
click at [281, 268] on input "text" at bounding box center [320, 260] width 209 height 20
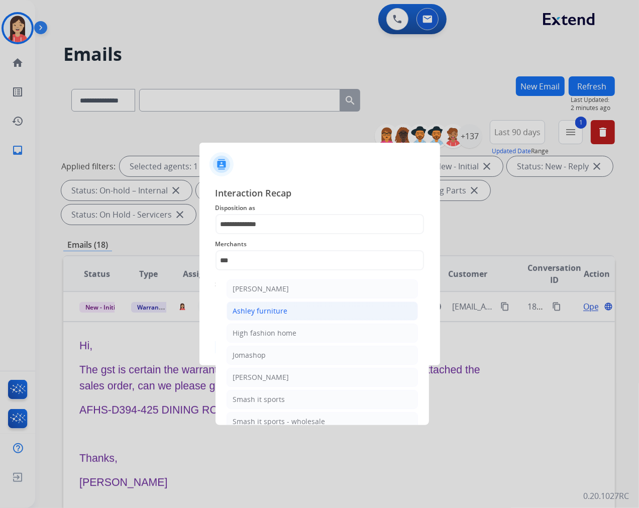
click at [268, 309] on div "Ashley furniture" at bounding box center [260, 311] width 55 height 10
type input "**********"
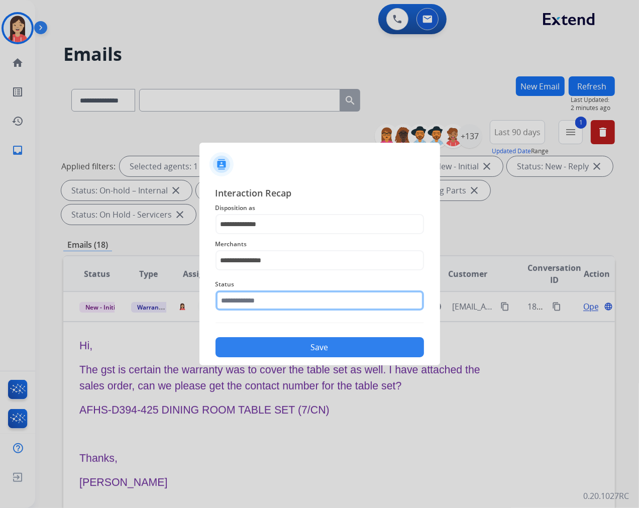
click at [268, 295] on input "text" at bounding box center [320, 300] width 209 height 20
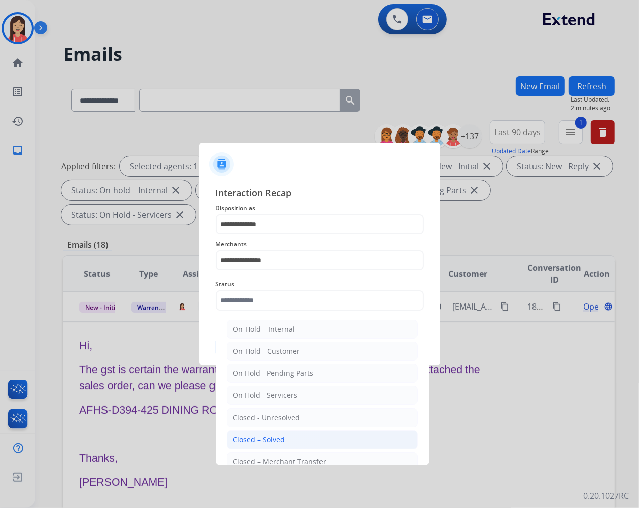
click at [268, 441] on div "Closed – Solved" at bounding box center [259, 440] width 52 height 10
type input "**********"
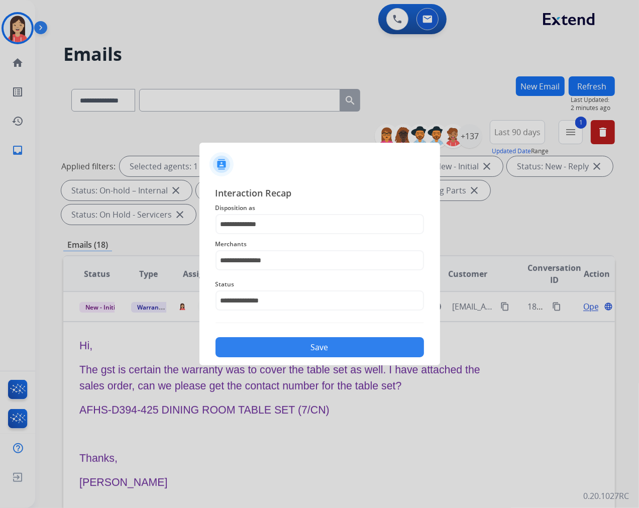
click at [295, 354] on button "Save" at bounding box center [320, 347] width 209 height 20
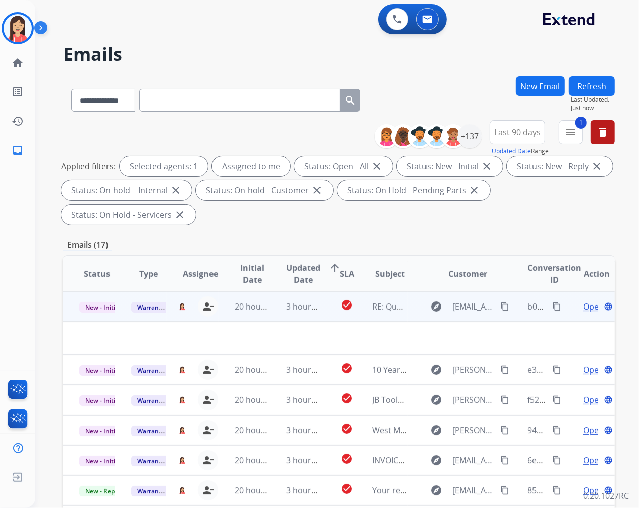
click at [279, 316] on td "3 hours ago" at bounding box center [296, 306] width 52 height 30
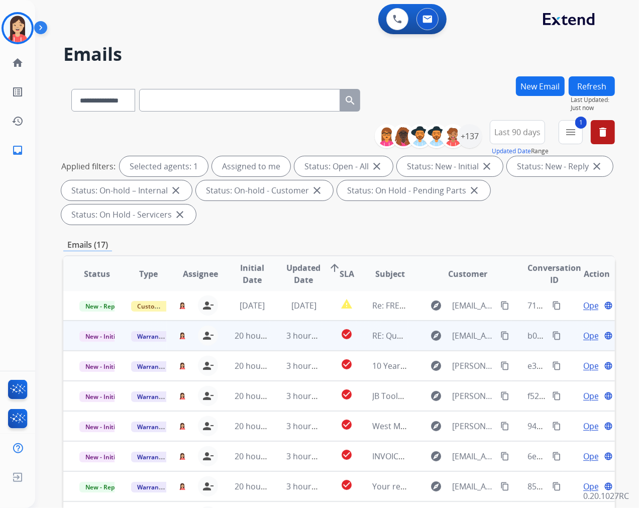
scroll to position [1, 0]
click at [270, 343] on td "3 hours ago" at bounding box center [296, 336] width 52 height 30
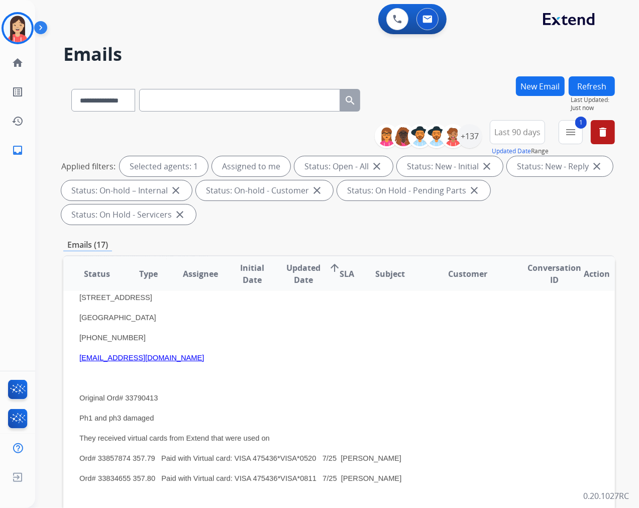
scroll to position [142, 0]
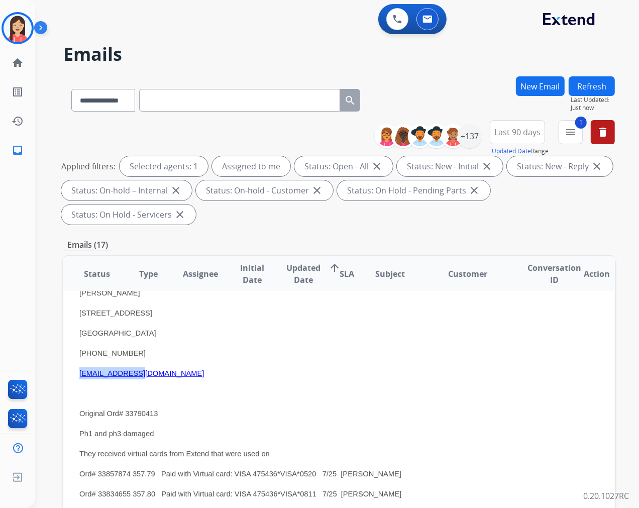
drag, startPoint x: 141, startPoint y: 372, endPoint x: 73, endPoint y: 373, distance: 67.3
copy link "credit@13a5.com"
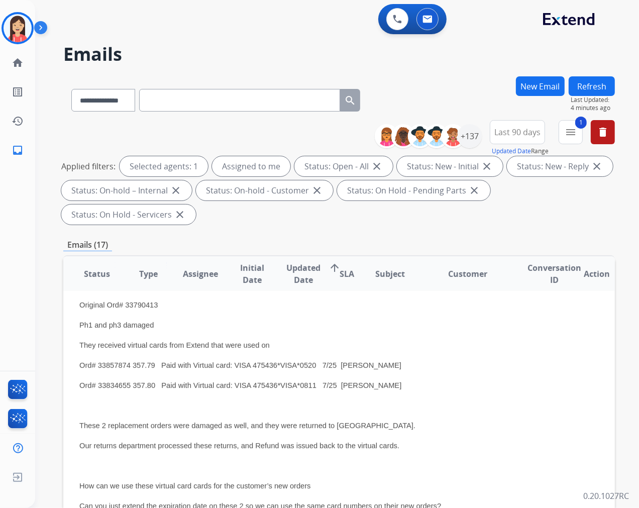
scroll to position [253, 0]
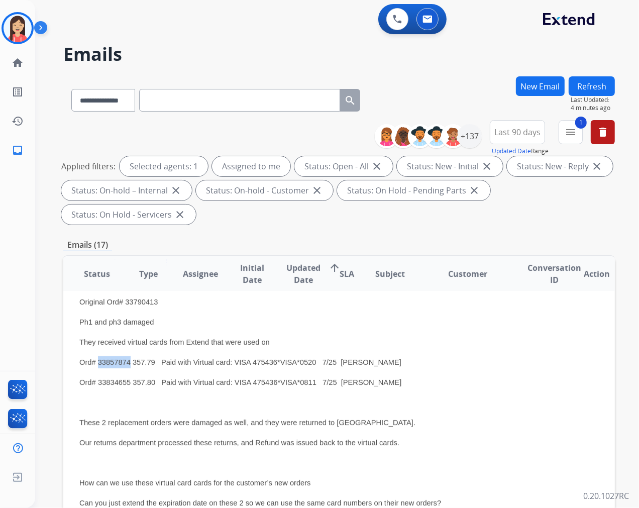
drag, startPoint x: 99, startPoint y: 359, endPoint x: 129, endPoint y: 355, distance: 30.5
click at [129, 356] on p "Ord# 33857874 357.79 Paid with Virtual card: VISA 475436*VISA*0520 7/25 IAN DAV…" at bounding box center [287, 362] width 416 height 12
copy span "33857874"
drag, startPoint x: 102, startPoint y: 370, endPoint x: 106, endPoint y: 379, distance: 9.7
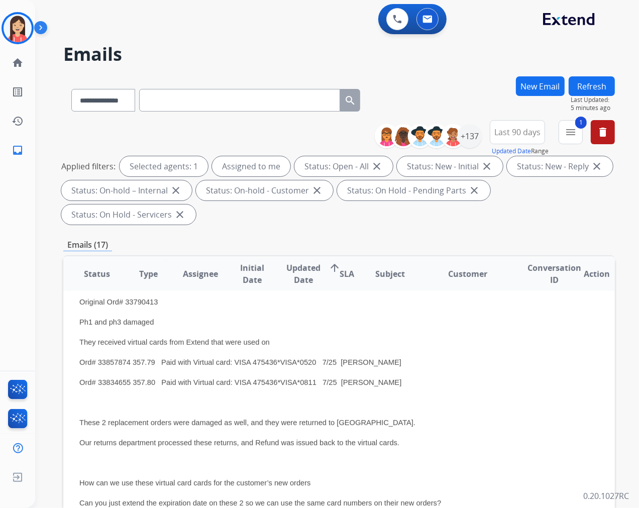
click at [106, 380] on span "33834655 357.80 Paid with Virtual card: VISA 475436*VISA*0811 7/25 IAN DAVIS" at bounding box center [250, 382] width 304 height 8
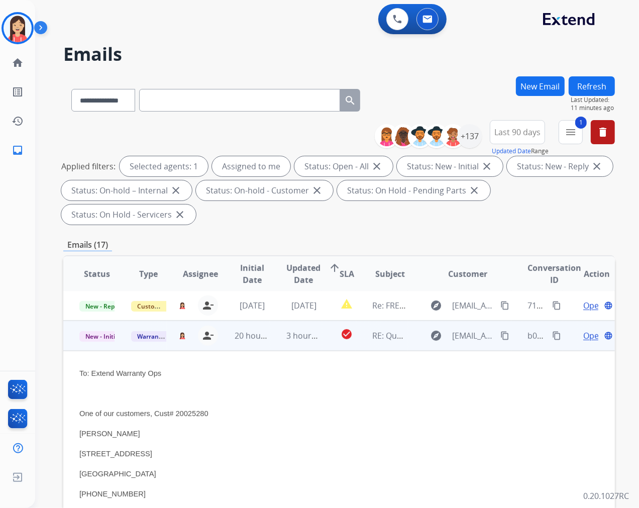
scroll to position [0, 0]
click at [273, 348] on td "3 hours ago" at bounding box center [296, 337] width 52 height 30
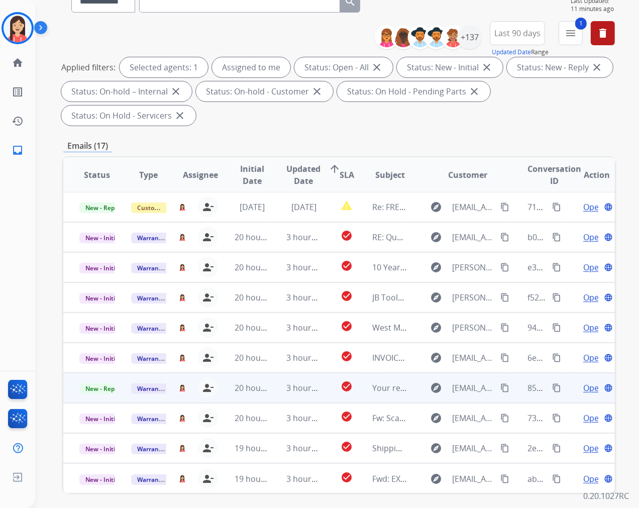
scroll to position [112, 0]
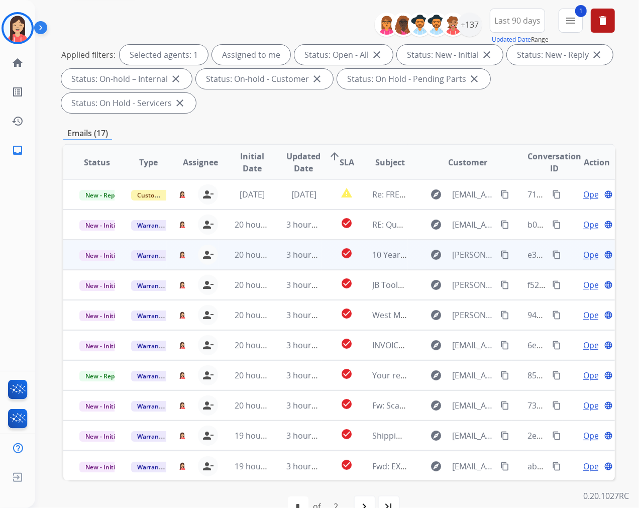
click at [263, 262] on td "20 hours ago" at bounding box center [245, 255] width 52 height 30
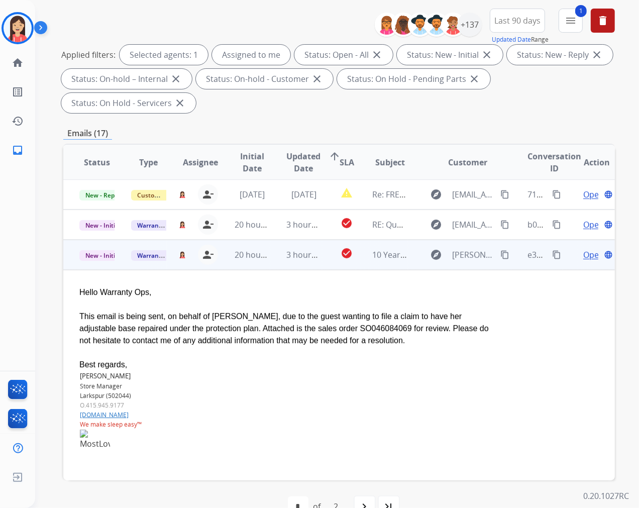
scroll to position [60, 0]
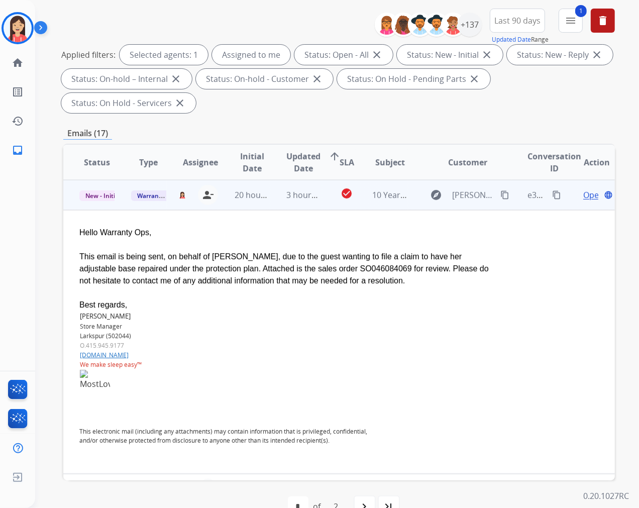
click at [583, 194] on span "Open" at bounding box center [593, 195] width 21 height 12
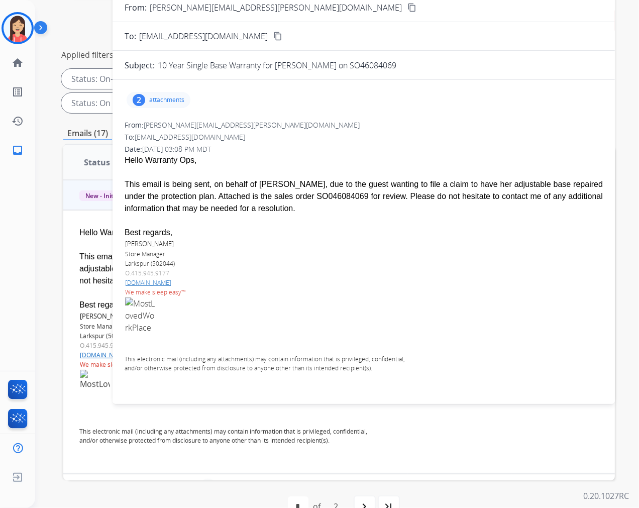
click at [164, 96] on p "attachments" at bounding box center [166, 100] width 35 height 8
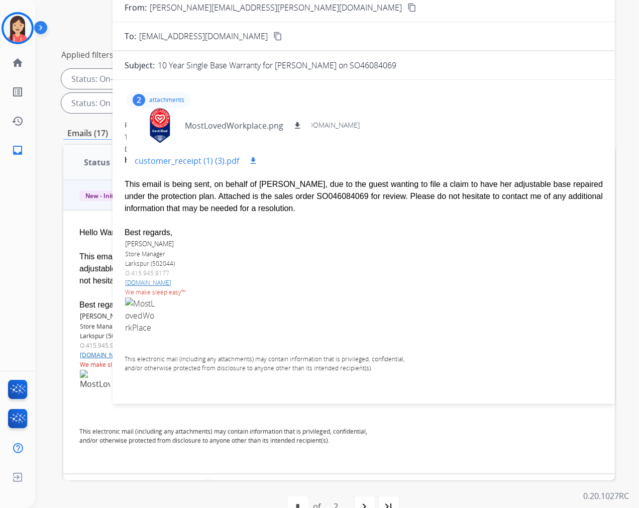
click at [251, 160] on mat-icon "download" at bounding box center [253, 160] width 9 height 9
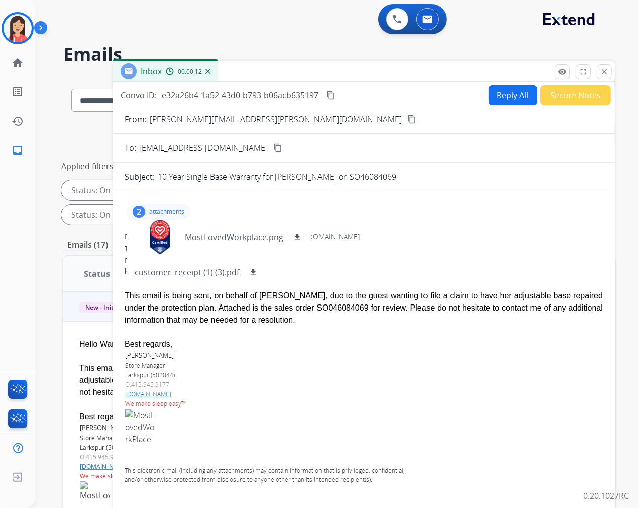
click at [506, 98] on button "Reply All" at bounding box center [513, 95] width 48 height 20
select select "**********"
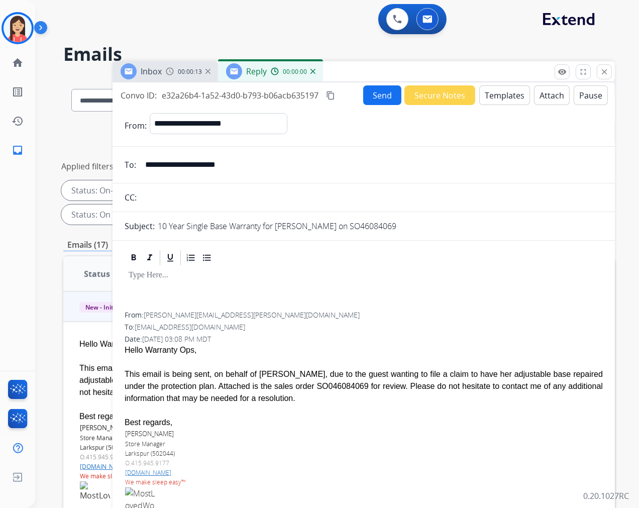
click at [506, 97] on button "Templates" at bounding box center [504, 95] width 51 height 20
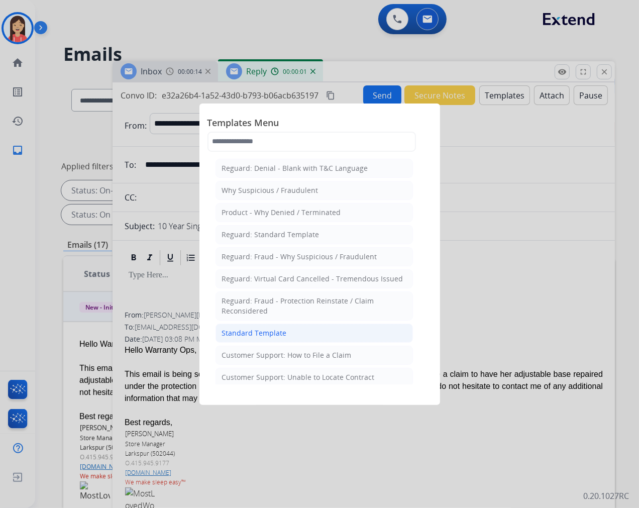
click at [247, 333] on div "Standard Template" at bounding box center [254, 333] width 65 height 10
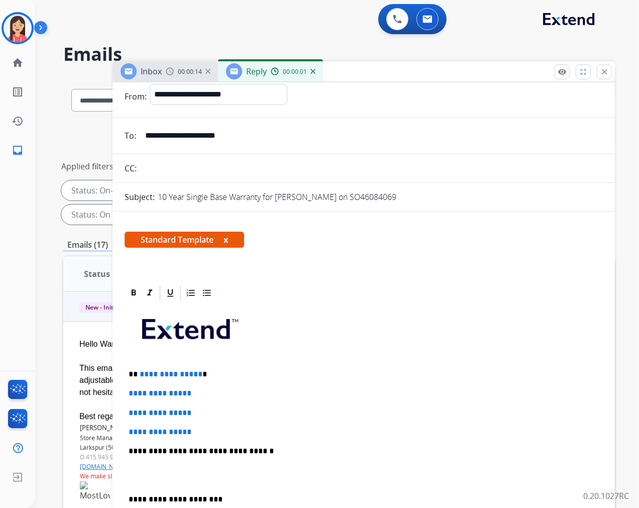
scroll to position [56, 0]
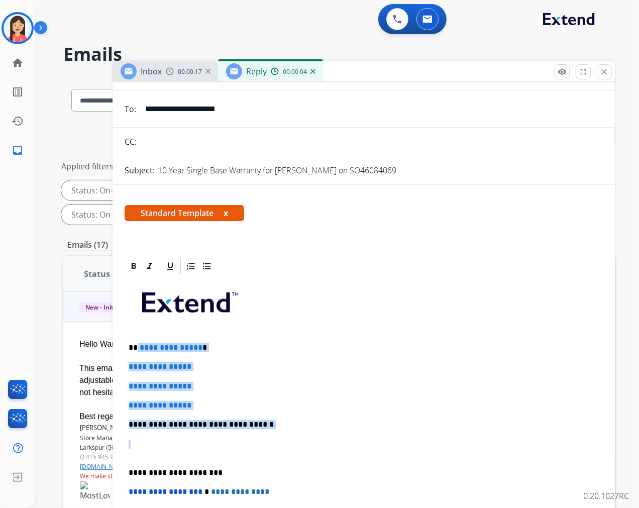
drag, startPoint x: 136, startPoint y: 346, endPoint x: 253, endPoint y: 429, distance: 143.8
click at [253, 429] on div "**********" at bounding box center [364, 448] width 478 height 346
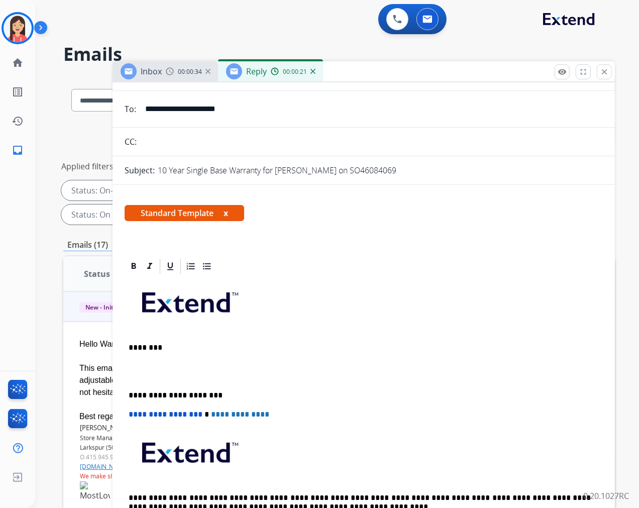
click at [135, 358] on div "**********" at bounding box center [364, 409] width 478 height 268
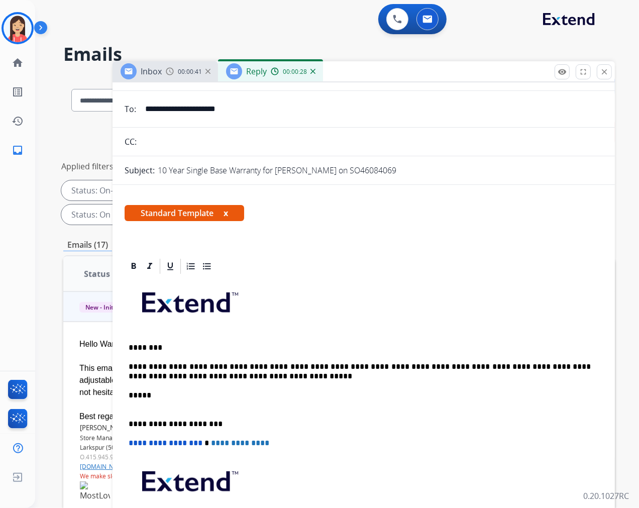
scroll to position [0, 0]
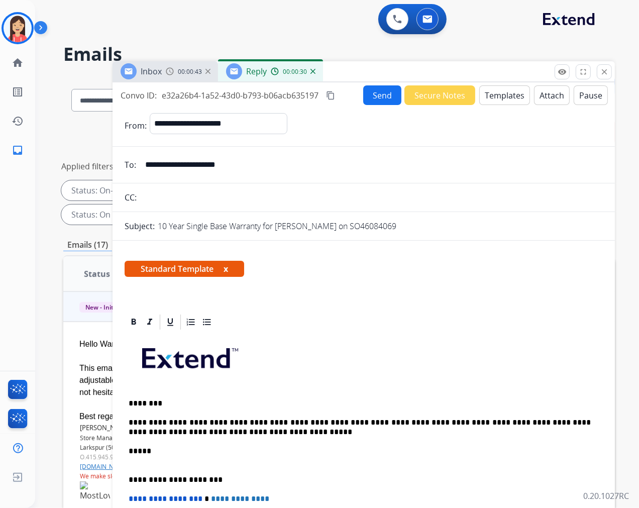
click at [376, 90] on button "Send" at bounding box center [382, 95] width 38 height 20
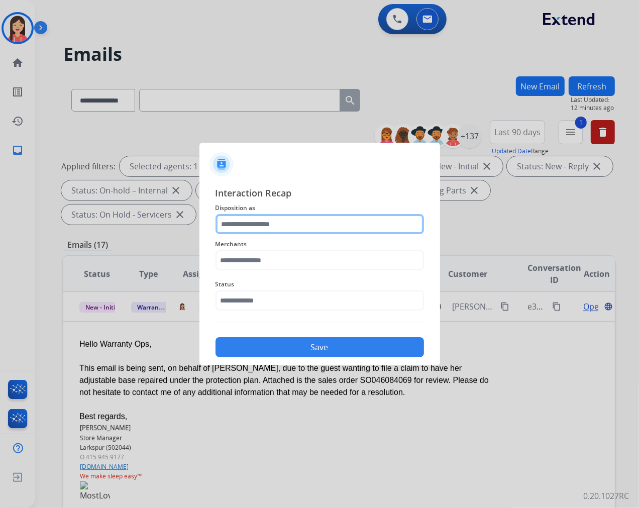
click at [280, 227] on input "text" at bounding box center [320, 224] width 209 height 20
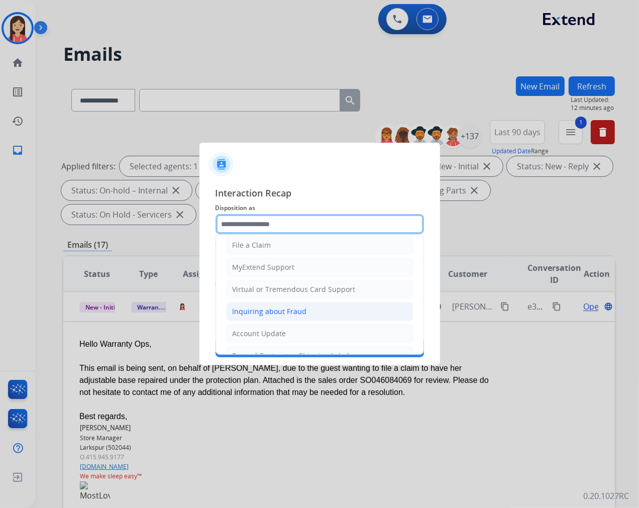
scroll to position [112, 0]
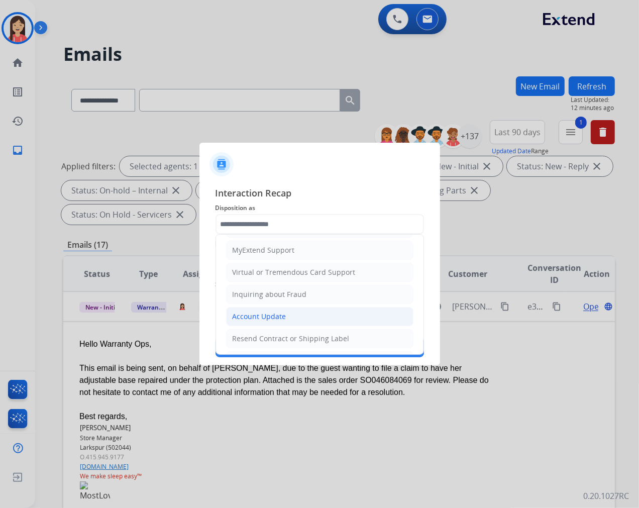
click at [251, 313] on div "Account Update" at bounding box center [260, 317] width 54 height 10
type input "**********"
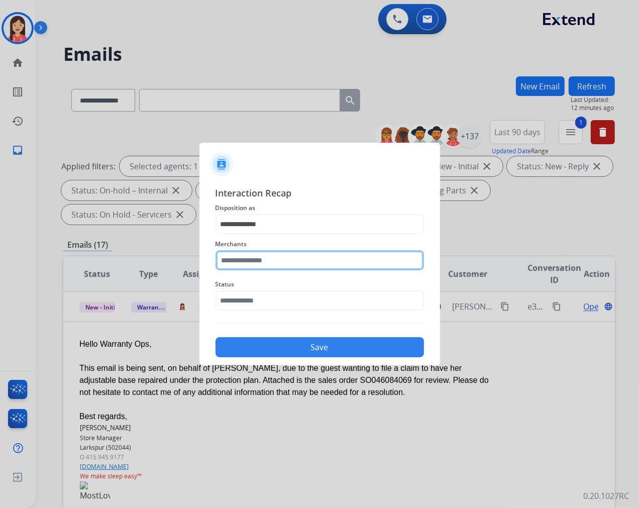
click at [262, 265] on input "text" at bounding box center [320, 260] width 209 height 20
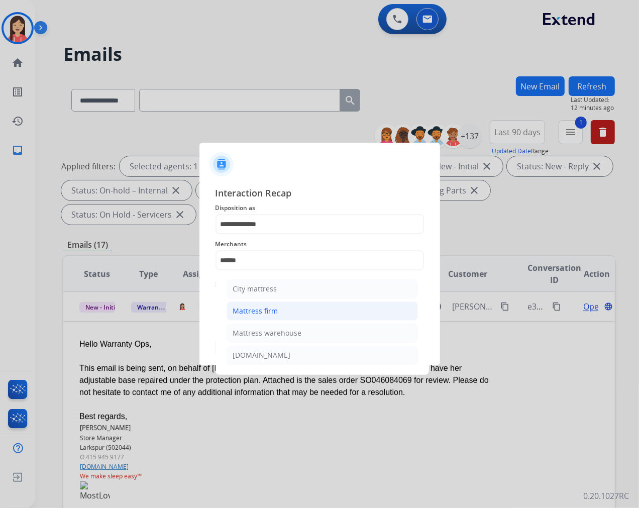
click at [260, 307] on div "Mattress firm" at bounding box center [255, 311] width 45 height 10
type input "**********"
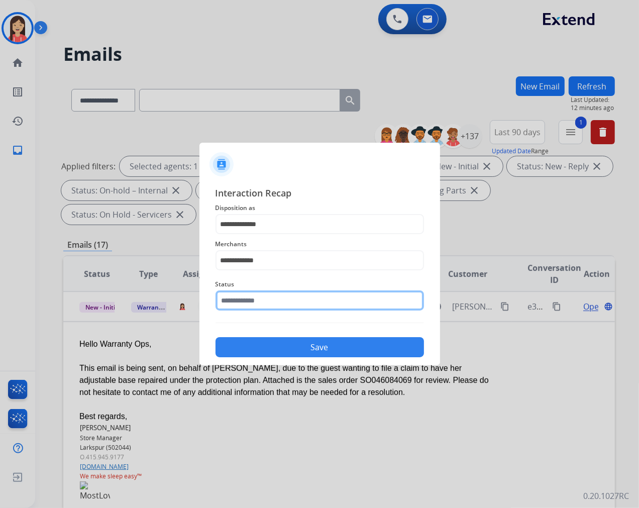
click at [260, 290] on input "text" at bounding box center [320, 300] width 209 height 20
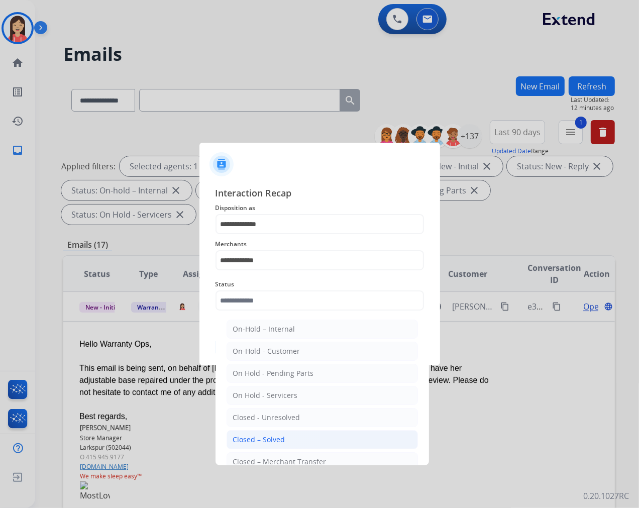
click at [269, 434] on li "Closed – Solved" at bounding box center [322, 439] width 191 height 19
type input "**********"
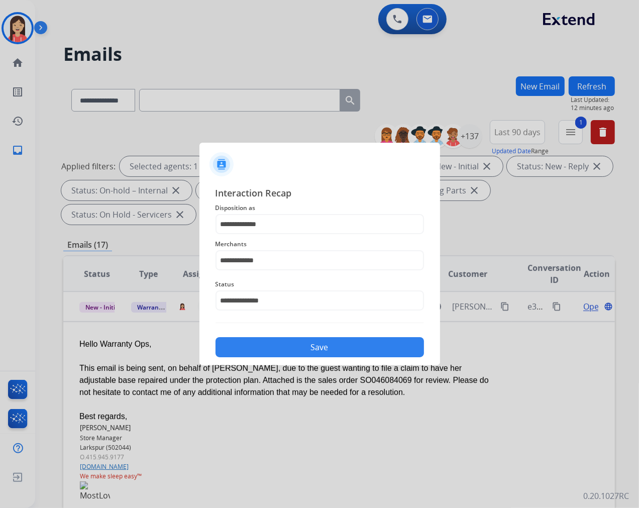
click at [309, 344] on button "Save" at bounding box center [320, 347] width 209 height 20
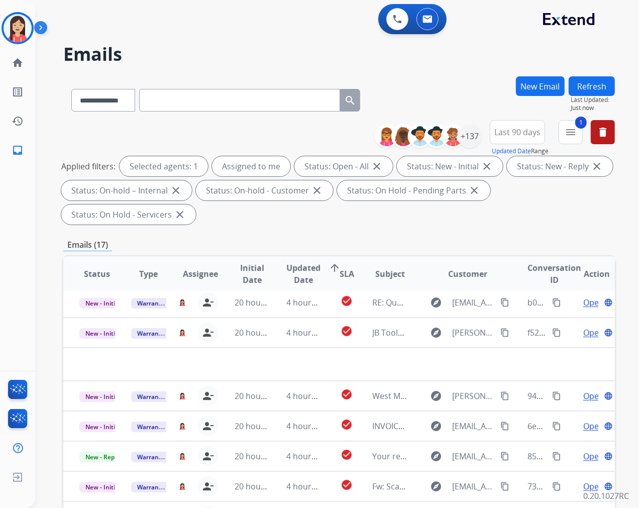
scroll to position [33, 0]
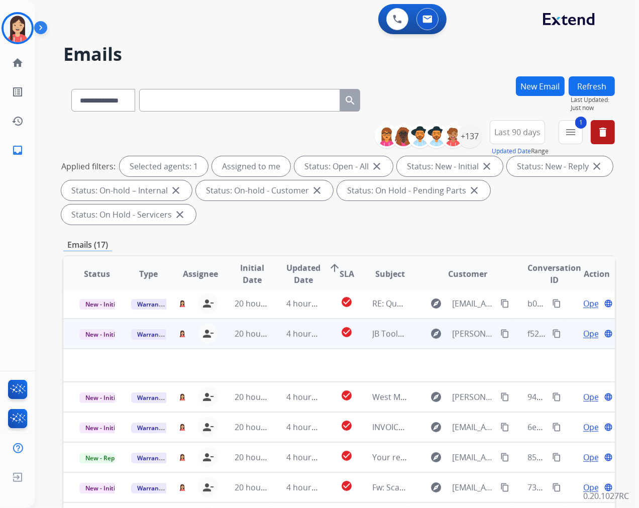
click at [274, 344] on td "4 hours ago" at bounding box center [296, 334] width 52 height 30
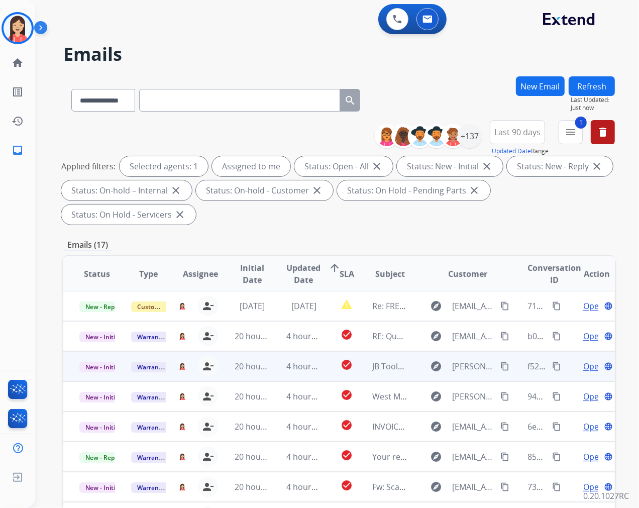
click at [275, 379] on td "4 hours ago" at bounding box center [296, 366] width 52 height 30
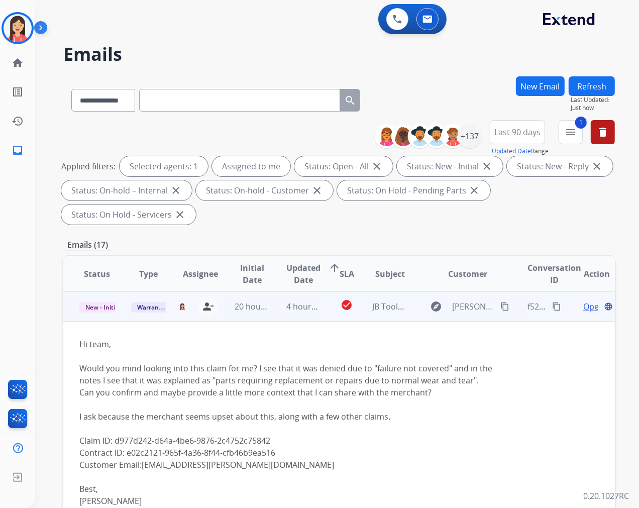
scroll to position [116, 0]
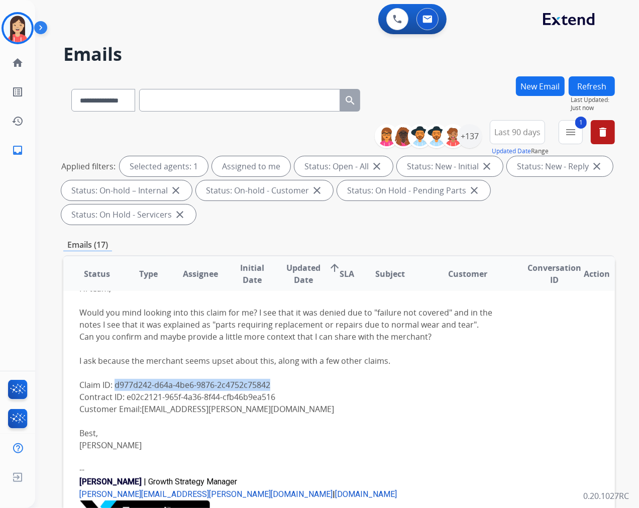
drag, startPoint x: 273, startPoint y: 384, endPoint x: 115, endPoint y: 387, distance: 158.8
click at [115, 387] on div "Claim ID: d977d242-d64a-4be6-9876-2c4752c75842" at bounding box center [287, 385] width 416 height 12
click at [24, 31] on img at bounding box center [18, 28] width 28 height 28
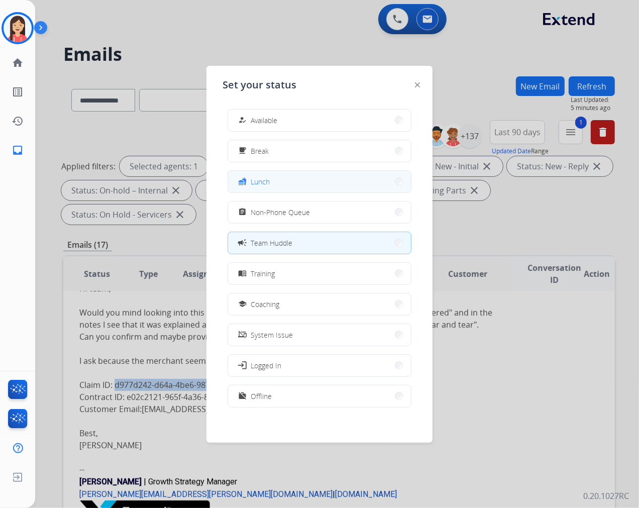
click at [251, 178] on div "fastfood Lunch" at bounding box center [253, 181] width 34 height 12
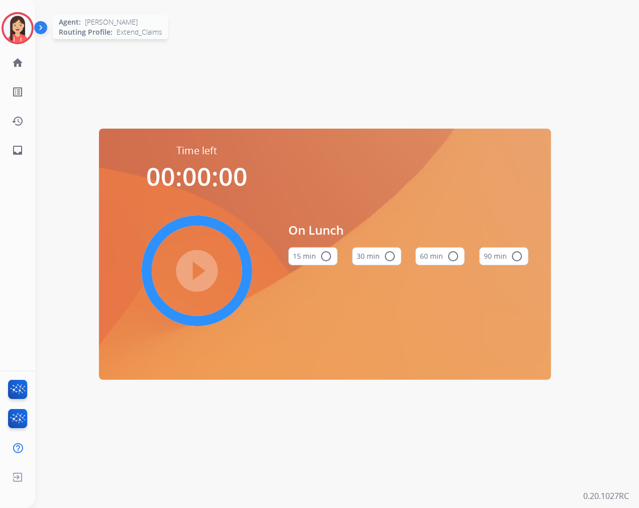
click at [22, 39] on img at bounding box center [18, 28] width 28 height 28
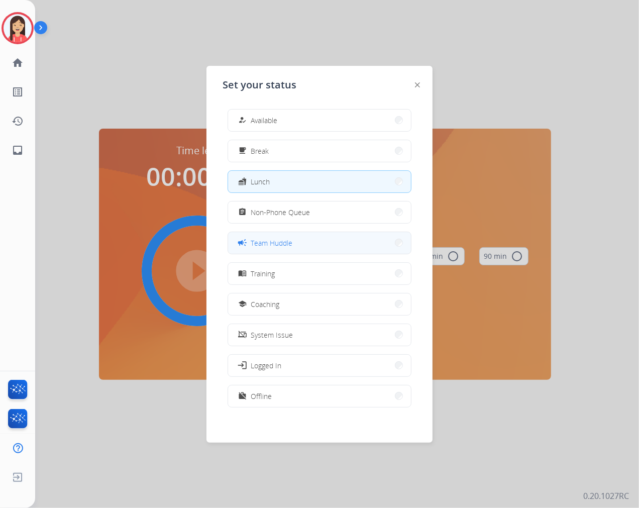
click at [279, 242] on span "Team Huddle" at bounding box center [272, 243] width 42 height 11
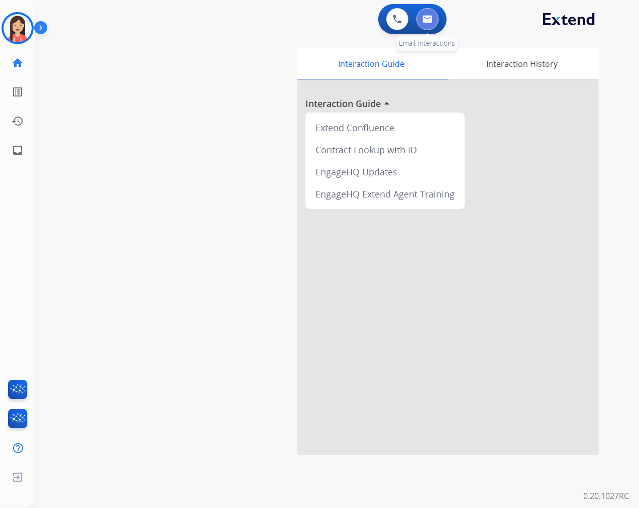
click at [421, 21] on button at bounding box center [428, 19] width 22 height 22
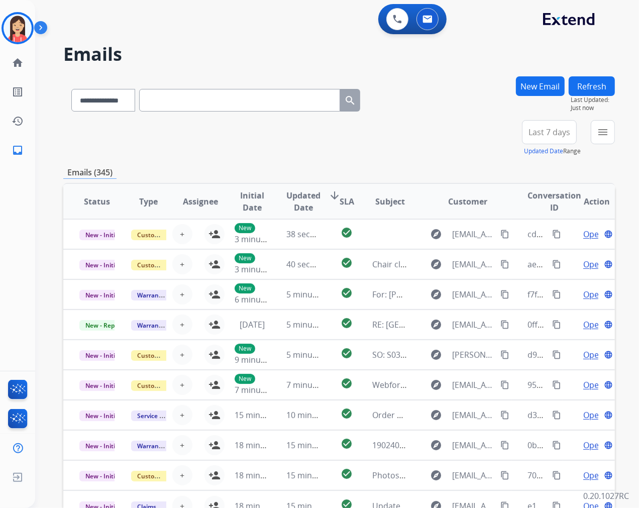
click at [537, 86] on button "New Email" at bounding box center [540, 86] width 49 height 20
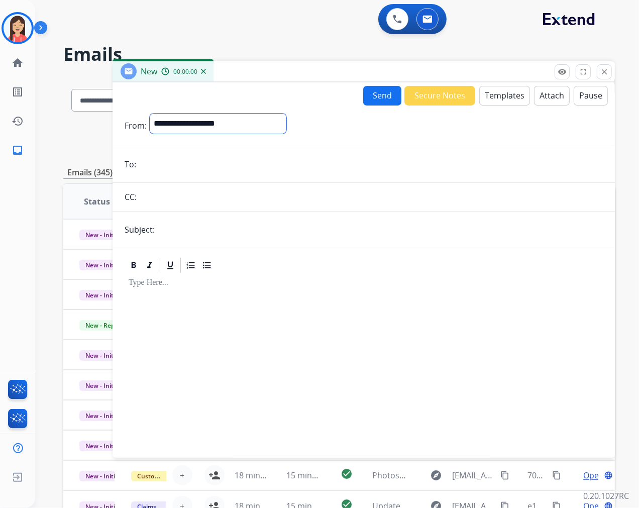
click at [233, 122] on select "**********" at bounding box center [218, 124] width 137 height 20
select select "**********"
click at [150, 114] on select "**********" at bounding box center [218, 124] width 137 height 20
click at [182, 159] on input "email" at bounding box center [371, 165] width 464 height 20
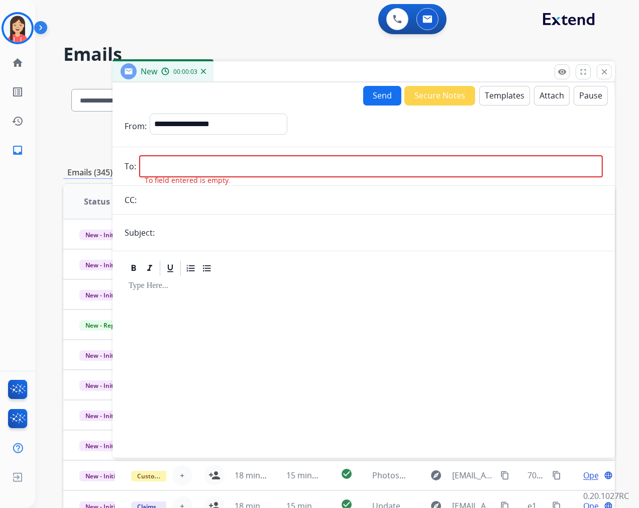
click at [160, 318] on div at bounding box center [364, 362] width 478 height 170
click at [496, 88] on button "Templates" at bounding box center [504, 96] width 51 height 20
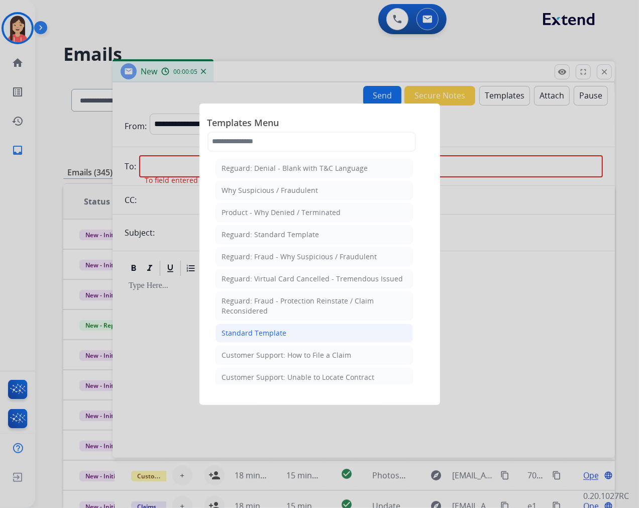
click at [240, 329] on div "Standard Template" at bounding box center [254, 333] width 65 height 10
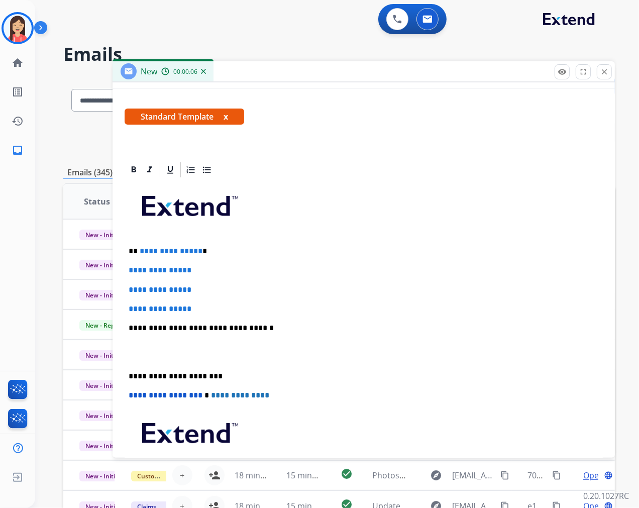
scroll to position [167, 0]
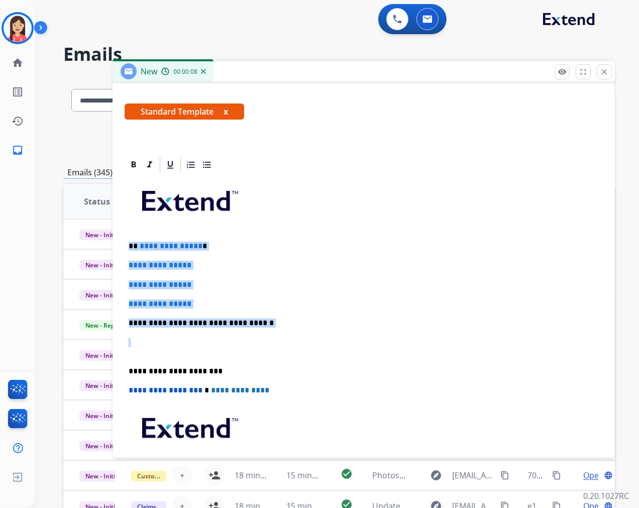
drag, startPoint x: 127, startPoint y: 248, endPoint x: 272, endPoint y: 343, distance: 173.5
click at [272, 343] on div "**********" at bounding box center [364, 347] width 478 height 346
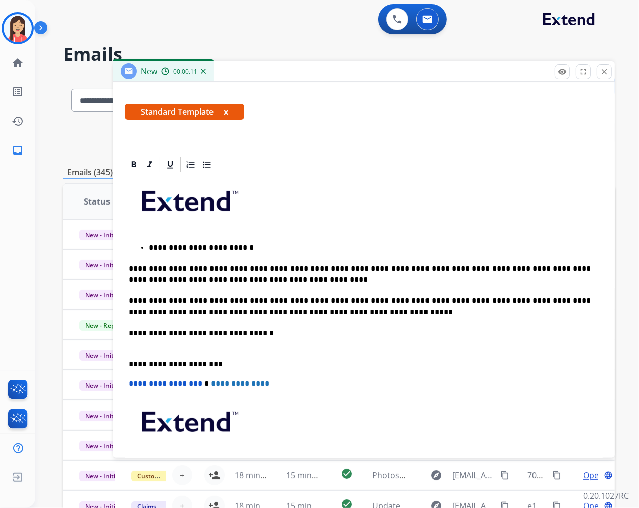
click at [138, 343] on p "**********" at bounding box center [360, 339] width 462 height 22
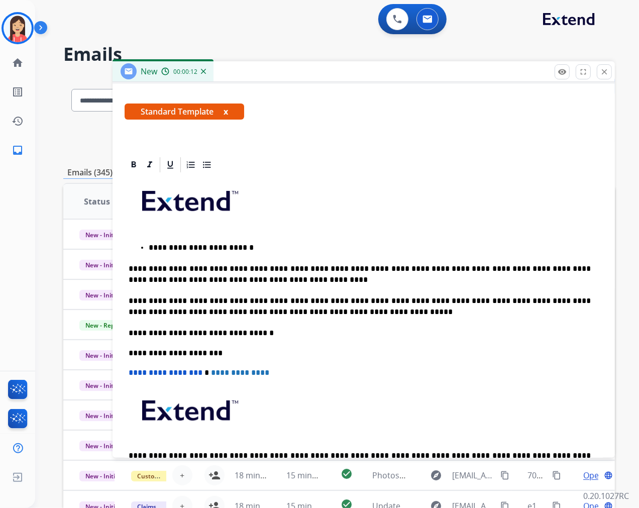
click at [144, 243] on ul "**********" at bounding box center [364, 248] width 470 height 12
drag, startPoint x: 251, startPoint y: 279, endPoint x: 268, endPoint y: 280, distance: 17.1
click at [268, 280] on p "**********" at bounding box center [360, 274] width 462 height 22
click at [363, 298] on p "**********" at bounding box center [360, 306] width 462 height 22
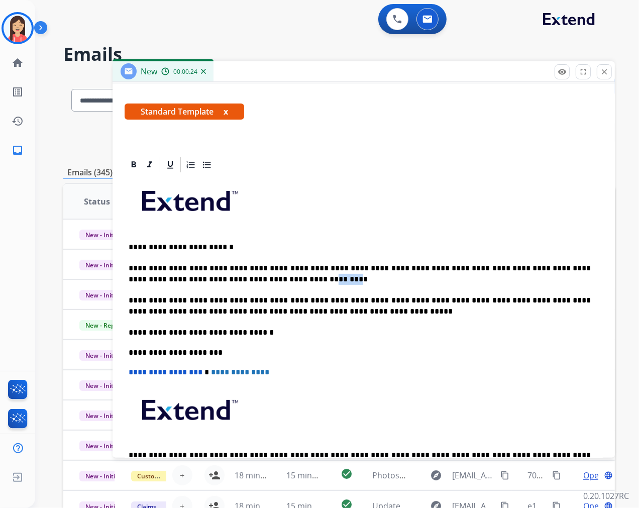
drag, startPoint x: 250, startPoint y: 278, endPoint x: 267, endPoint y: 279, distance: 17.6
click at [267, 279] on p "**********" at bounding box center [360, 274] width 462 height 22
drag, startPoint x: 359, startPoint y: 264, endPoint x: 347, endPoint y: 259, distance: 12.9
click at [359, 264] on p "**********" at bounding box center [360, 274] width 462 height 22
drag, startPoint x: 343, startPoint y: 263, endPoint x: 387, endPoint y: 266, distance: 44.3
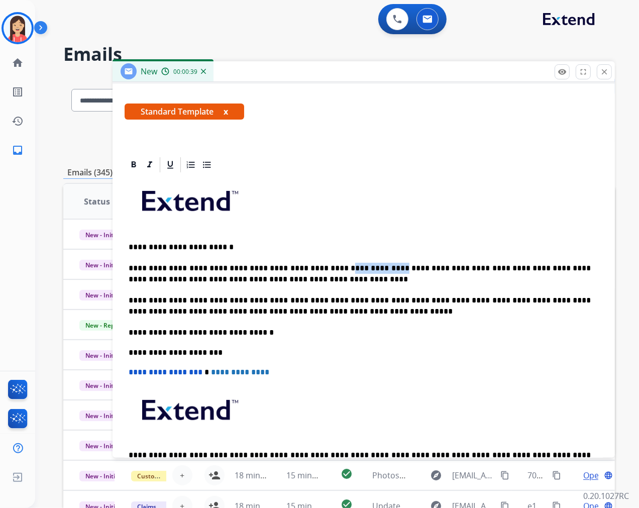
click at [387, 266] on p "**********" at bounding box center [360, 274] width 462 height 22
drag, startPoint x: 138, startPoint y: 245, endPoint x: 212, endPoint y: 248, distance: 73.4
click at [212, 248] on p "**********" at bounding box center [360, 247] width 462 height 11
click at [439, 271] on p "**********" at bounding box center [360, 274] width 462 height 22
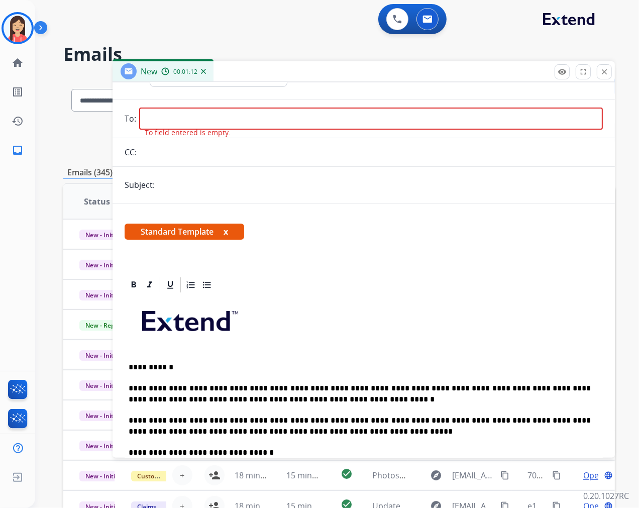
scroll to position [0, 0]
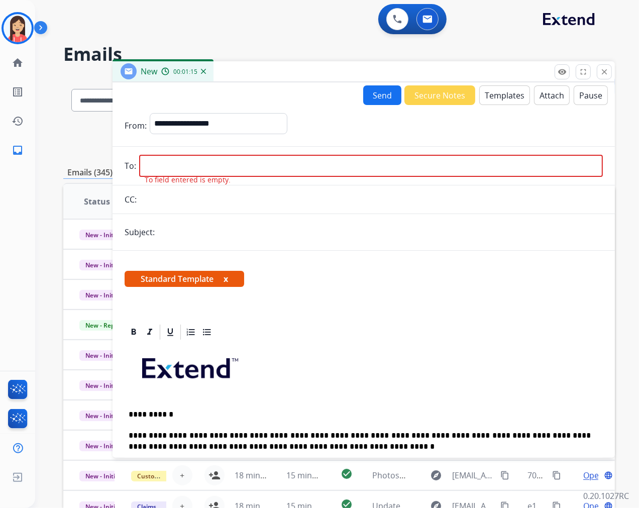
click at [162, 167] on input "email" at bounding box center [371, 166] width 464 height 22
paste input "**********"
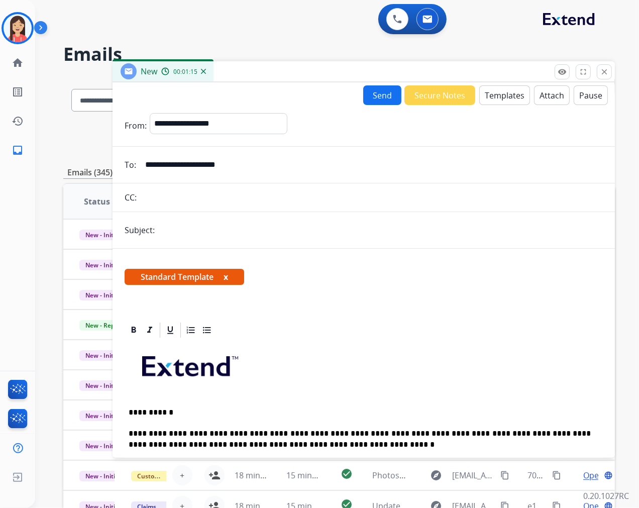
type input "**********"
click at [164, 225] on input "text" at bounding box center [380, 230] width 445 height 20
type input "**********"
click at [394, 309] on div "**********" at bounding box center [364, 461] width 503 height 424
click at [372, 98] on button "Send" at bounding box center [382, 95] width 38 height 20
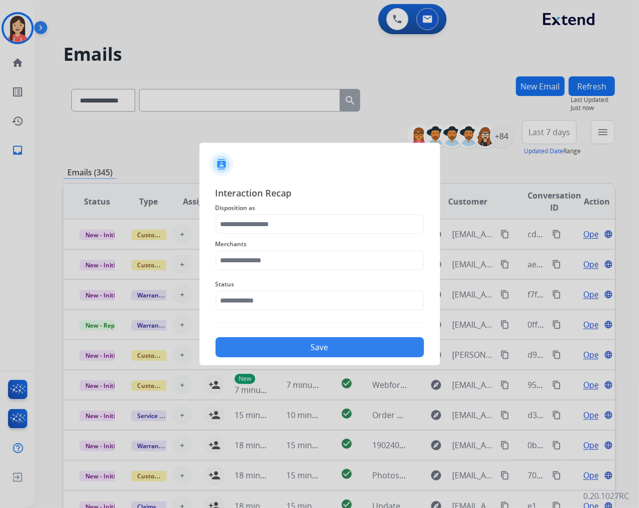
click at [250, 238] on span "Merchants" at bounding box center [320, 244] width 209 height 12
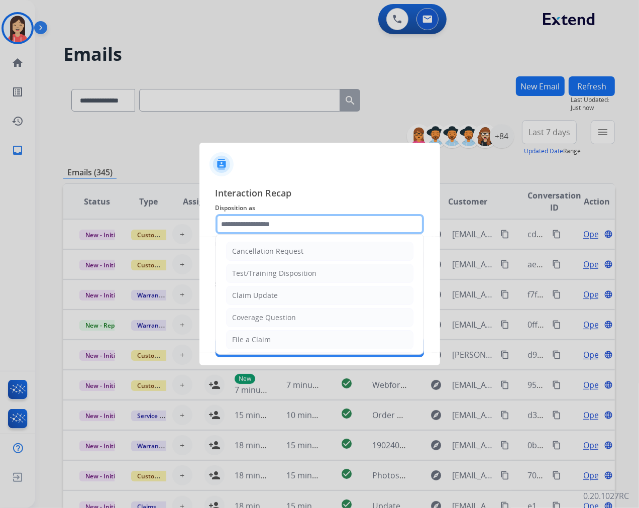
click at [257, 219] on input "text" at bounding box center [320, 224] width 209 height 20
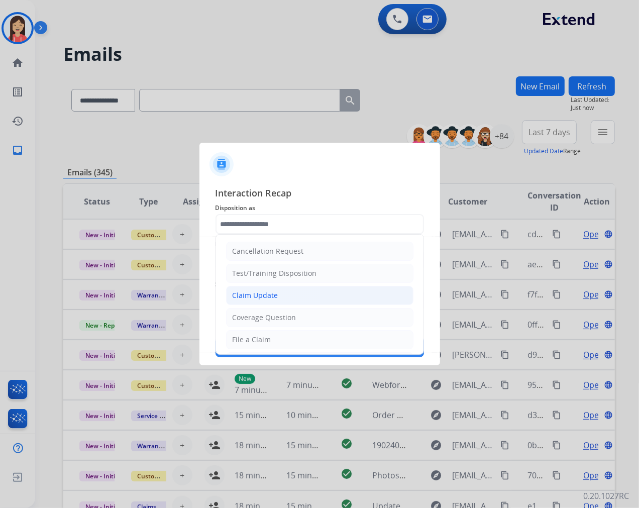
click at [251, 290] on div "Claim Update" at bounding box center [256, 295] width 46 height 10
type input "**********"
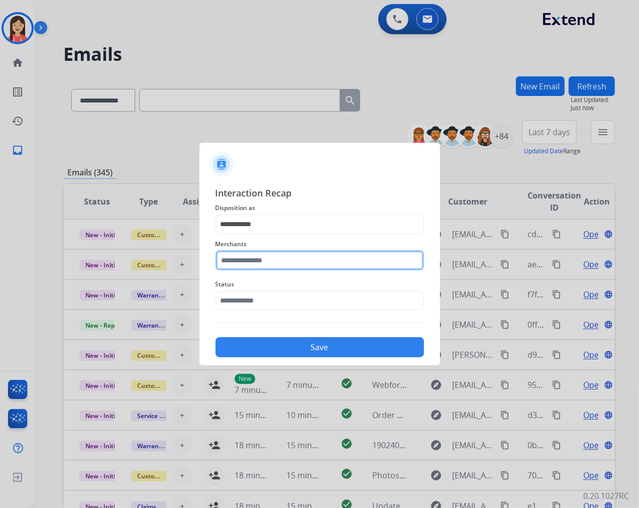
click at [250, 262] on input "text" at bounding box center [320, 260] width 209 height 20
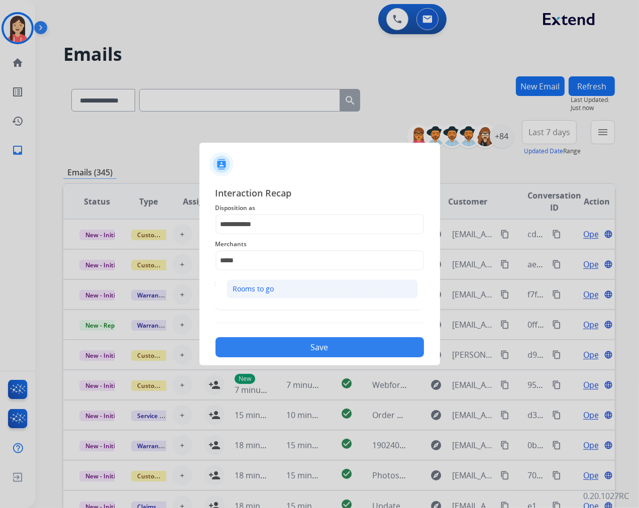
click at [252, 285] on div "Rooms to go" at bounding box center [253, 289] width 41 height 10
type input "**********"
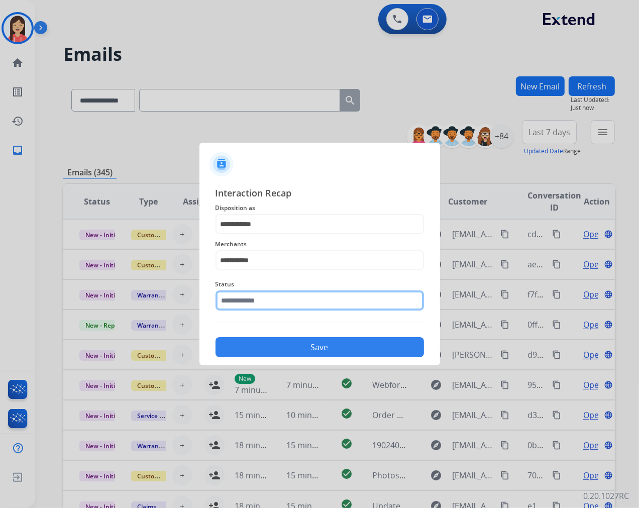
click at [247, 302] on input "text" at bounding box center [320, 300] width 209 height 20
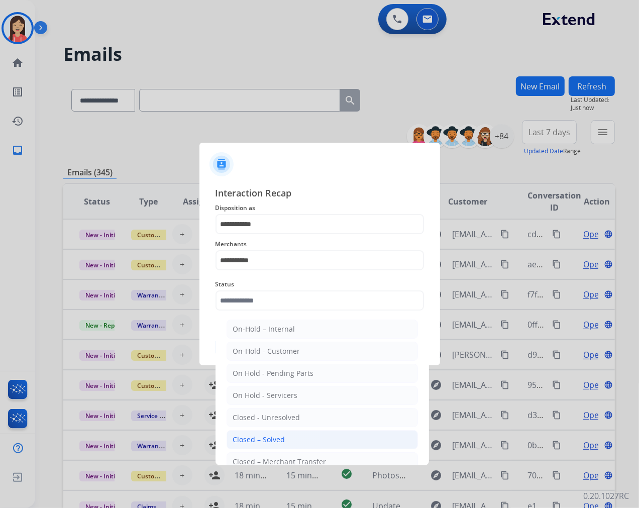
click at [273, 438] on div "Closed – Solved" at bounding box center [259, 440] width 52 height 10
type input "**********"
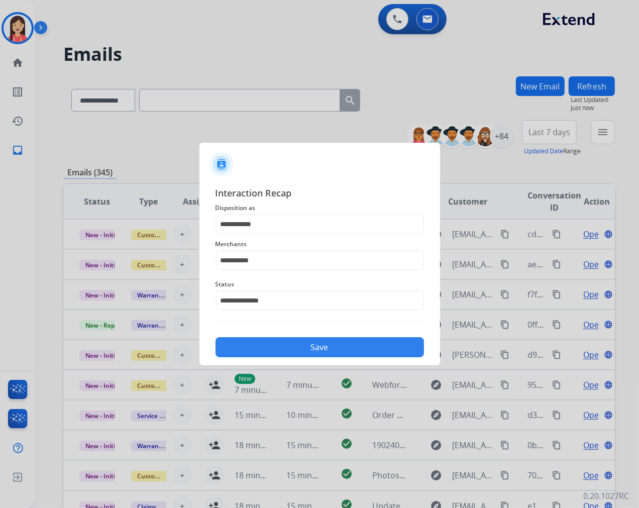
click at [315, 342] on button "Save" at bounding box center [320, 347] width 209 height 20
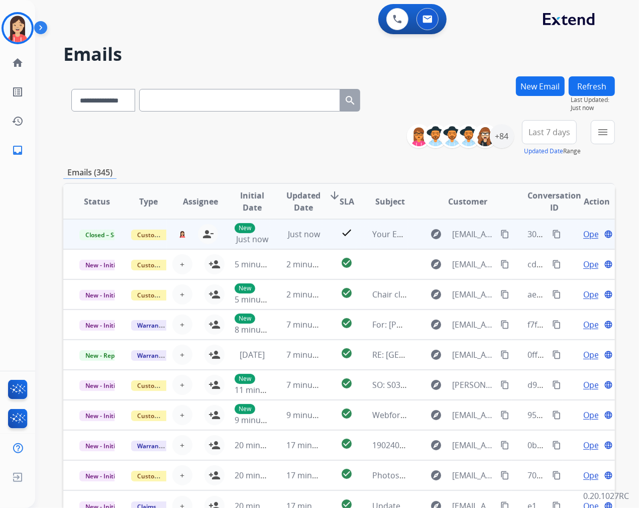
click at [552, 231] on mat-icon "content_copy" at bounding box center [556, 234] width 9 height 9
